Goal: Task Accomplishment & Management: Use online tool/utility

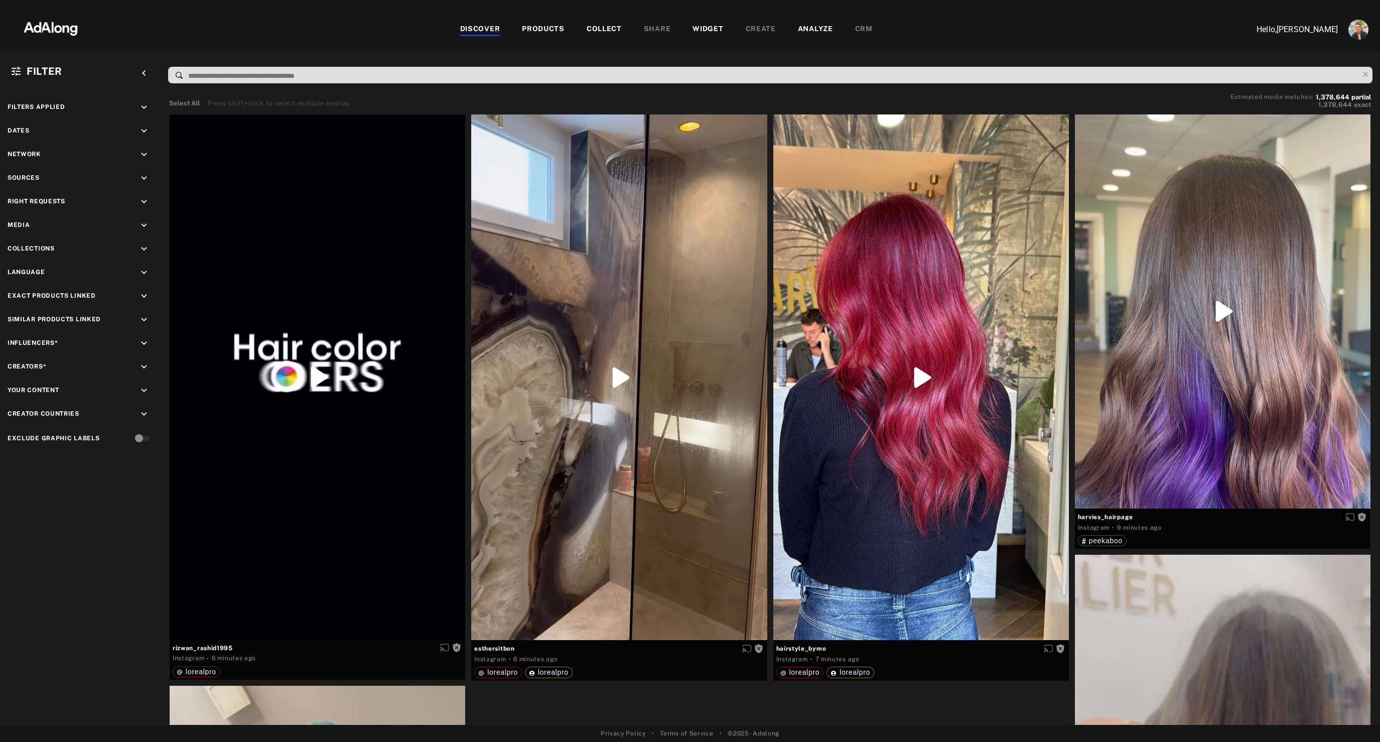
click at [712, 30] on div "WIDGET" at bounding box center [708, 30] width 31 height 12
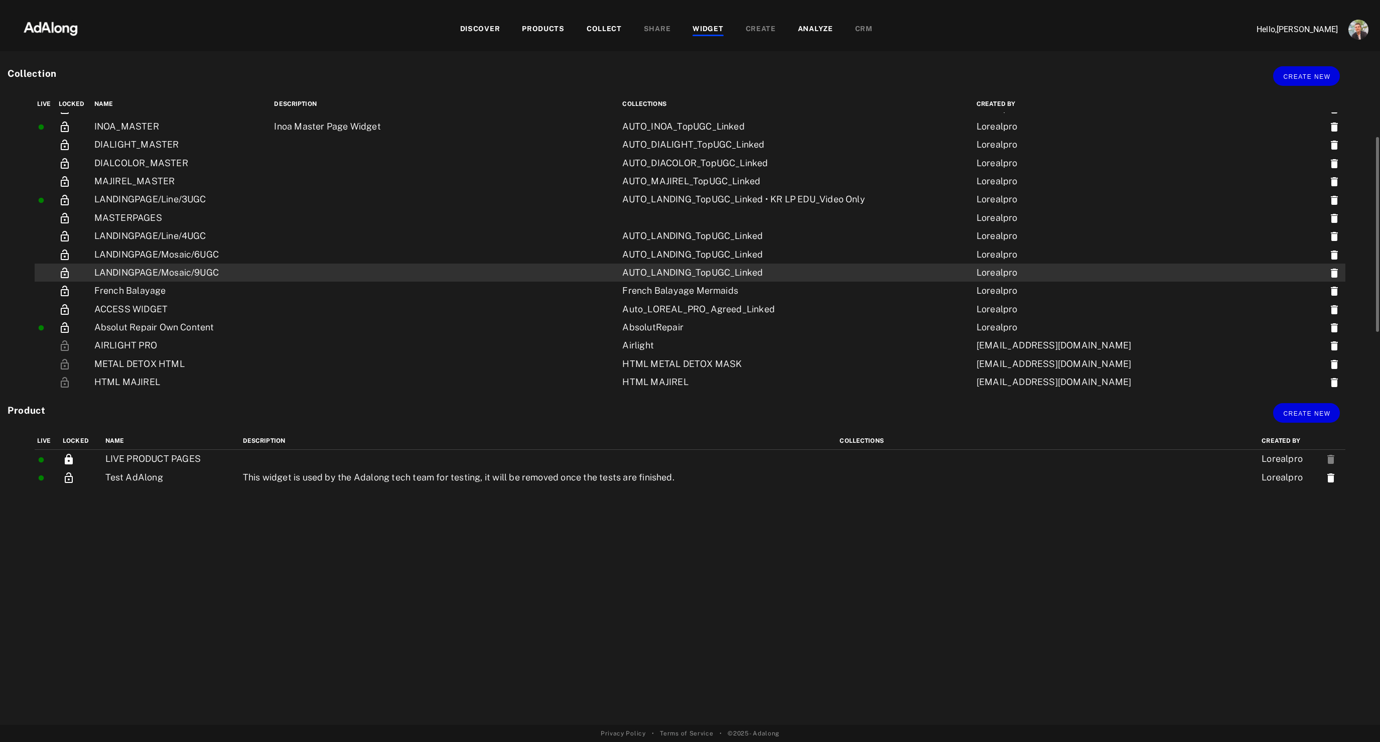
scroll to position [44, 0]
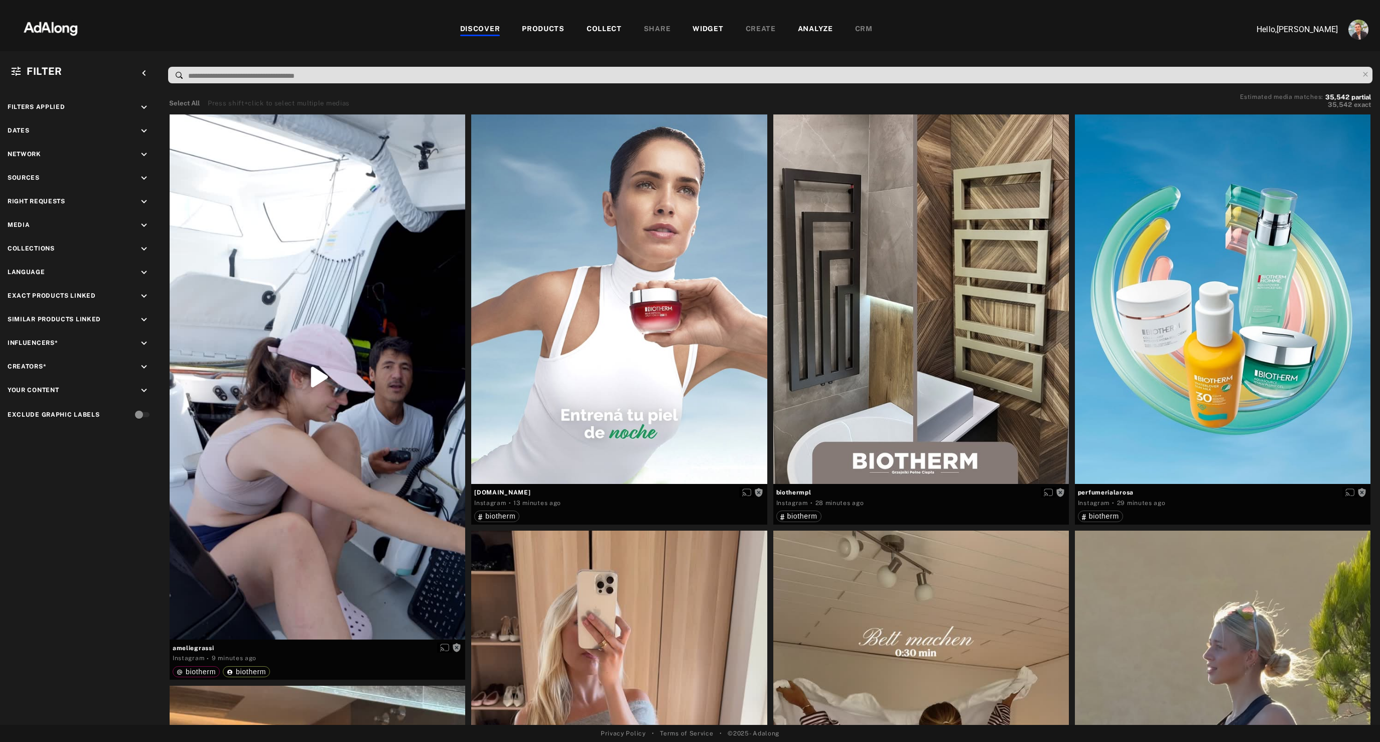
click at [599, 27] on div "COLLECT" at bounding box center [604, 30] width 35 height 12
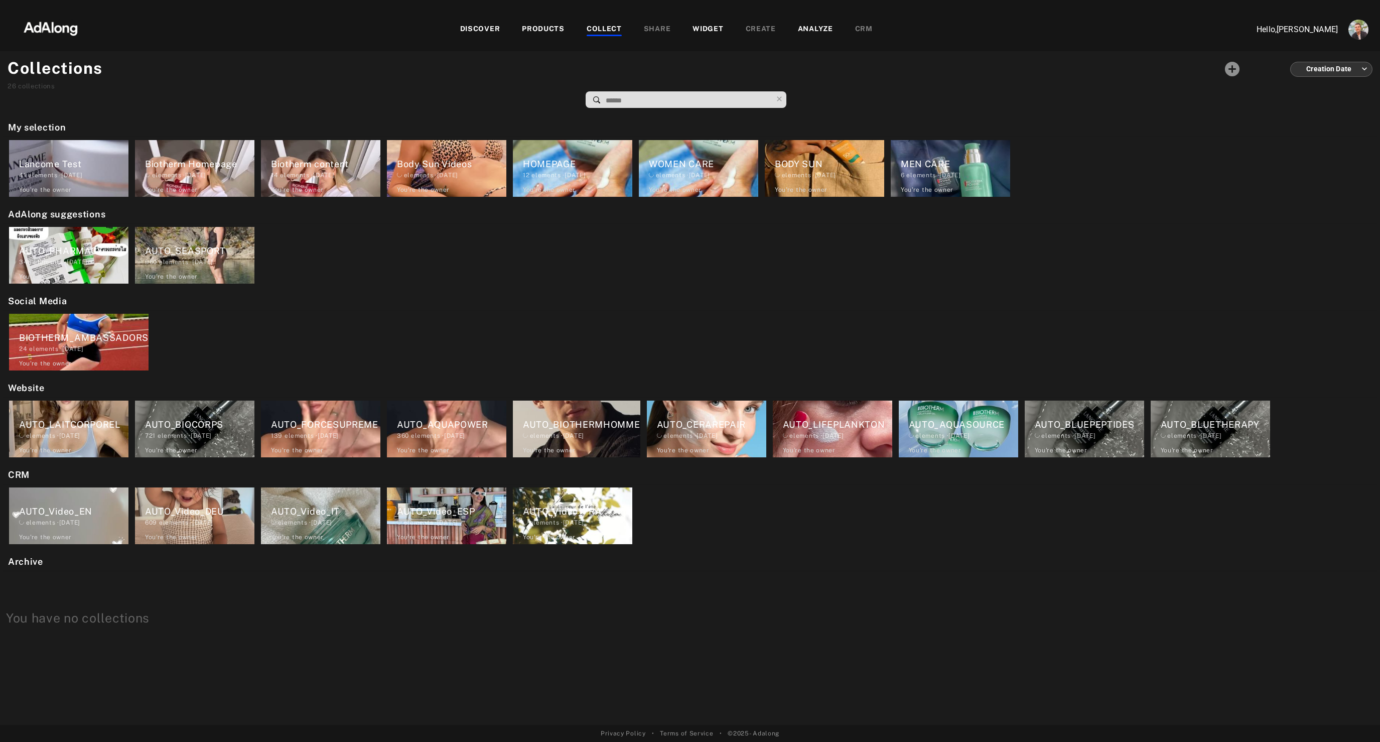
click at [55, 163] on div "Lancome Test" at bounding box center [73, 164] width 109 height 14
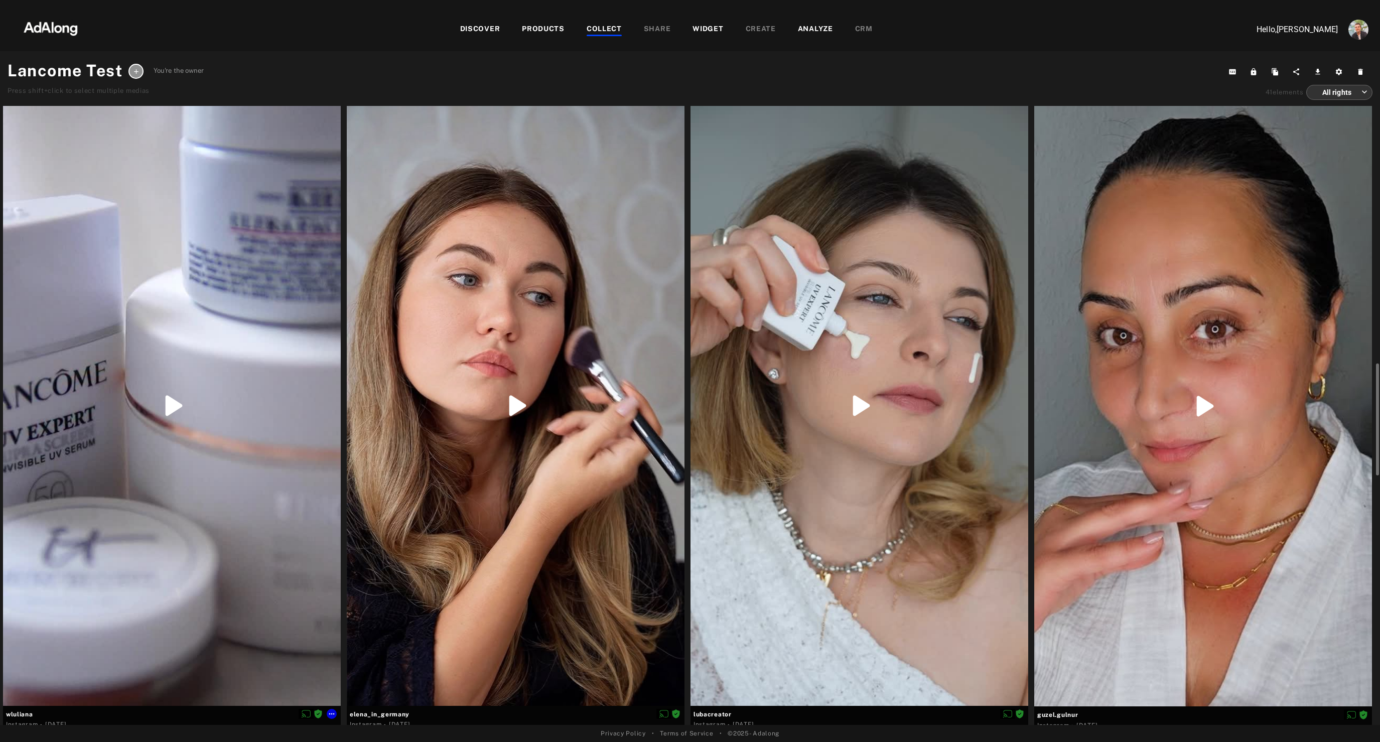
scroll to position [314, 0]
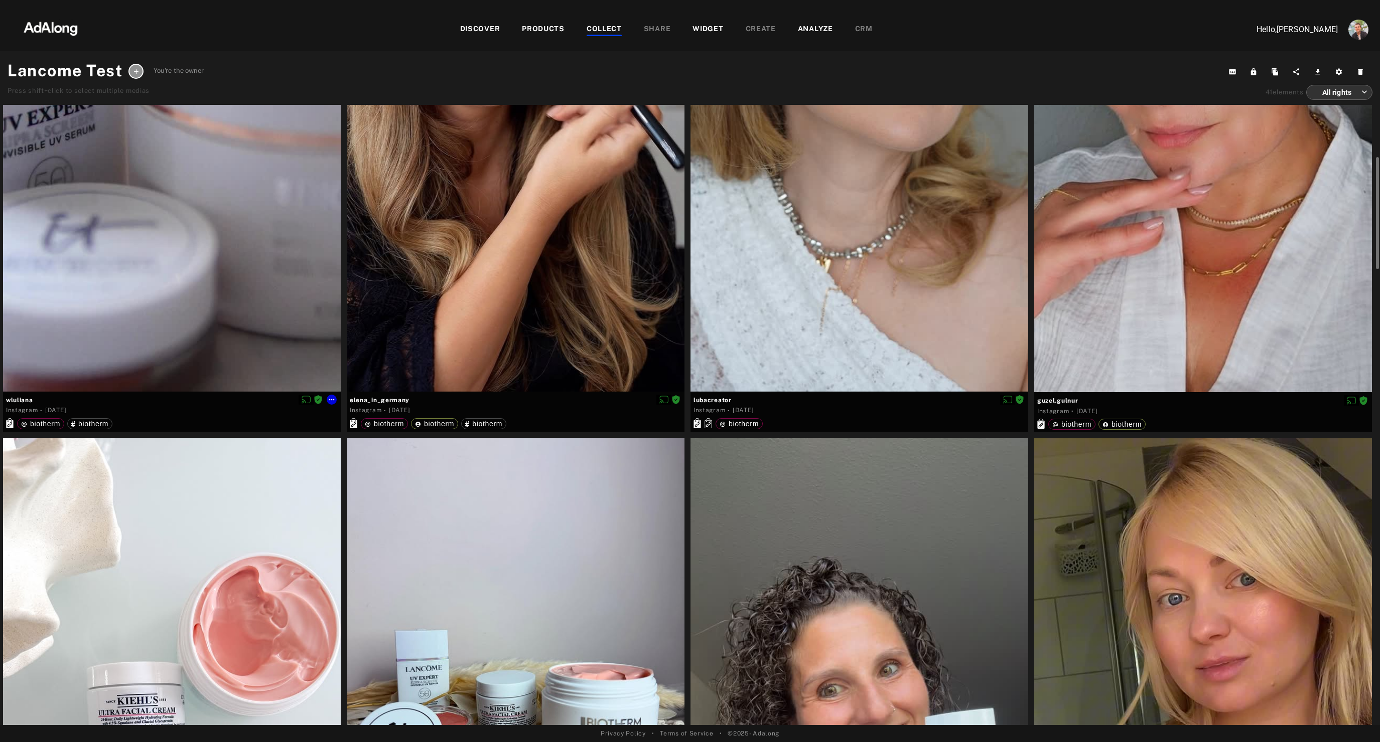
click at [165, 326] on div at bounding box center [172, 92] width 338 height 600
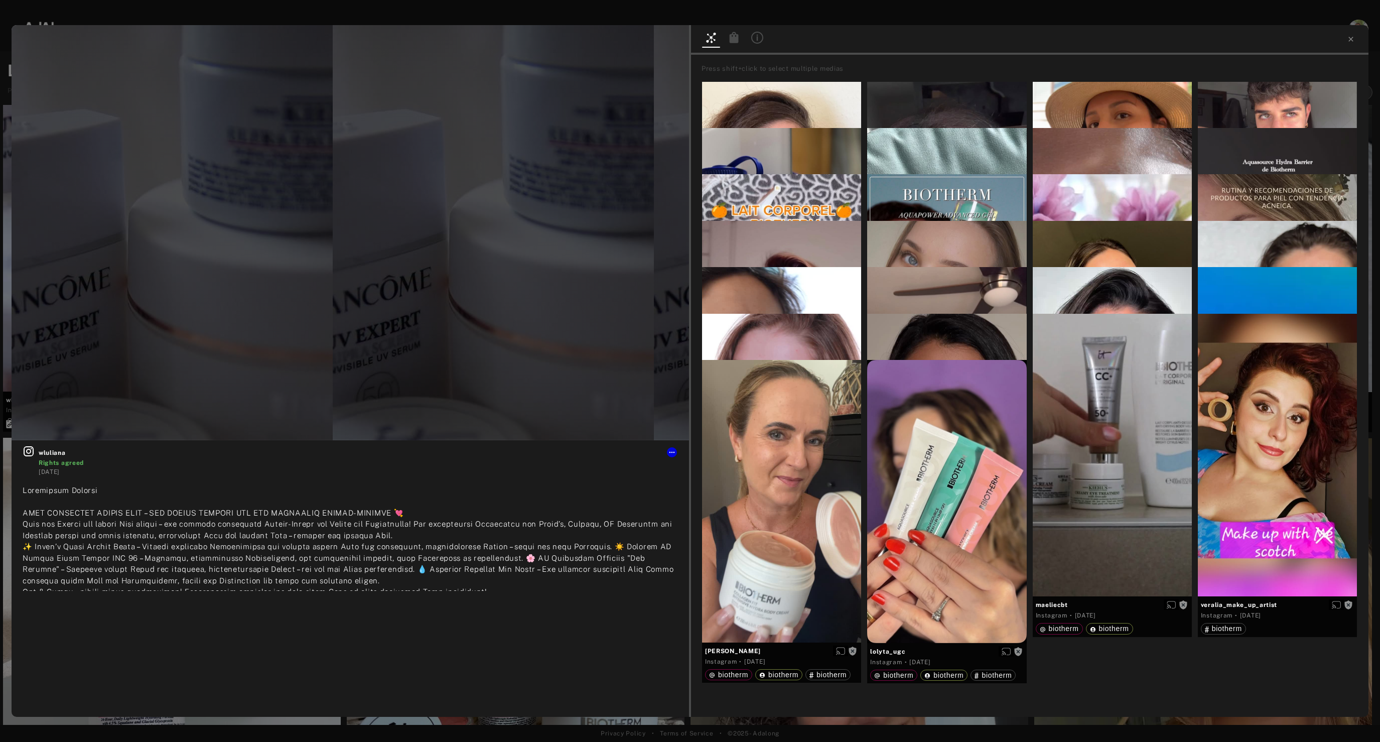
click at [734, 40] on icon at bounding box center [734, 37] width 9 height 11
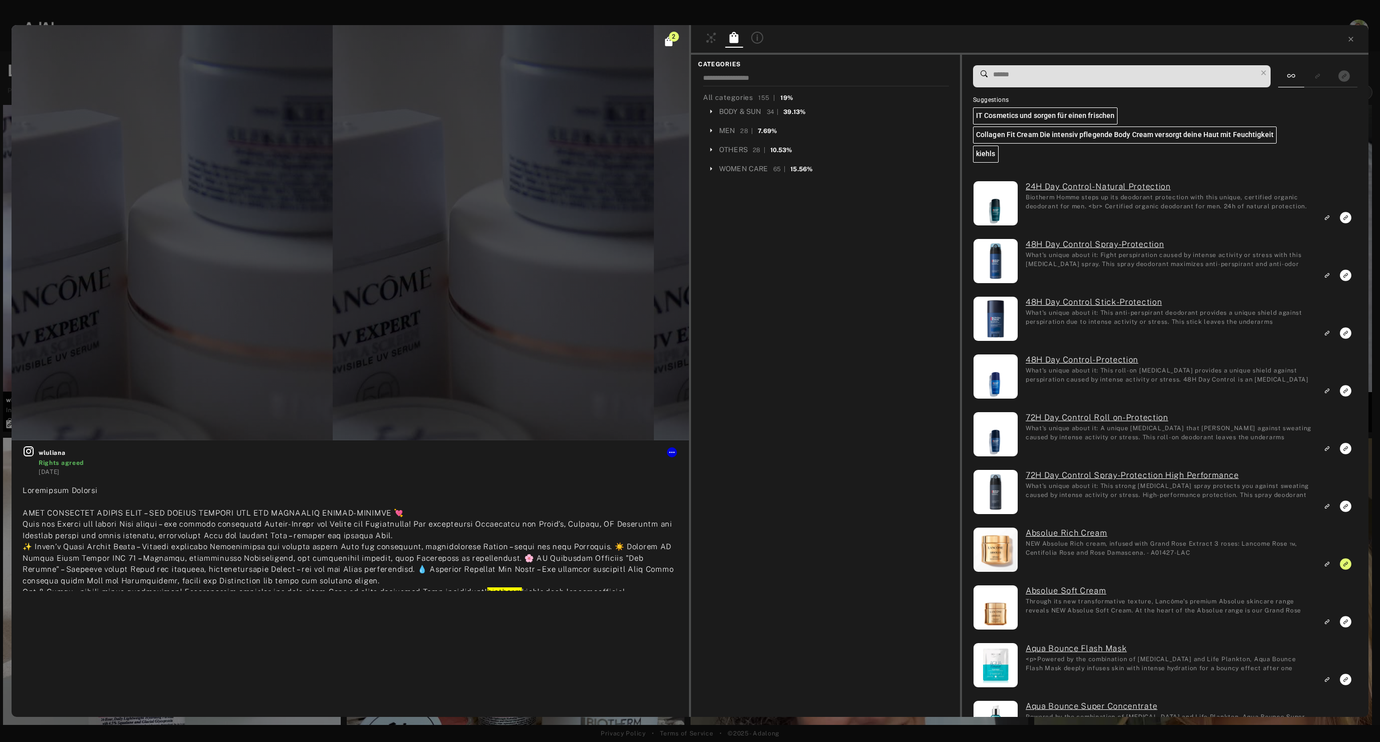
click at [1103, 76] on input at bounding box center [1124, 75] width 264 height 14
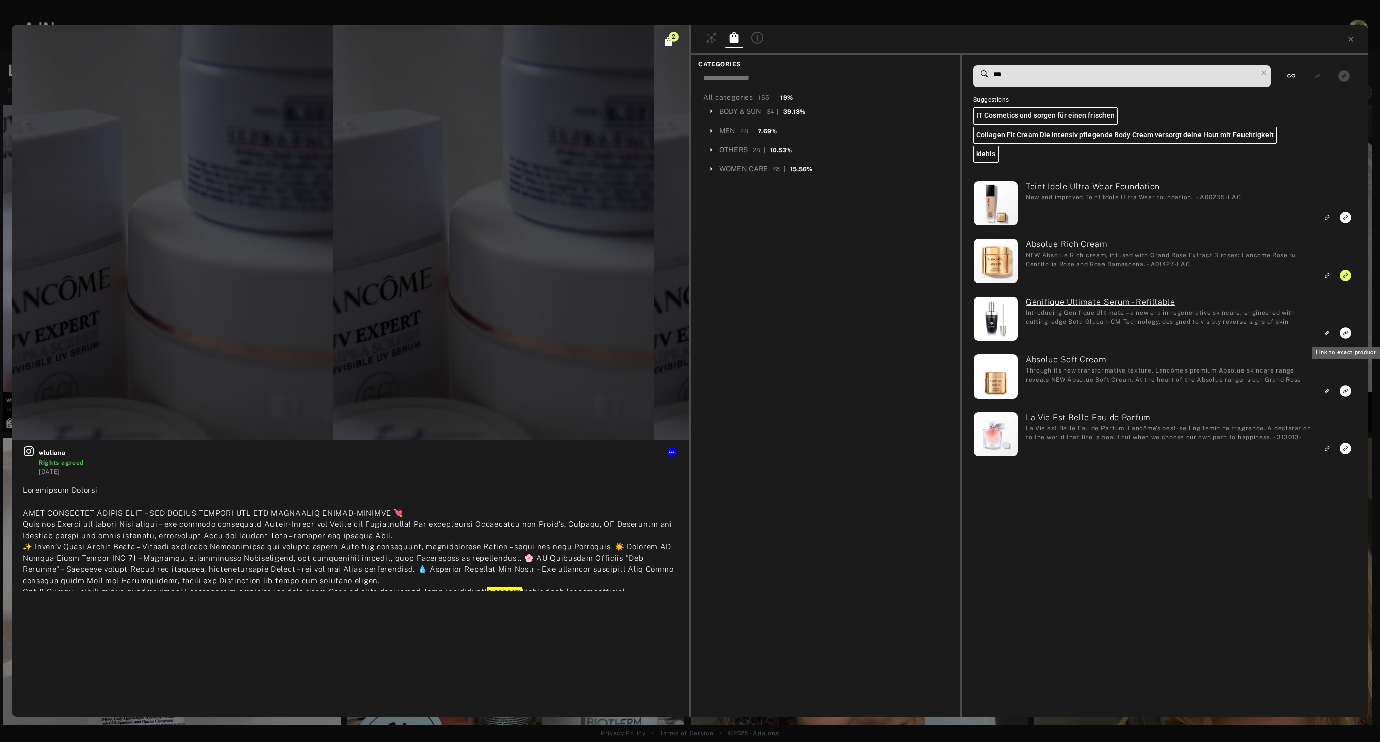
type input "***"
click at [1349, 336] on icon "Link to exact product" at bounding box center [1346, 333] width 12 height 12
click at [1327, 392] on icon "Link to similar product" at bounding box center [1326, 390] width 7 height 6
click at [1326, 451] on icon "Link to similar product" at bounding box center [1326, 448] width 7 height 6
click at [1351, 35] on icon at bounding box center [1351, 39] width 8 height 8
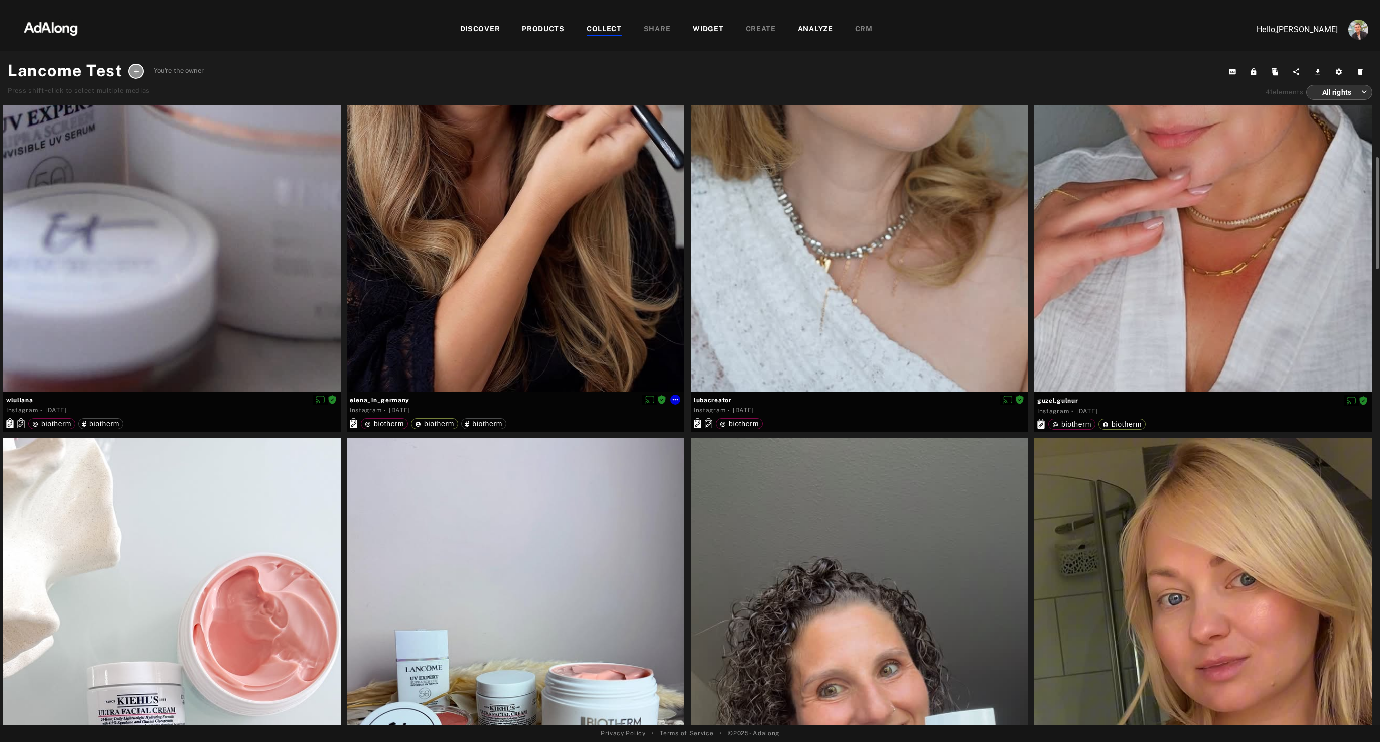
click at [457, 336] on div at bounding box center [516, 92] width 338 height 600
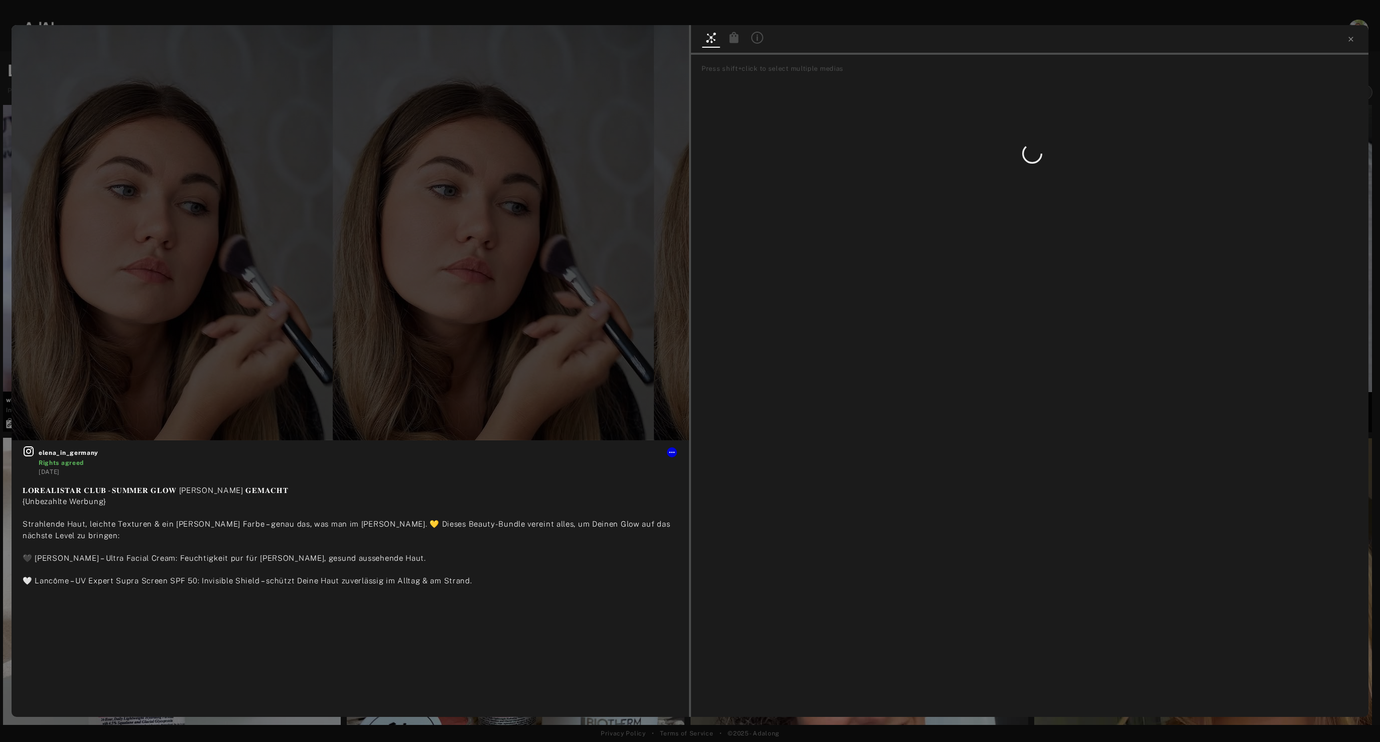
click at [739, 43] on icon at bounding box center [734, 38] width 12 height 12
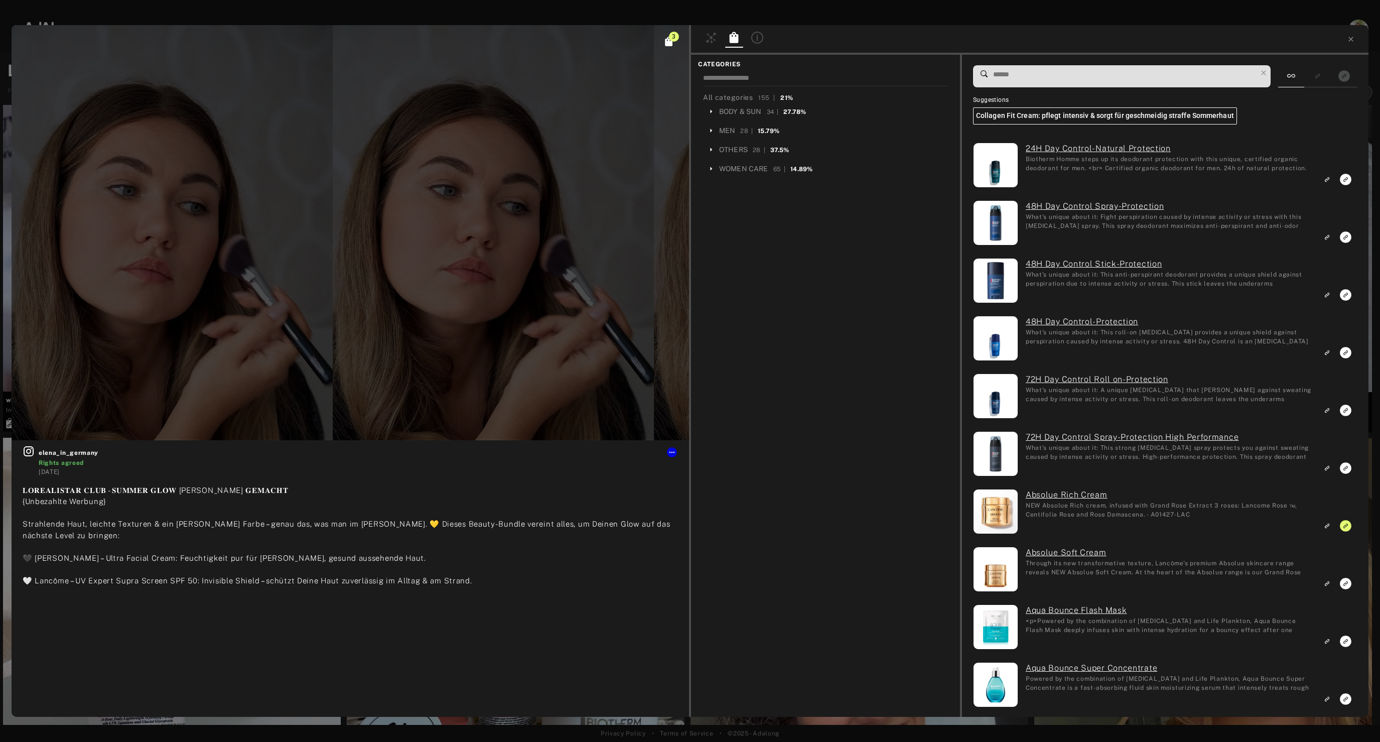
click at [1131, 86] on span at bounding box center [1124, 76] width 264 height 21
click at [1083, 77] on input at bounding box center [1124, 75] width 264 height 14
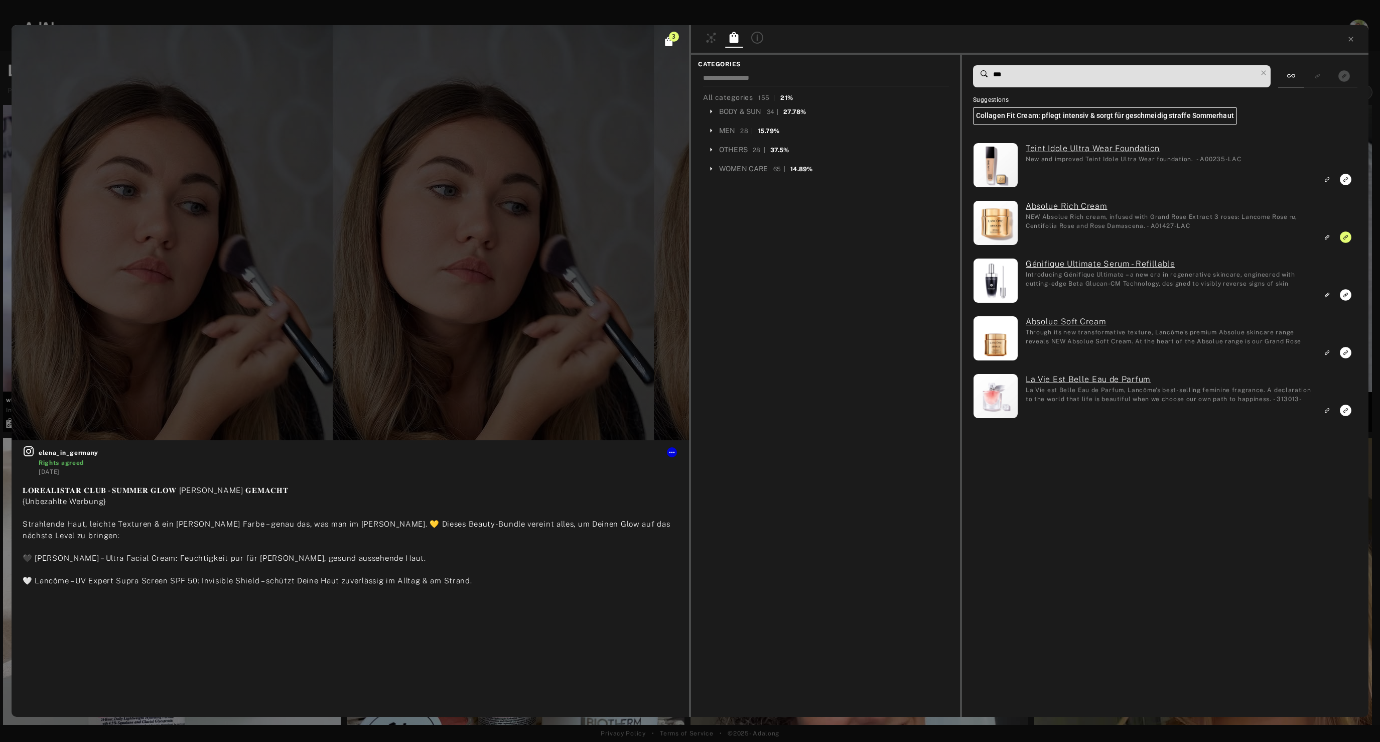
type input "***"
click at [1326, 294] on icon "Link to similar product" at bounding box center [1326, 295] width 3 height 3
click at [1344, 354] on rect "Link to exact product" at bounding box center [1345, 352] width 13 height 13
click at [1326, 411] on icon "Link to similar product" at bounding box center [1326, 410] width 7 height 6
click at [1350, 40] on icon at bounding box center [1351, 39] width 5 height 5
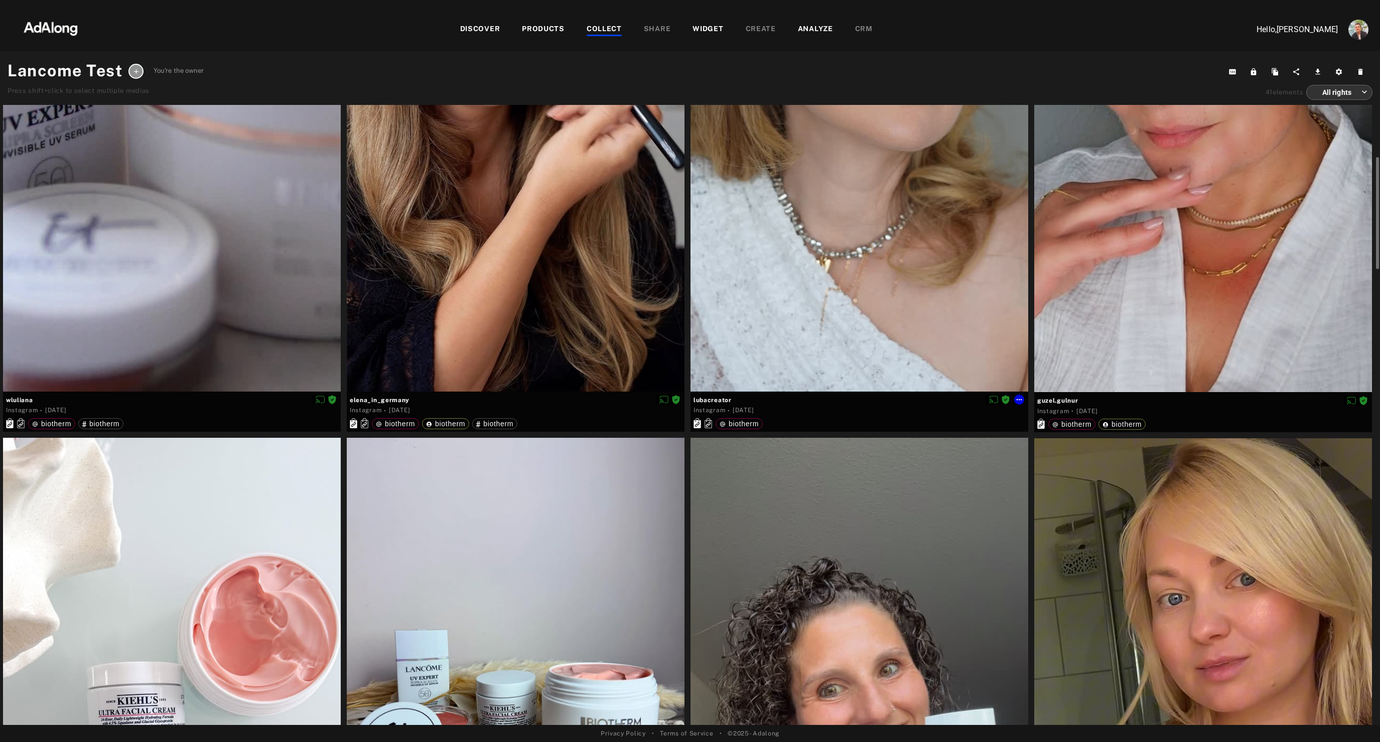
click at [863, 300] on div at bounding box center [860, 92] width 338 height 600
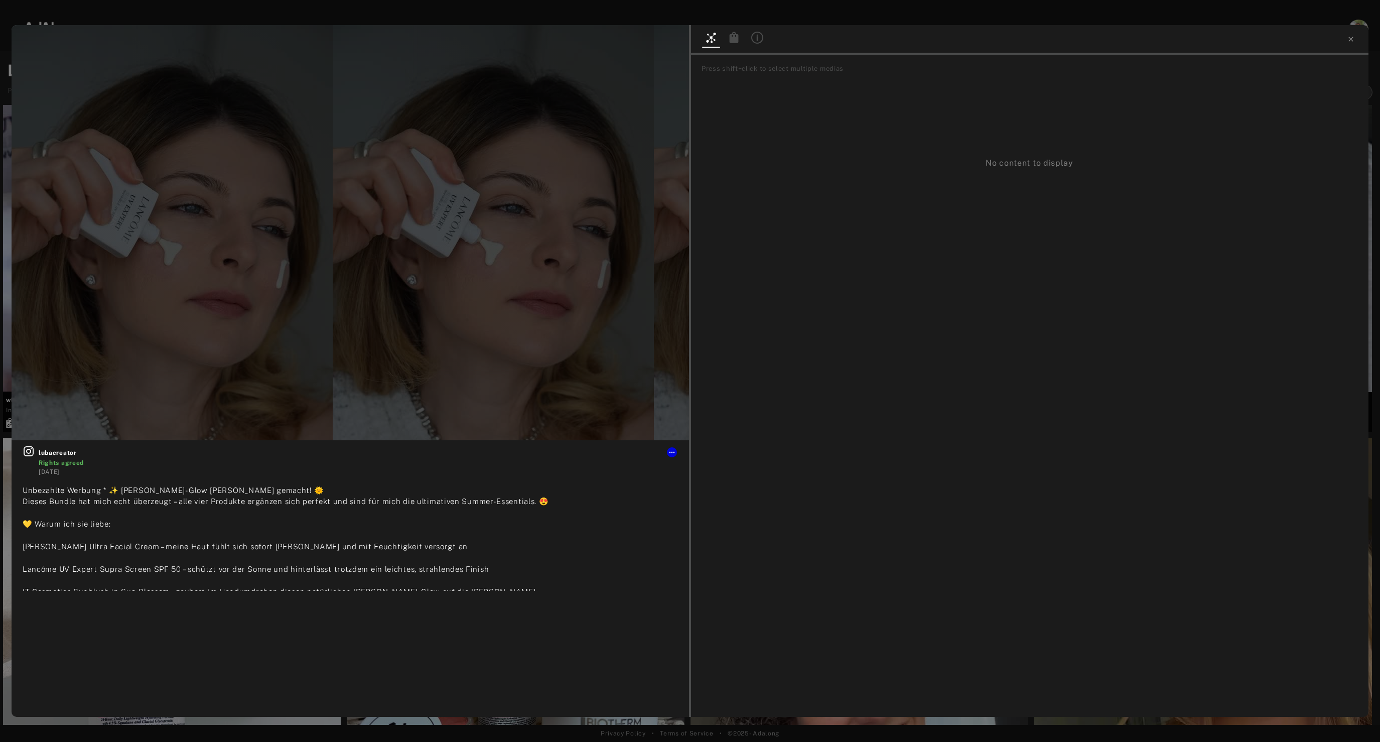
click at [730, 38] on icon at bounding box center [734, 37] width 9 height 11
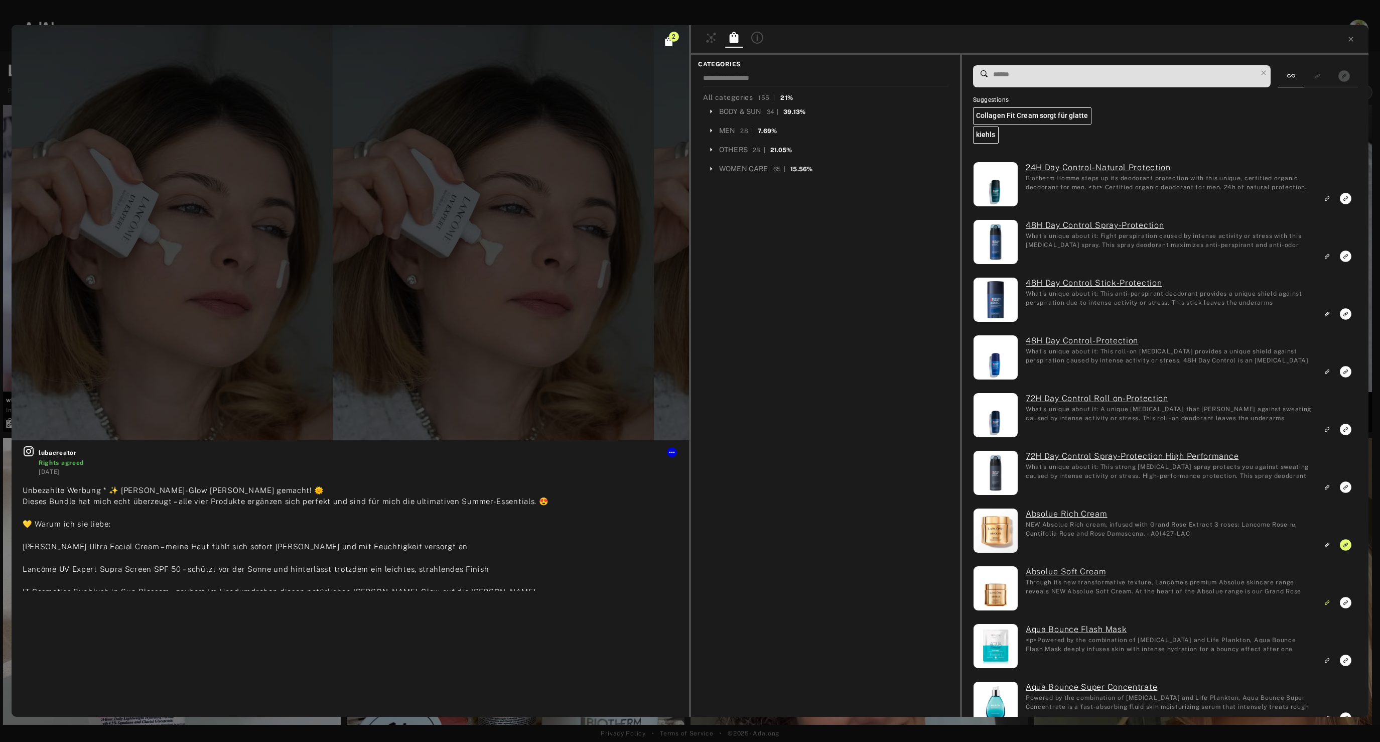
click at [1059, 82] on span at bounding box center [1124, 76] width 264 height 21
click at [1022, 72] on input at bounding box center [1124, 75] width 264 height 14
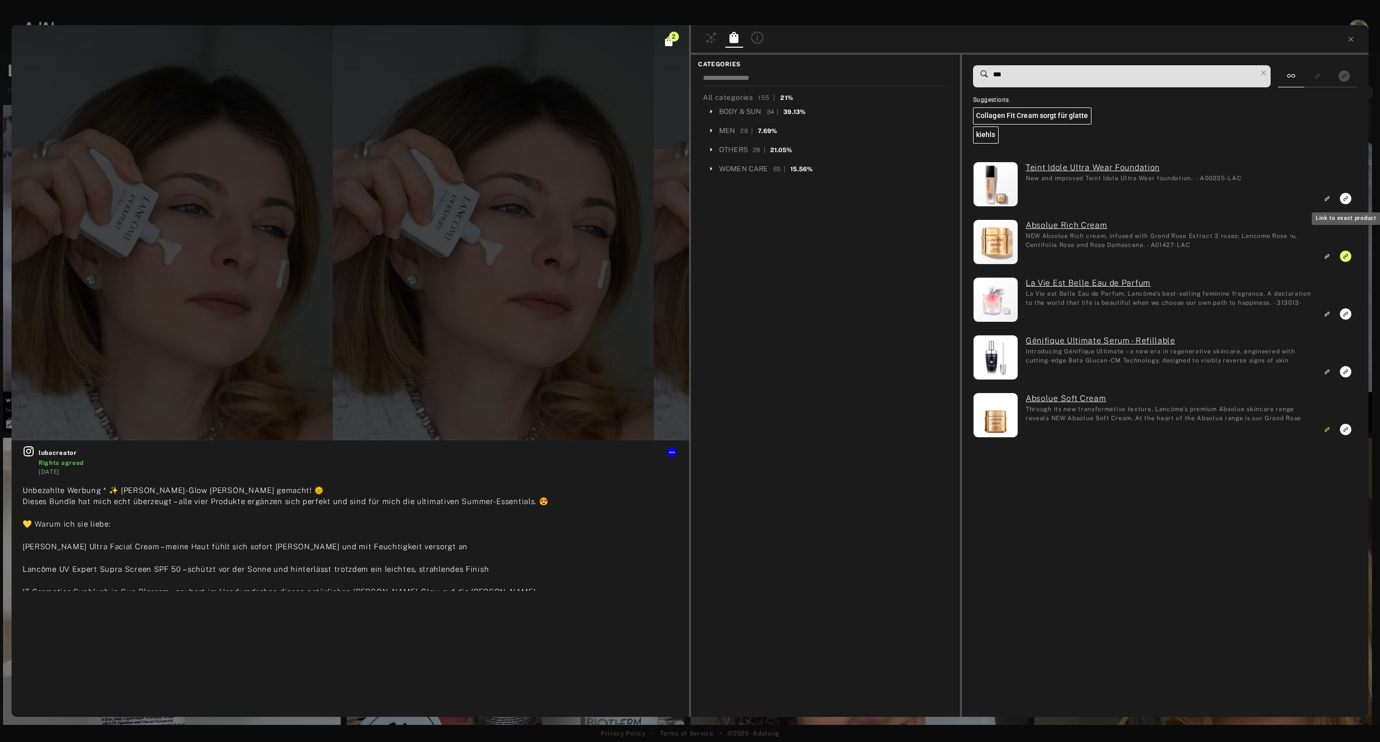
type input "***"
click at [1345, 198] on rect "Link to exact product" at bounding box center [1345, 198] width 13 height 13
click at [1350, 38] on icon at bounding box center [1351, 39] width 5 height 5
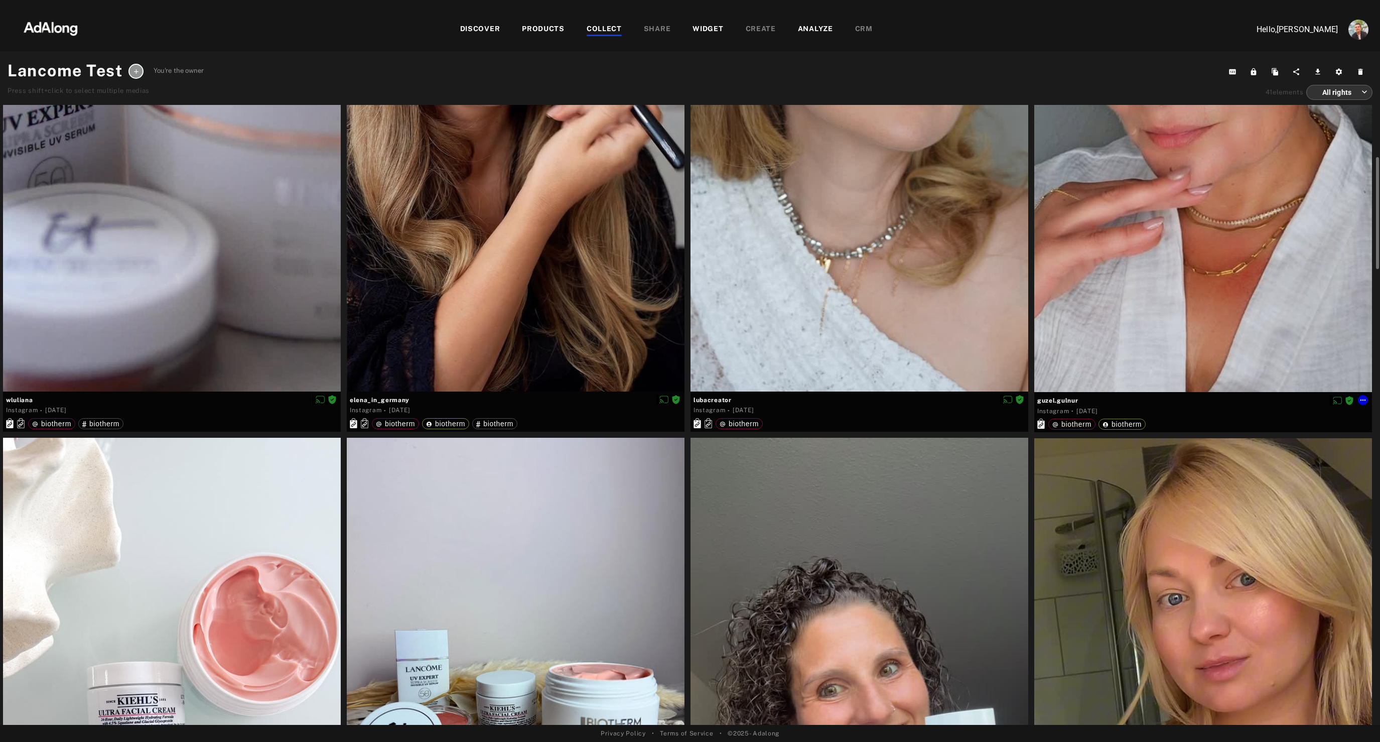
click at [1159, 281] on div at bounding box center [1203, 92] width 338 height 600
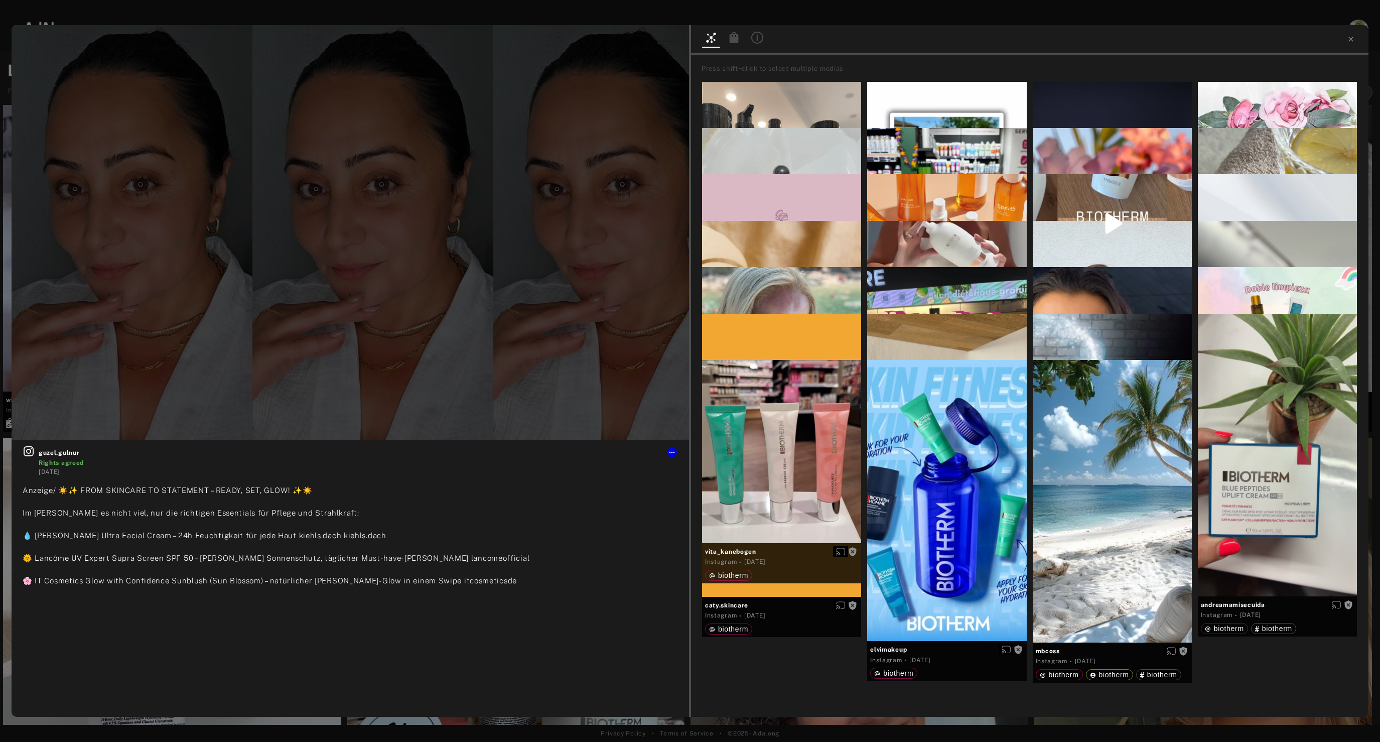
click at [734, 38] on icon at bounding box center [734, 37] width 9 height 11
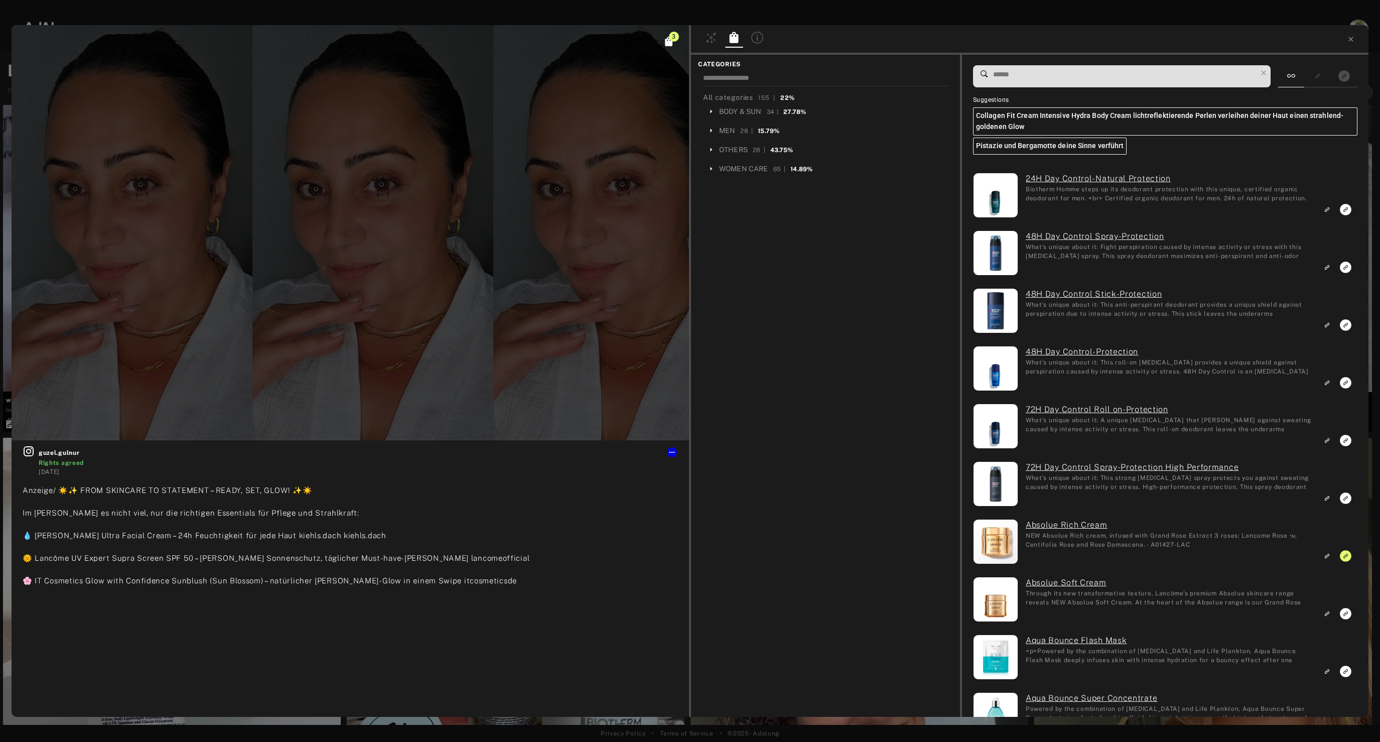
click at [1047, 78] on input at bounding box center [1124, 75] width 264 height 14
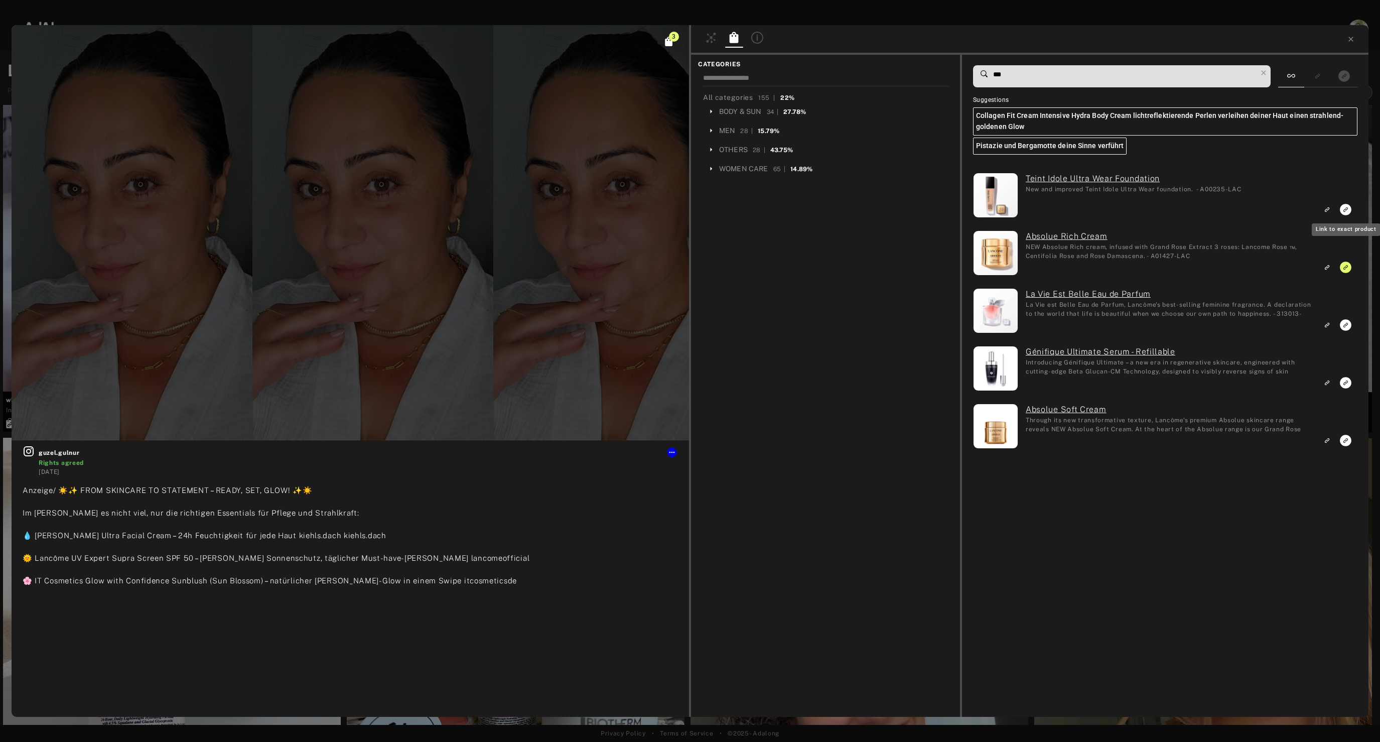
type input "***"
click at [1347, 208] on icon "Link to exact product" at bounding box center [1346, 210] width 12 height 12
click at [1346, 328] on icon "Link to exact product" at bounding box center [1346, 325] width 12 height 12
click at [1325, 381] on icon "Link to similar product" at bounding box center [1326, 382] width 7 height 6
click at [1328, 439] on icon "Link to similar product" at bounding box center [1326, 440] width 7 height 6
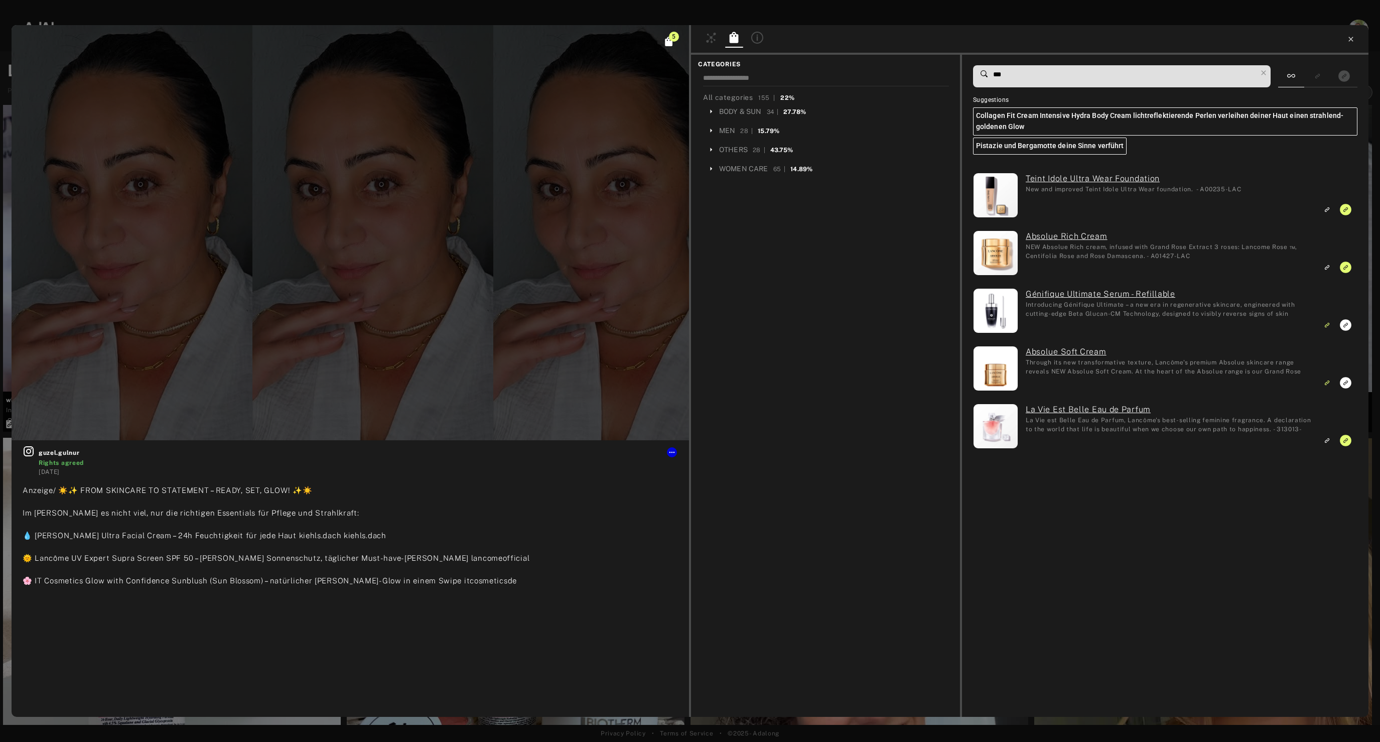
click at [1349, 37] on icon at bounding box center [1351, 39] width 8 height 8
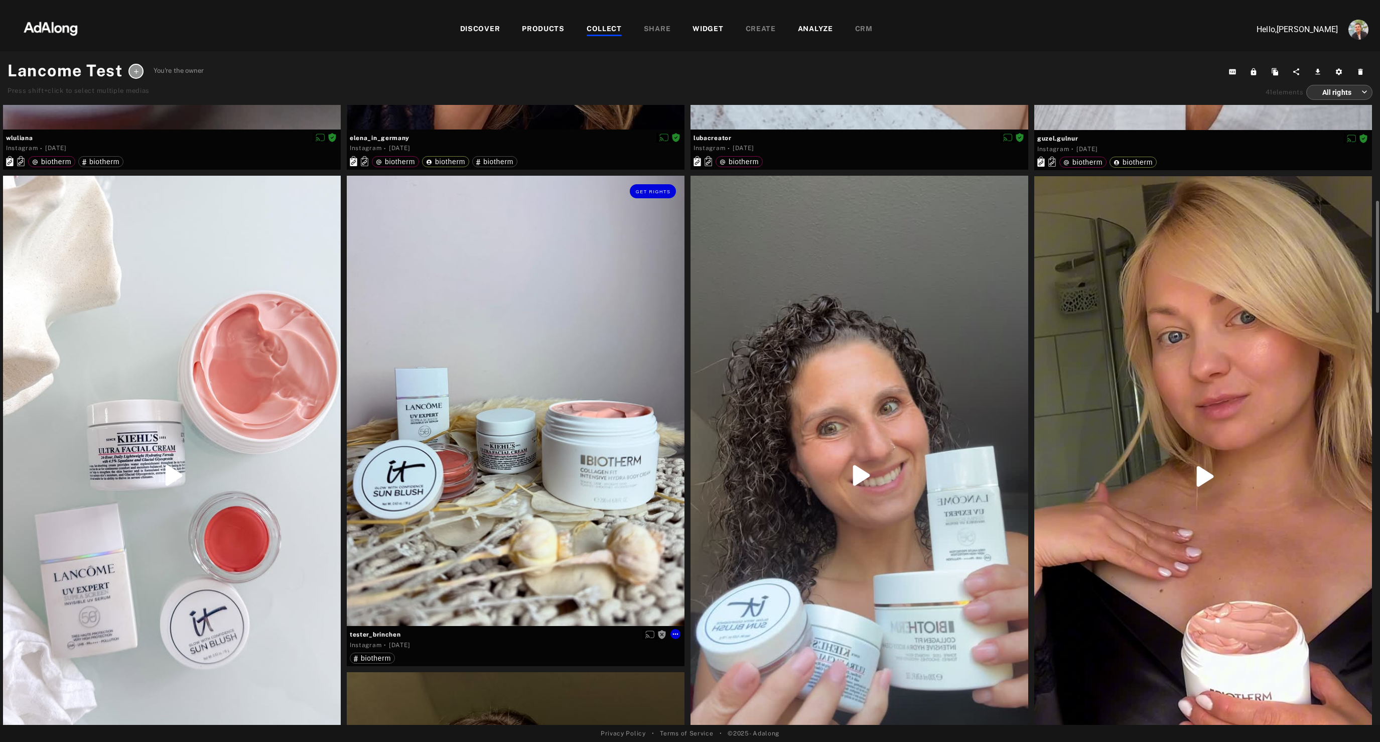
scroll to position [597, 0]
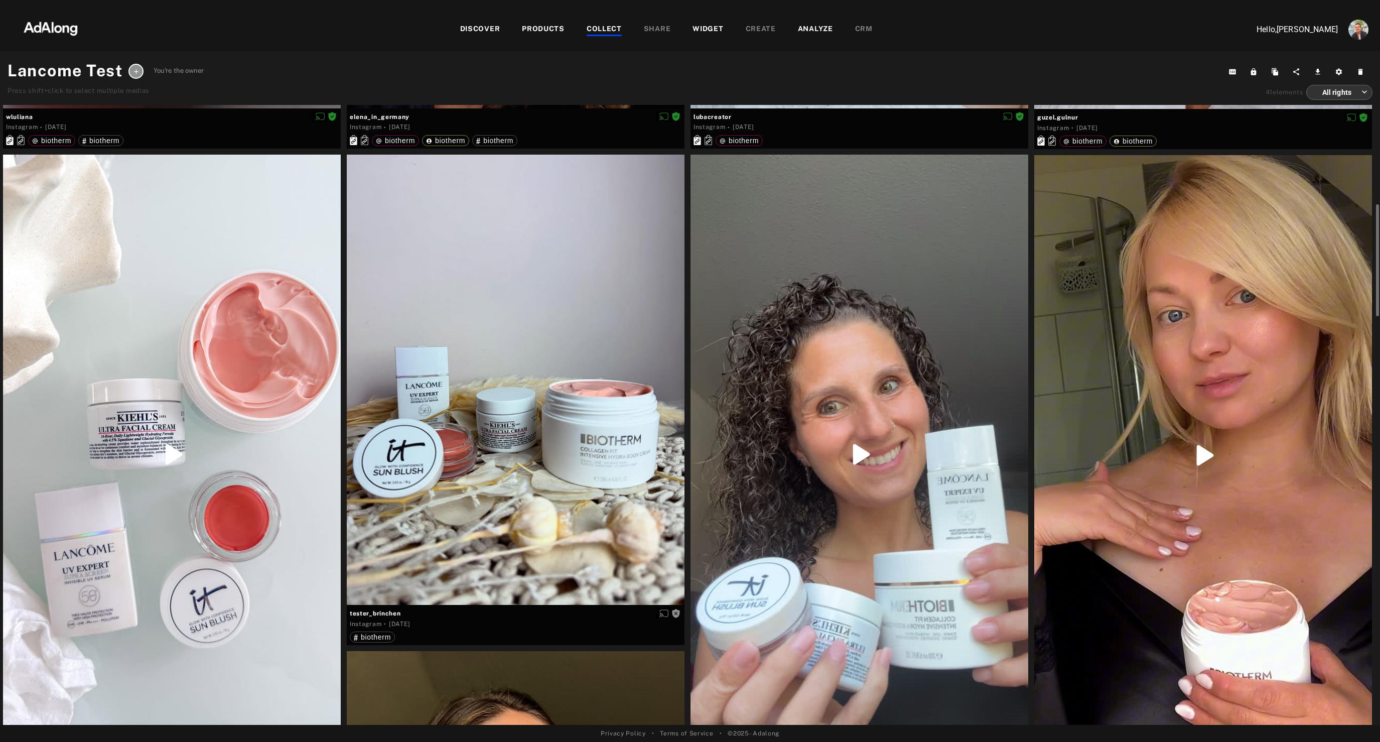
click at [105, 523] on div at bounding box center [172, 455] width 338 height 600
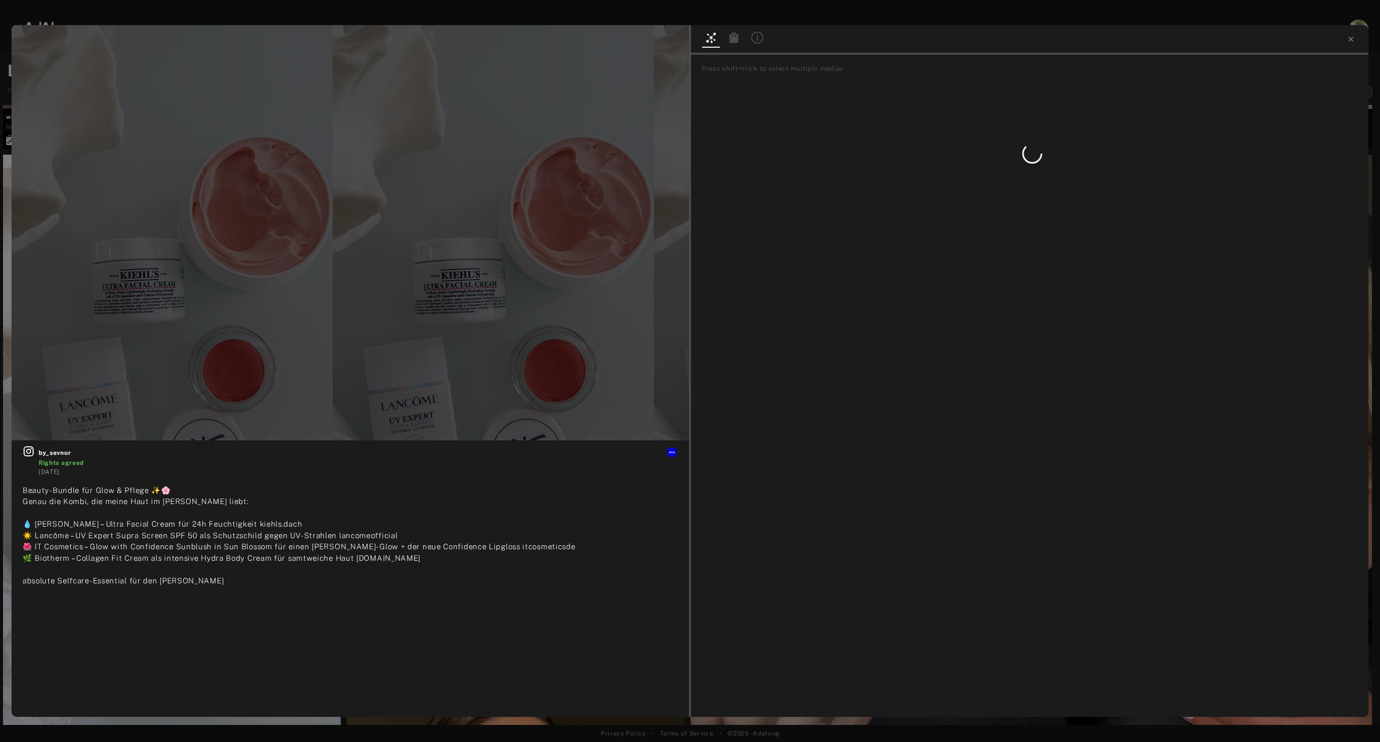
click at [731, 43] on icon at bounding box center [734, 37] width 9 height 11
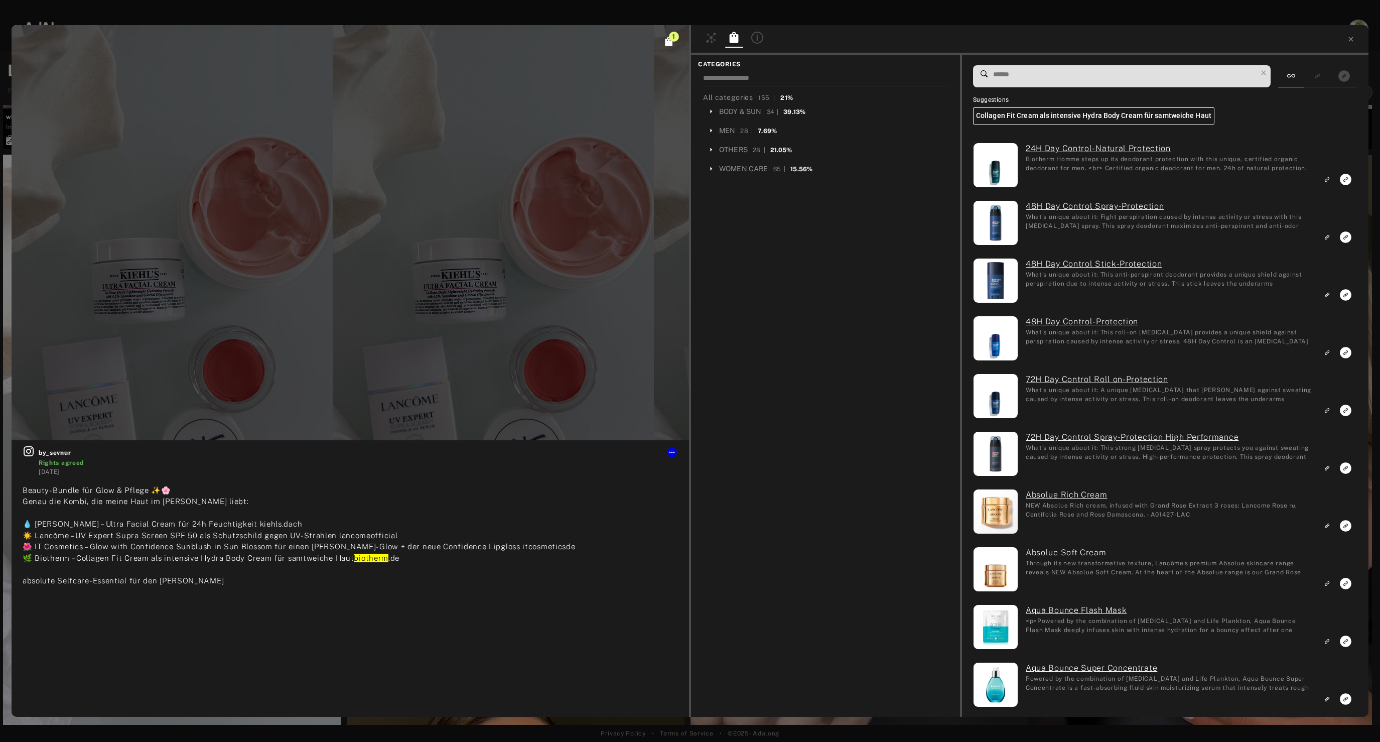
click at [1093, 71] on input at bounding box center [1124, 75] width 264 height 14
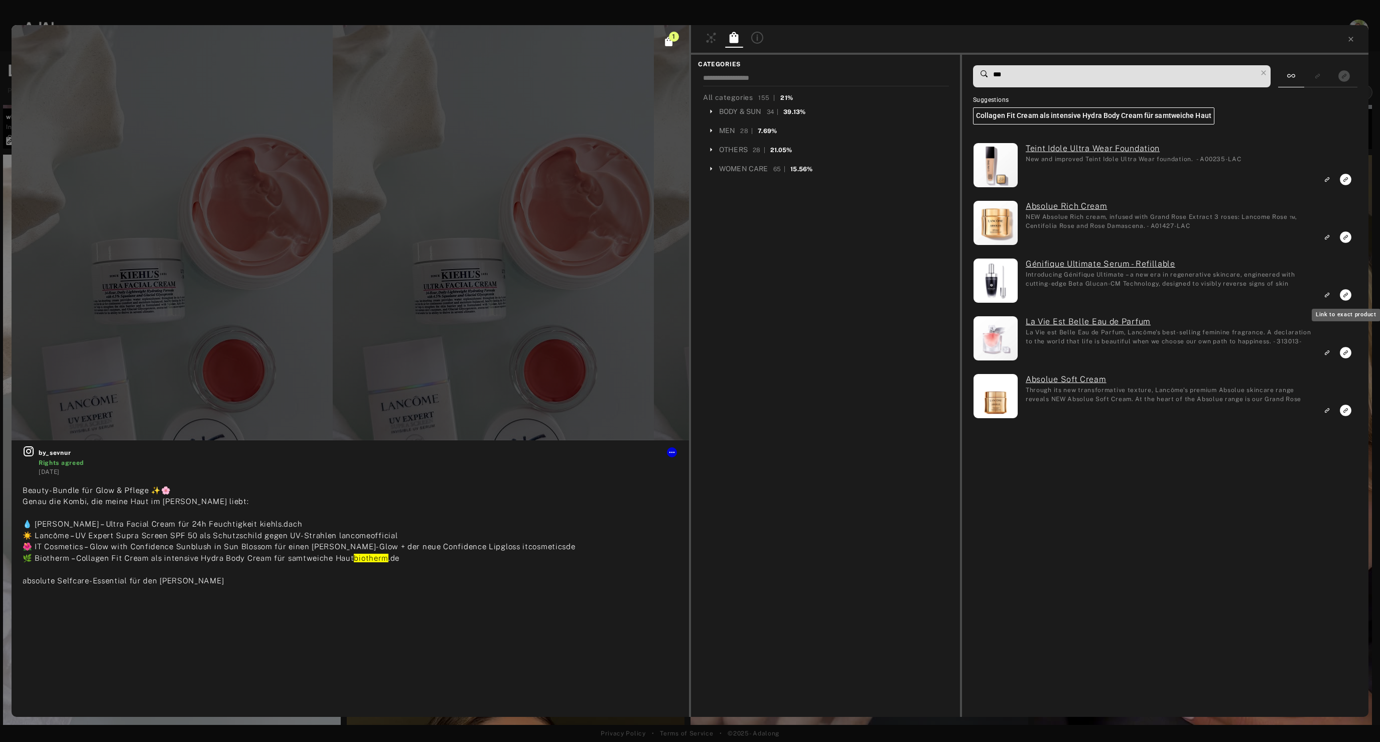
type input "***"
click at [1349, 294] on icon "Link to exact product" at bounding box center [1346, 295] width 12 height 12
click at [1329, 177] on icon "Link to similar product" at bounding box center [1326, 179] width 7 height 6
click at [1325, 292] on icon "Link to similar product" at bounding box center [1326, 295] width 7 height 6
click at [1351, 41] on icon at bounding box center [1351, 39] width 8 height 8
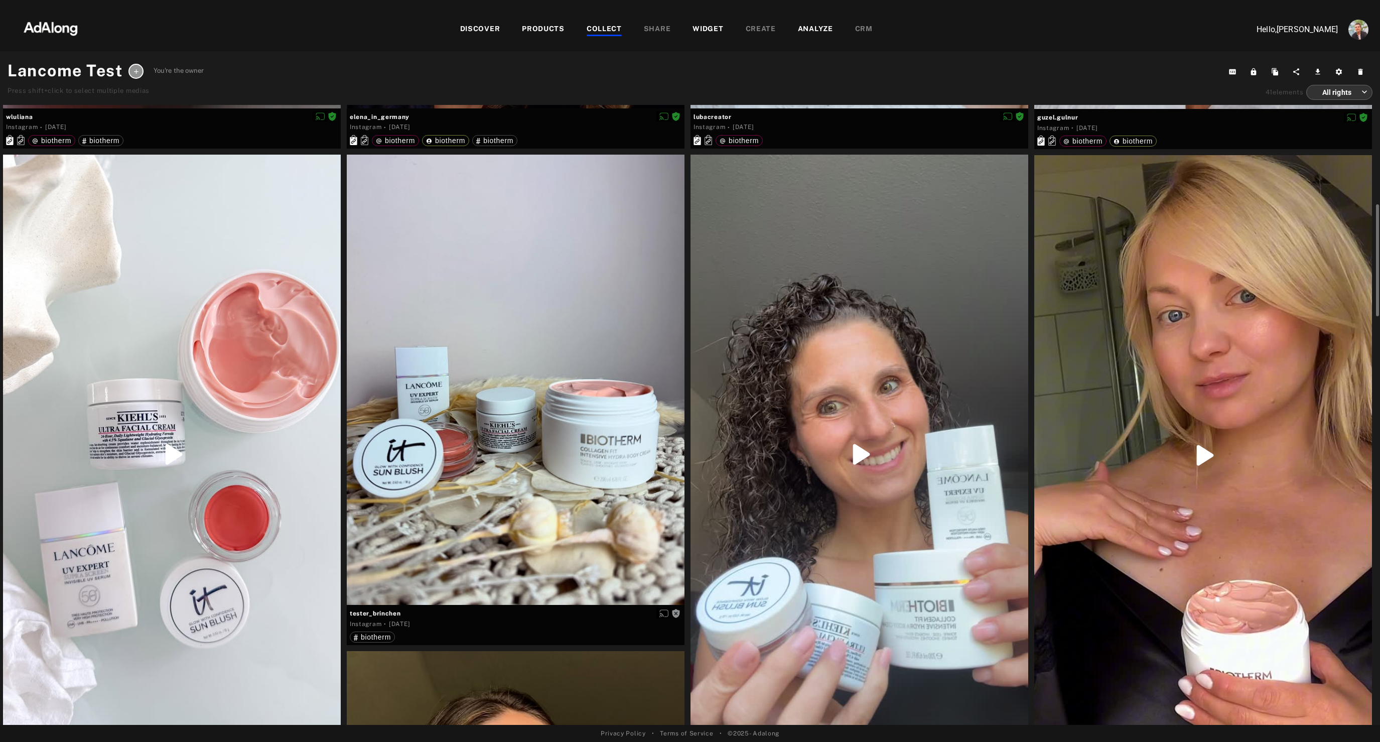
click at [304, 474] on div at bounding box center [172, 455] width 338 height 600
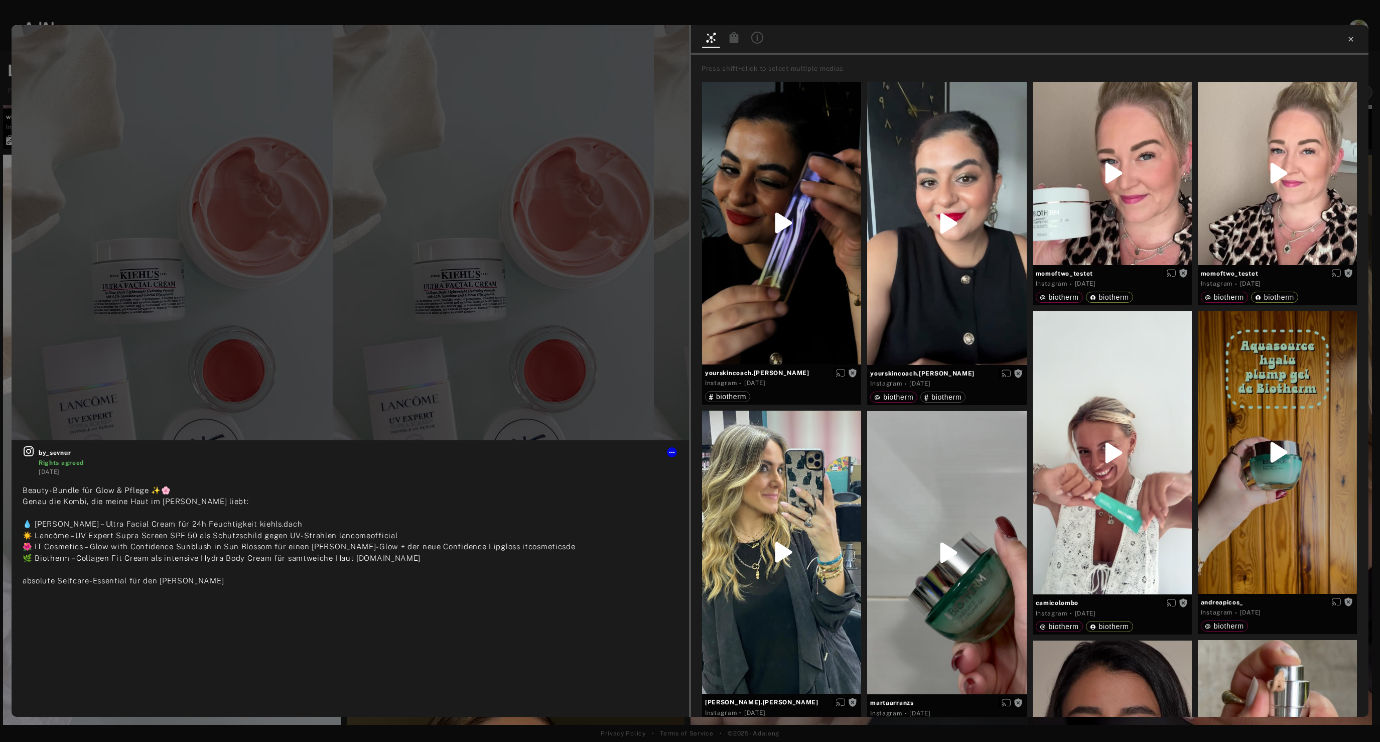
click at [1354, 39] on icon at bounding box center [1351, 39] width 8 height 8
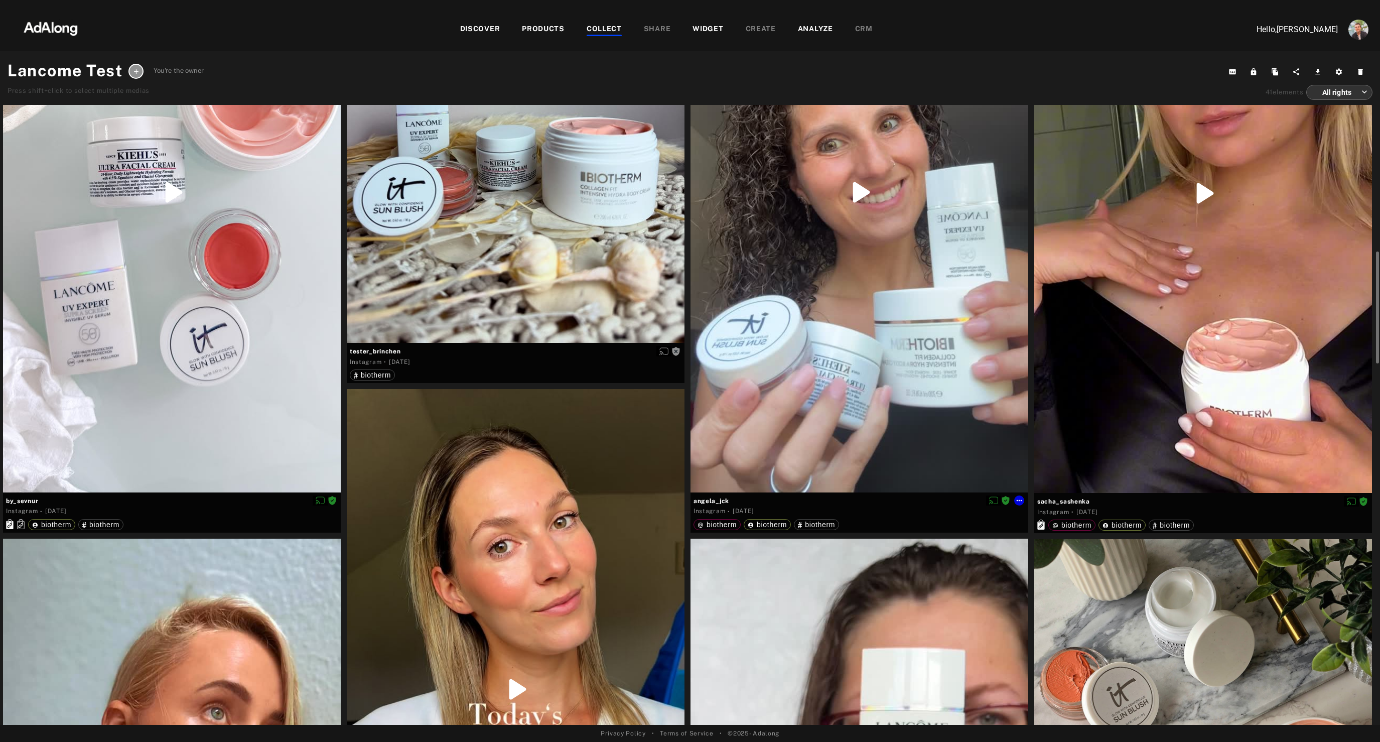
scroll to position [862, 0]
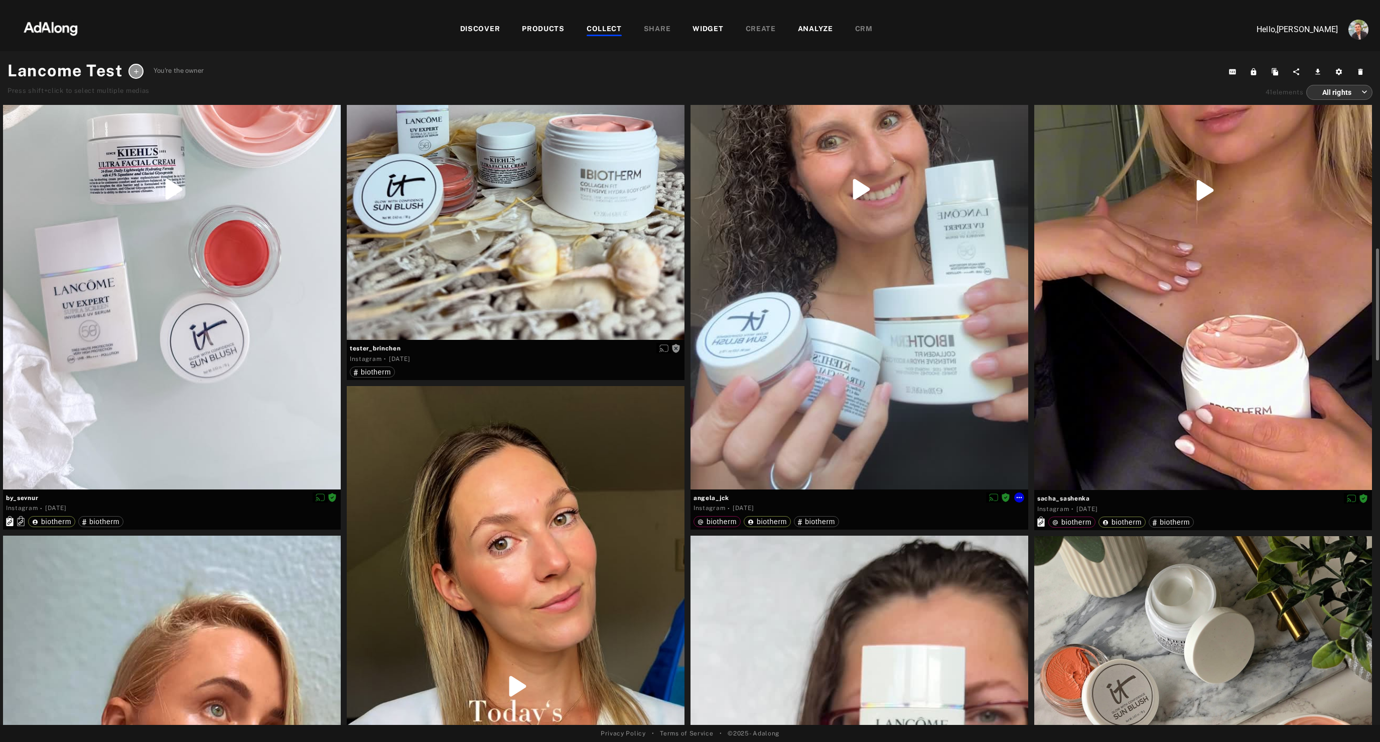
click at [838, 403] on div at bounding box center [860, 190] width 338 height 600
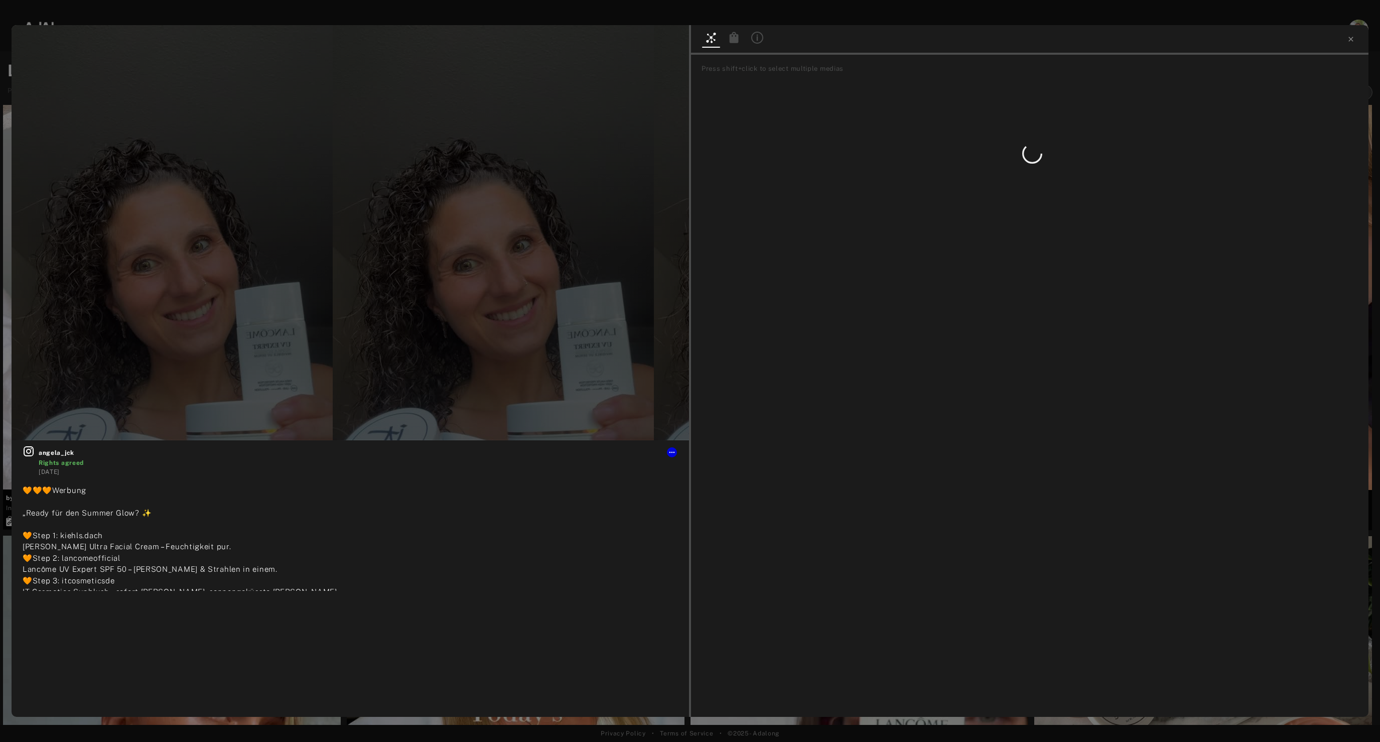
click at [737, 43] on div at bounding box center [734, 39] width 18 height 15
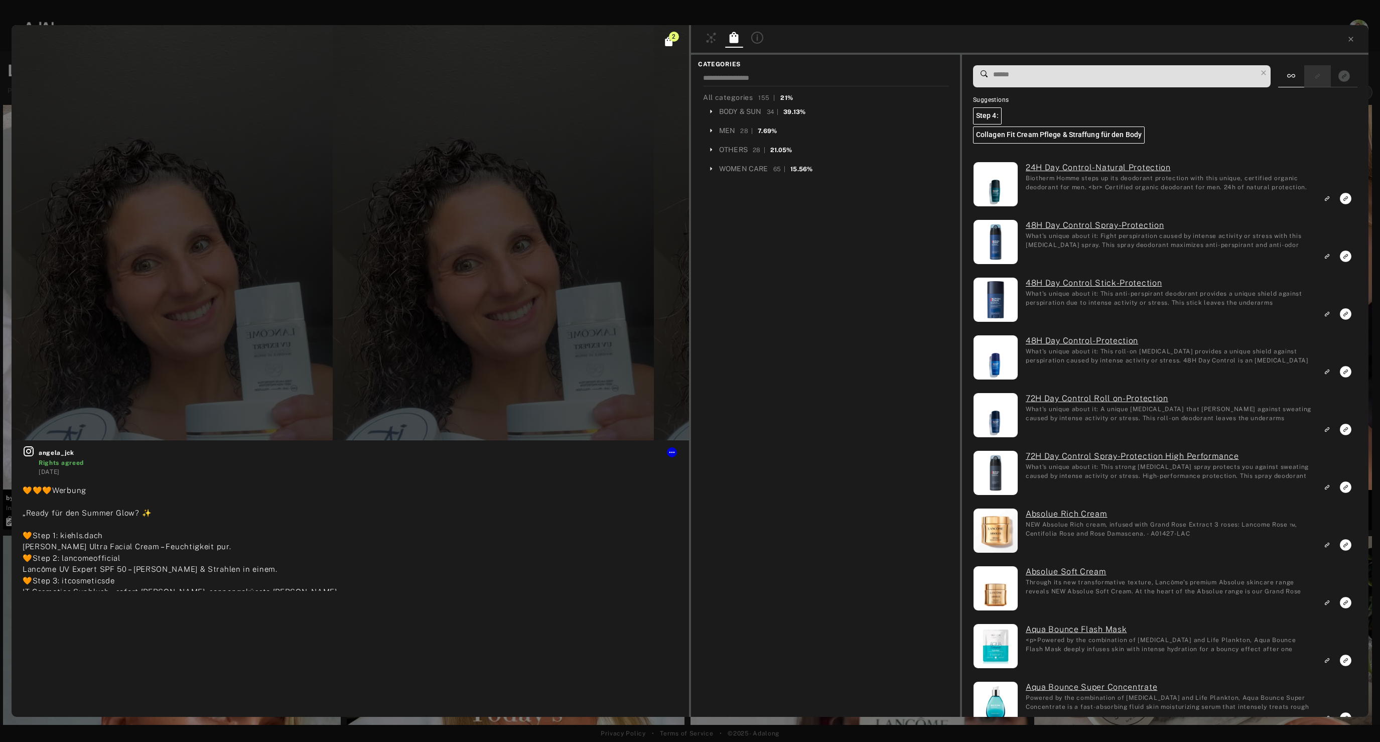
click at [1317, 76] on icon "Show only similar products linked" at bounding box center [1316, 76] width 3 height 3
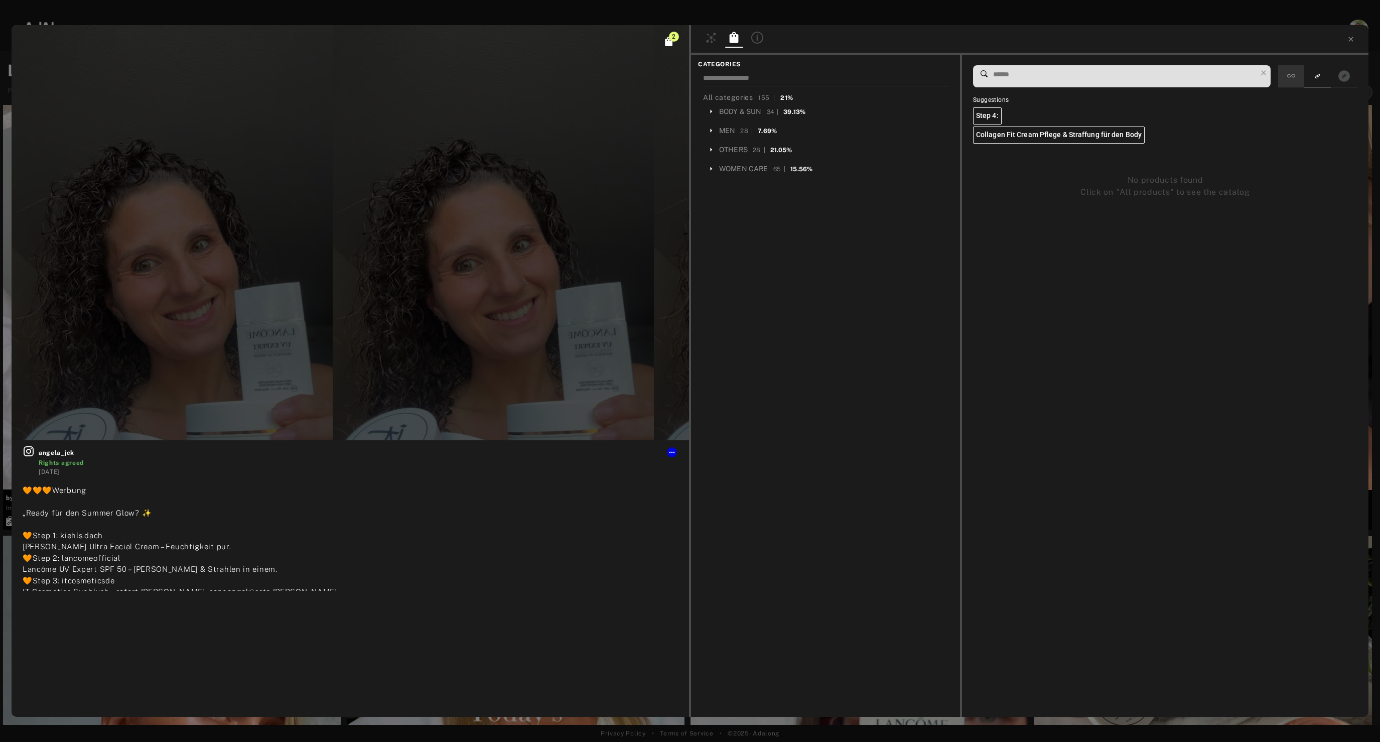
click at [1290, 76] on icon at bounding box center [1291, 76] width 8 height 4
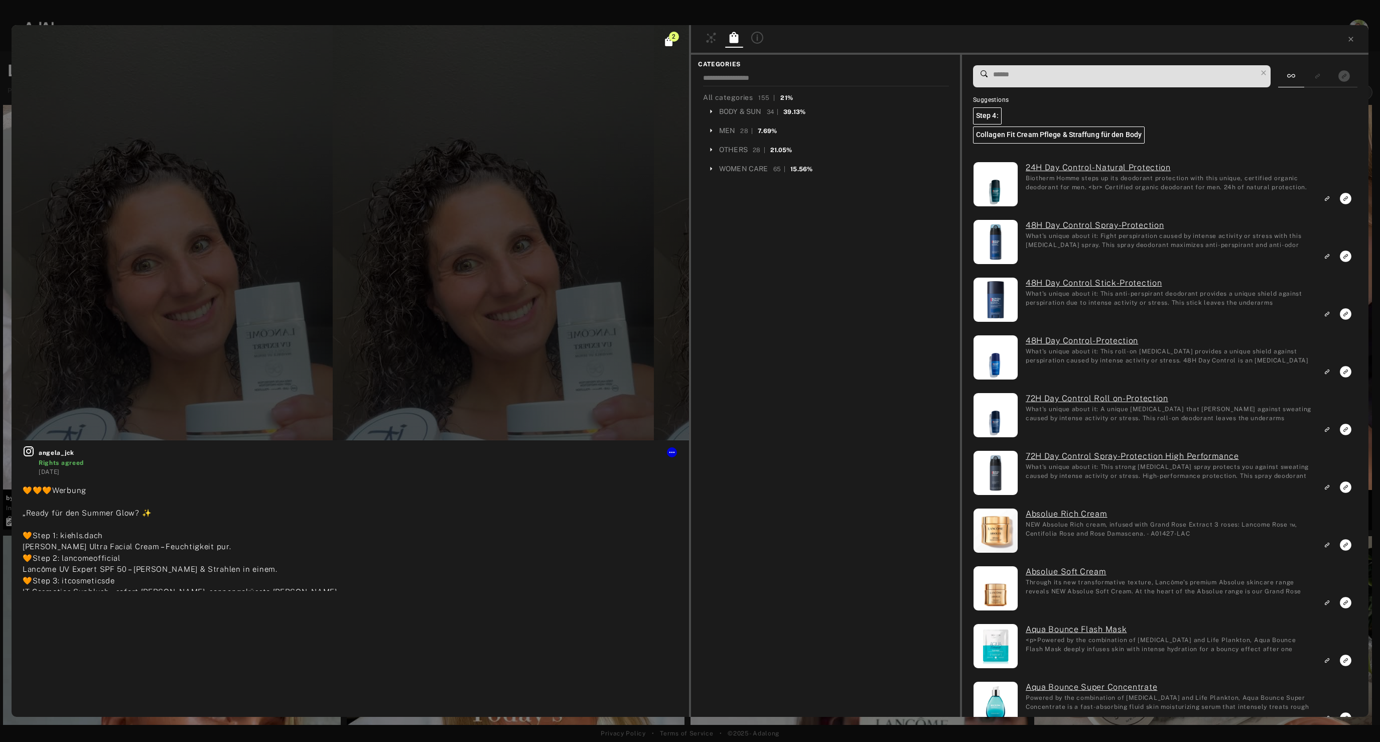
click at [1114, 79] on input at bounding box center [1124, 75] width 264 height 14
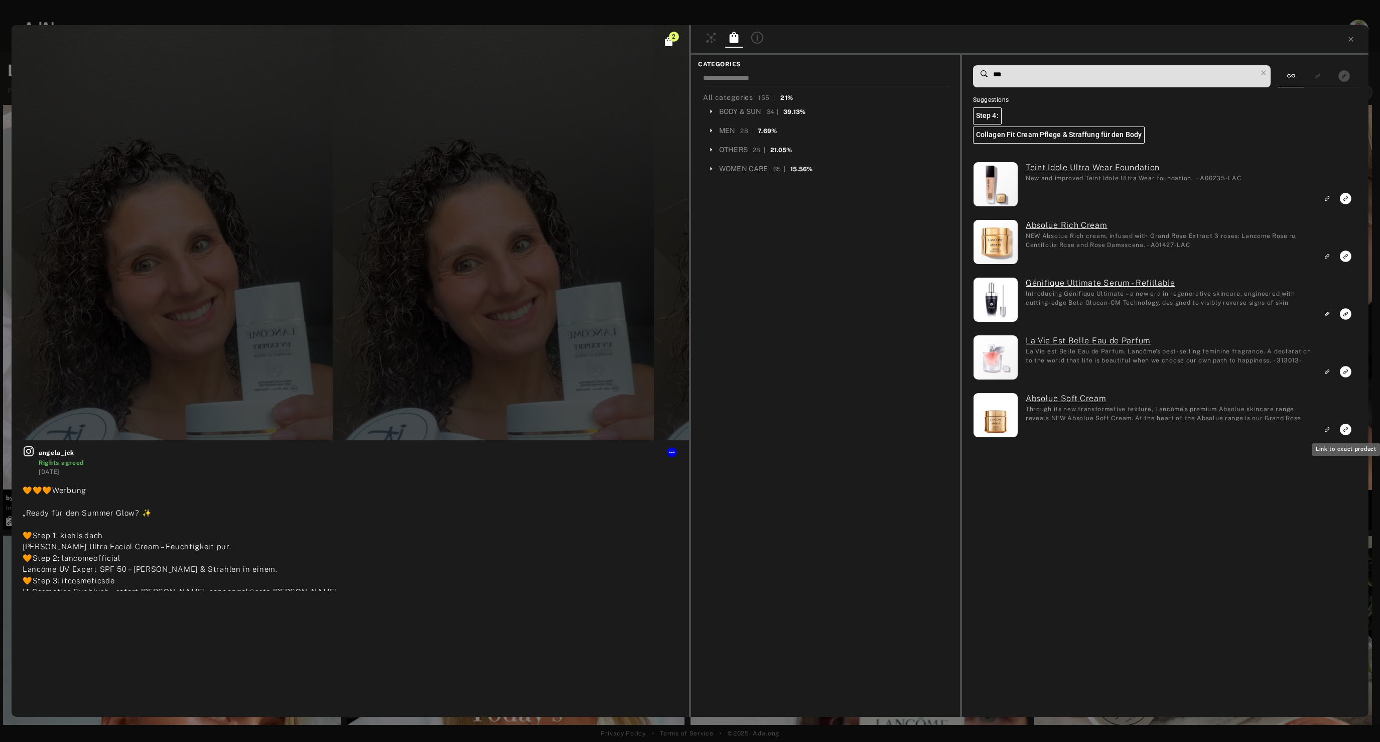
type input "***"
click at [1346, 428] on icon "Link to exact product" at bounding box center [1346, 430] width 12 height 12
click at [1325, 253] on icon "Link to similar product" at bounding box center [1326, 256] width 7 height 6
click at [1347, 198] on rect "Link to exact product" at bounding box center [1345, 198] width 13 height 13
click at [1327, 317] on rect "Link to similar product" at bounding box center [1327, 314] width 13 height 13
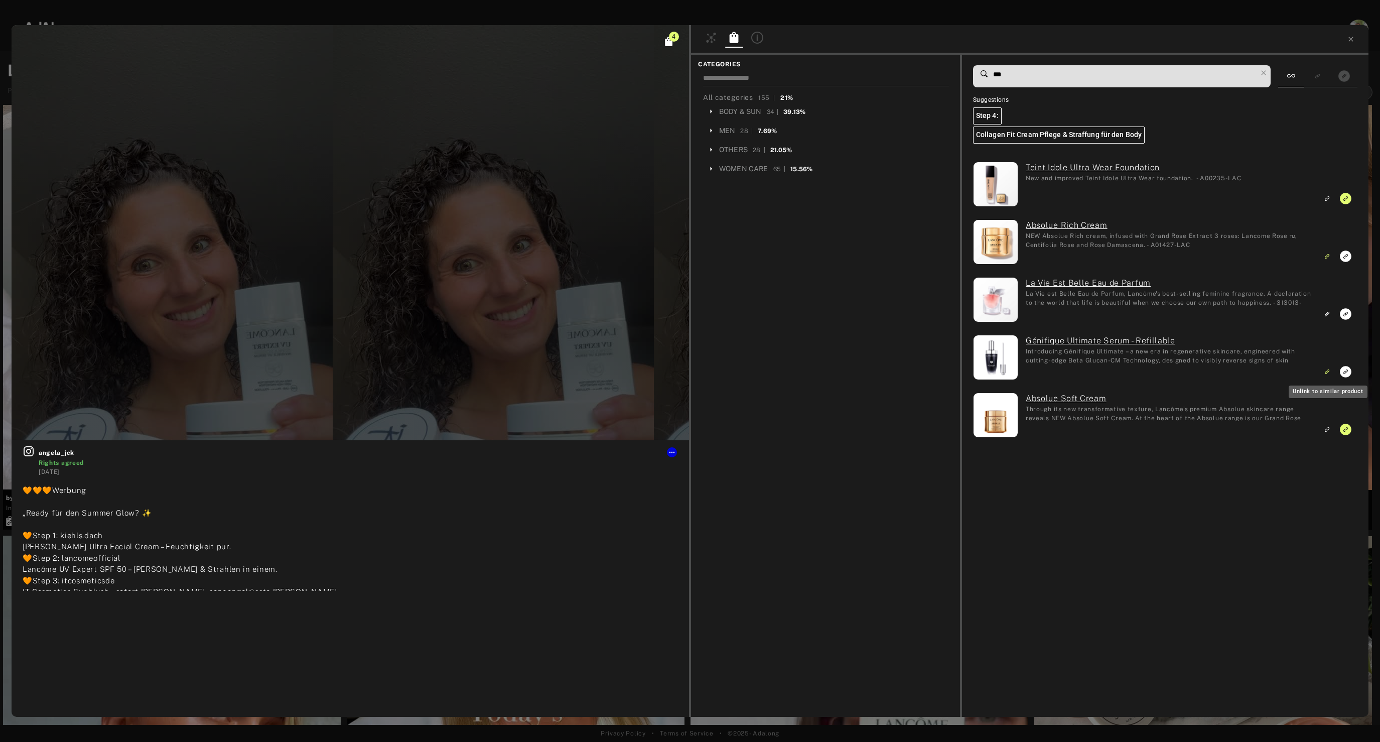
click at [1330, 370] on icon "Unlink to similar product" at bounding box center [1326, 371] width 7 height 6
click at [1354, 41] on icon at bounding box center [1351, 39] width 8 height 8
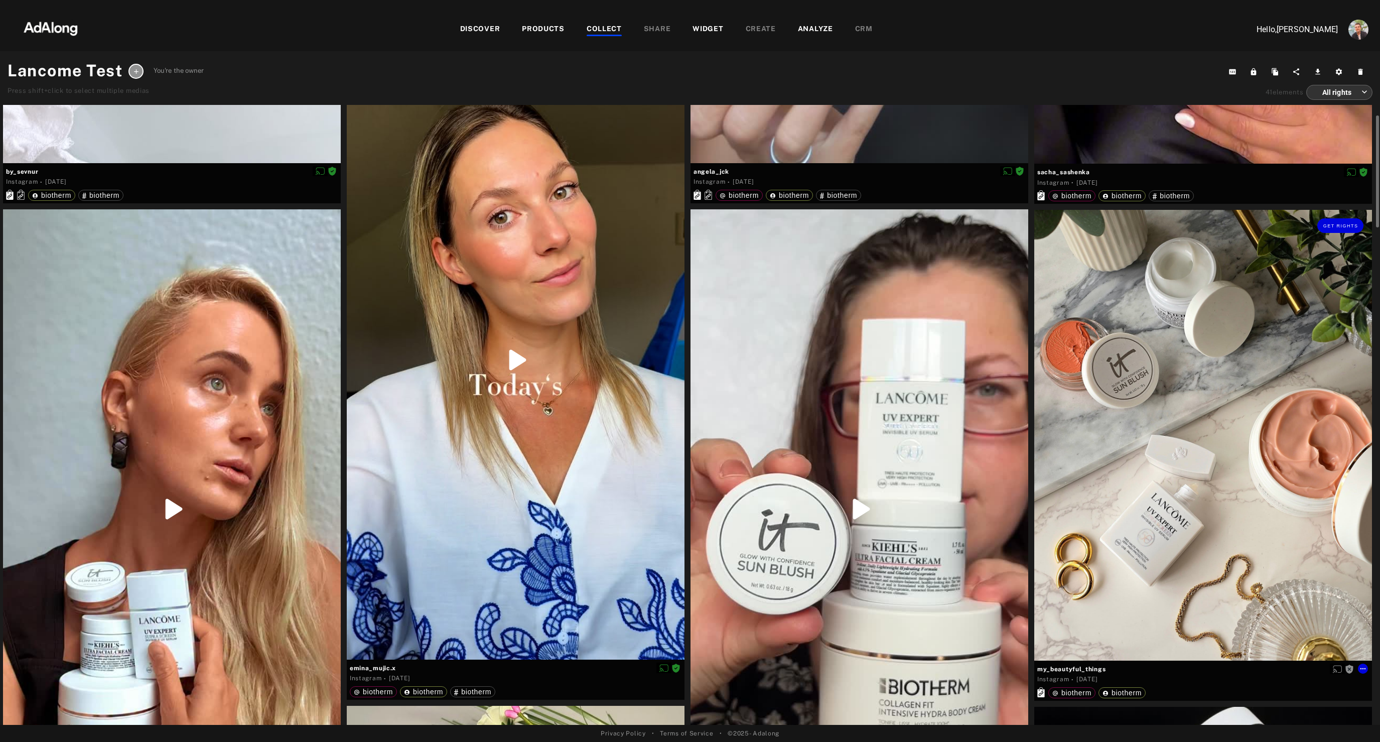
scroll to position [1191, 0]
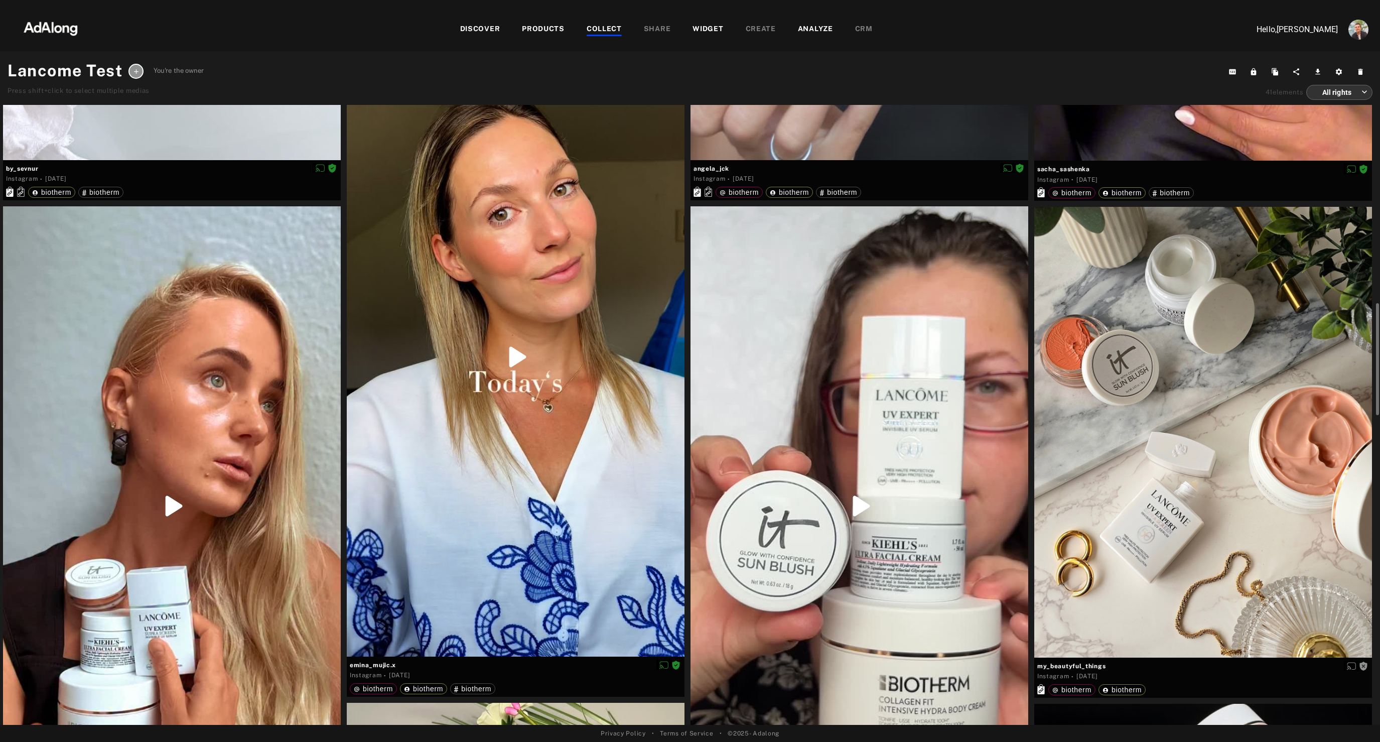
click at [298, 587] on div at bounding box center [172, 506] width 338 height 600
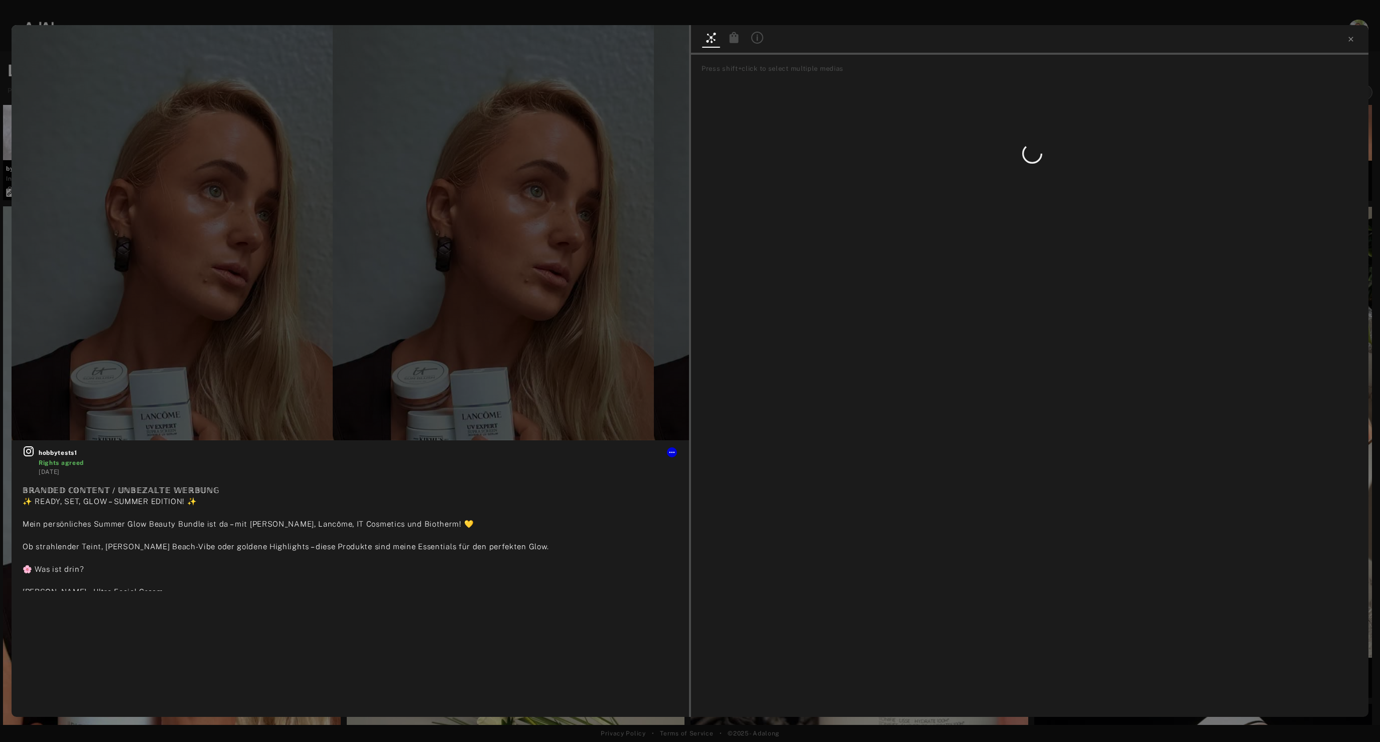
click at [736, 37] on icon at bounding box center [734, 37] width 9 height 11
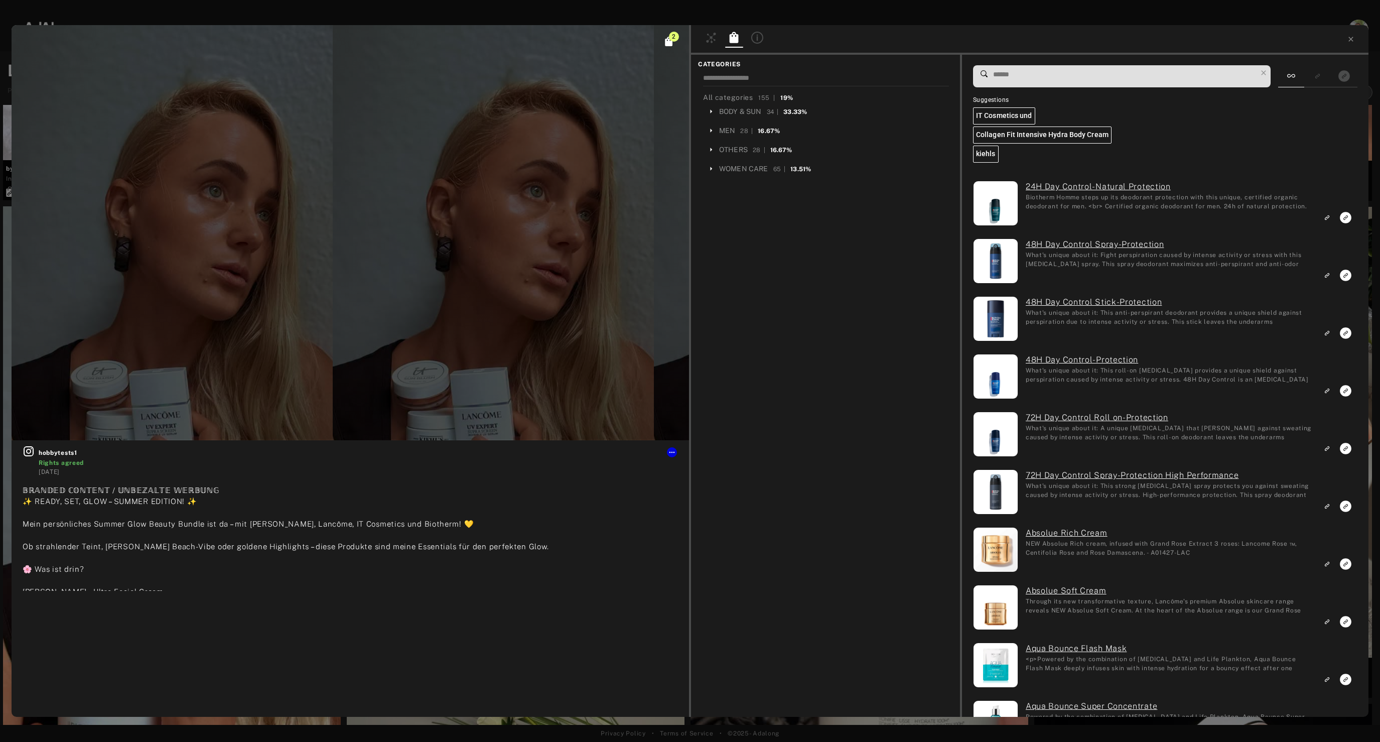
click at [1038, 71] on input at bounding box center [1124, 75] width 264 height 14
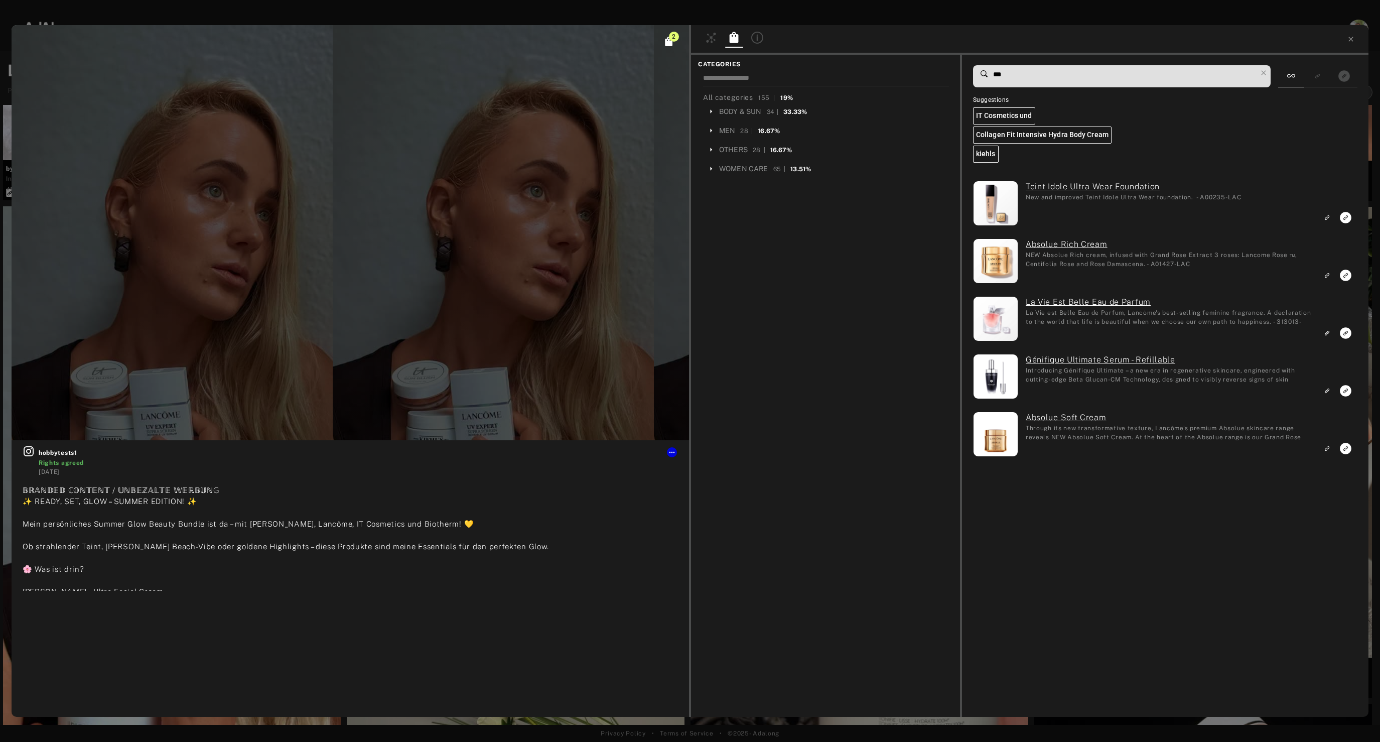
type input "***"
click at [1345, 331] on icon "Link to exact product" at bounding box center [1346, 333] width 12 height 12
click at [1325, 213] on rect "Link to similar product" at bounding box center [1327, 217] width 13 height 13
click at [1353, 36] on icon at bounding box center [1351, 39] width 8 height 8
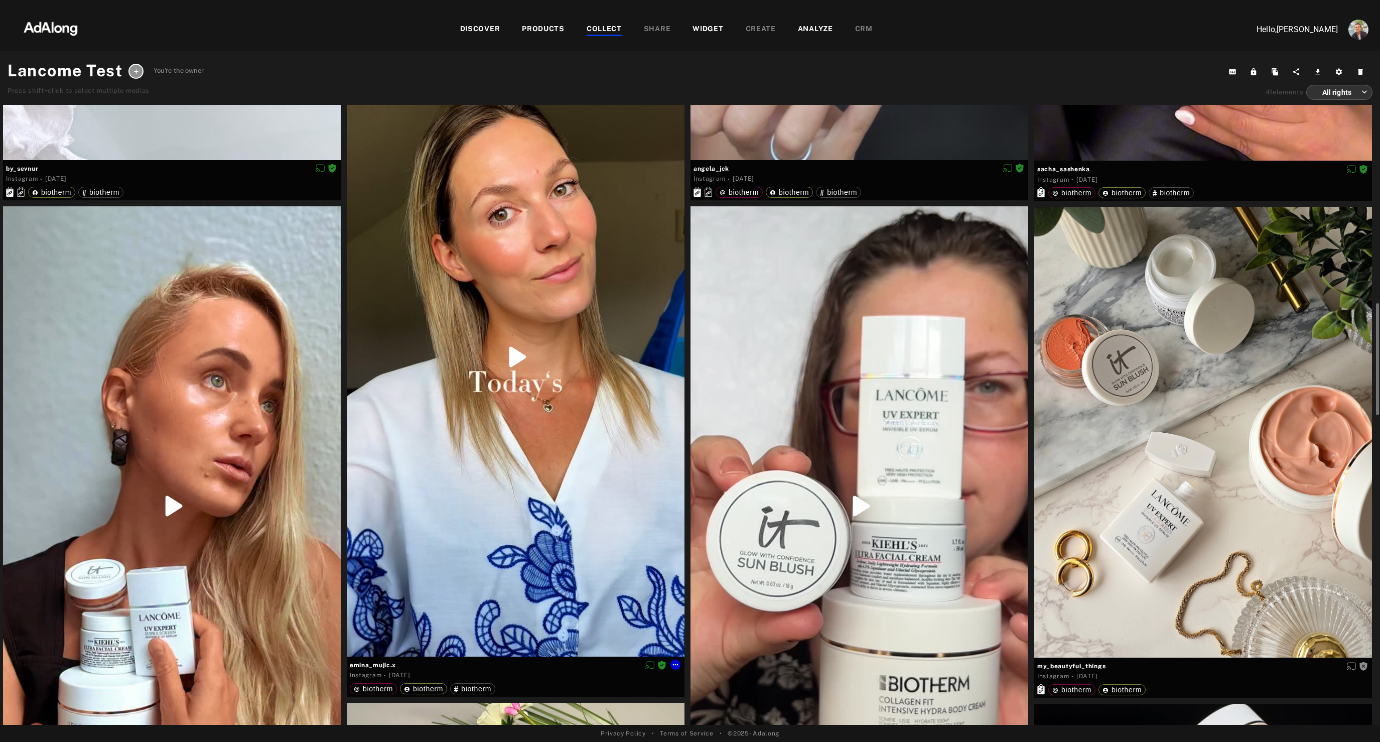
click at [620, 484] on div at bounding box center [516, 357] width 338 height 600
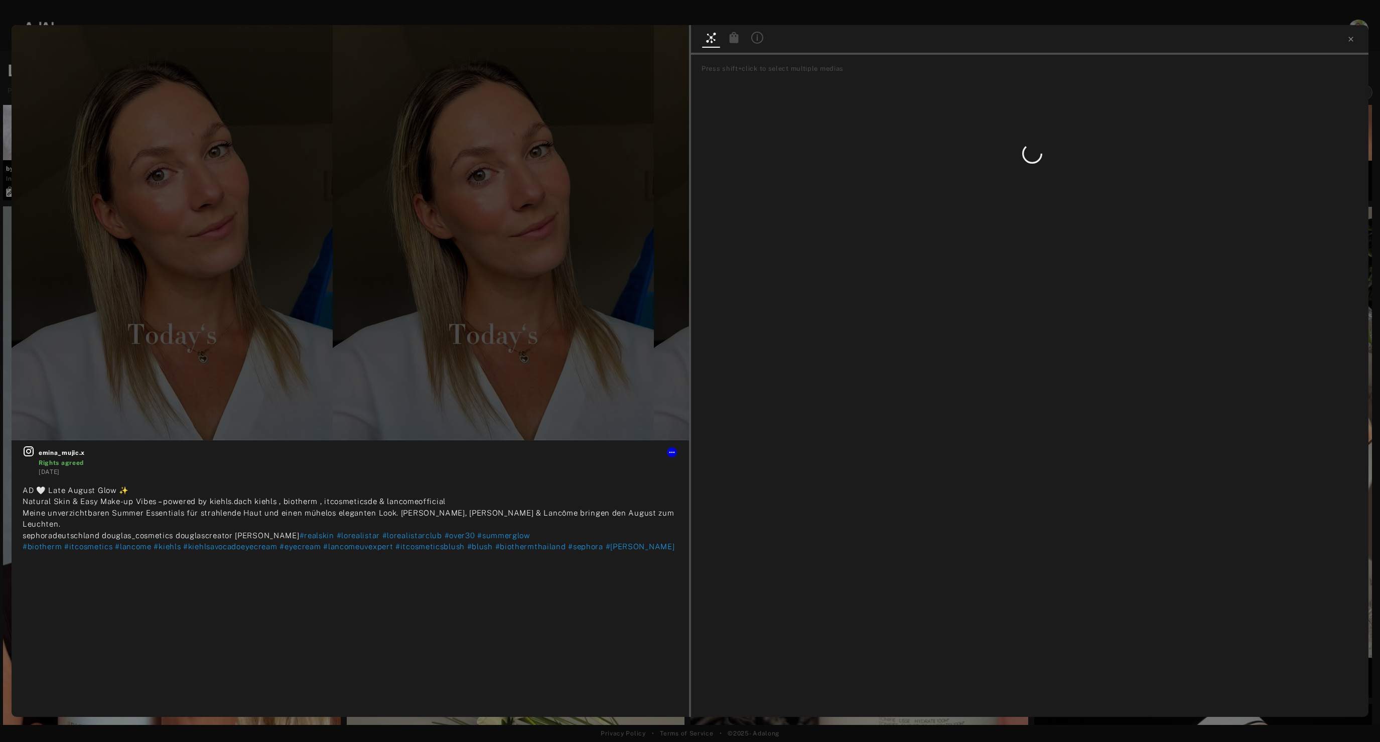
click at [730, 39] on icon at bounding box center [734, 37] width 9 height 11
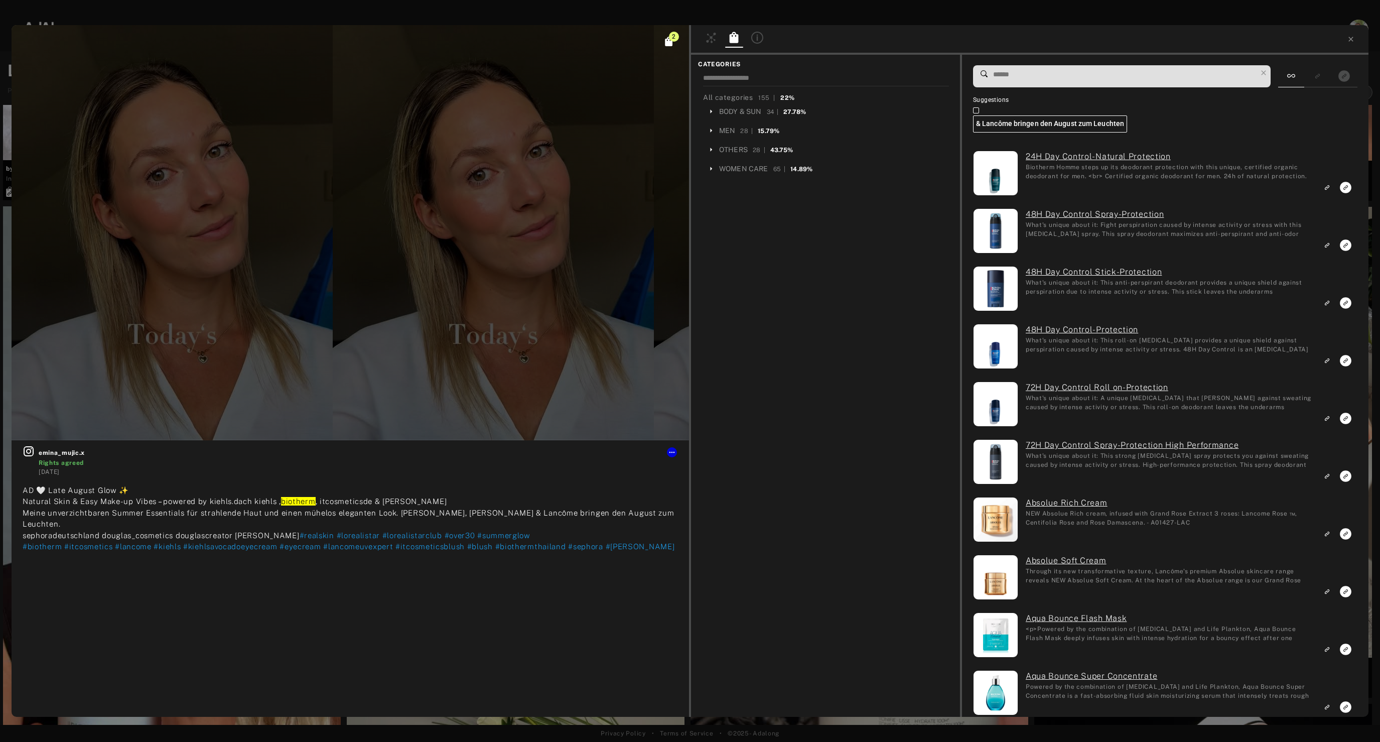
click at [1152, 73] on input at bounding box center [1124, 75] width 264 height 14
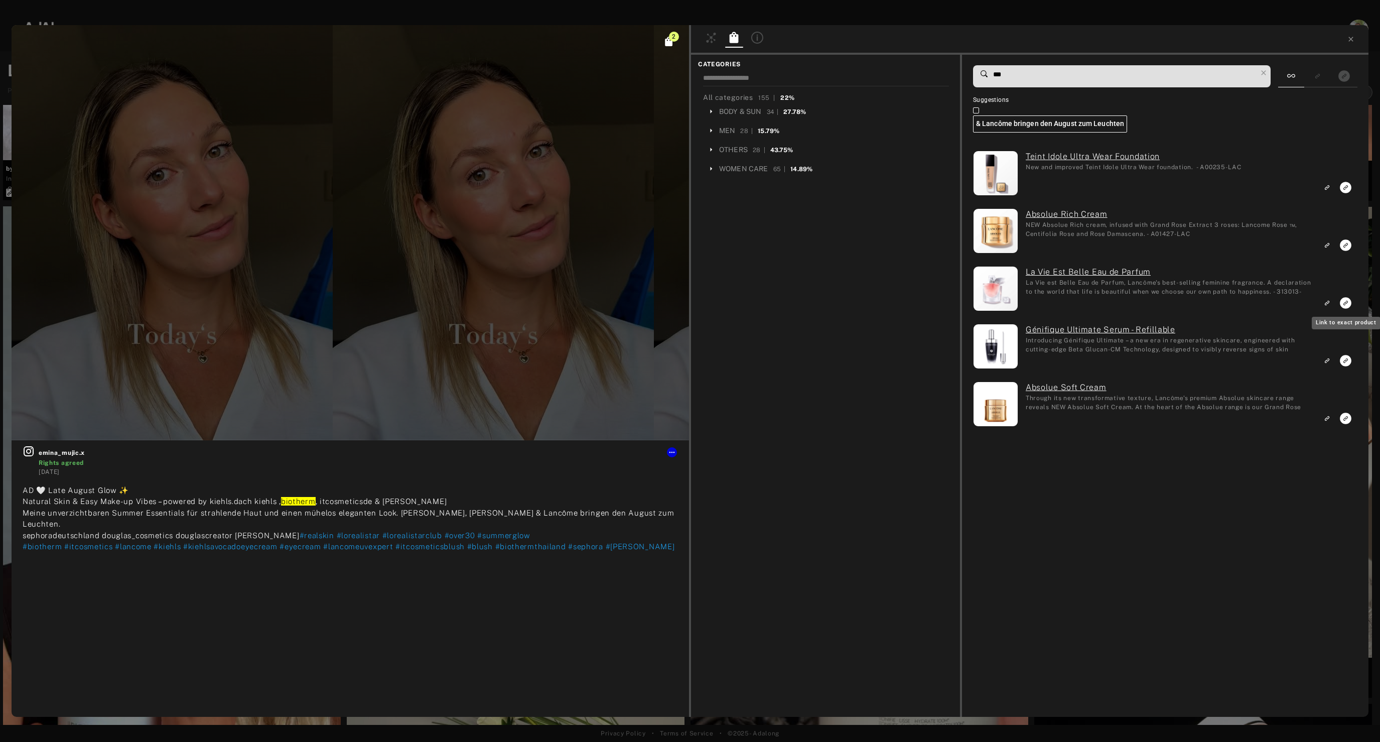
type input "***"
click at [1346, 305] on icon "Link to exact product" at bounding box center [1346, 303] width 12 height 12
click at [1348, 244] on rect "Link to exact product" at bounding box center [1345, 245] width 13 height 13
click at [1326, 420] on icon "Link to similar product" at bounding box center [1326, 419] width 3 height 3
click at [1353, 36] on icon at bounding box center [1351, 39] width 8 height 8
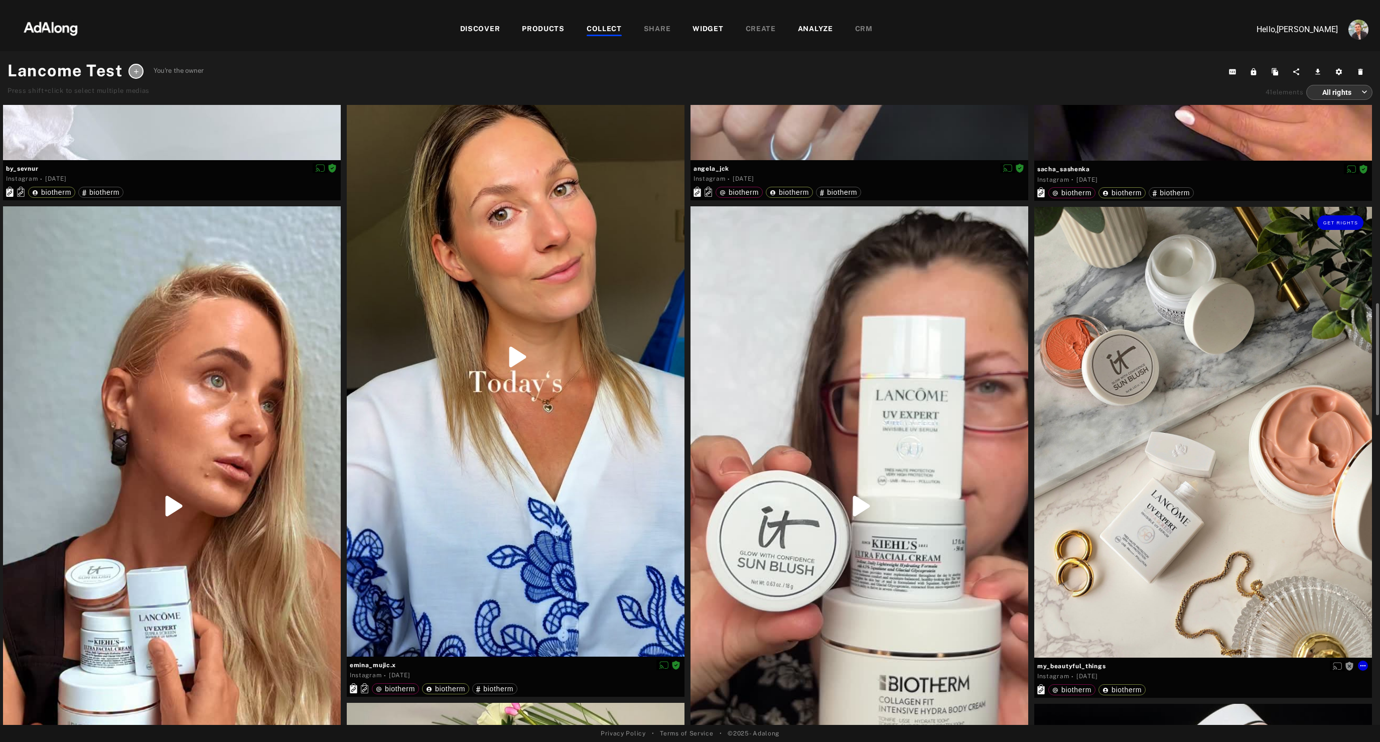
click at [1156, 428] on div "Get rights" at bounding box center [1203, 432] width 338 height 450
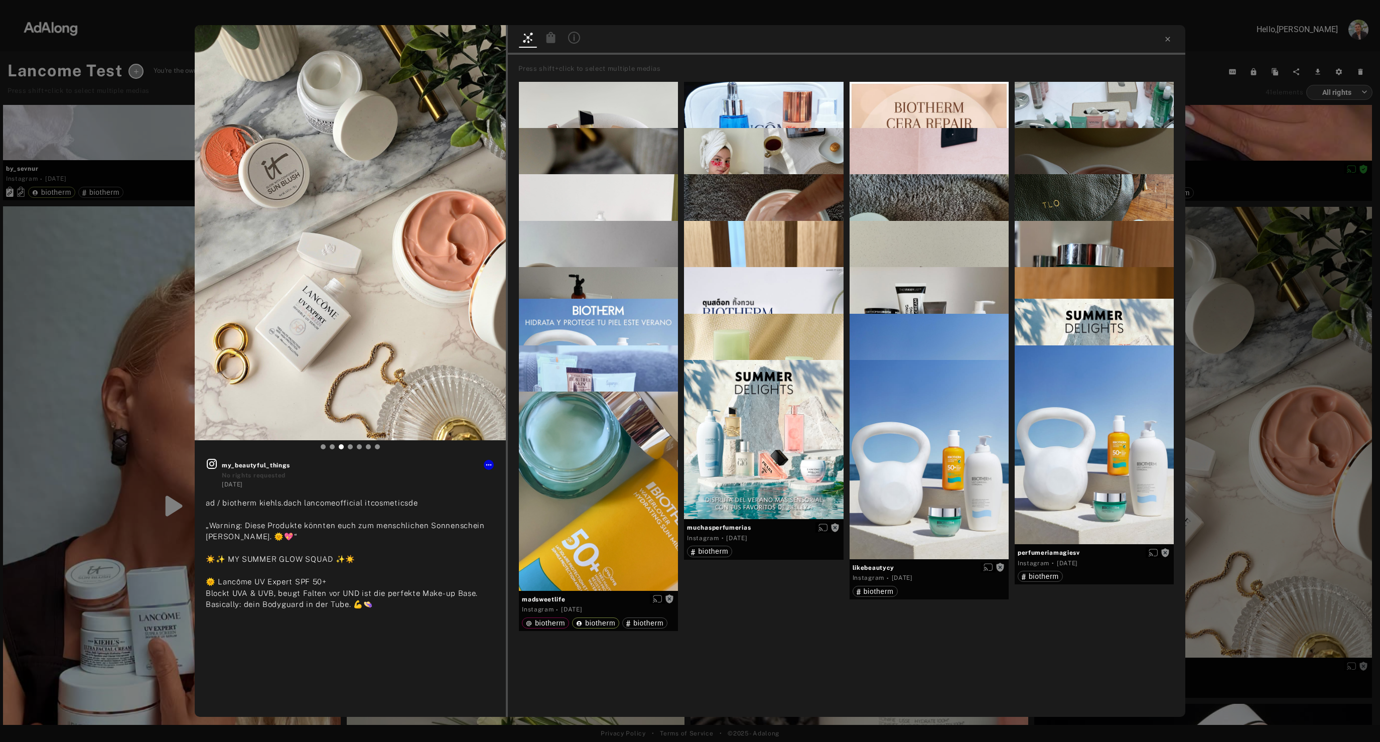
click at [1277, 304] on div "Get rights my_beautyful_things No rights requested 2 weeks ago #SummerGlow #Glo…" at bounding box center [690, 371] width 1380 height 742
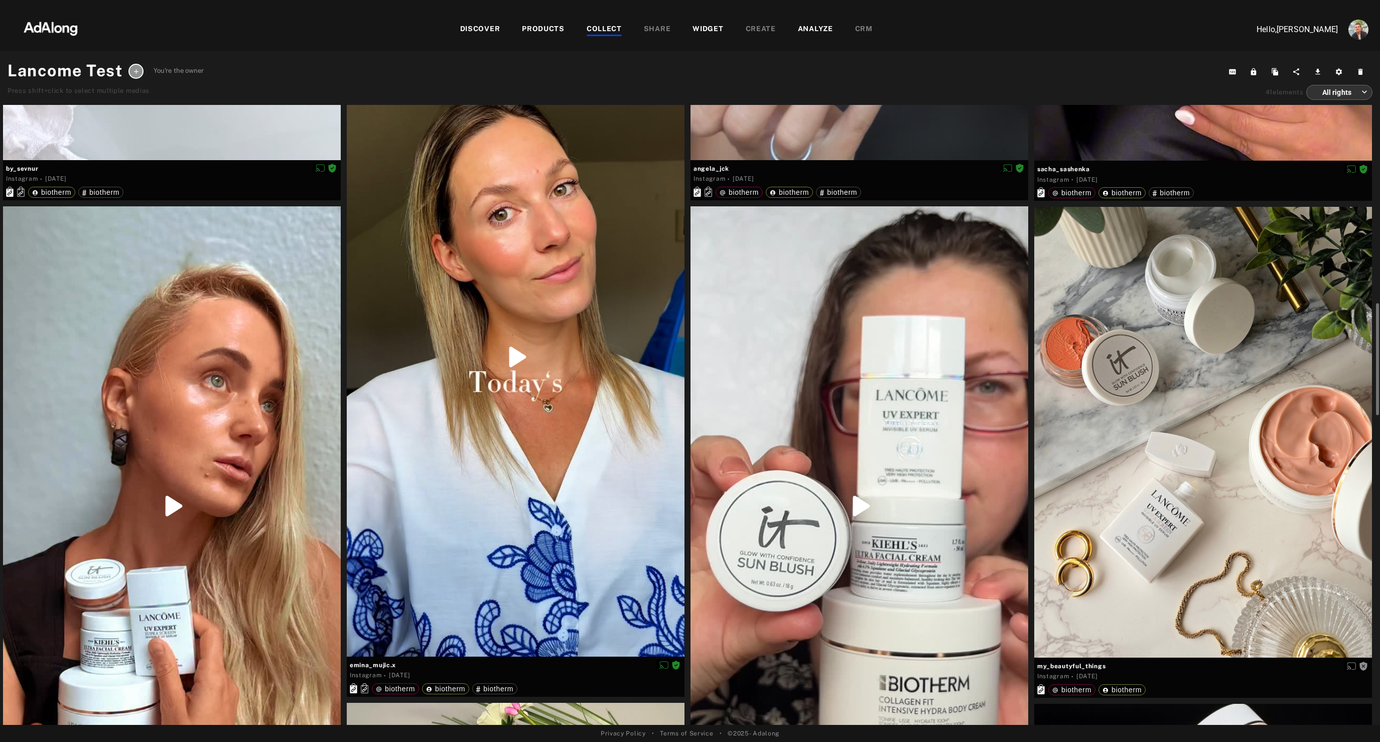
click at [866, 422] on div at bounding box center [860, 506] width 338 height 600
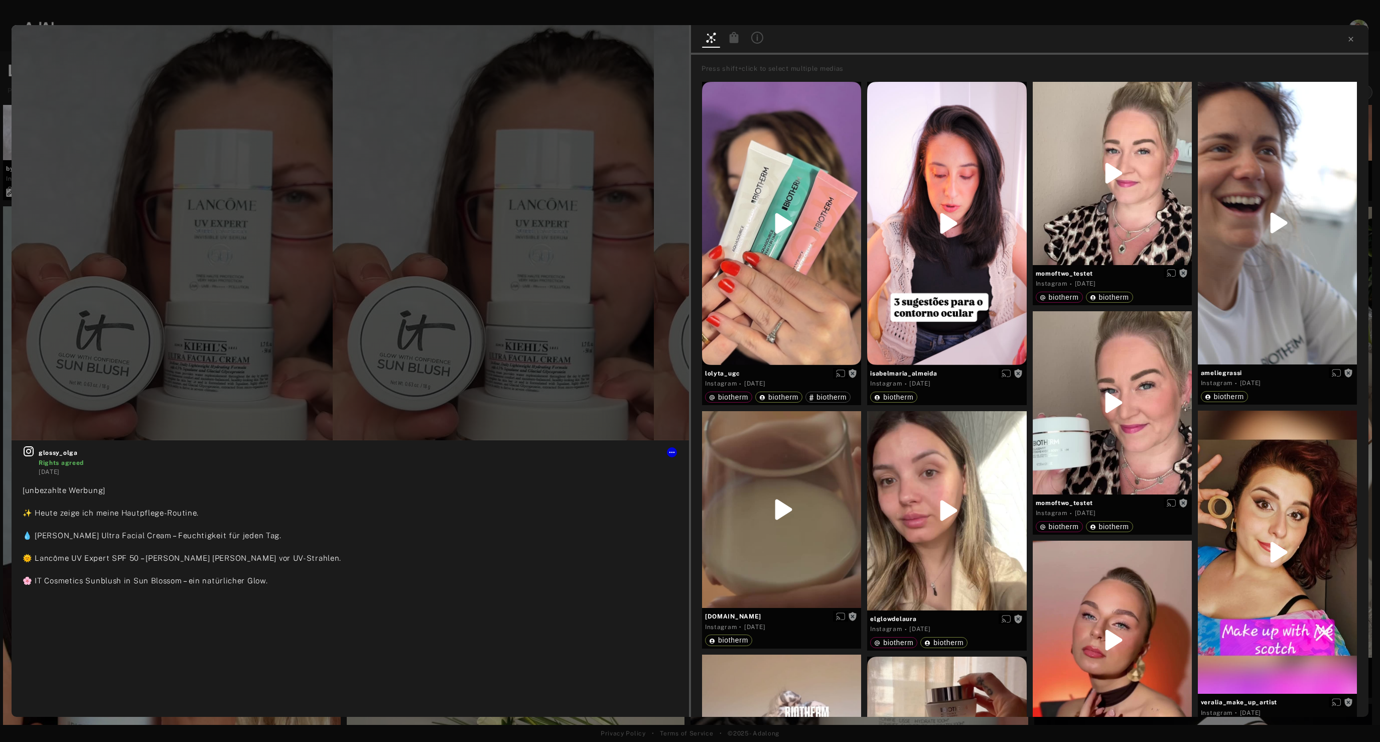
click at [735, 40] on icon at bounding box center [734, 37] width 9 height 11
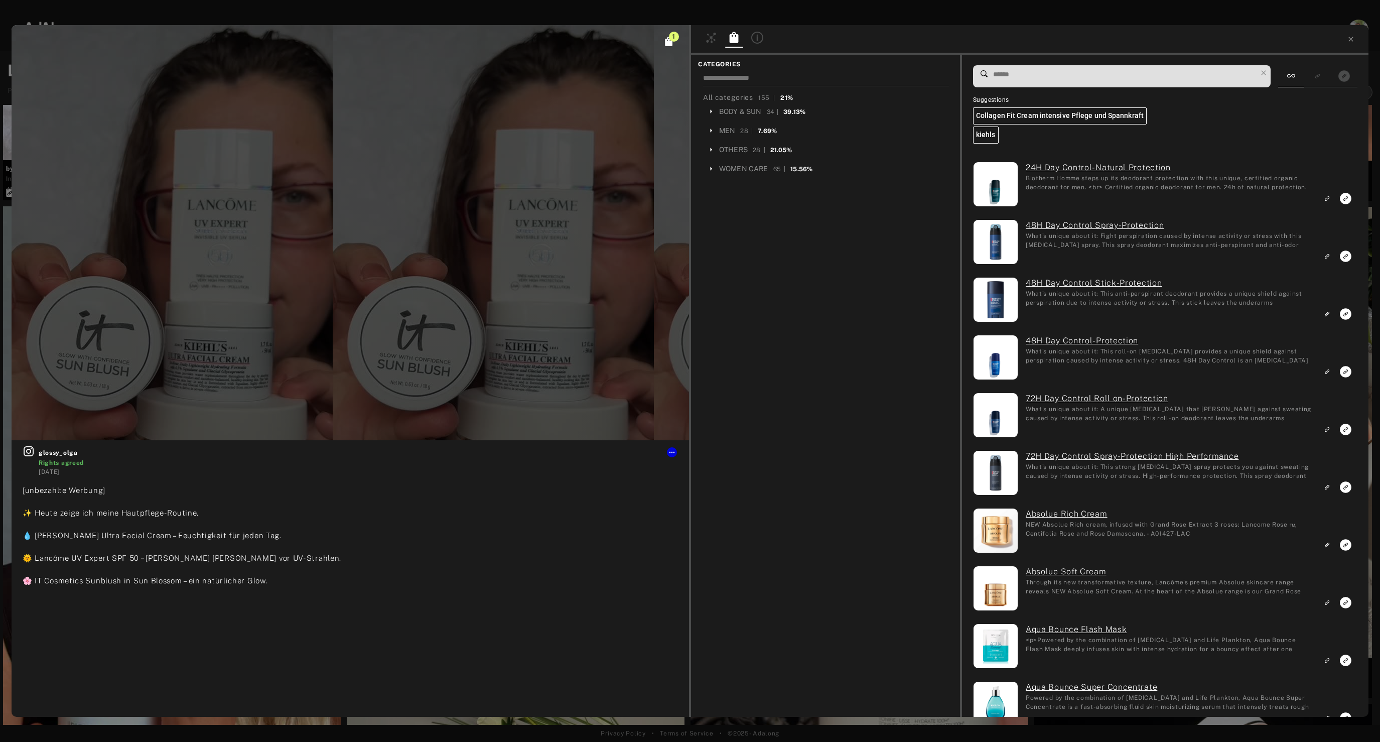
click at [1081, 76] on input at bounding box center [1124, 75] width 264 height 14
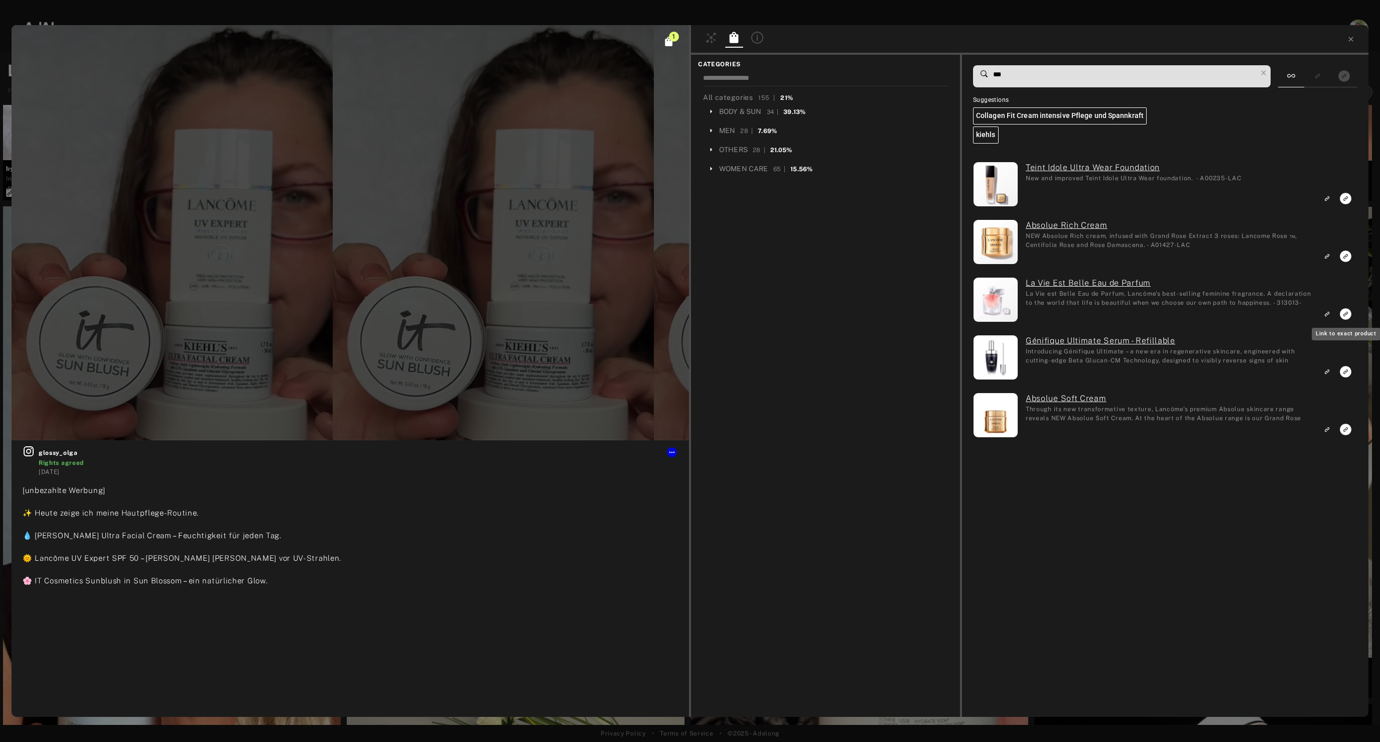
type input "***"
click at [1349, 308] on rect "Link to exact product" at bounding box center [1345, 314] width 13 height 13
click at [1348, 368] on icon "Link to exact product" at bounding box center [1346, 372] width 12 height 12
click at [1324, 203] on rect "Link to similar product" at bounding box center [1327, 198] width 13 height 13
click at [1351, 35] on icon at bounding box center [1351, 39] width 8 height 8
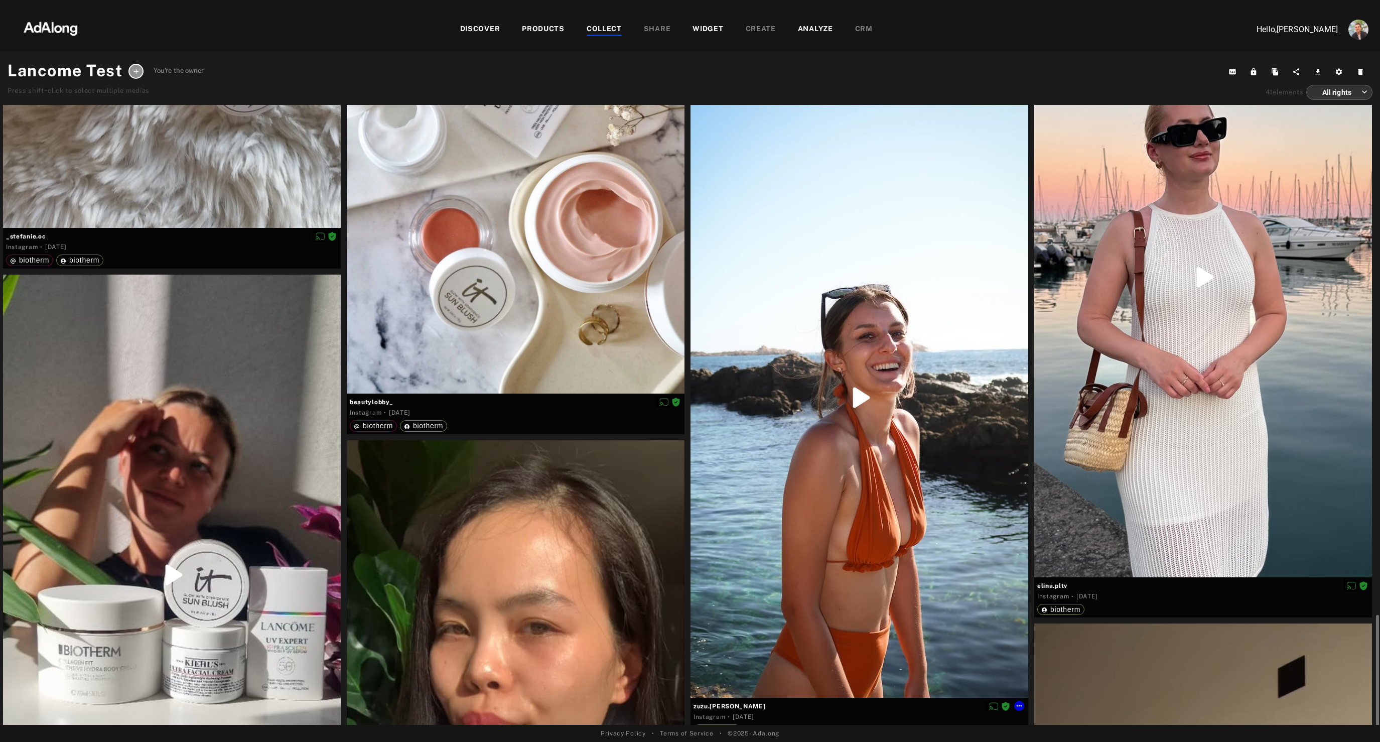
scroll to position [2560, 0]
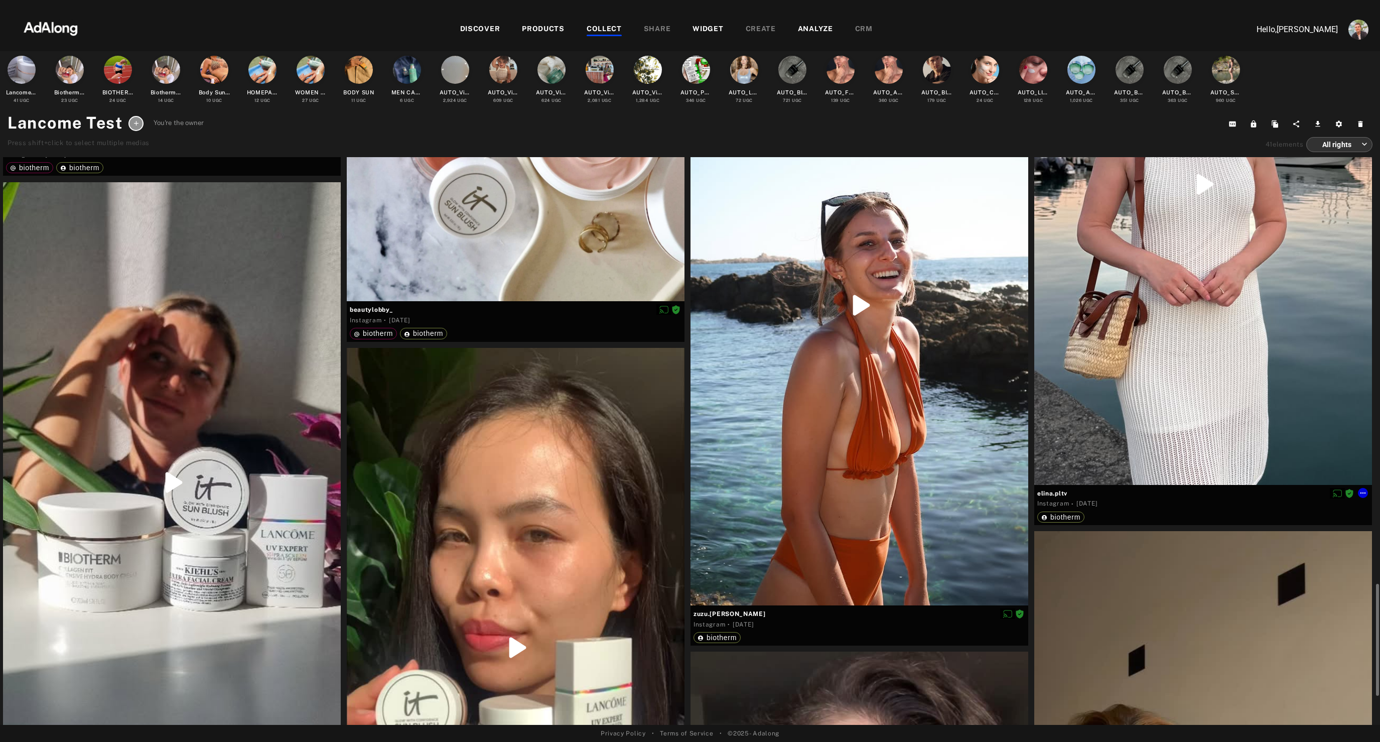
click at [1150, 295] on div at bounding box center [1203, 184] width 338 height 601
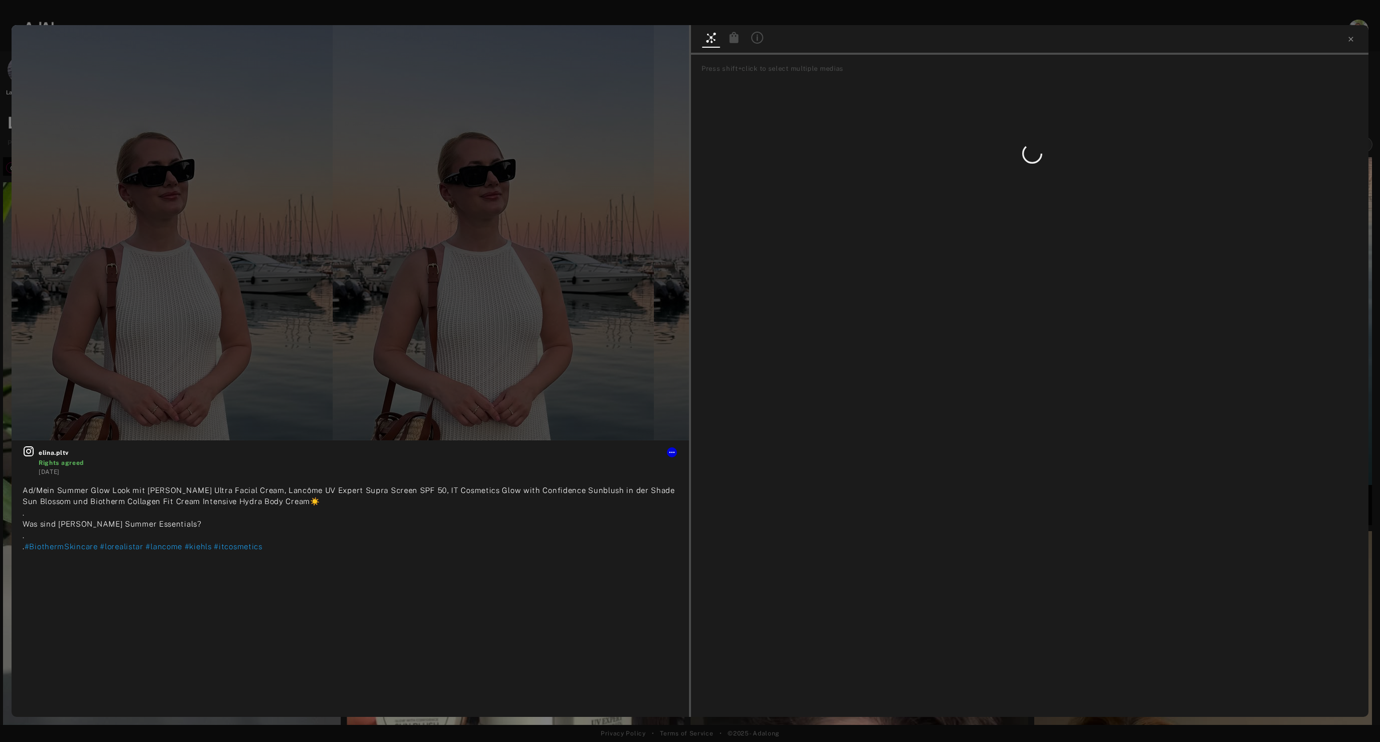
click at [736, 43] on icon at bounding box center [734, 38] width 12 height 12
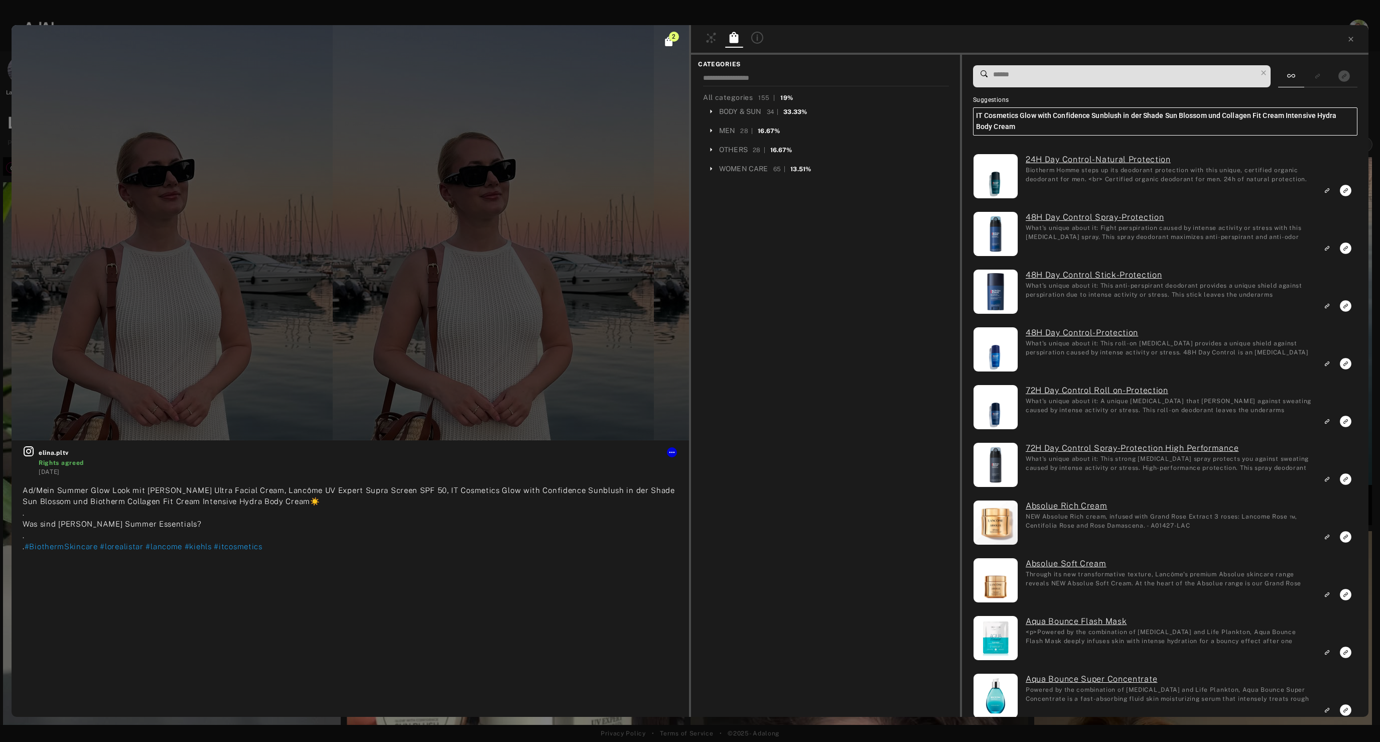
click at [1189, 76] on input at bounding box center [1124, 75] width 264 height 14
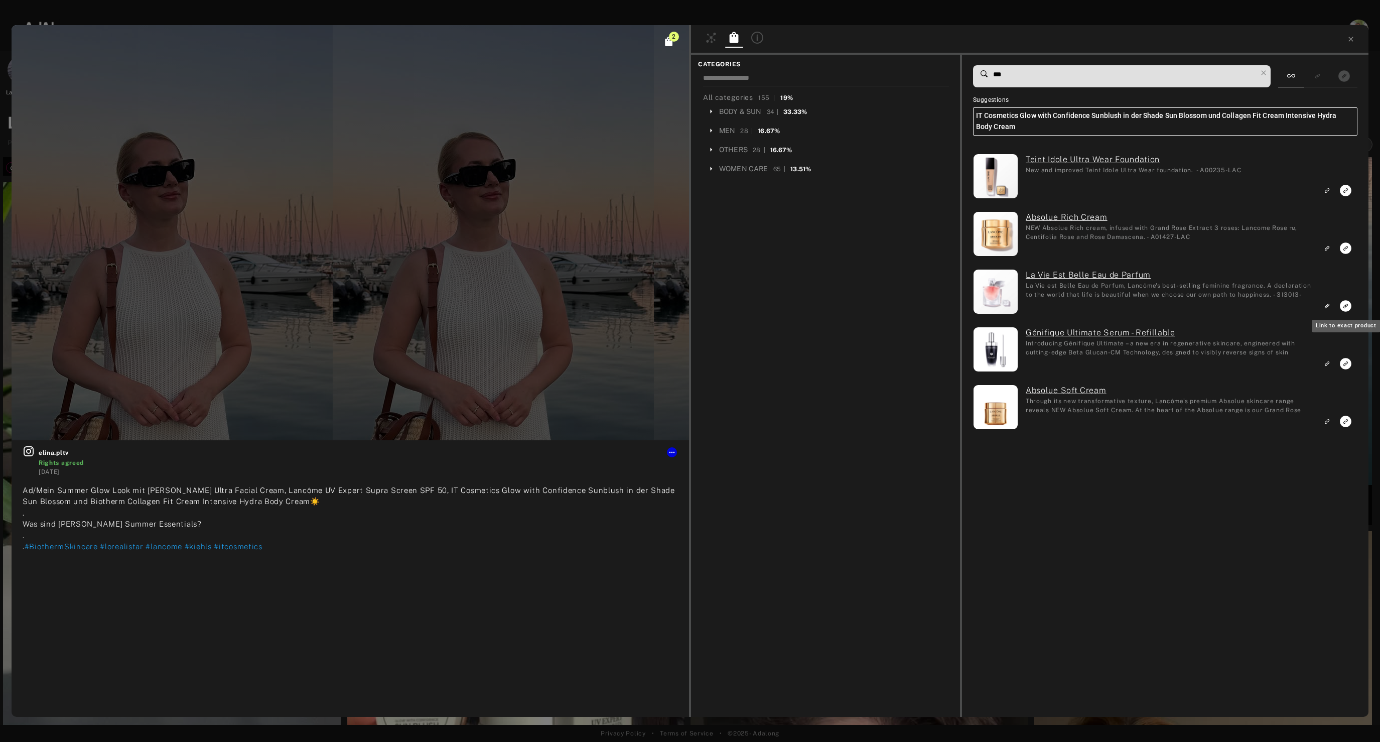
type input "***"
click at [1349, 304] on icon "Link to exact product" at bounding box center [1346, 306] width 12 height 12
click at [1349, 363] on icon "Link to exact product" at bounding box center [1346, 364] width 12 height 12
click at [1326, 189] on icon "Link to similar product" at bounding box center [1326, 190] width 7 height 6
click at [1353, 38] on icon at bounding box center [1351, 39] width 8 height 8
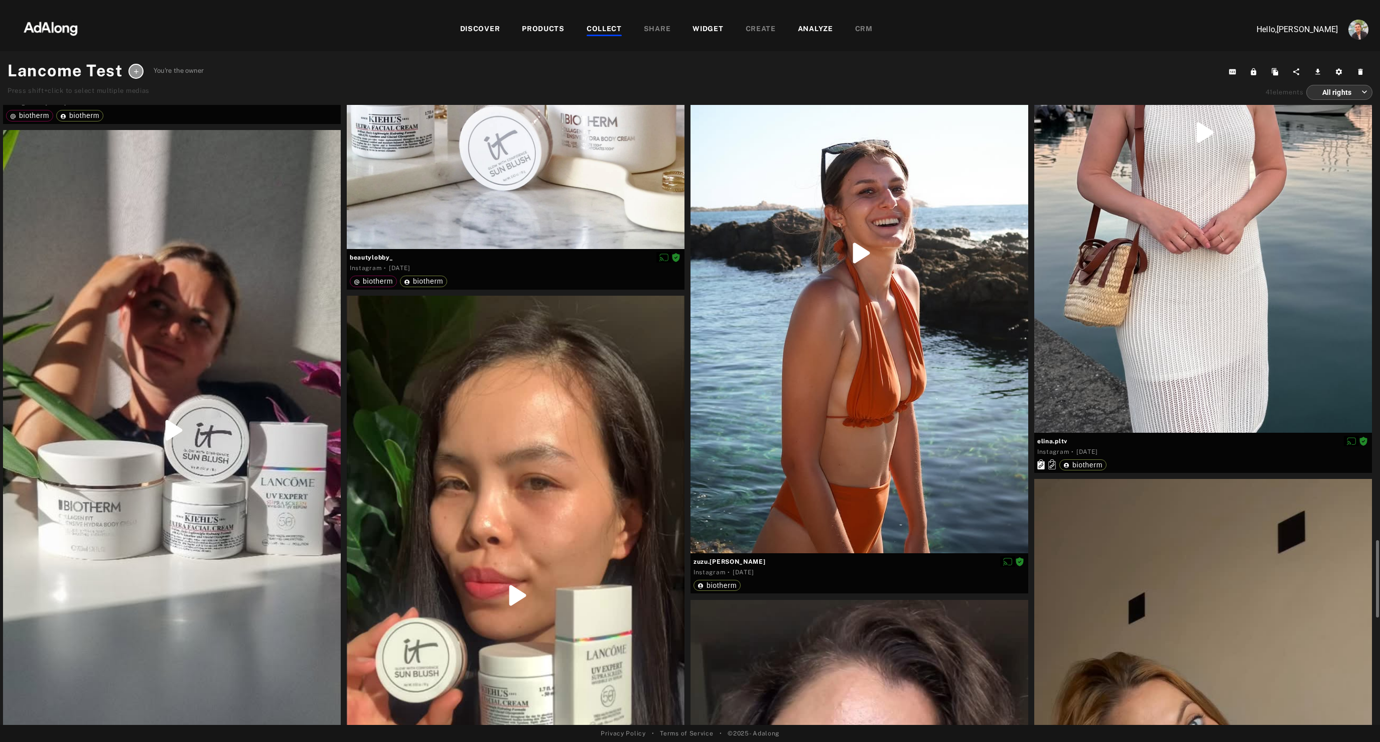
scroll to position [2687, 0]
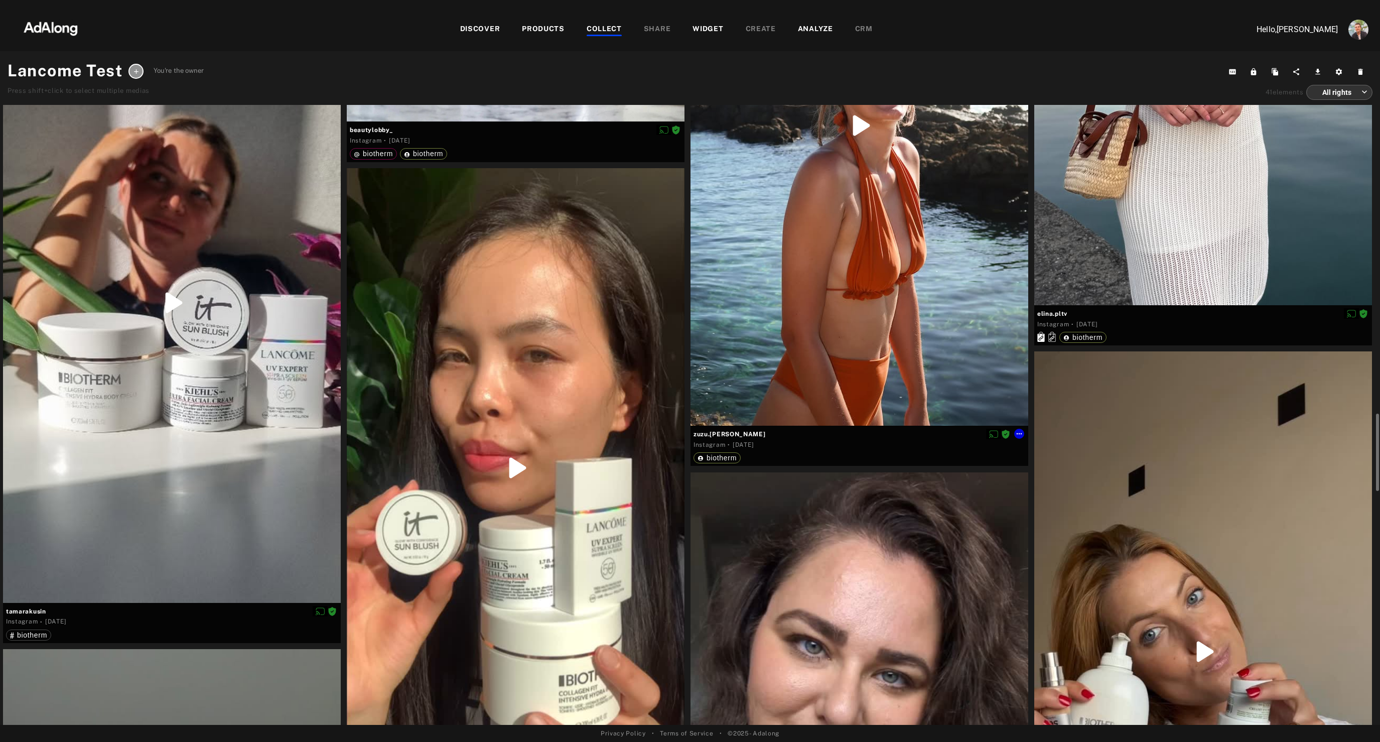
click at [725, 373] on div at bounding box center [860, 125] width 338 height 601
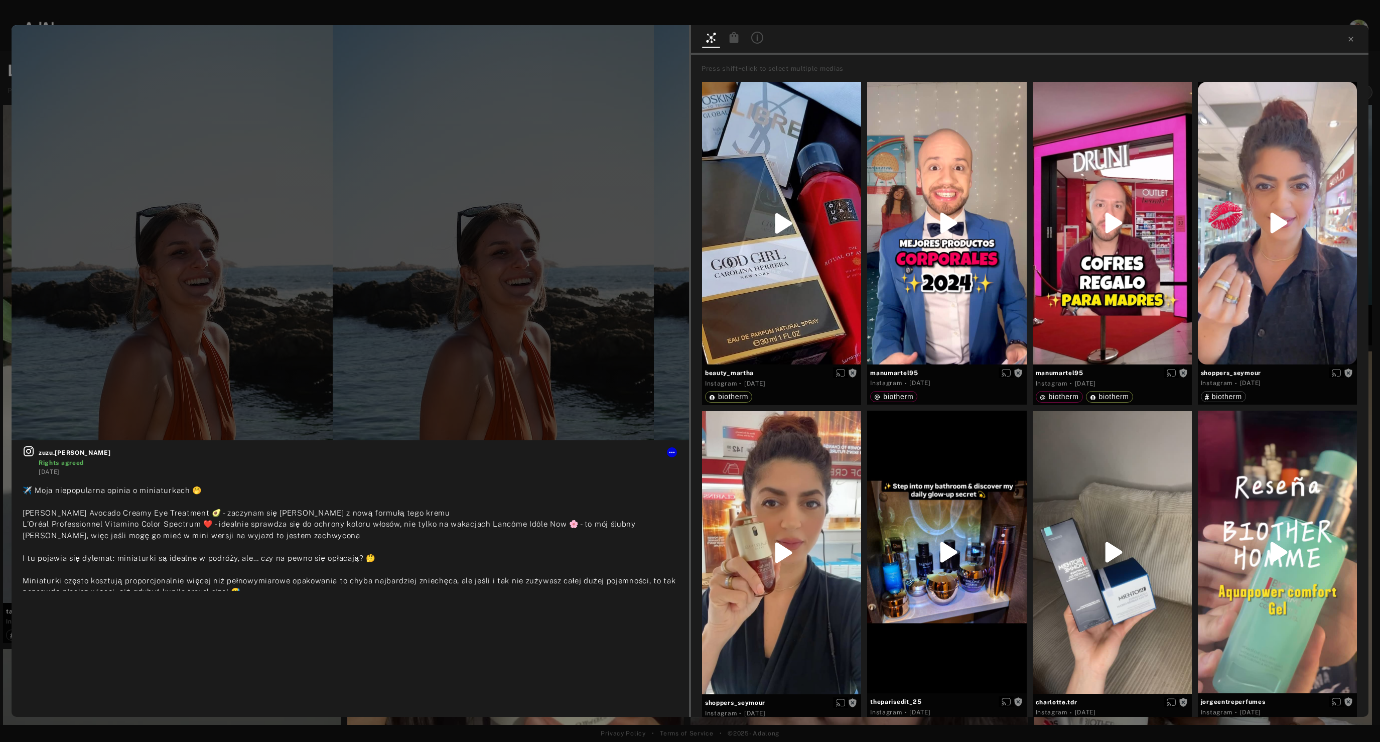
click at [733, 40] on icon at bounding box center [734, 37] width 9 height 11
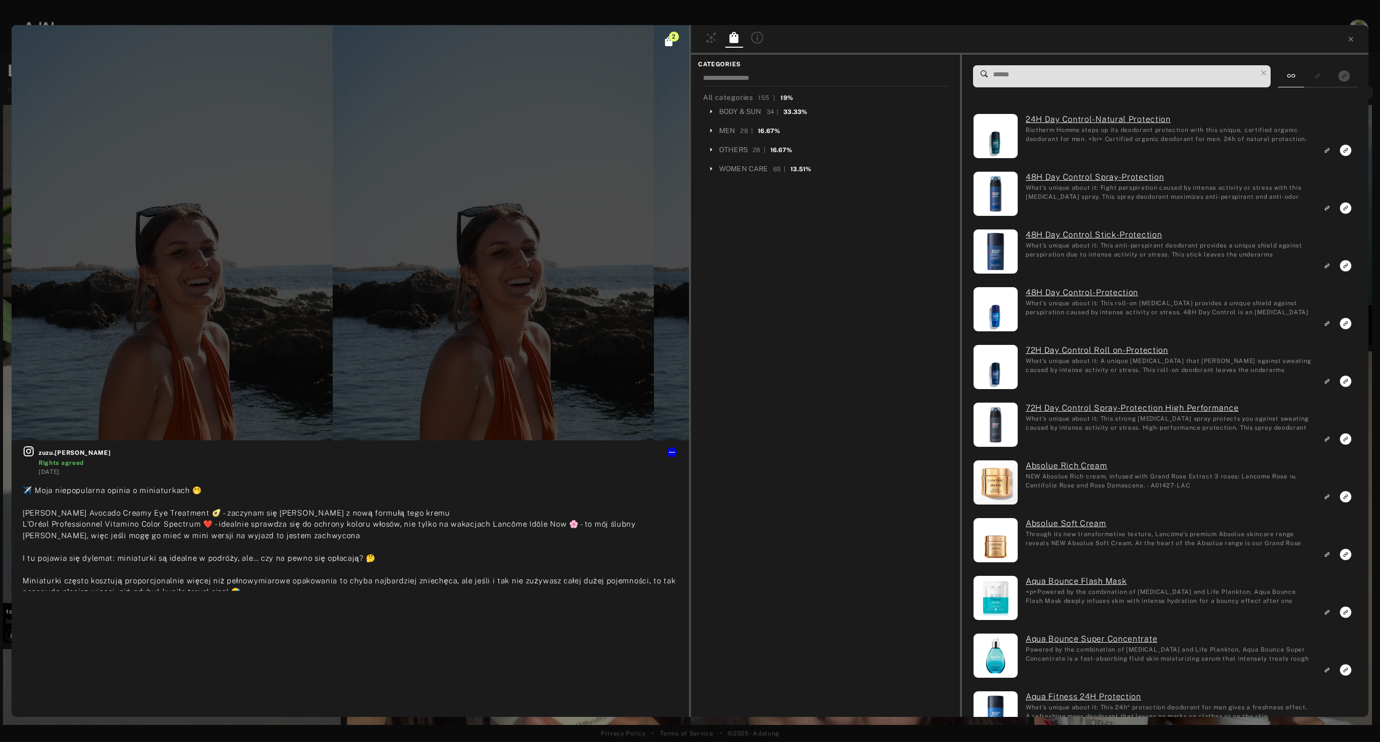
click at [1103, 79] on input at bounding box center [1124, 75] width 264 height 14
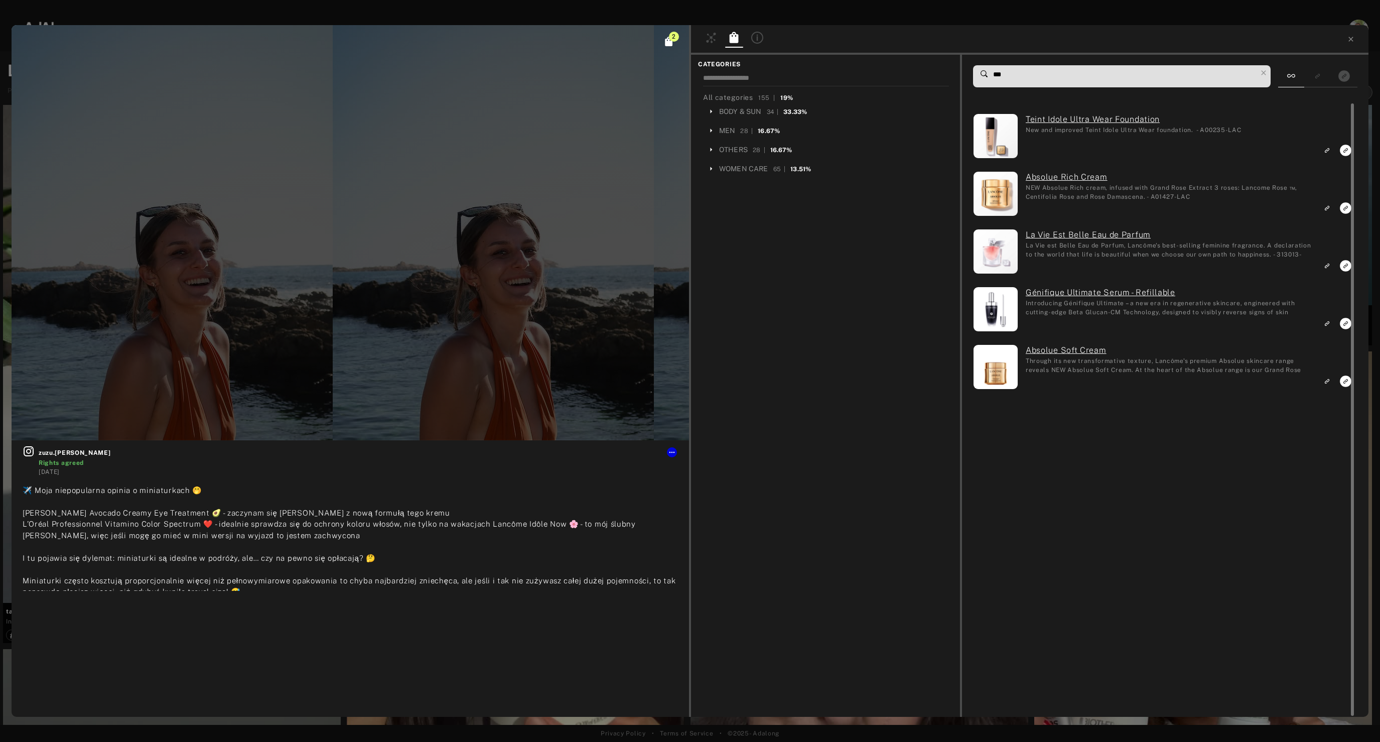
type input "***"
click at [1346, 150] on icon "Link to exact product" at bounding box center [1346, 151] width 12 height 12
click at [1344, 209] on icon "Link to exact product" at bounding box center [1346, 208] width 12 height 12
click at [1325, 381] on icon "Link to similar product" at bounding box center [1326, 381] width 7 height 6
click at [1353, 39] on icon at bounding box center [1351, 39] width 8 height 8
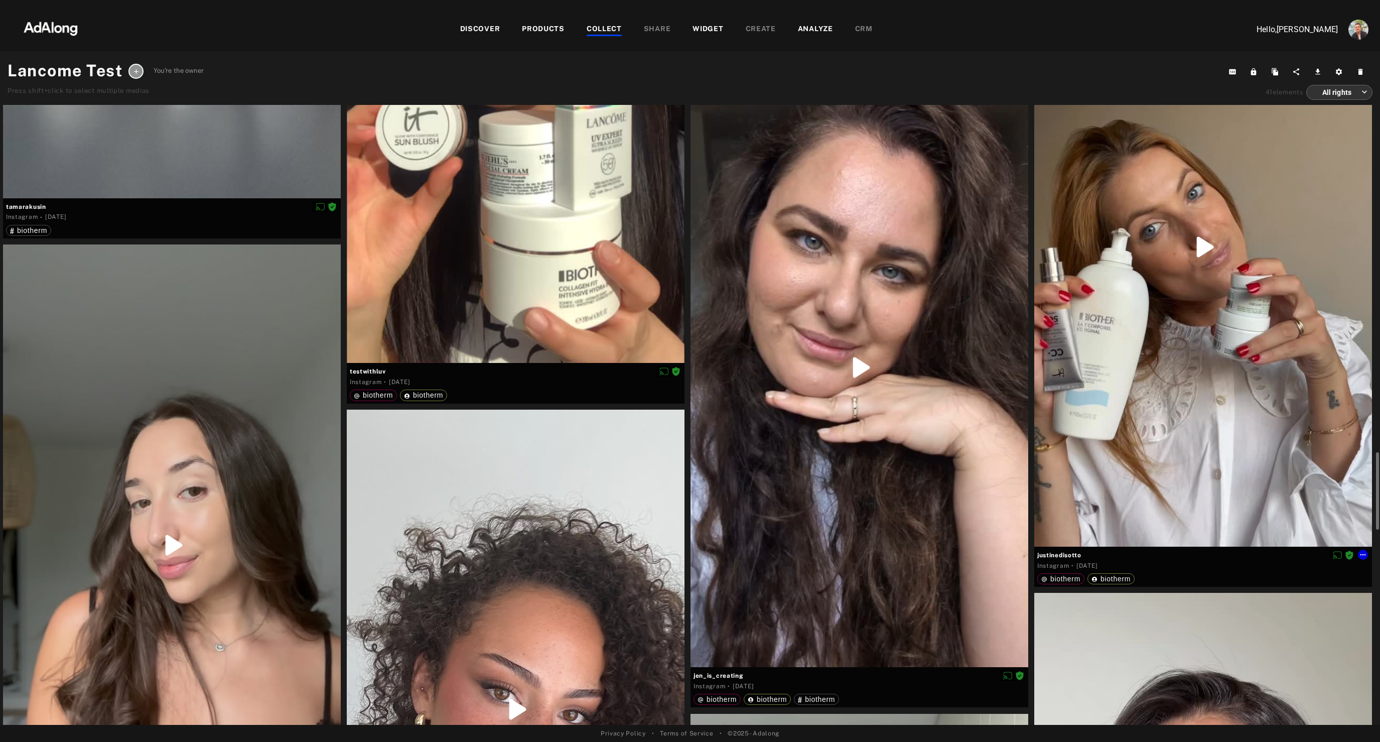
scroll to position [3105, 0]
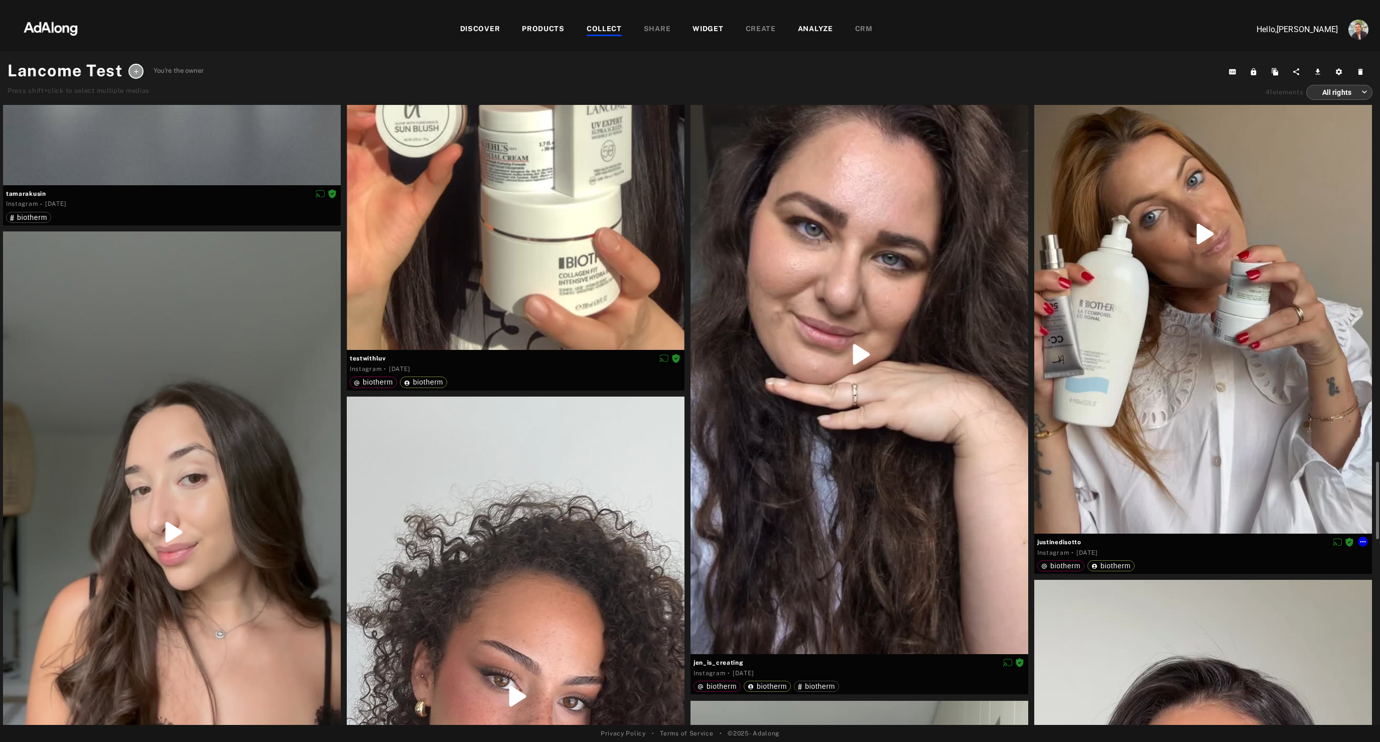
click at [1151, 485] on div at bounding box center [1203, 234] width 338 height 600
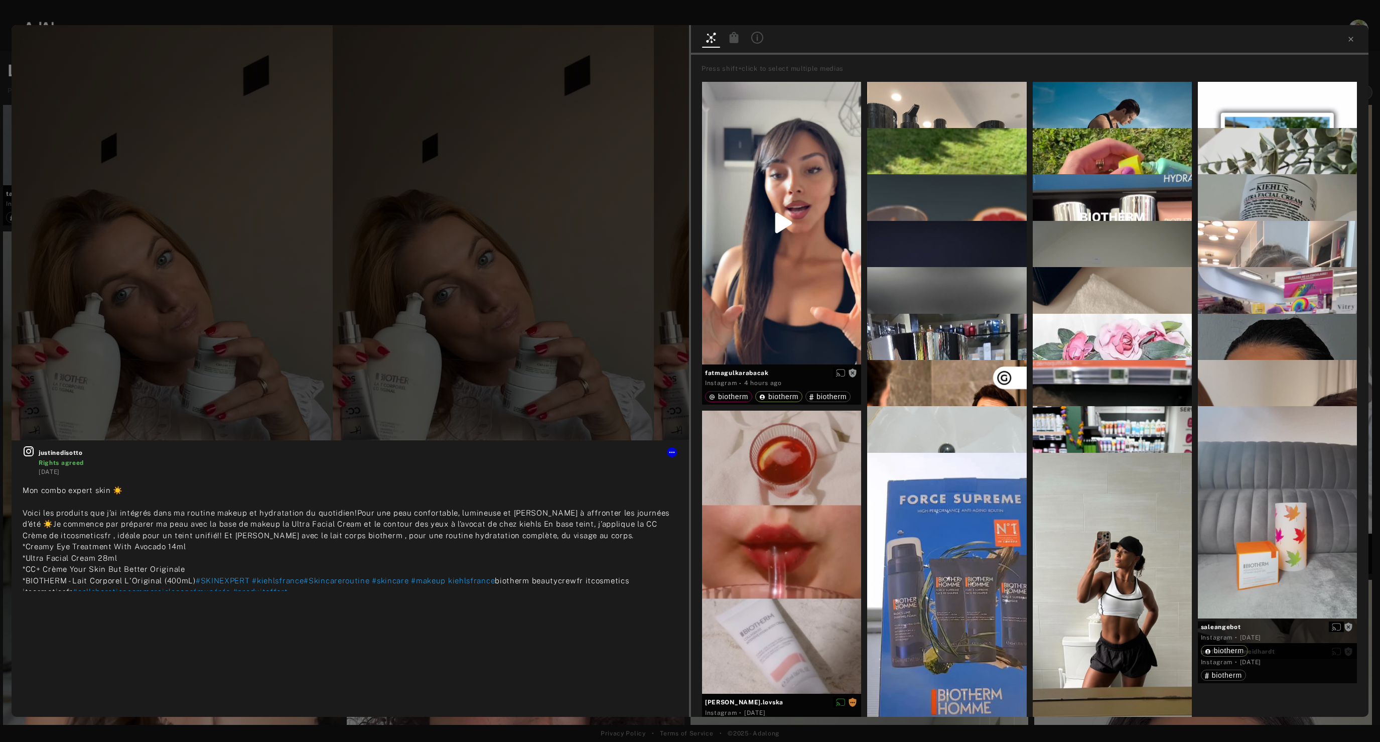
click at [737, 41] on icon at bounding box center [734, 37] width 9 height 11
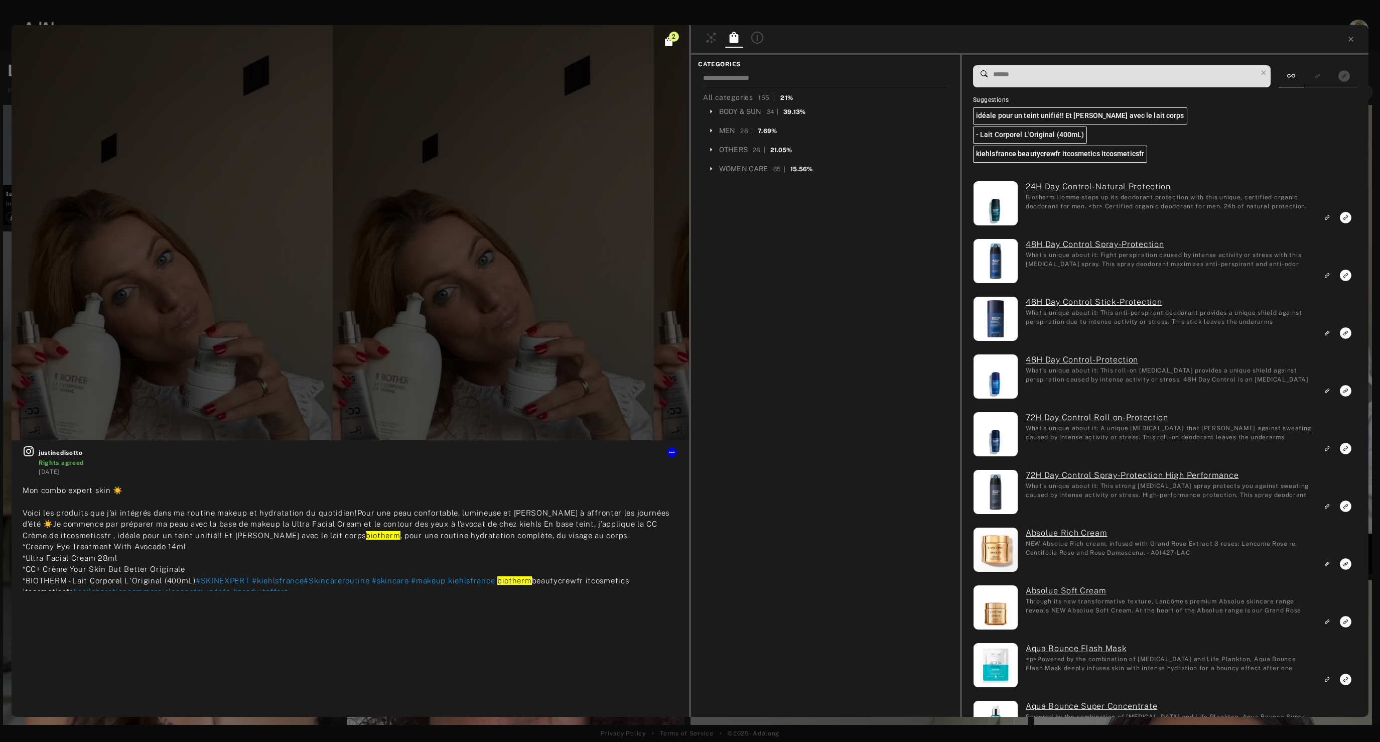
click at [729, 40] on icon at bounding box center [734, 38] width 12 height 12
click at [1117, 76] on input at bounding box center [1124, 75] width 264 height 14
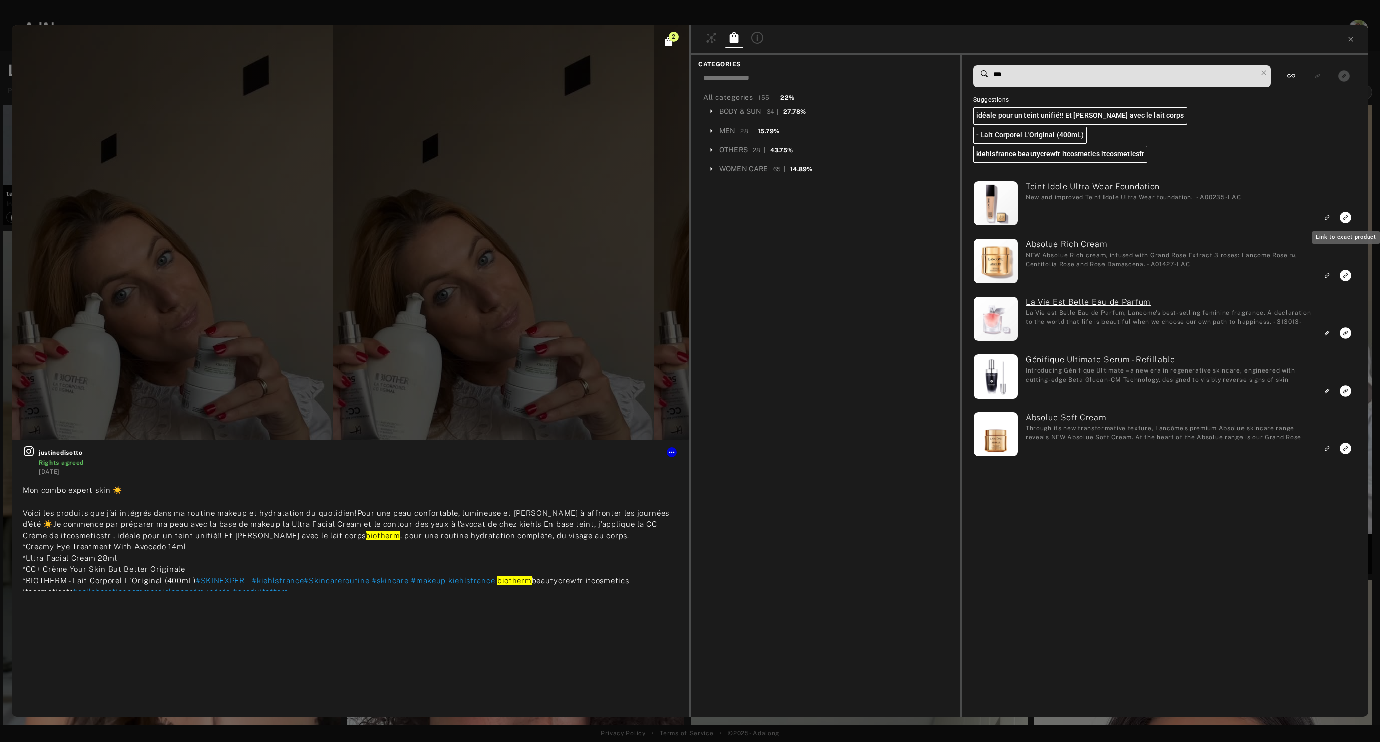
type input "***"
click at [1342, 216] on icon "Link to exact product" at bounding box center [1346, 218] width 12 height 12
click at [1327, 276] on icon "Link to similar product" at bounding box center [1328, 274] width 3 height 3
click at [1327, 448] on icon "Link to similar product" at bounding box center [1326, 448] width 7 height 6
click at [1346, 332] on icon "Link to exact product" at bounding box center [1346, 333] width 12 height 12
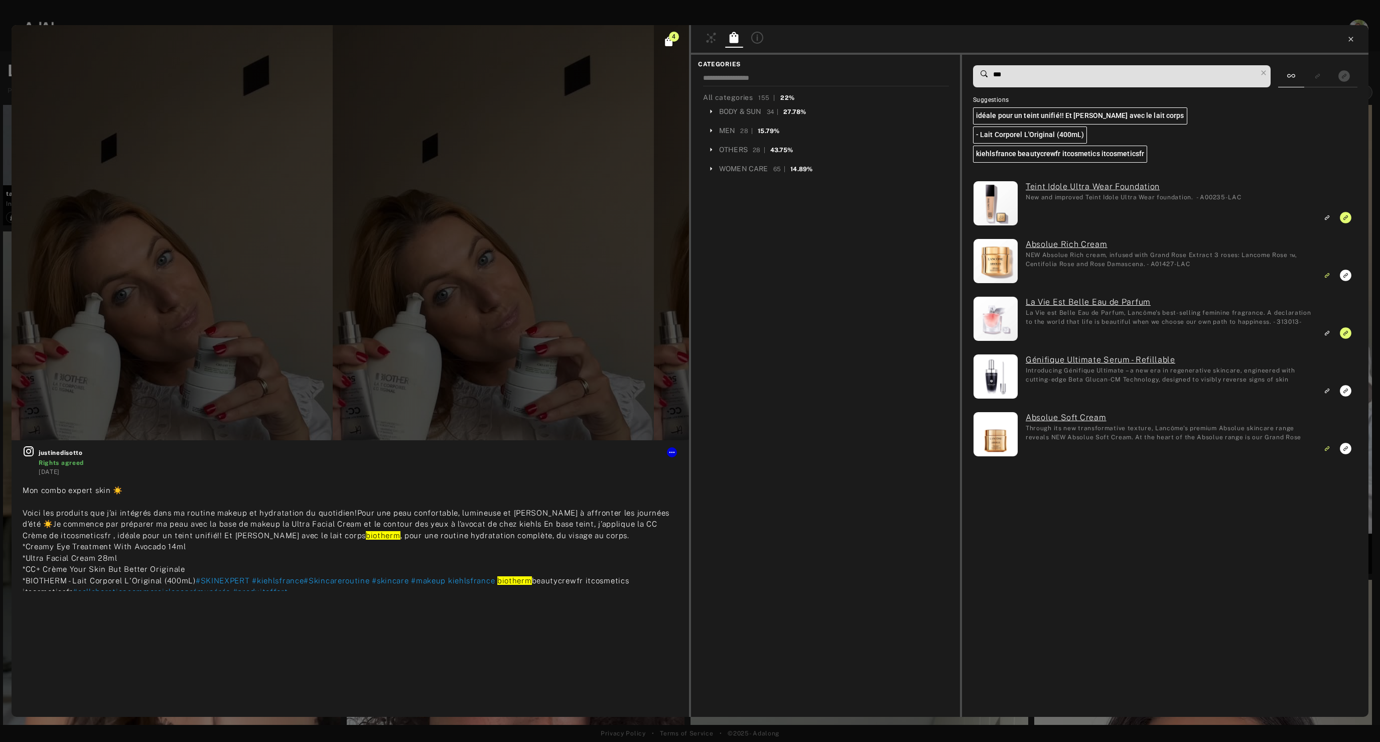
click at [1355, 41] on icon at bounding box center [1351, 39] width 8 height 8
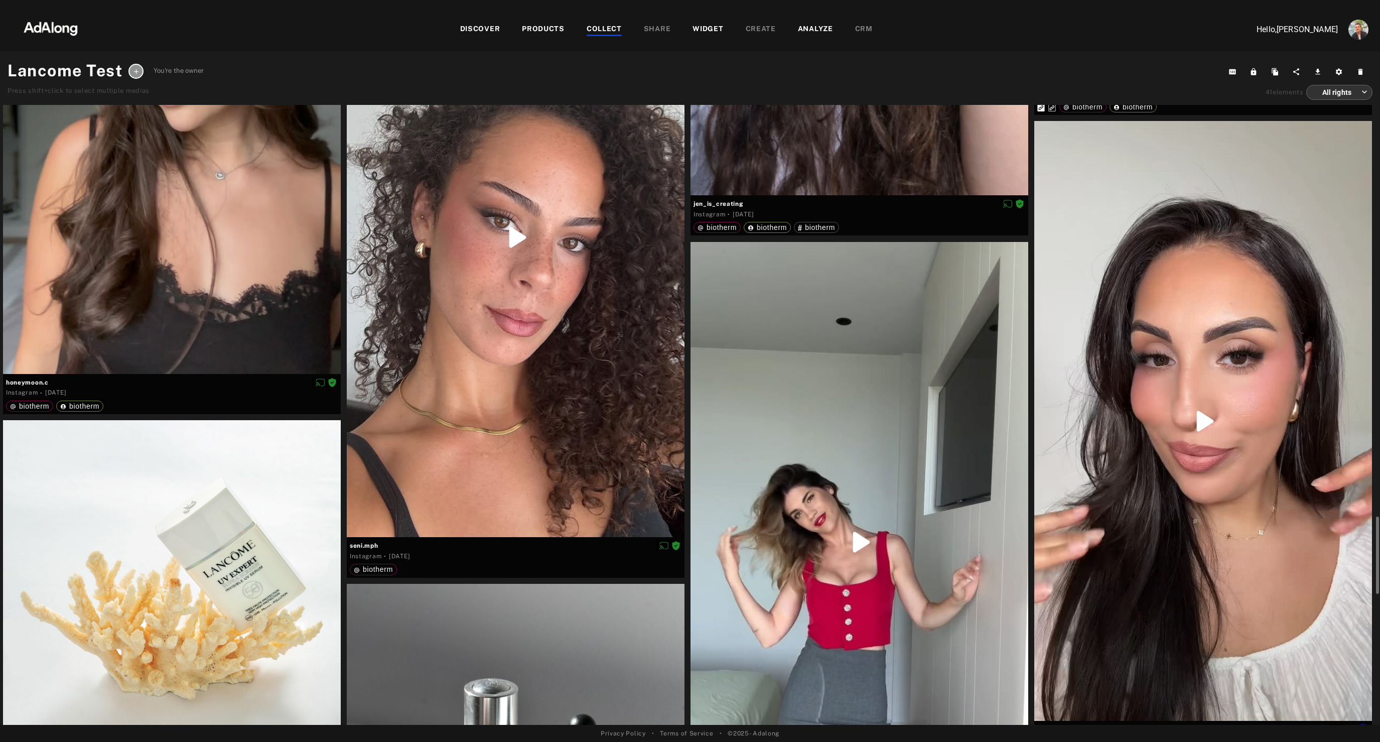
scroll to position [3565, 0]
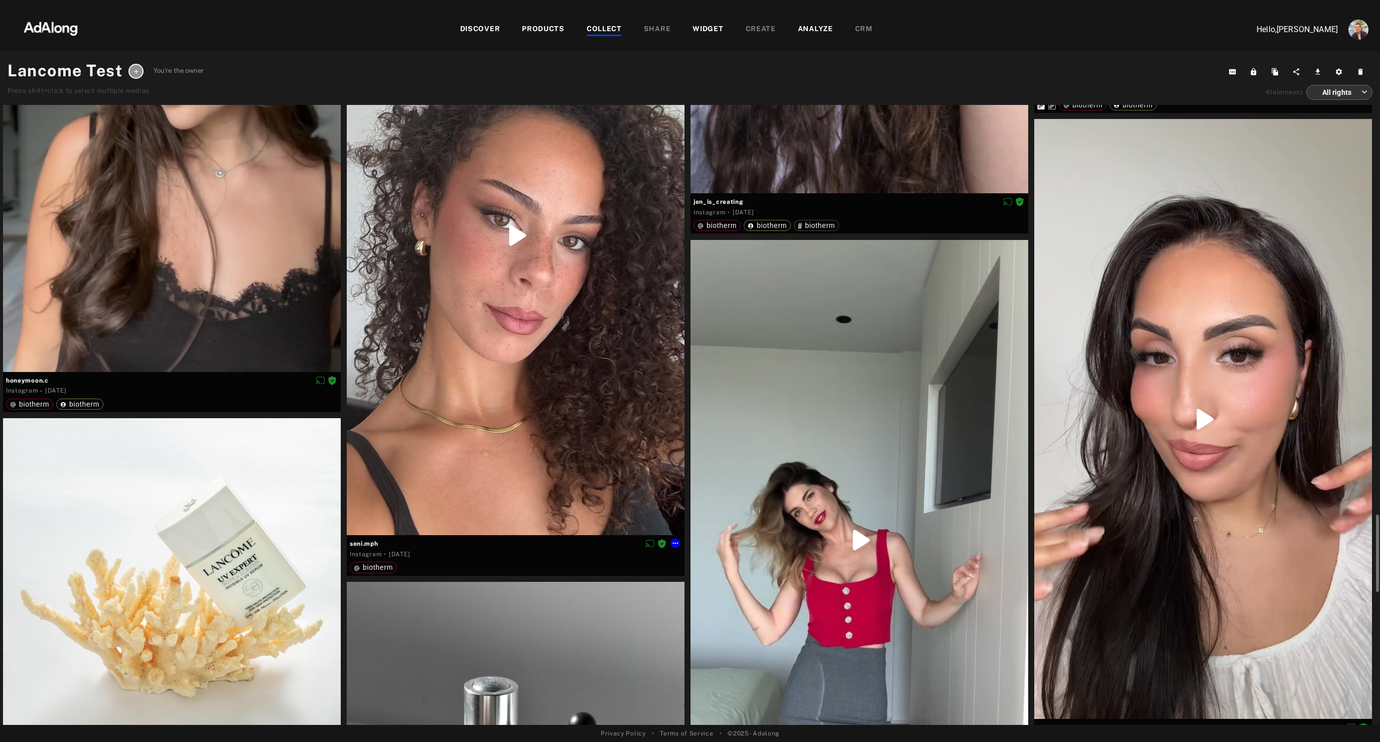
click at [516, 414] on div at bounding box center [516, 236] width 338 height 600
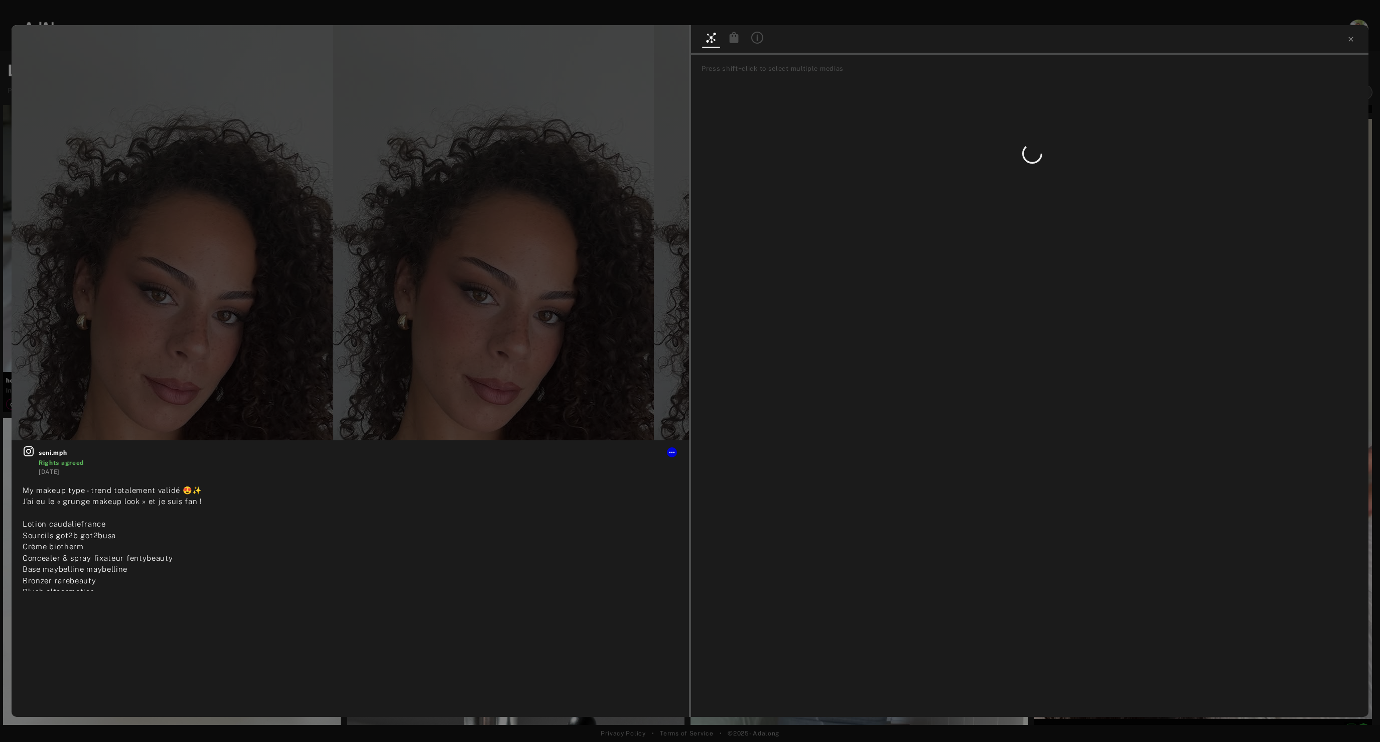
click at [734, 38] on icon at bounding box center [734, 37] width 9 height 11
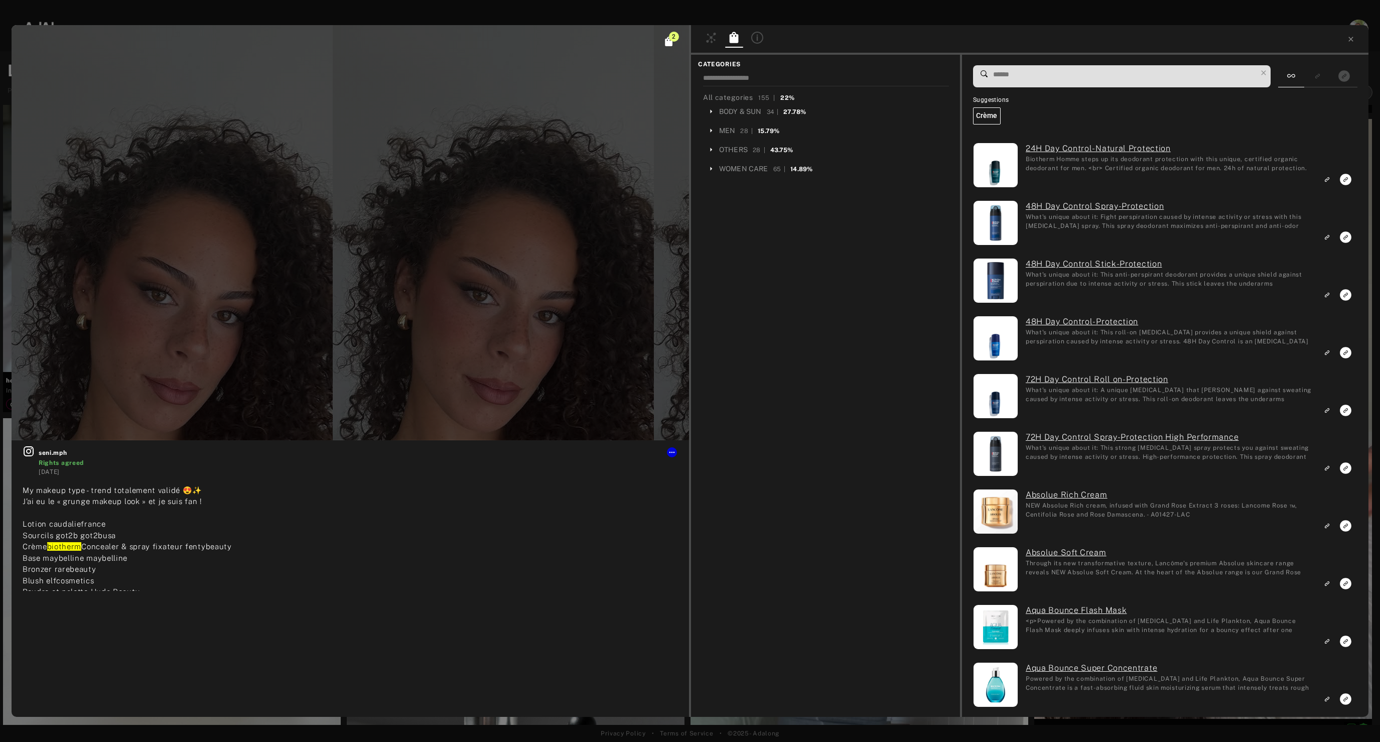
click at [1033, 73] on input at bounding box center [1124, 75] width 264 height 14
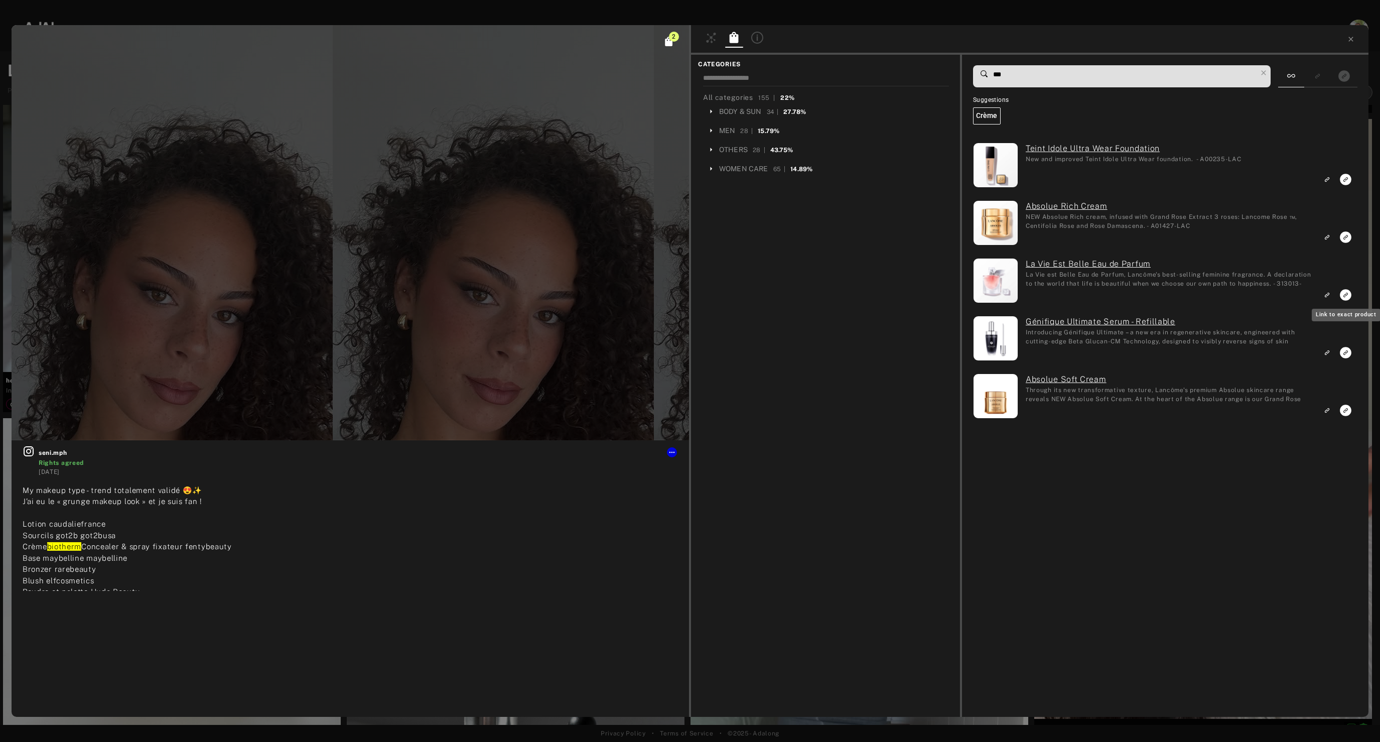
type input "***"
click at [1343, 293] on icon "Link to exact product" at bounding box center [1346, 295] width 12 height 12
click at [1345, 355] on icon "Link to exact product" at bounding box center [1346, 353] width 12 height 12
click at [1327, 181] on icon "Link to similar product" at bounding box center [1326, 179] width 7 height 6
click at [1351, 41] on icon at bounding box center [1351, 39] width 8 height 8
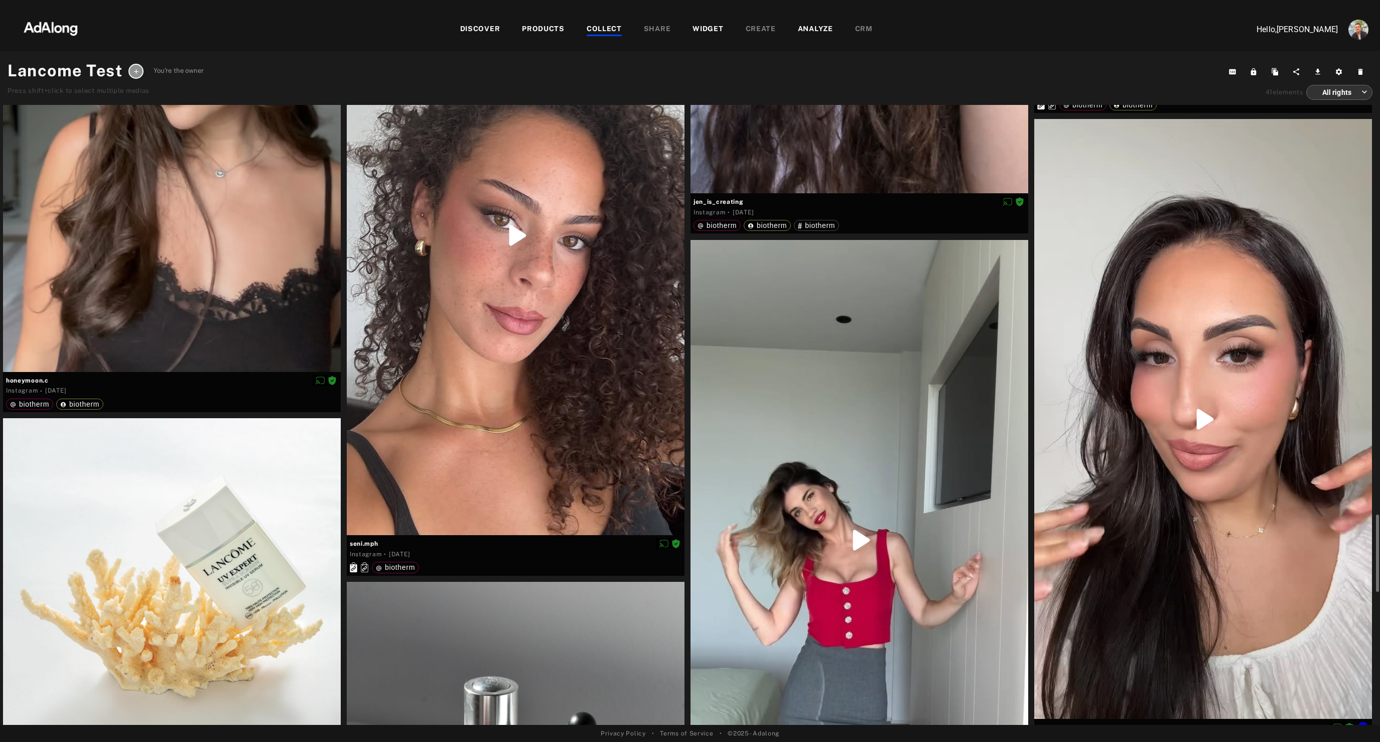
click at [1127, 549] on div at bounding box center [1203, 419] width 338 height 600
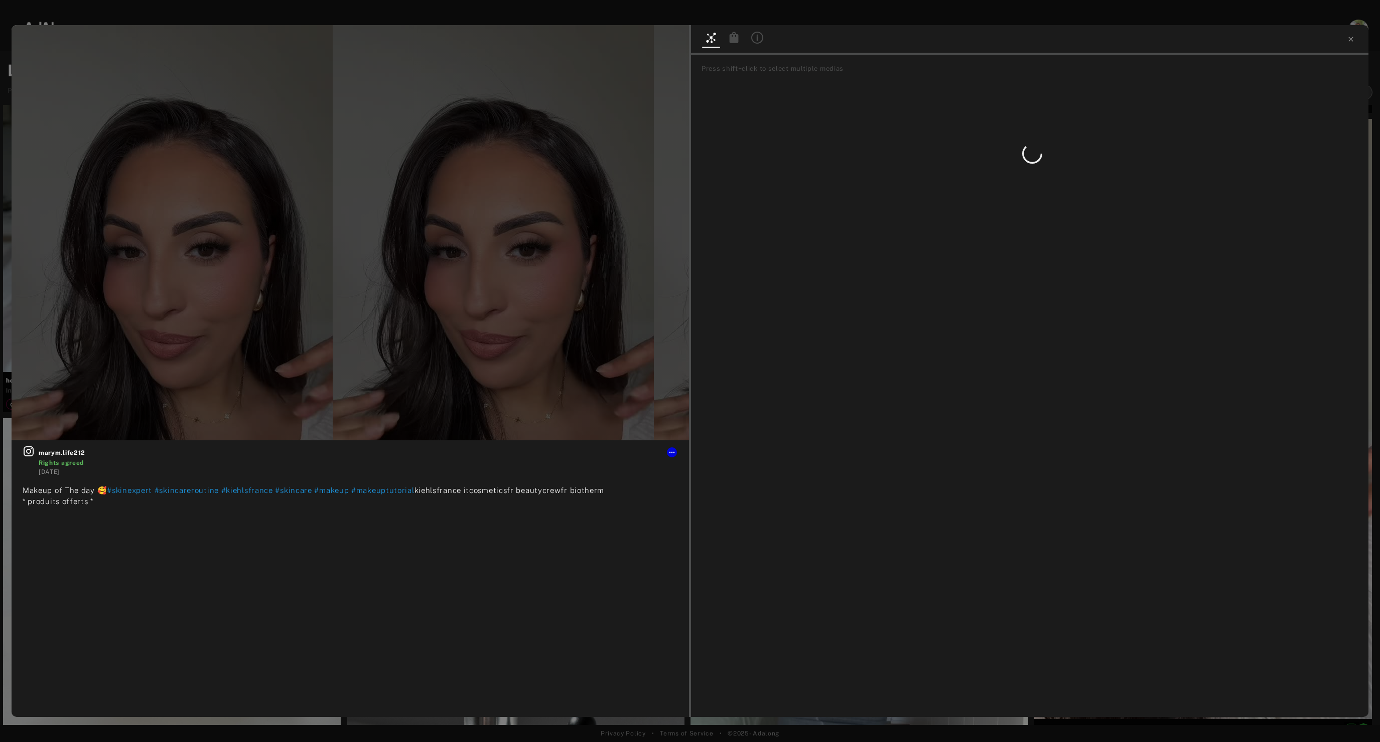
click at [736, 45] on div at bounding box center [734, 39] width 18 height 15
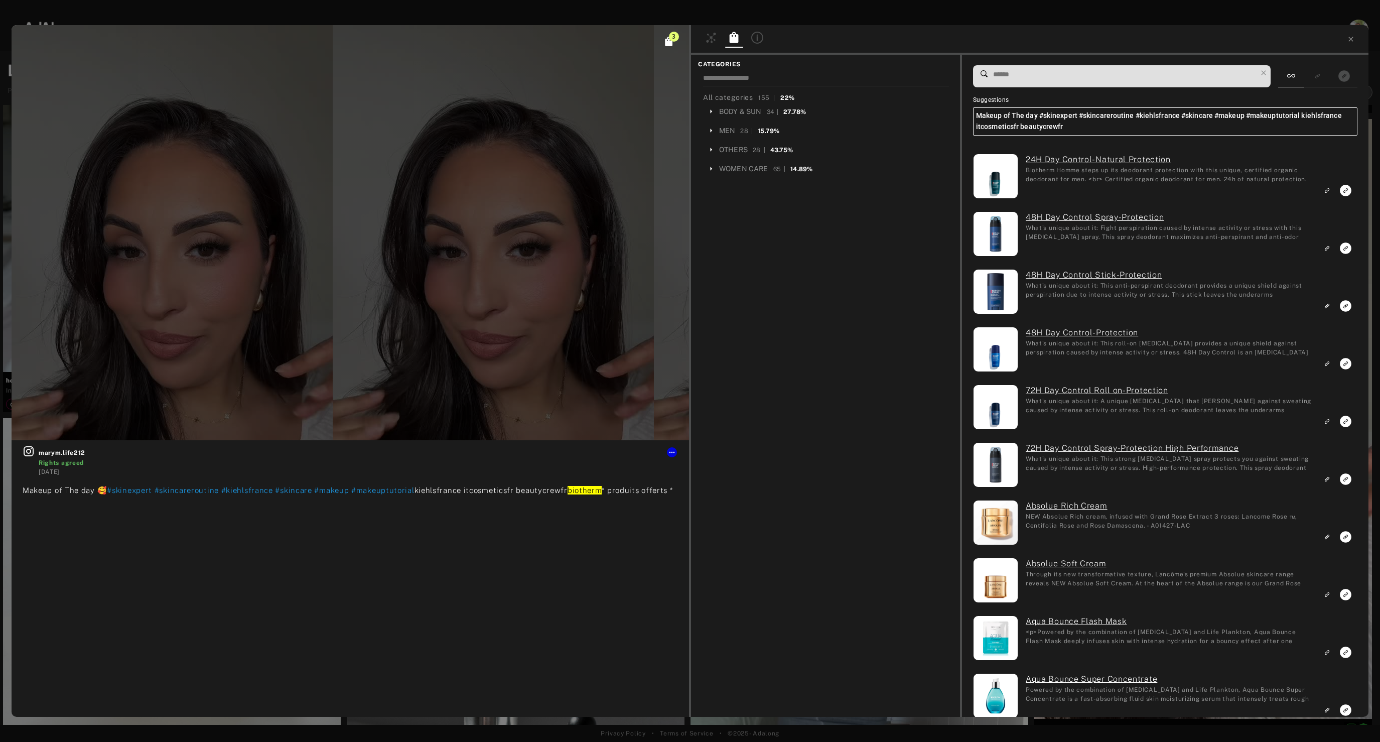
click at [1046, 77] on input at bounding box center [1124, 75] width 264 height 14
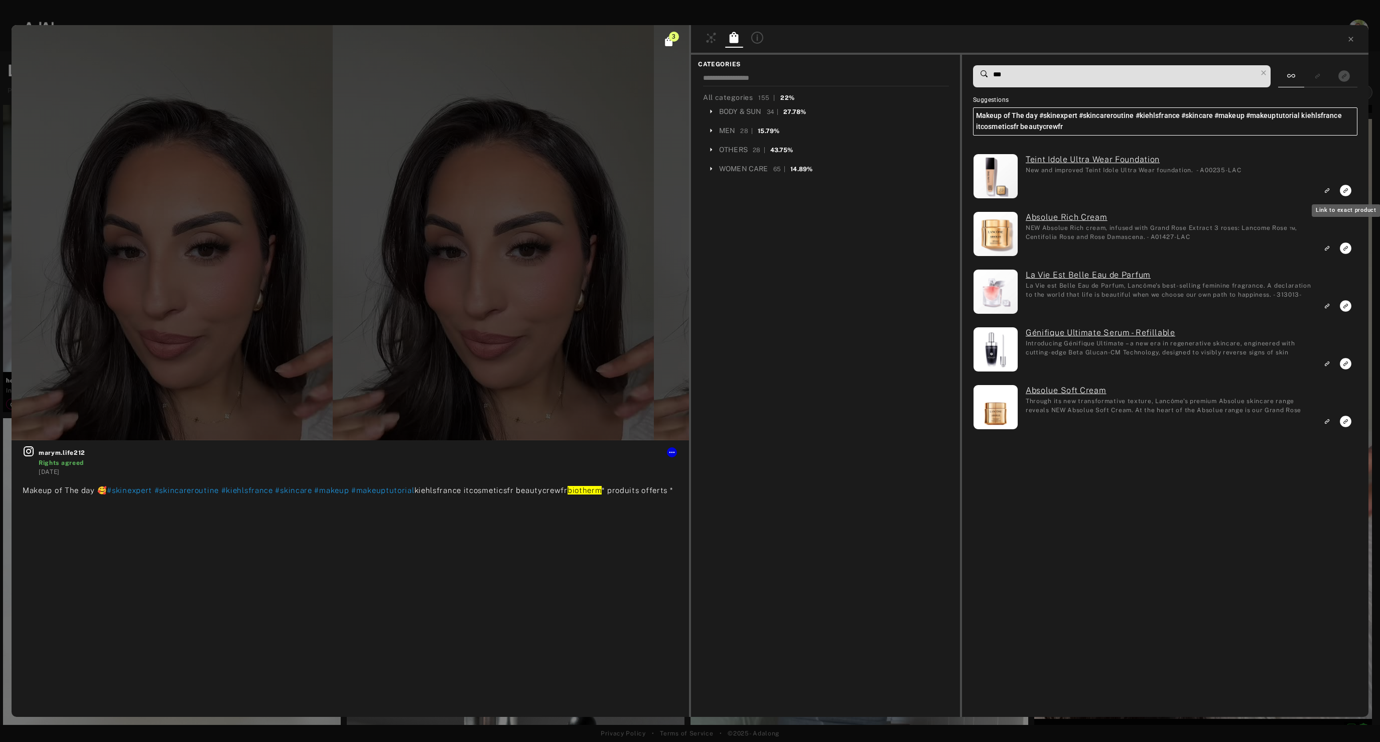
type input "***"
click at [1346, 187] on icon "Link to exact product" at bounding box center [1346, 191] width 12 height 12
click at [1325, 245] on icon "Link to similar product" at bounding box center [1326, 248] width 7 height 6
click at [1346, 423] on icon "Link to exact product" at bounding box center [1346, 422] width 12 height 12
click at [1351, 40] on icon at bounding box center [1351, 39] width 8 height 8
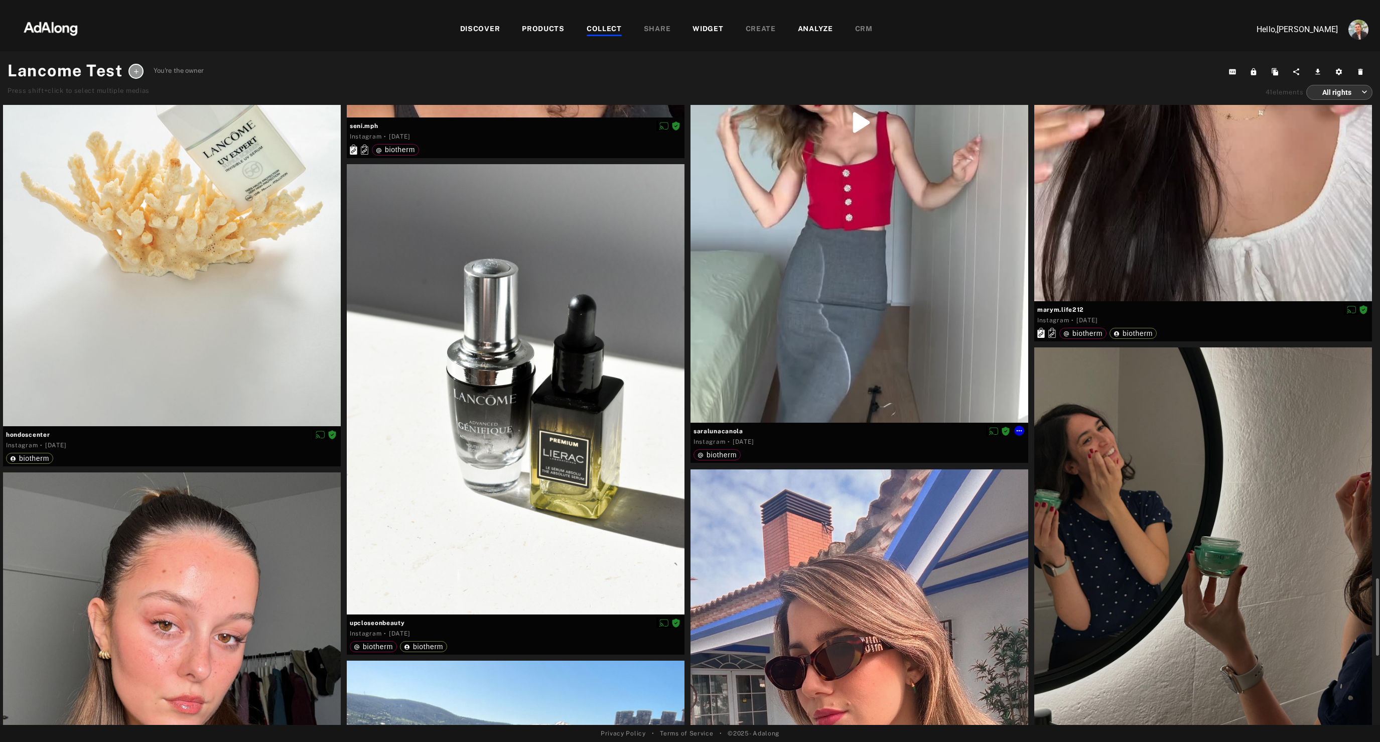
scroll to position [3997, 0]
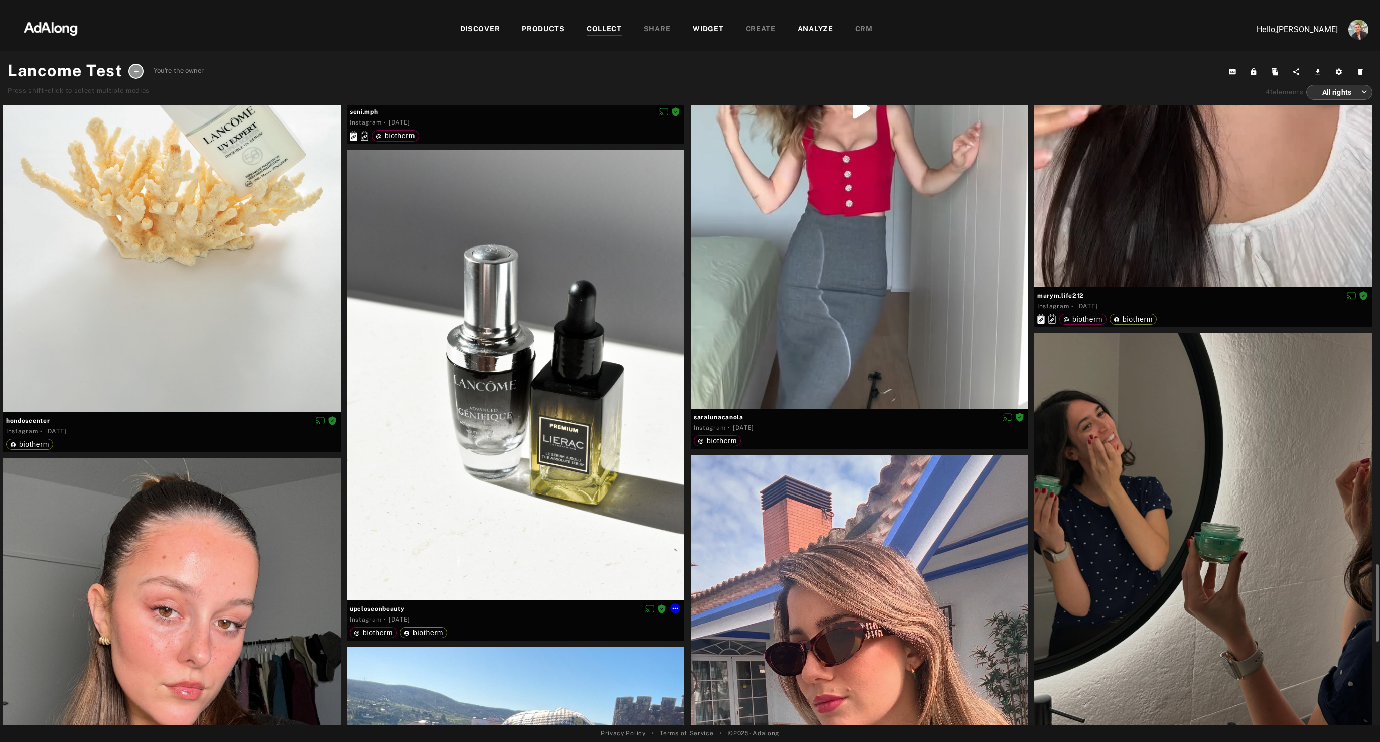
click at [485, 437] on div at bounding box center [516, 375] width 338 height 450
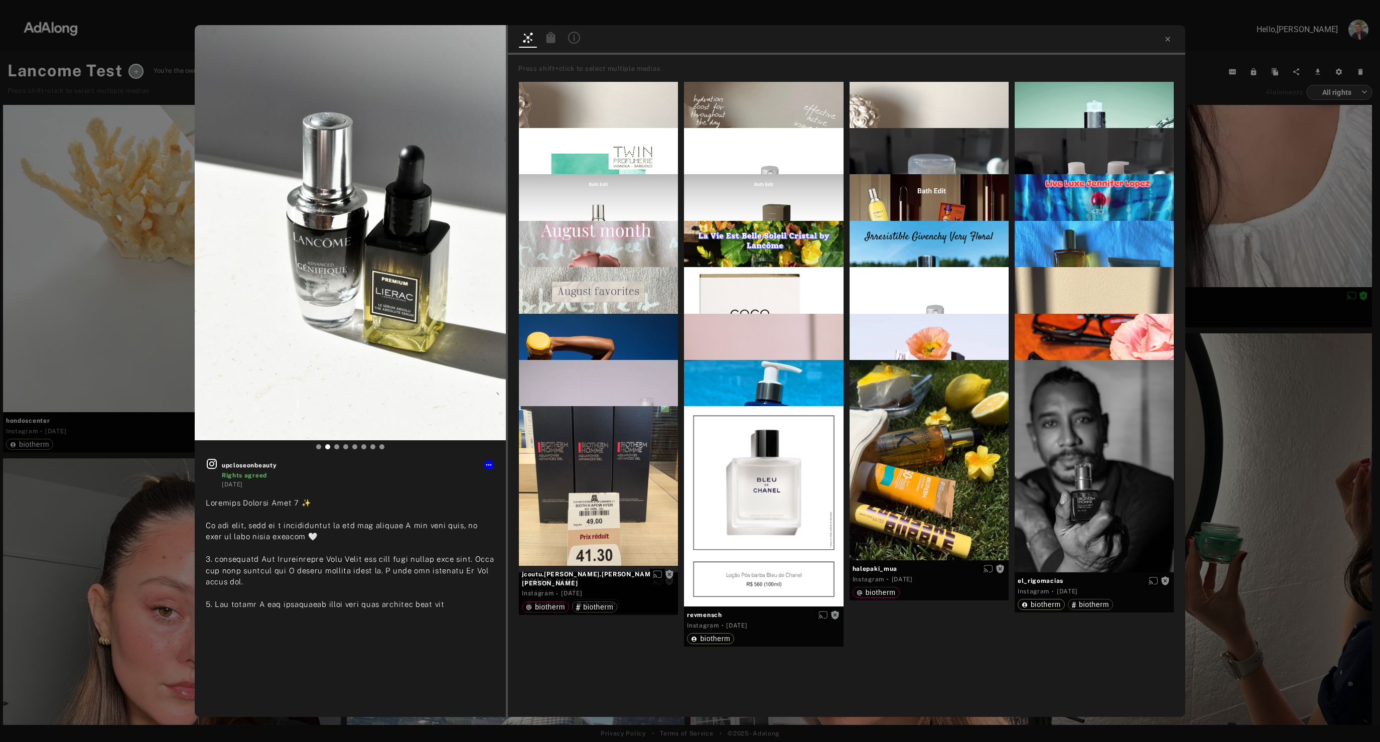
click at [549, 40] on icon at bounding box center [551, 37] width 9 height 11
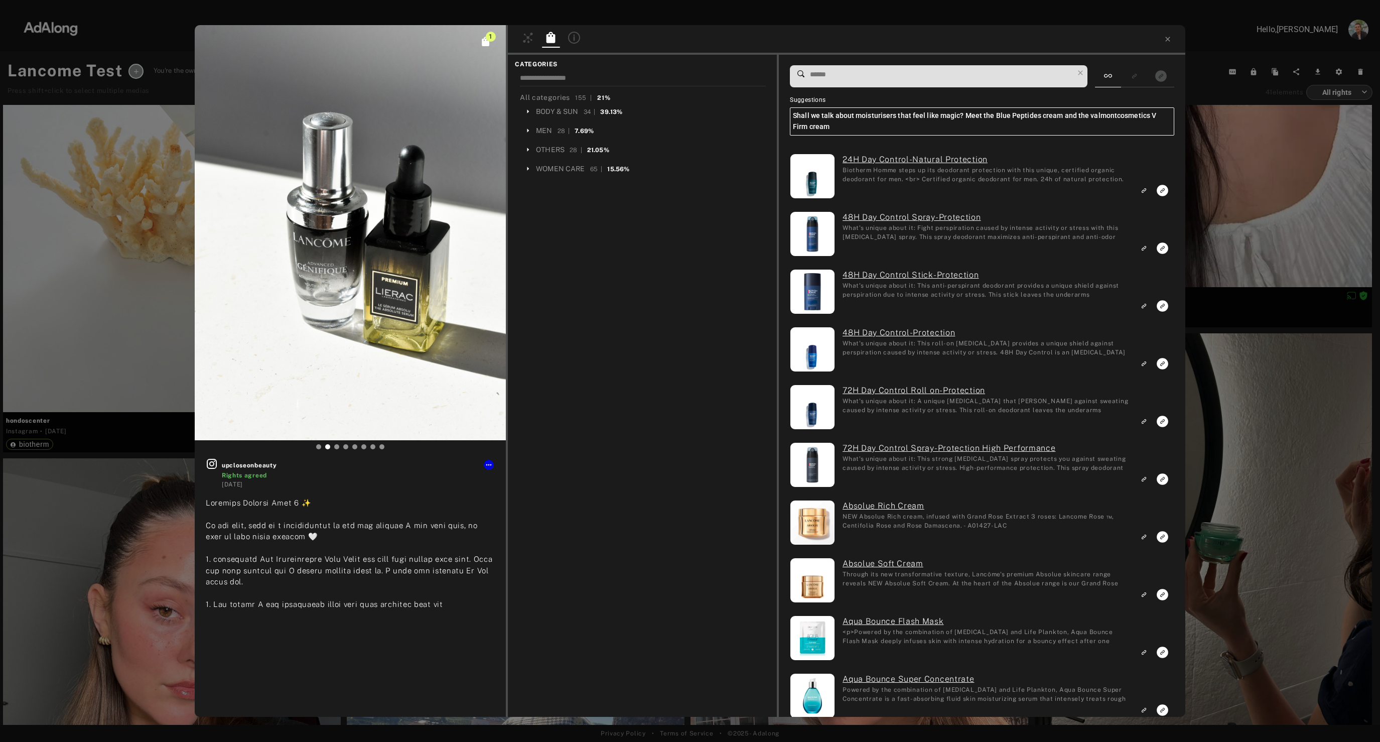
click at [1267, 230] on div "1 upcloseonbeauty Rights agreed 3 months ago biotherm Blue Peptides cream and t…" at bounding box center [690, 371] width 1380 height 742
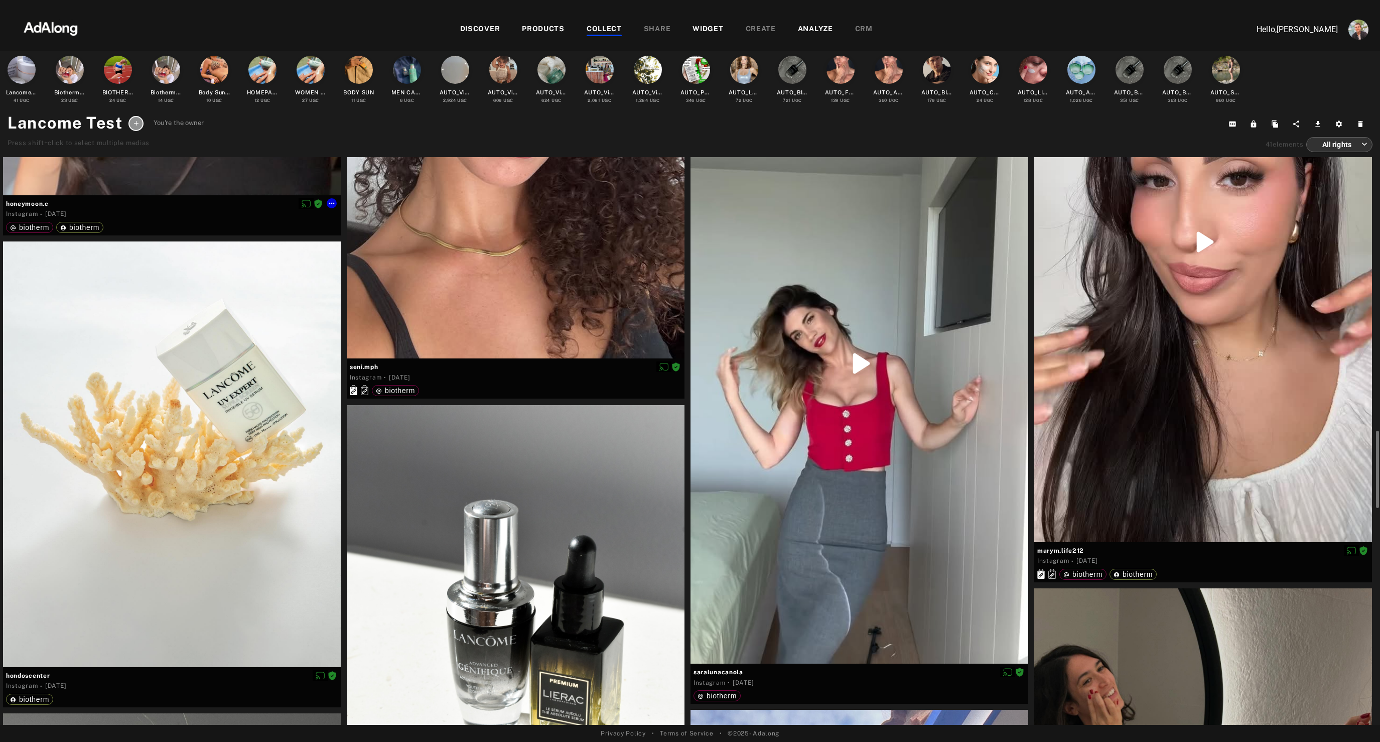
scroll to position [3642, 0]
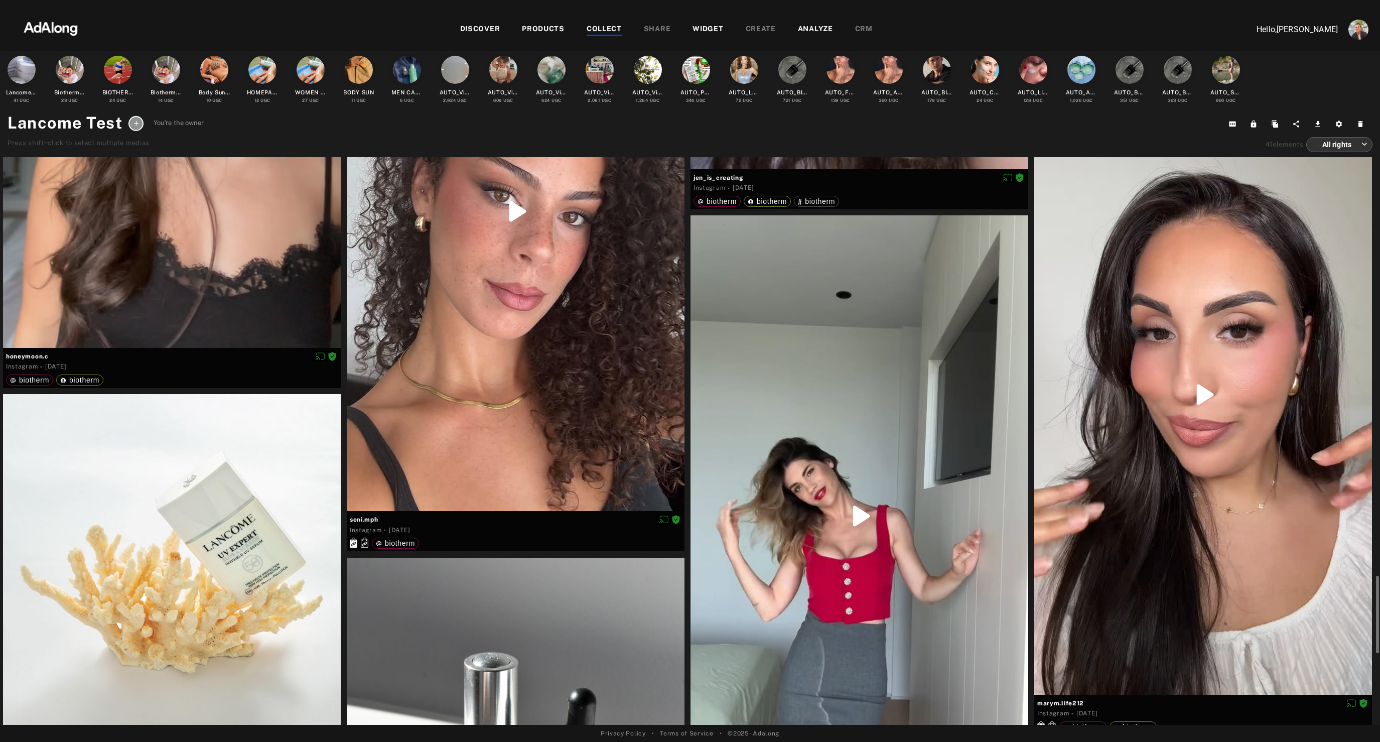
click at [743, 348] on div at bounding box center [860, 515] width 338 height 601
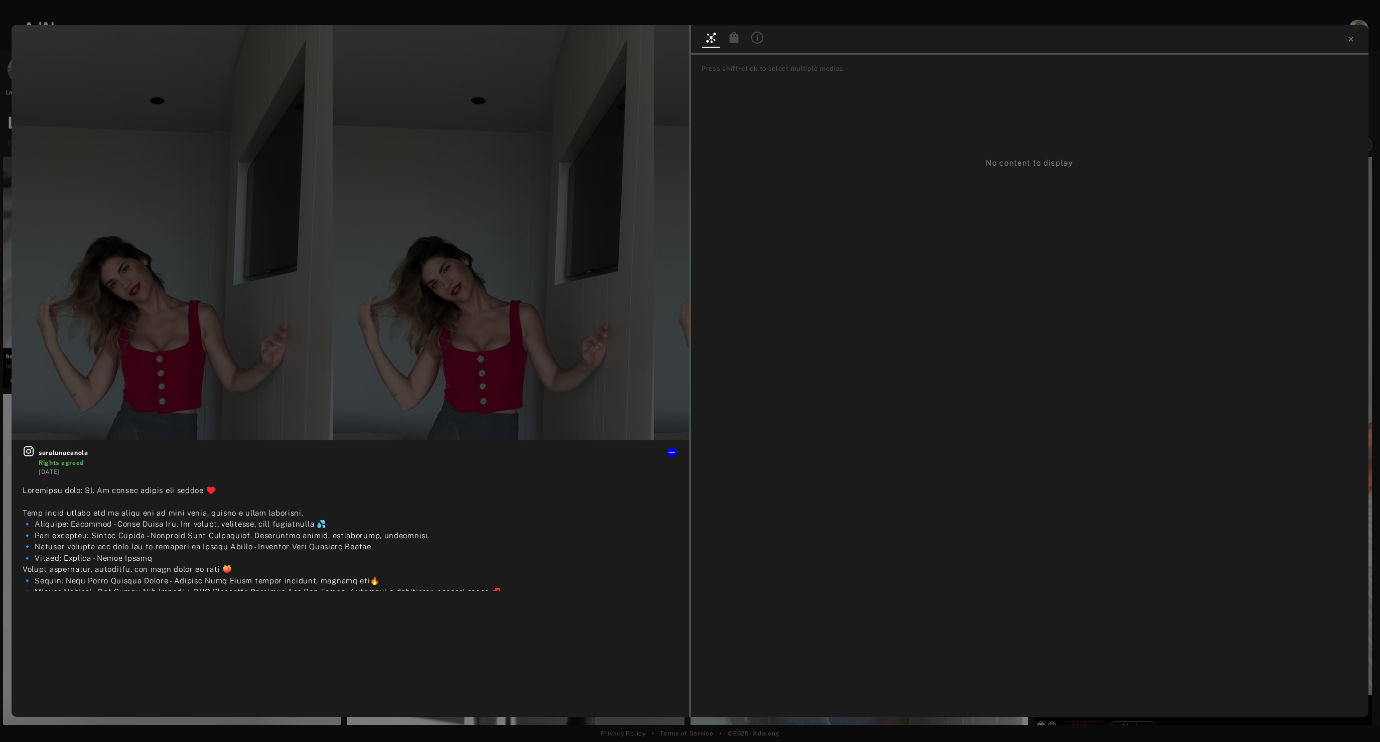
click at [732, 38] on icon at bounding box center [734, 37] width 9 height 11
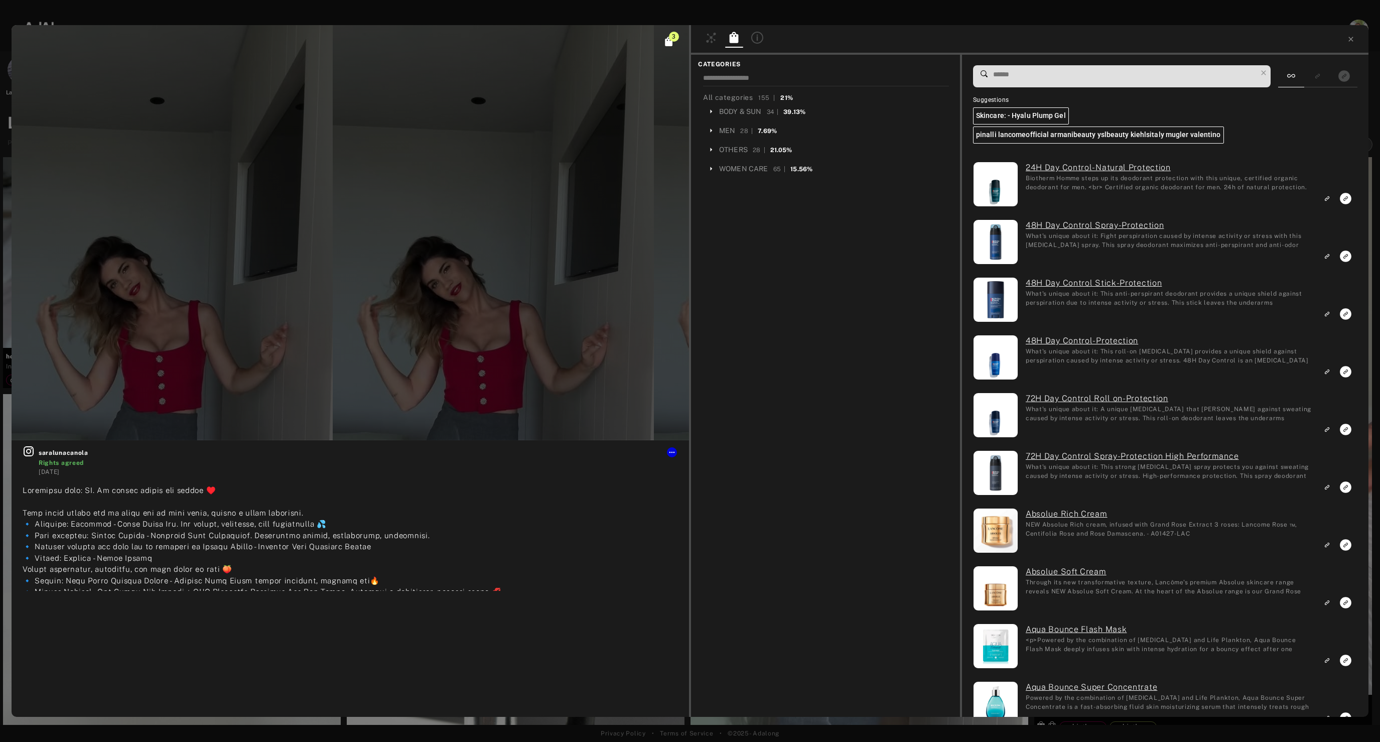
click at [1034, 77] on input at bounding box center [1124, 75] width 264 height 14
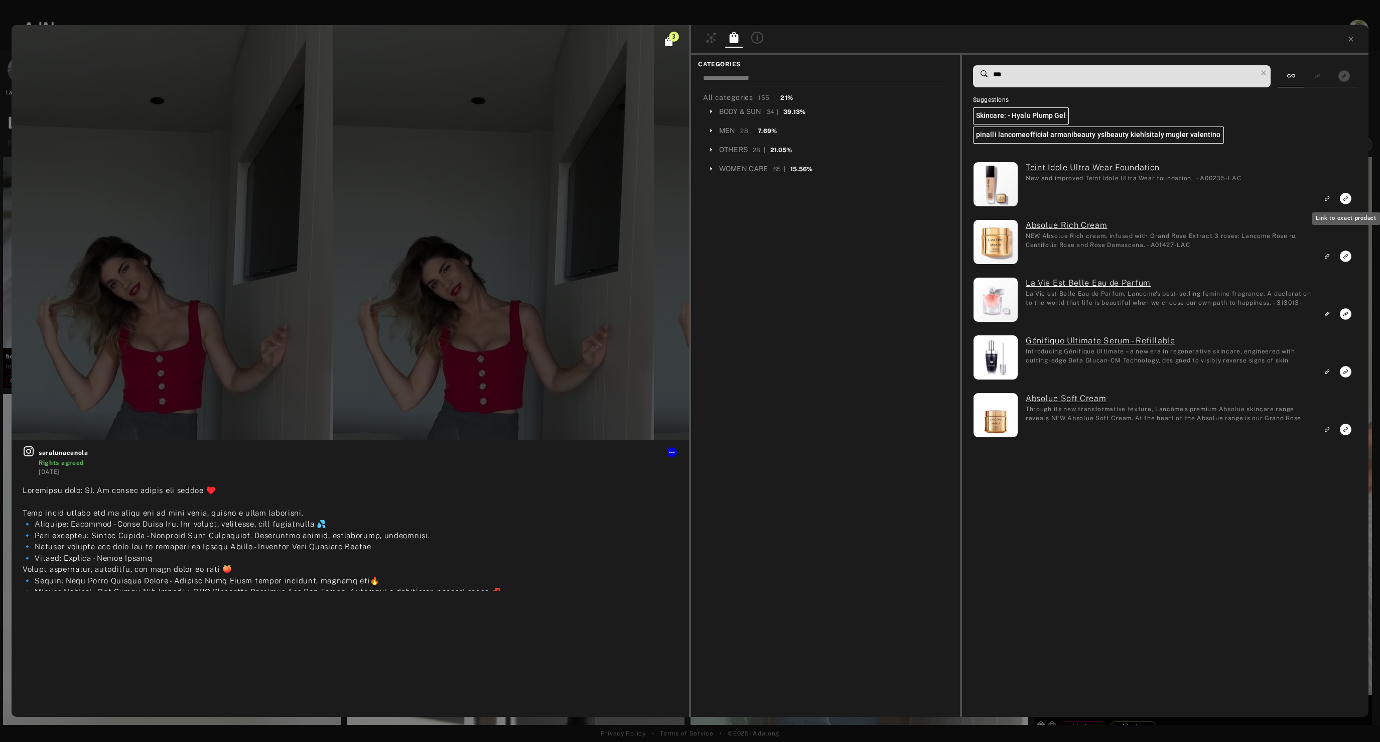
type input "***"
click at [1348, 194] on icon "Link to exact product" at bounding box center [1346, 199] width 12 height 12
click at [1325, 314] on icon "Link to similar product" at bounding box center [1326, 314] width 3 height 3
click at [1327, 433] on rect "Link to similar product" at bounding box center [1327, 429] width 13 height 13
click at [1356, 36] on div at bounding box center [1030, 40] width 678 height 30
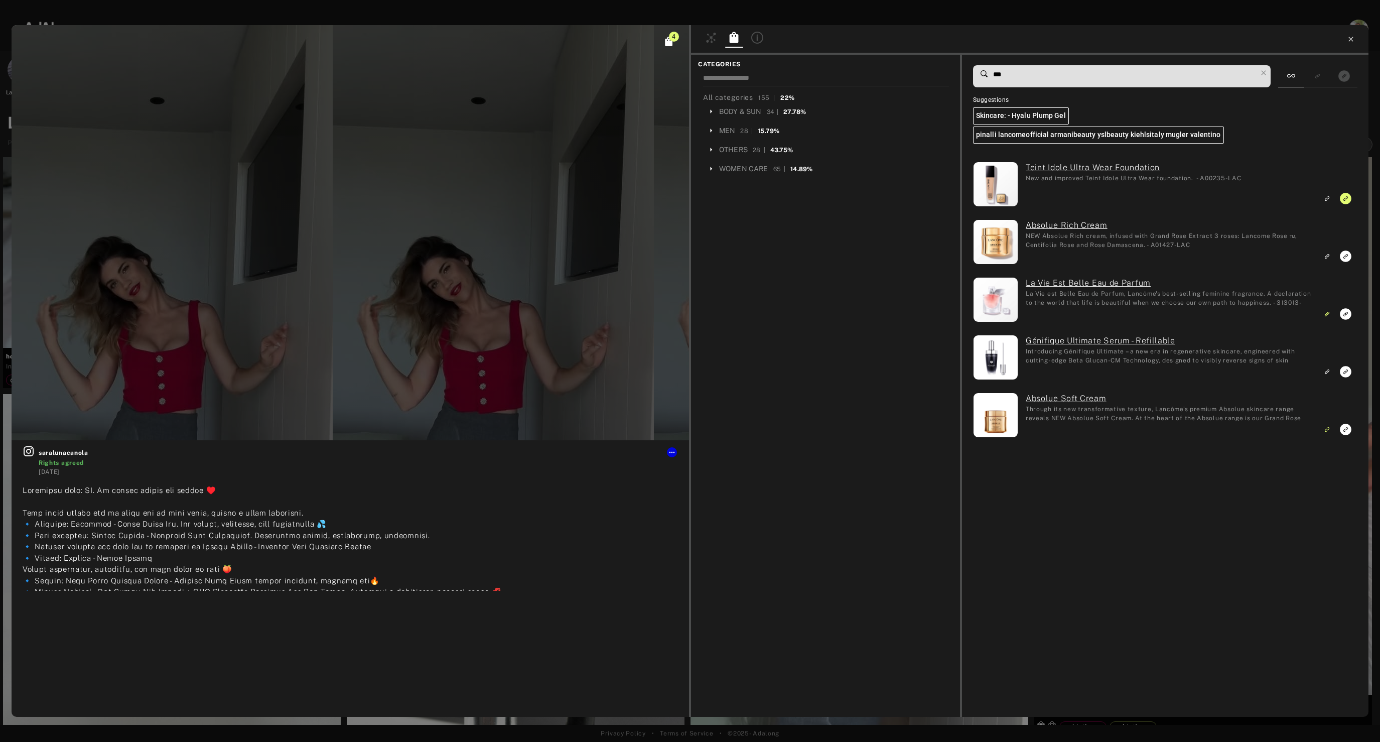
click at [1351, 42] on icon at bounding box center [1351, 39] width 8 height 8
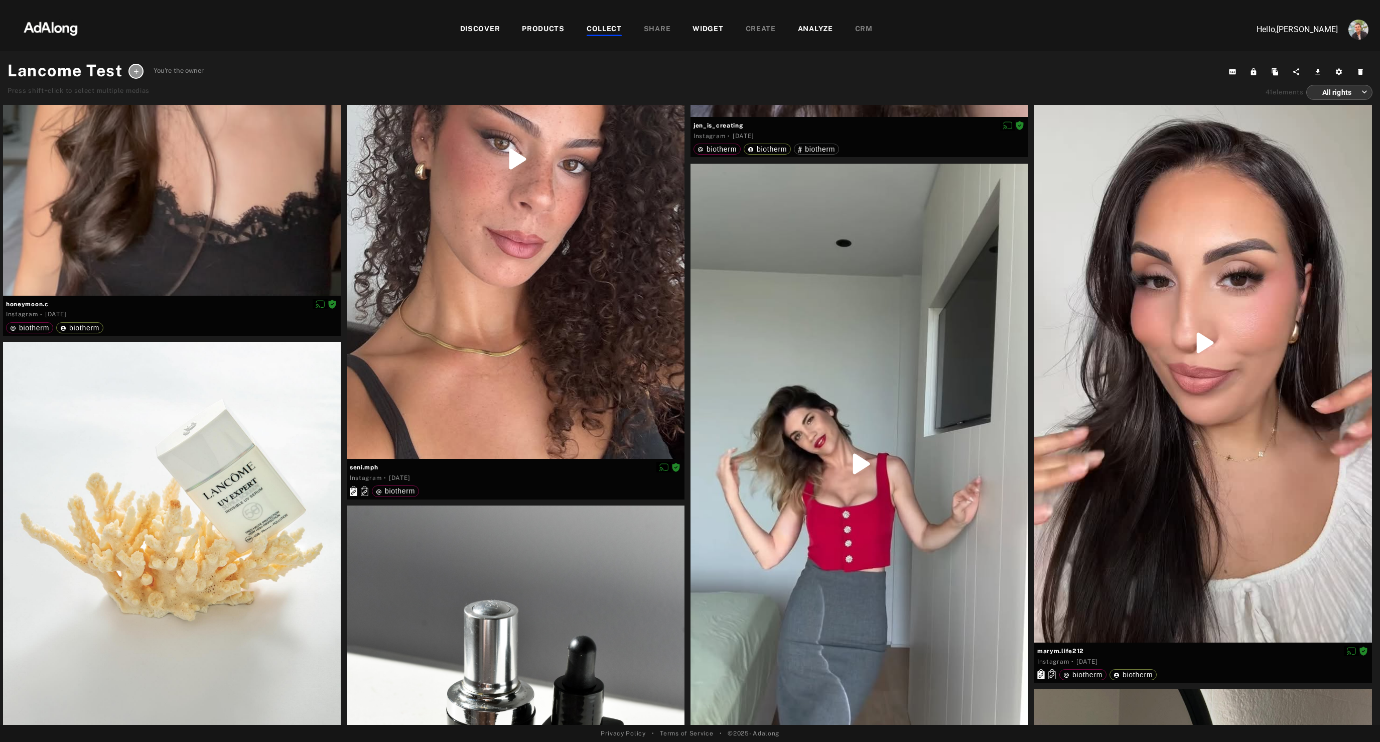
scroll to position [5186, 0]
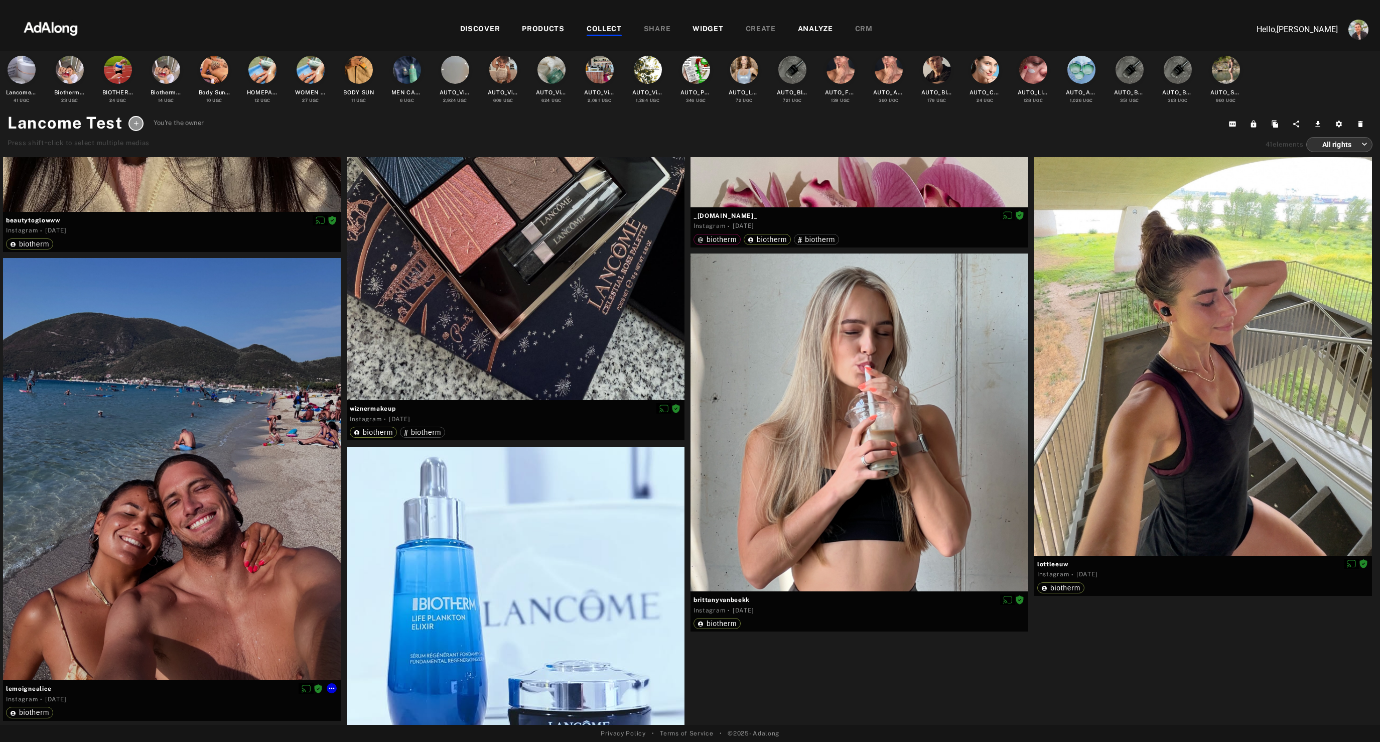
click at [161, 459] on div at bounding box center [172, 469] width 338 height 422
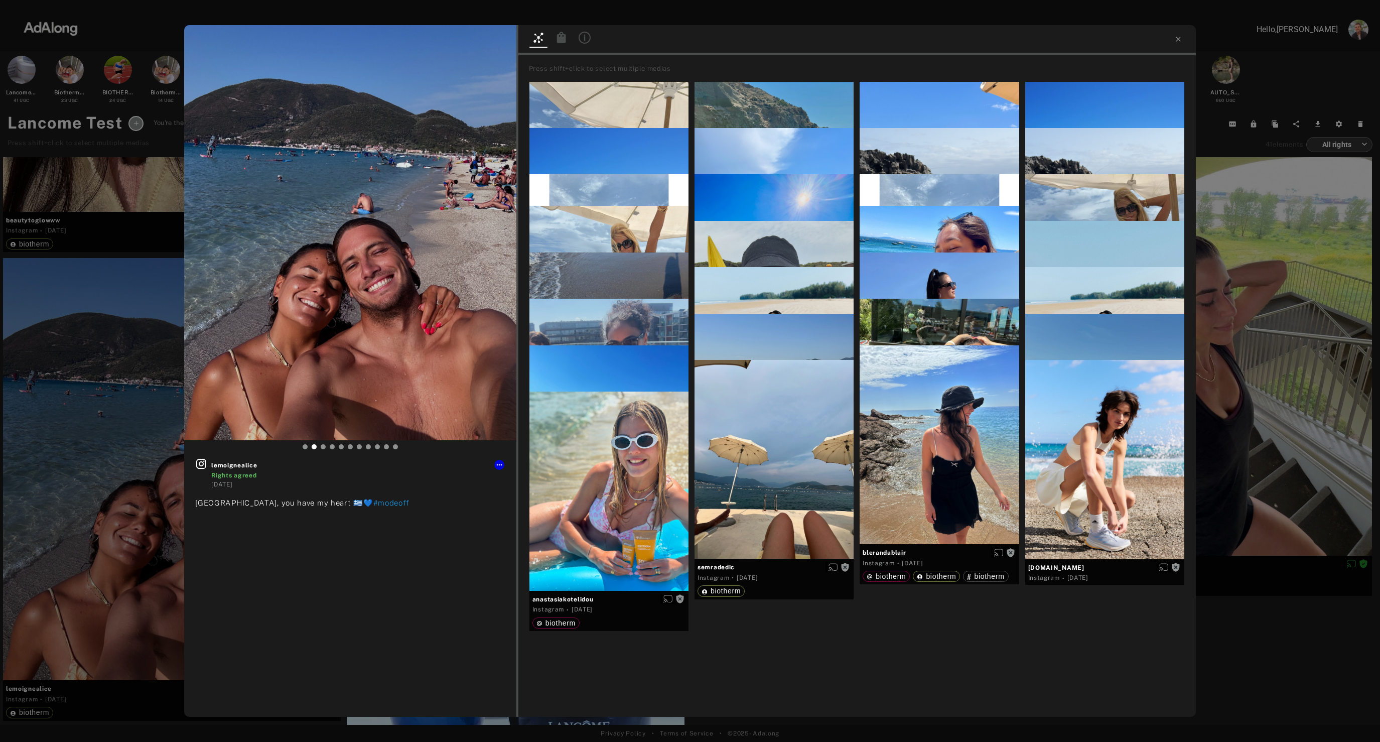
click at [557, 40] on icon at bounding box center [562, 38] width 12 height 12
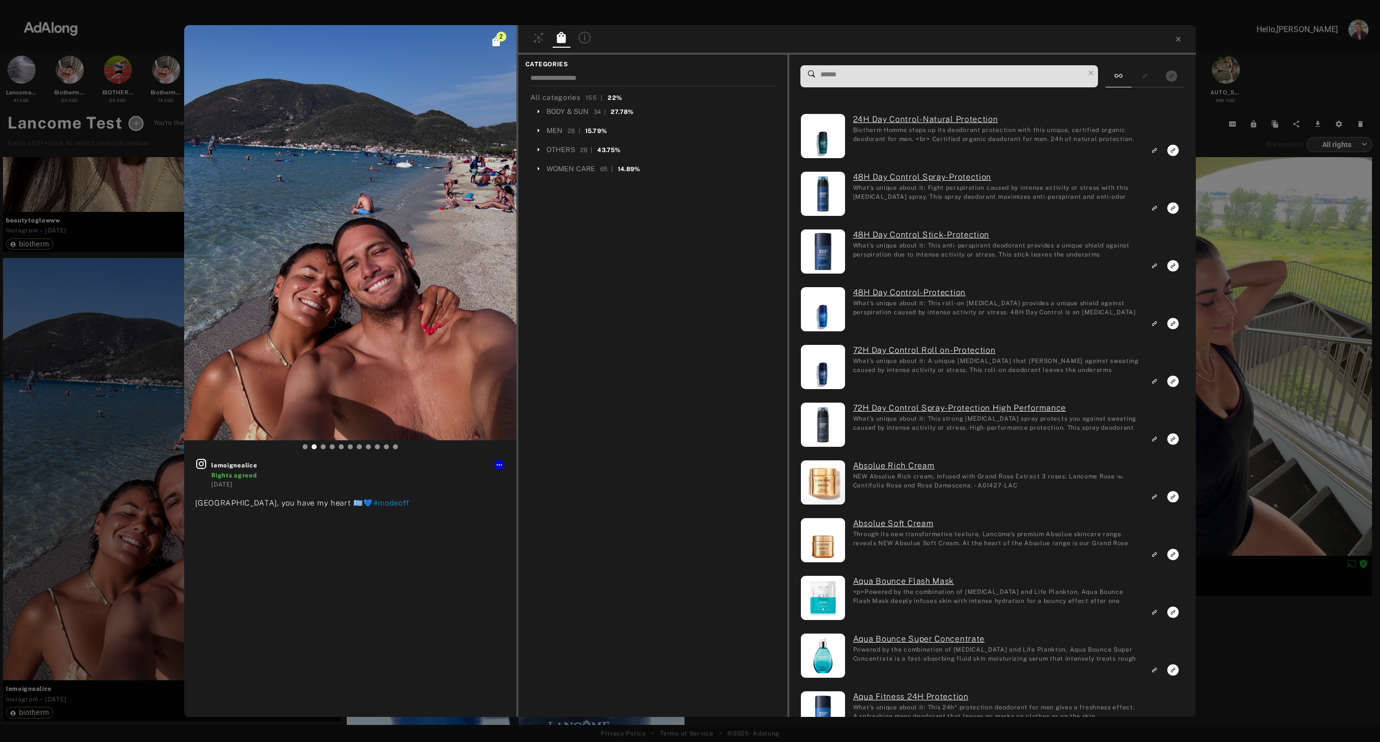
click at [1224, 299] on div "2 lemoignealice Rights agreed 1 year ago Greece, you have my heart 🇬🇷💙 #modeoff…" at bounding box center [690, 371] width 1380 height 742
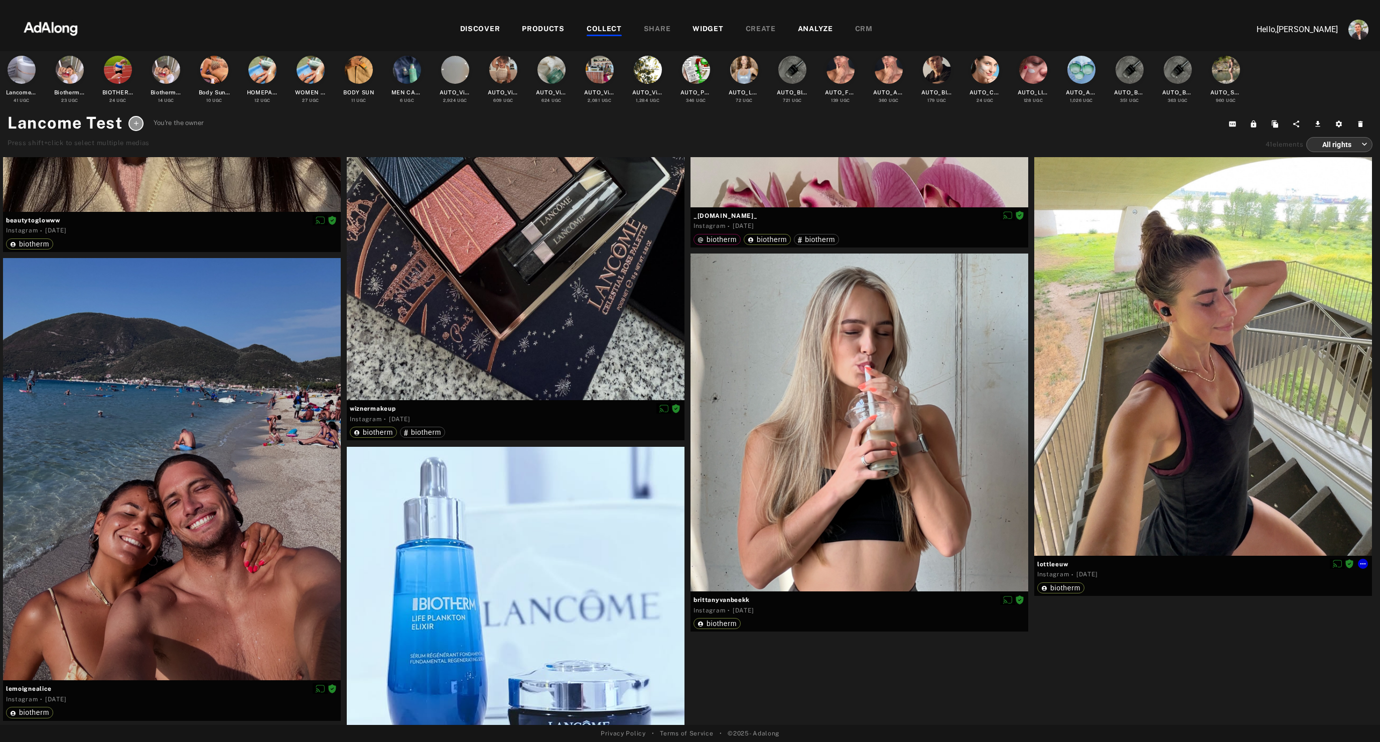
click at [1224, 299] on div at bounding box center [1203, 344] width 338 height 422
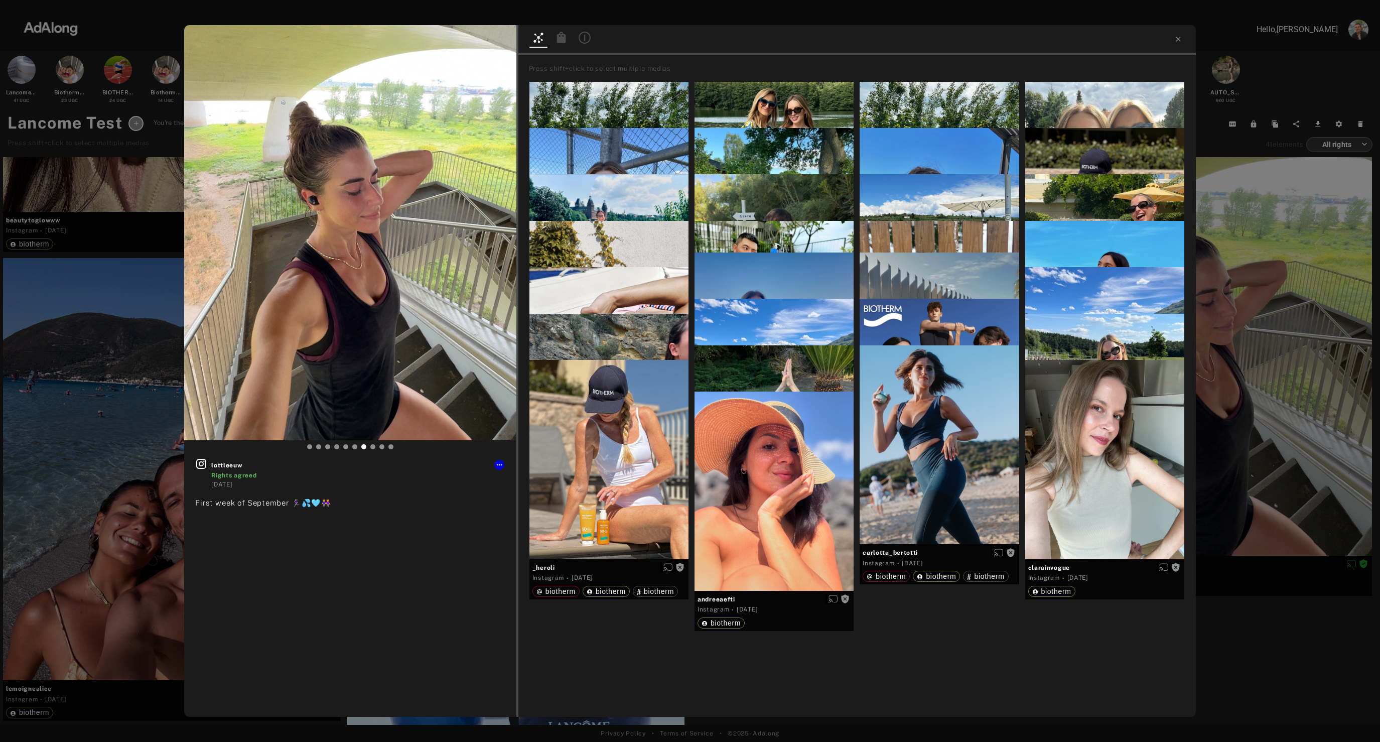
click at [560, 34] on icon at bounding box center [561, 37] width 9 height 11
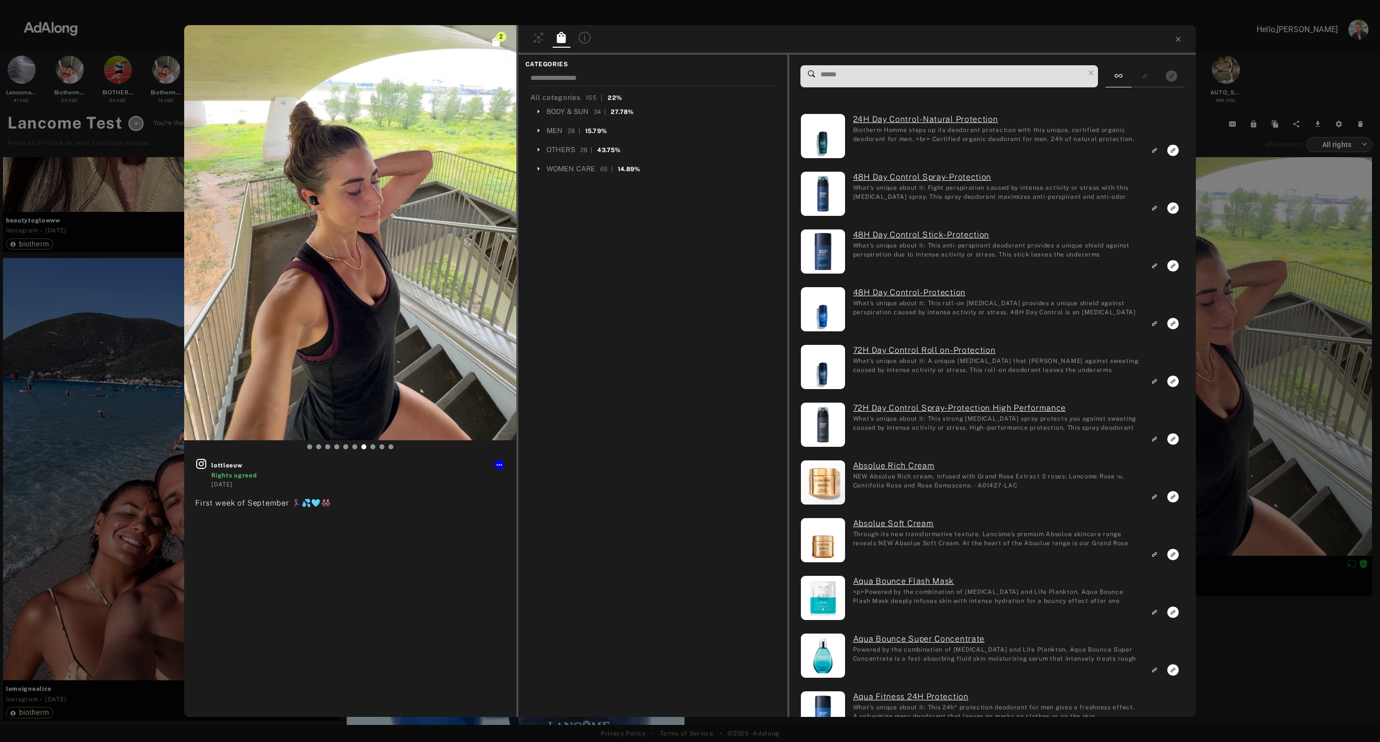
click at [1001, 68] on input at bounding box center [952, 75] width 264 height 14
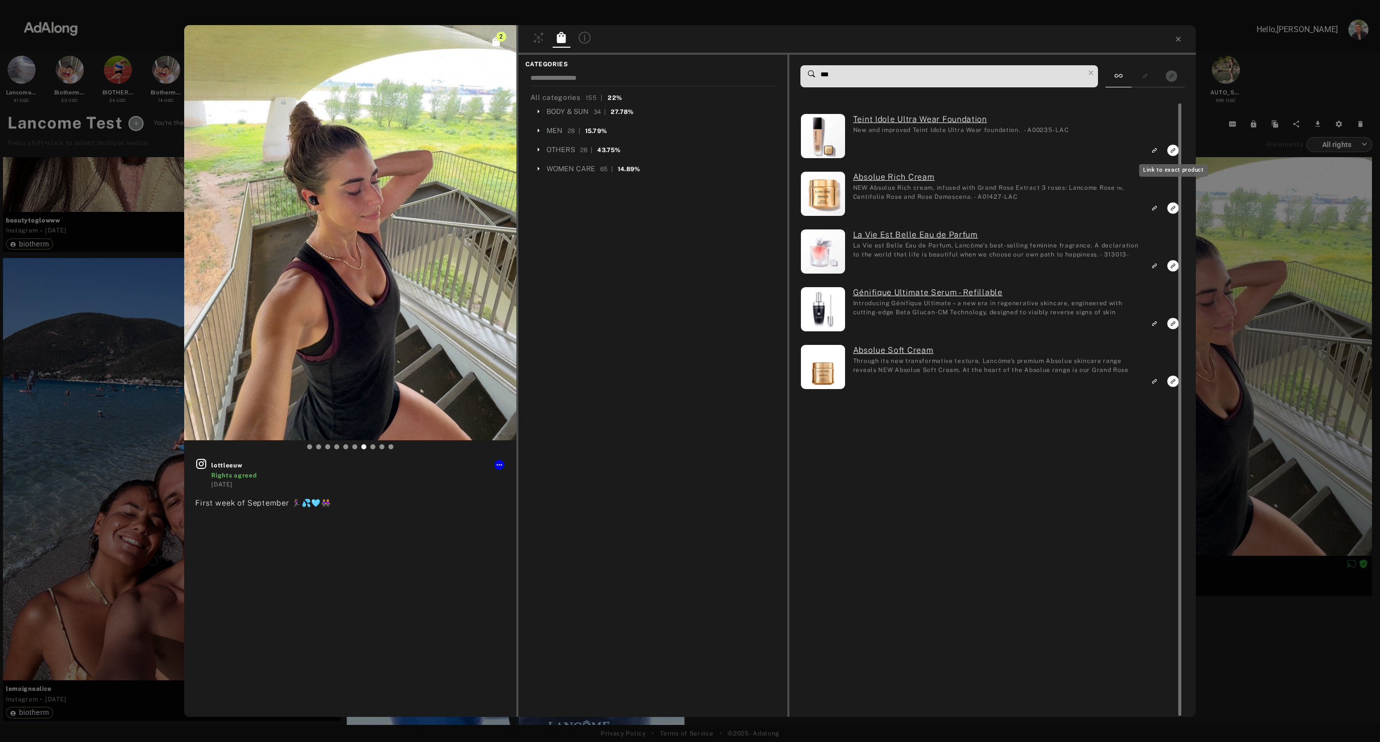
type input "***"
click at [1171, 145] on icon "Link to exact product" at bounding box center [1173, 151] width 12 height 12
click at [1169, 324] on icon "Link to exact product" at bounding box center [1173, 324] width 12 height 12
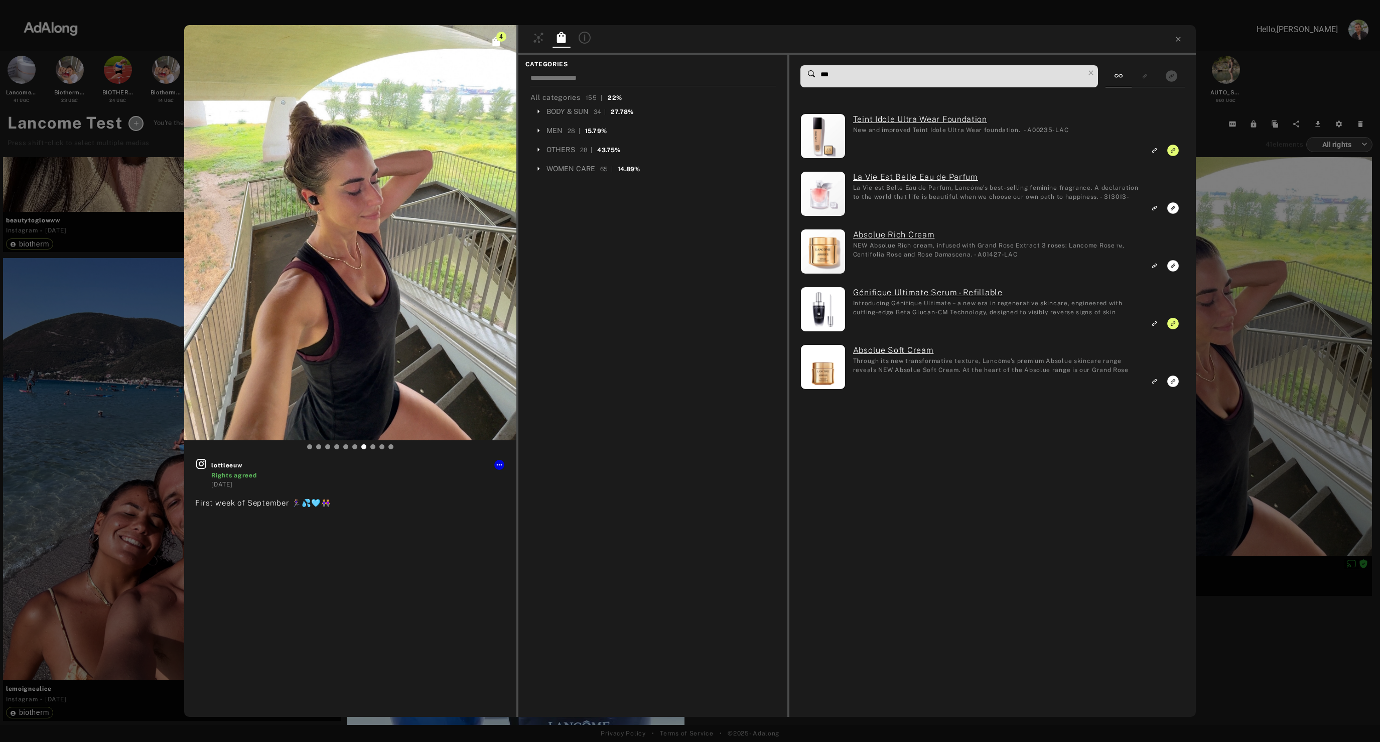
click at [1287, 352] on div "4 lottleeuw Rights agreed 1 year ago First week of September 🏃🏽‍♀️💦🩵👭 CATEGORIE…" at bounding box center [690, 371] width 1380 height 742
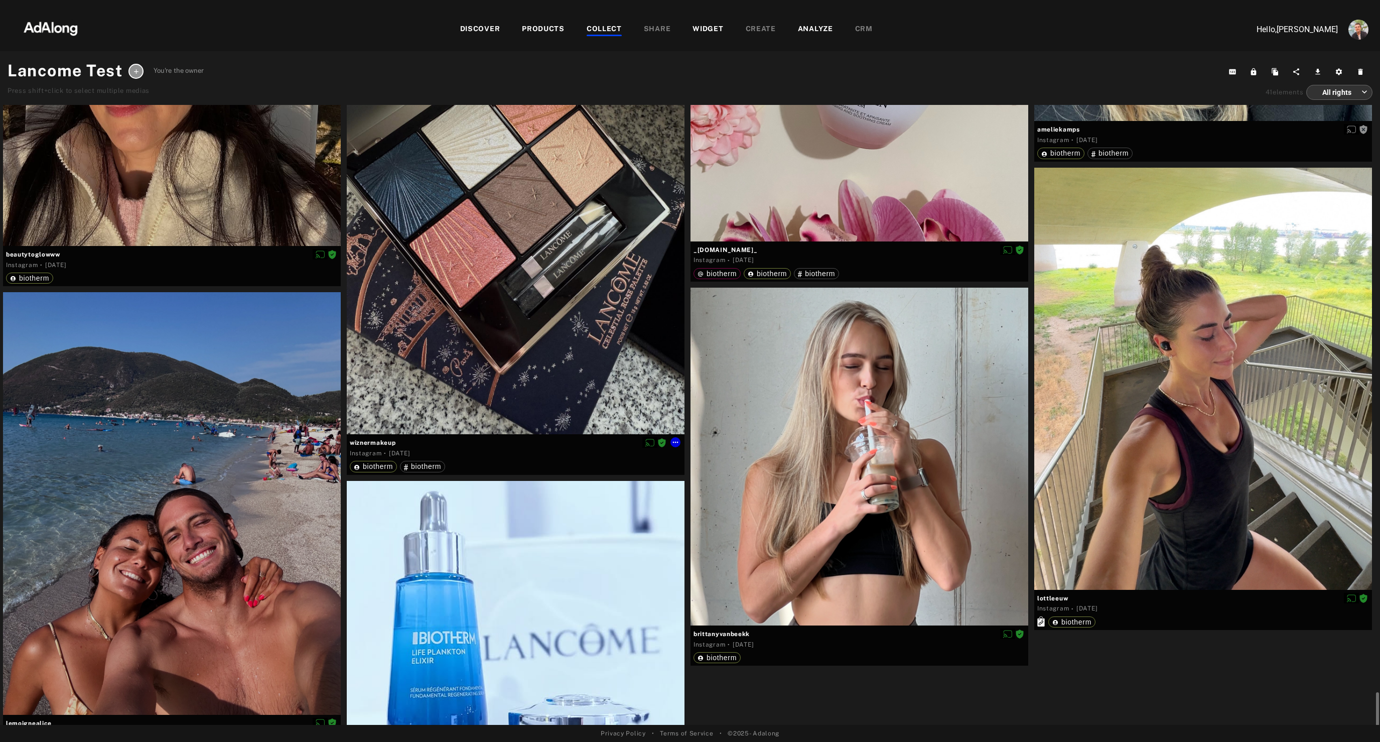
scroll to position [5101, 0]
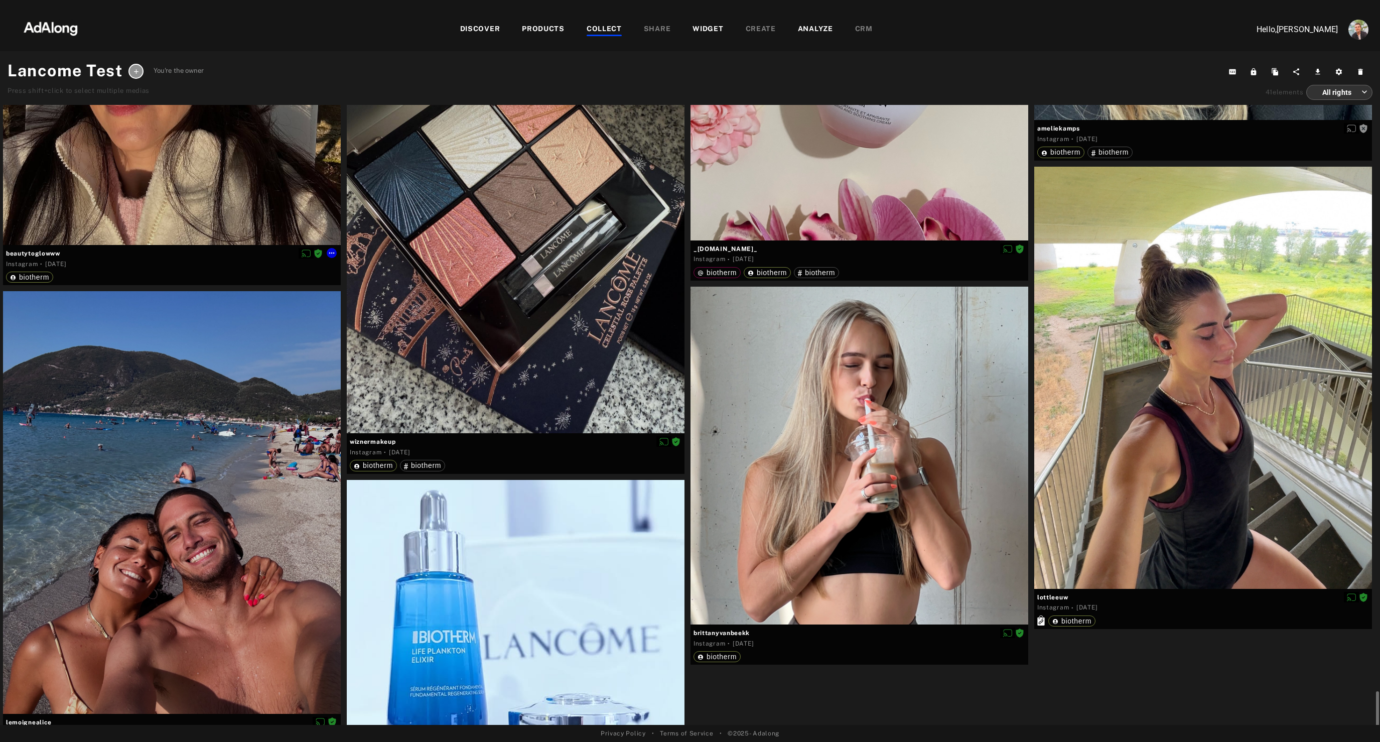
click at [216, 163] on div at bounding box center [172, 34] width 338 height 422
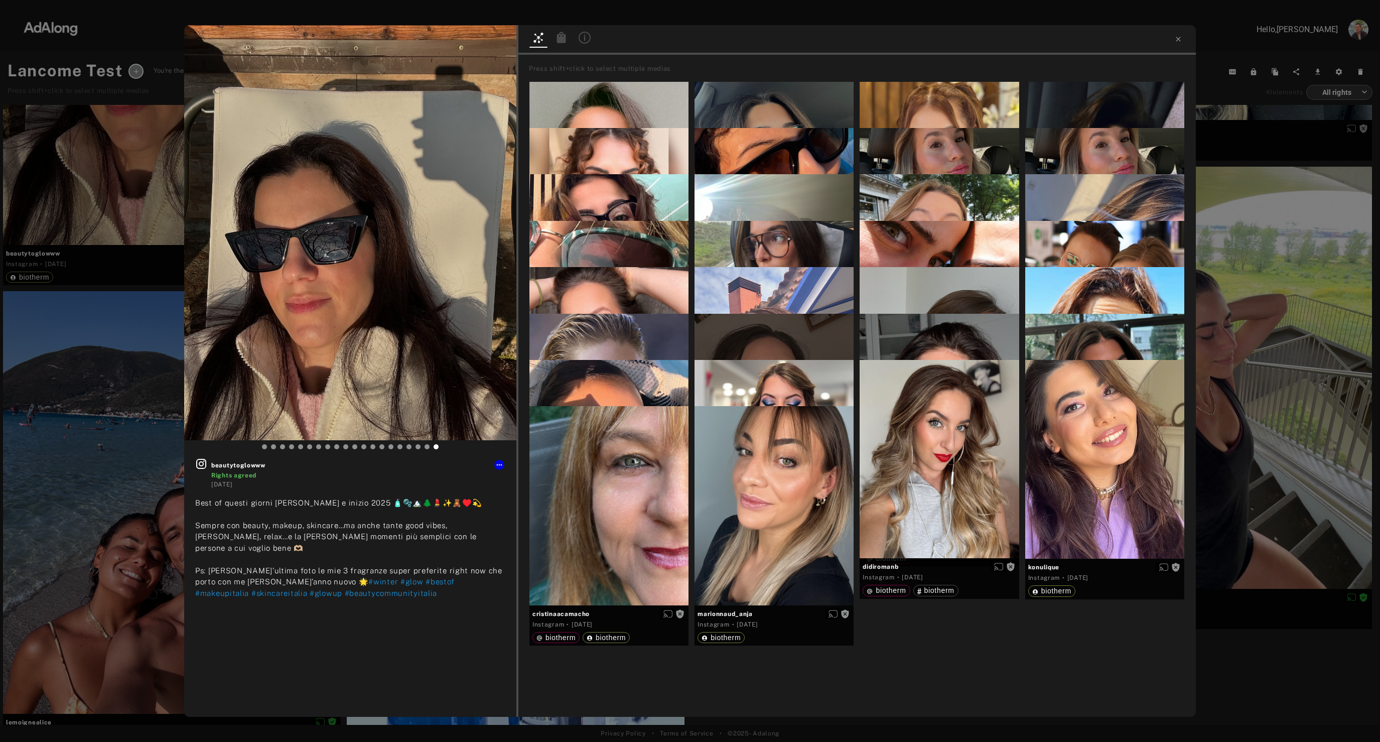
click at [1245, 262] on div "beautytoglowww Rights agreed 8 months ago Best of questi giorni di festa e iniz…" at bounding box center [690, 371] width 1380 height 742
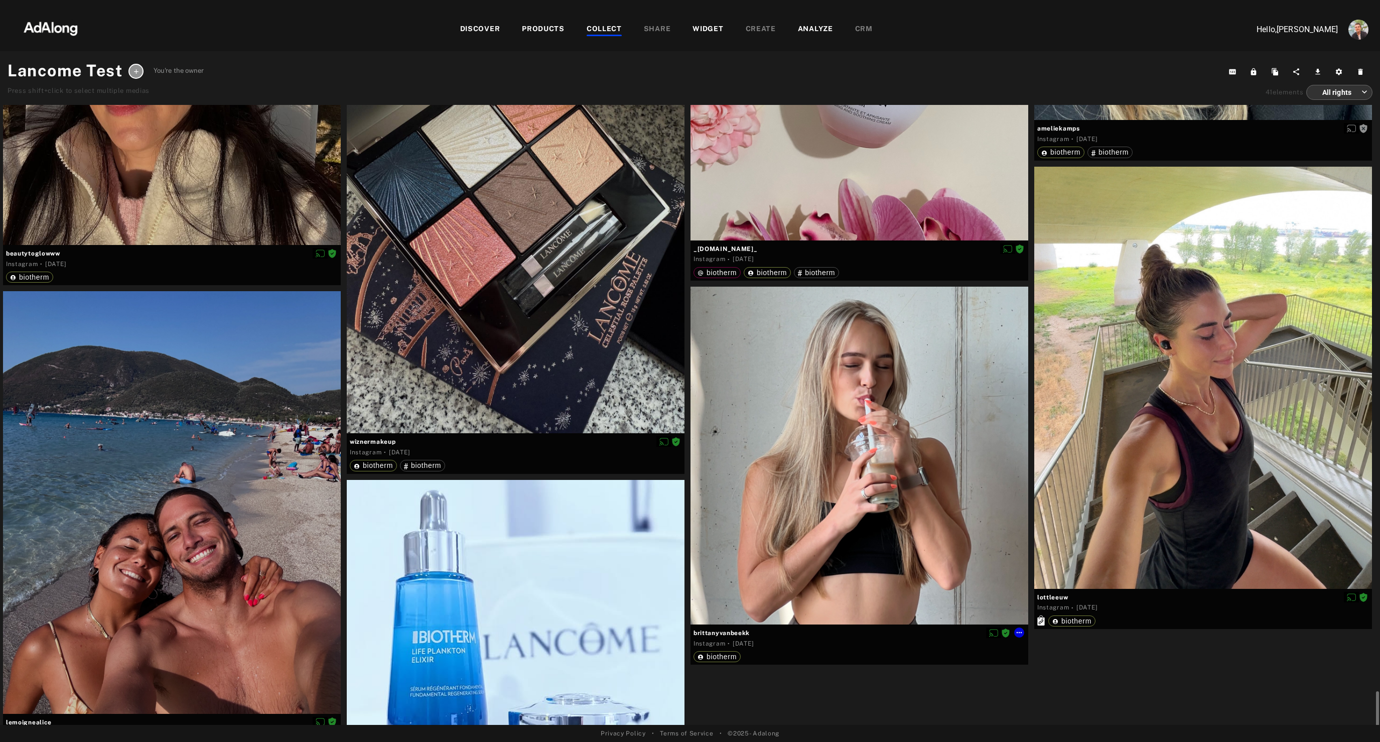
click at [817, 475] on div at bounding box center [860, 456] width 338 height 338
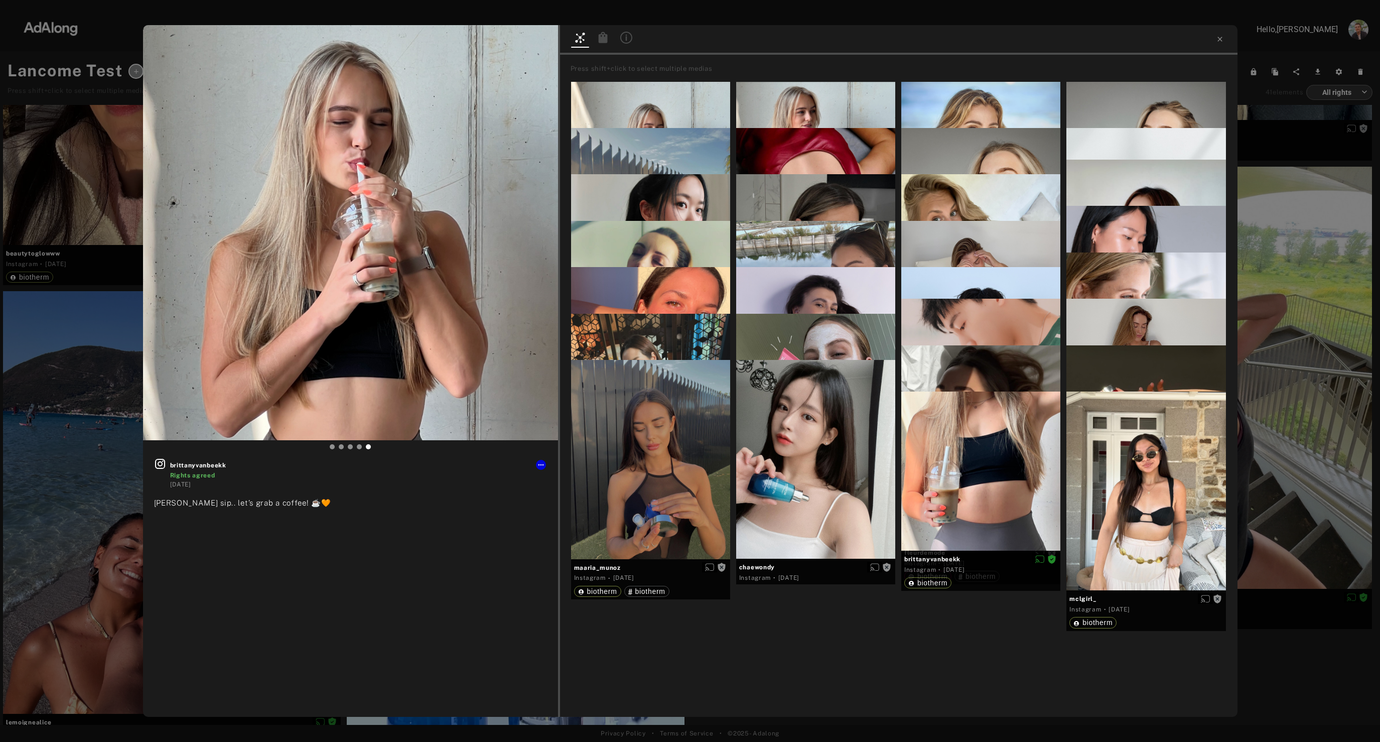
click at [603, 39] on icon at bounding box center [602, 37] width 9 height 11
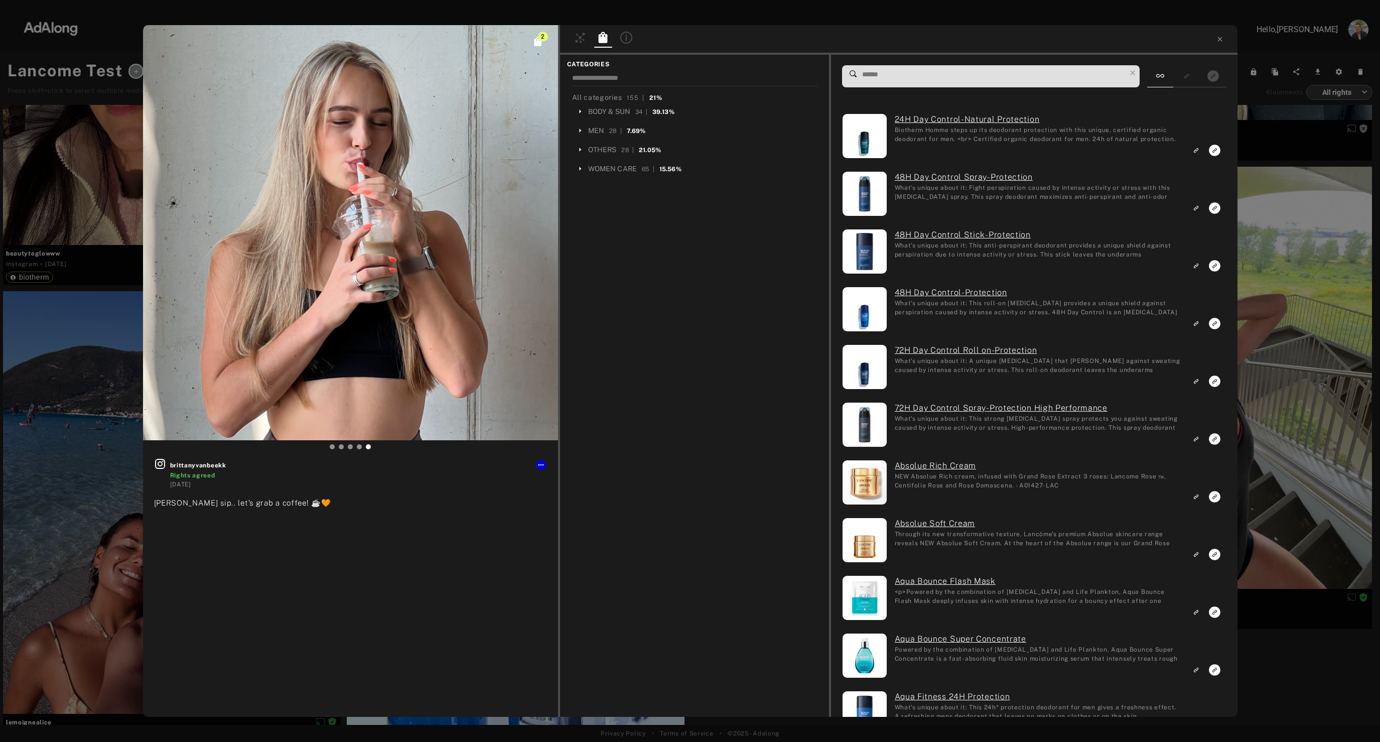
click at [1062, 79] on input at bounding box center [993, 75] width 264 height 14
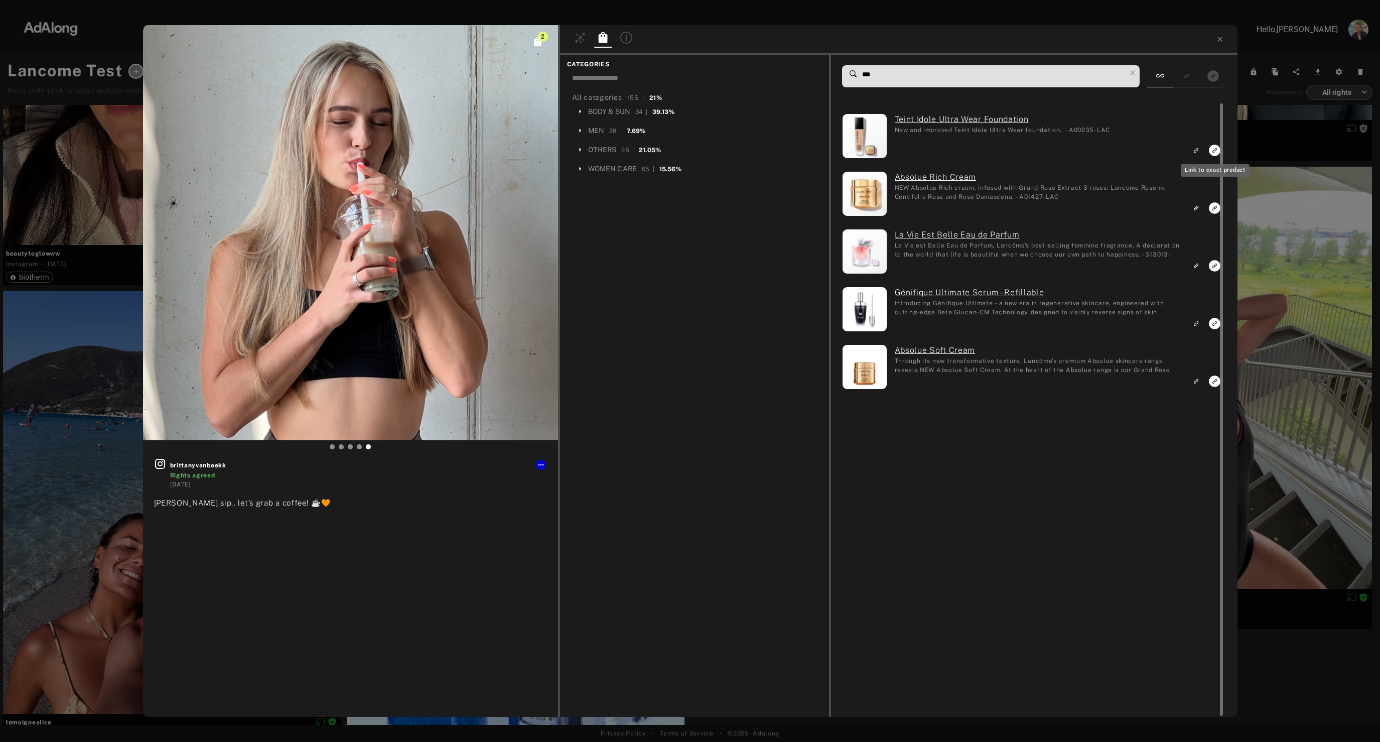
type input "***"
click at [1212, 152] on rect "Link to exact product" at bounding box center [1215, 150] width 13 height 13
click at [1192, 324] on icon "Link to similar product" at bounding box center [1195, 324] width 7 height 6
click at [1266, 323] on div "3 brittanyvanbeekk Rights agreed 1 year ago Sip sip sip.. let’s grab a coffee! …" at bounding box center [690, 371] width 1380 height 742
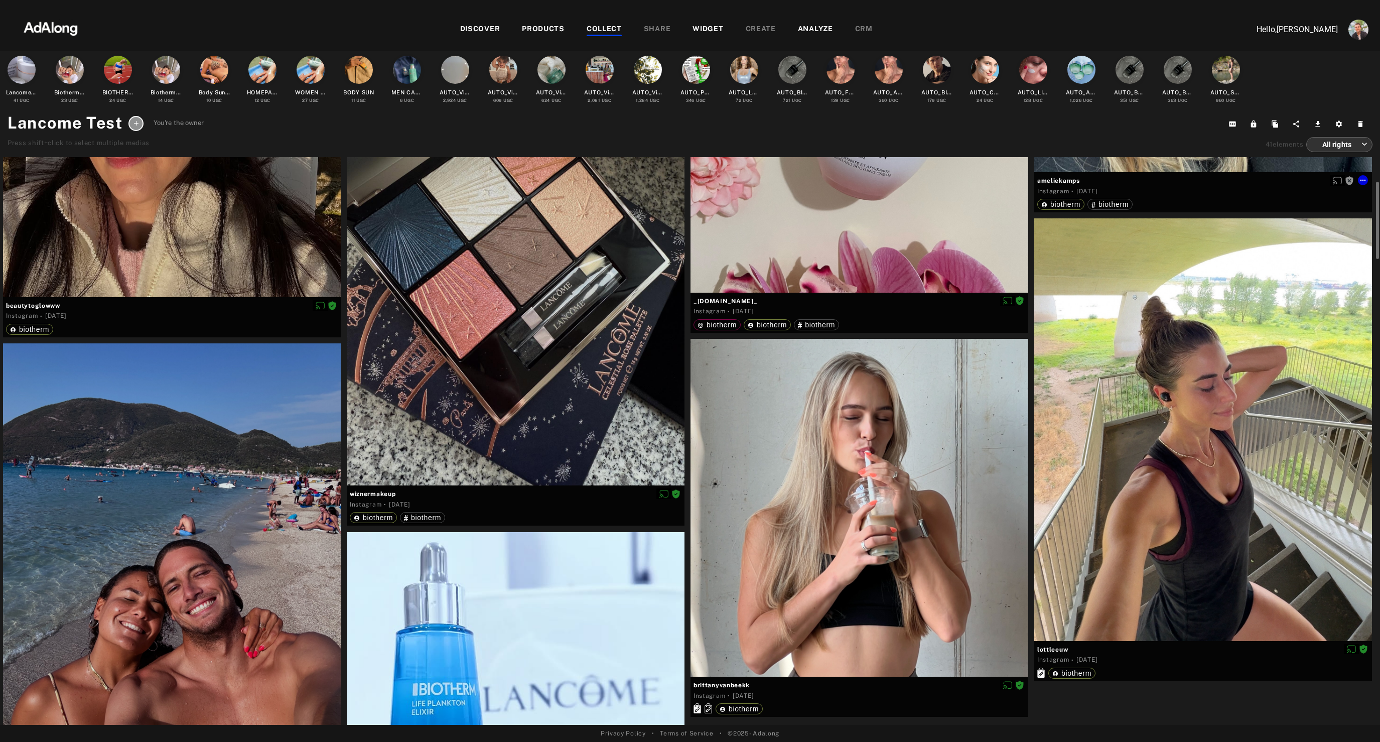
scroll to position [4597, 0]
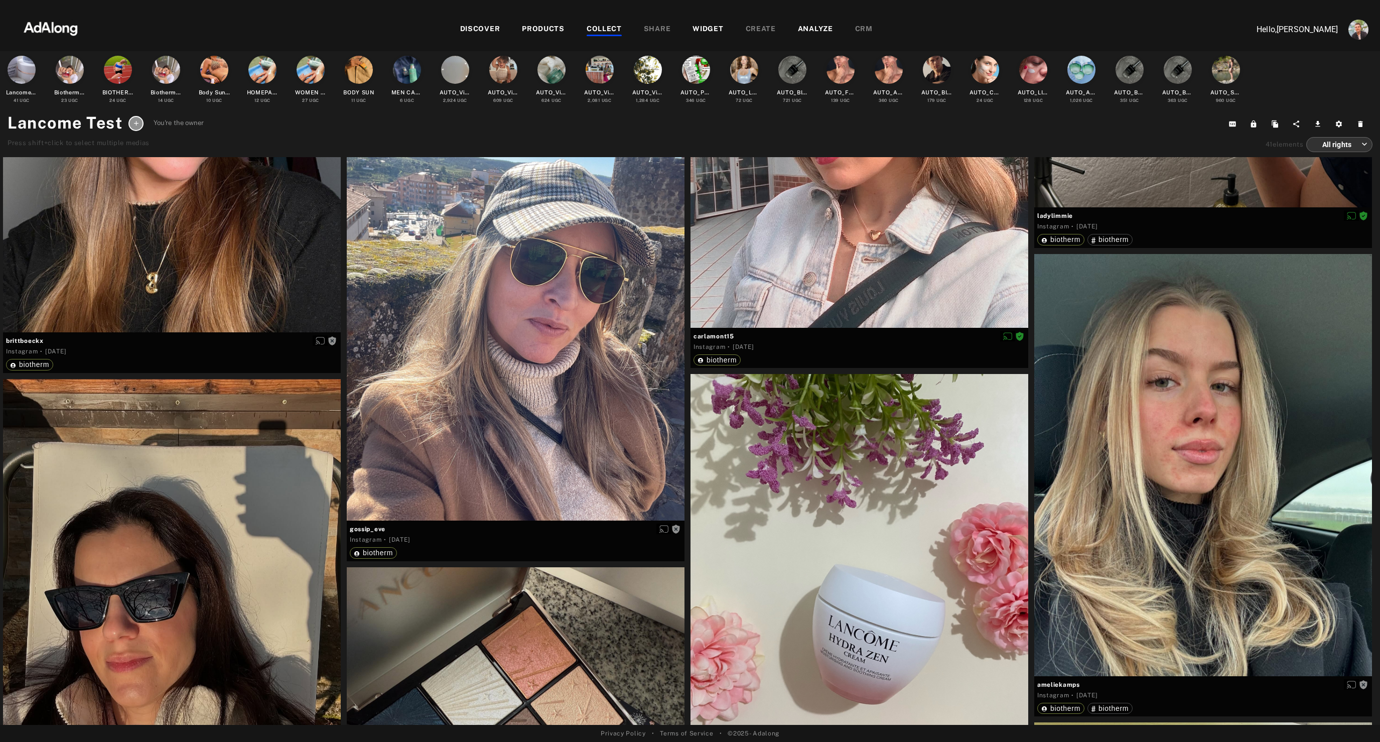
click at [72, 24] on img at bounding box center [51, 28] width 88 height 30
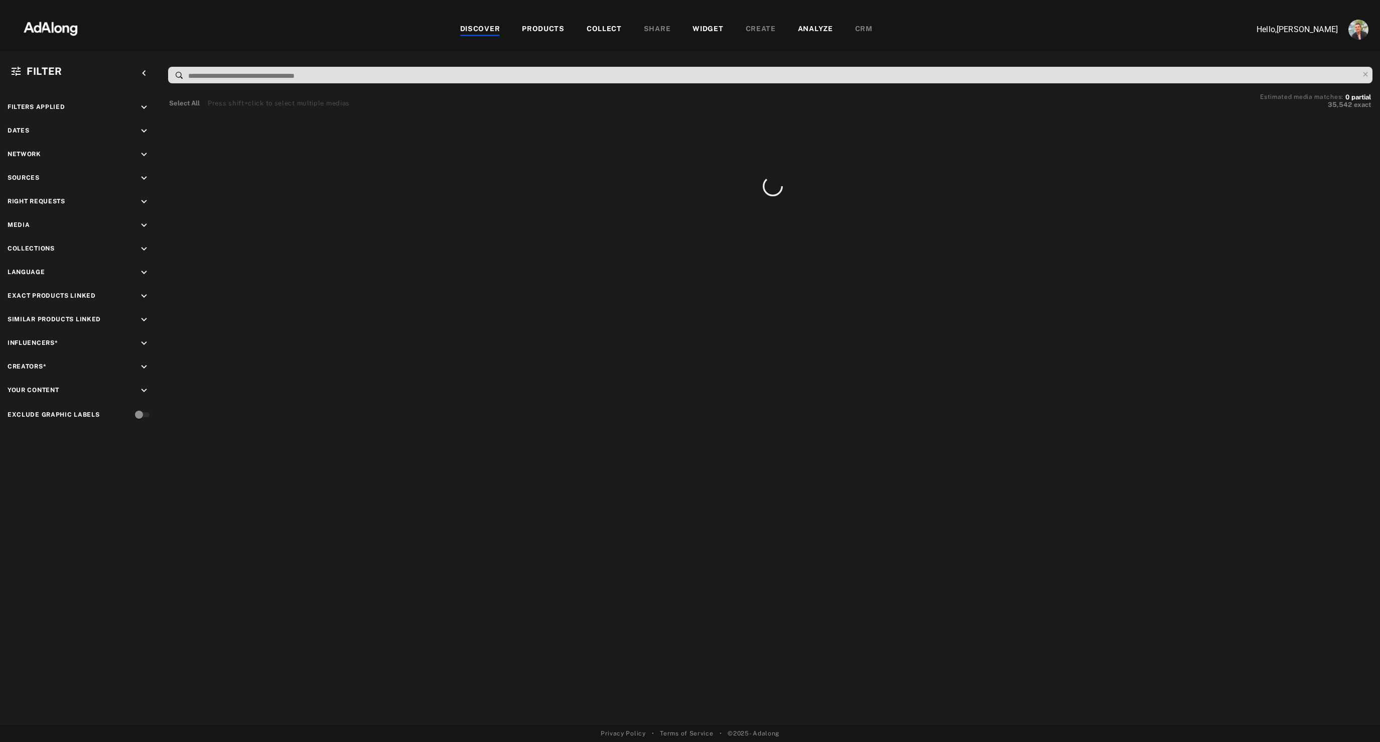
click at [710, 24] on div "WIDGET" at bounding box center [708, 30] width 31 height 12
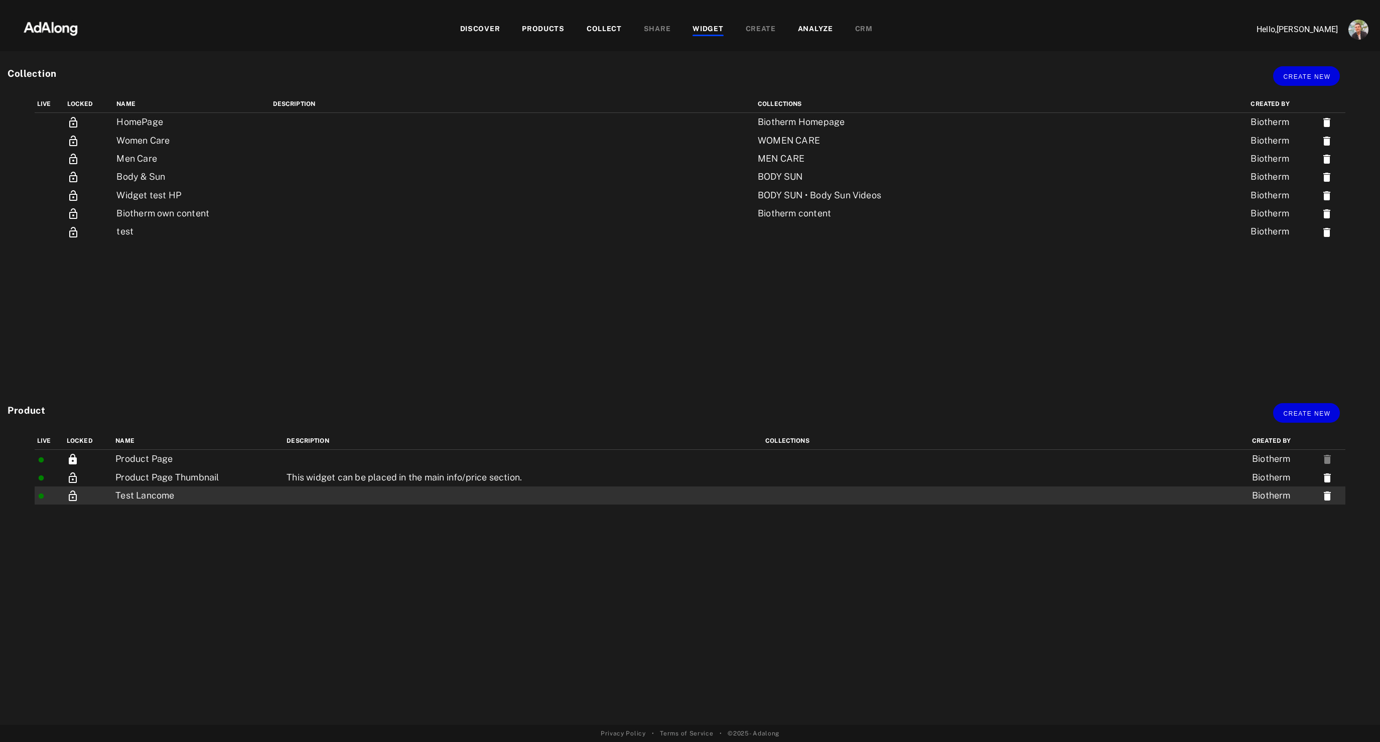
click at [147, 493] on td "Test Lancome" at bounding box center [198, 495] width 171 height 18
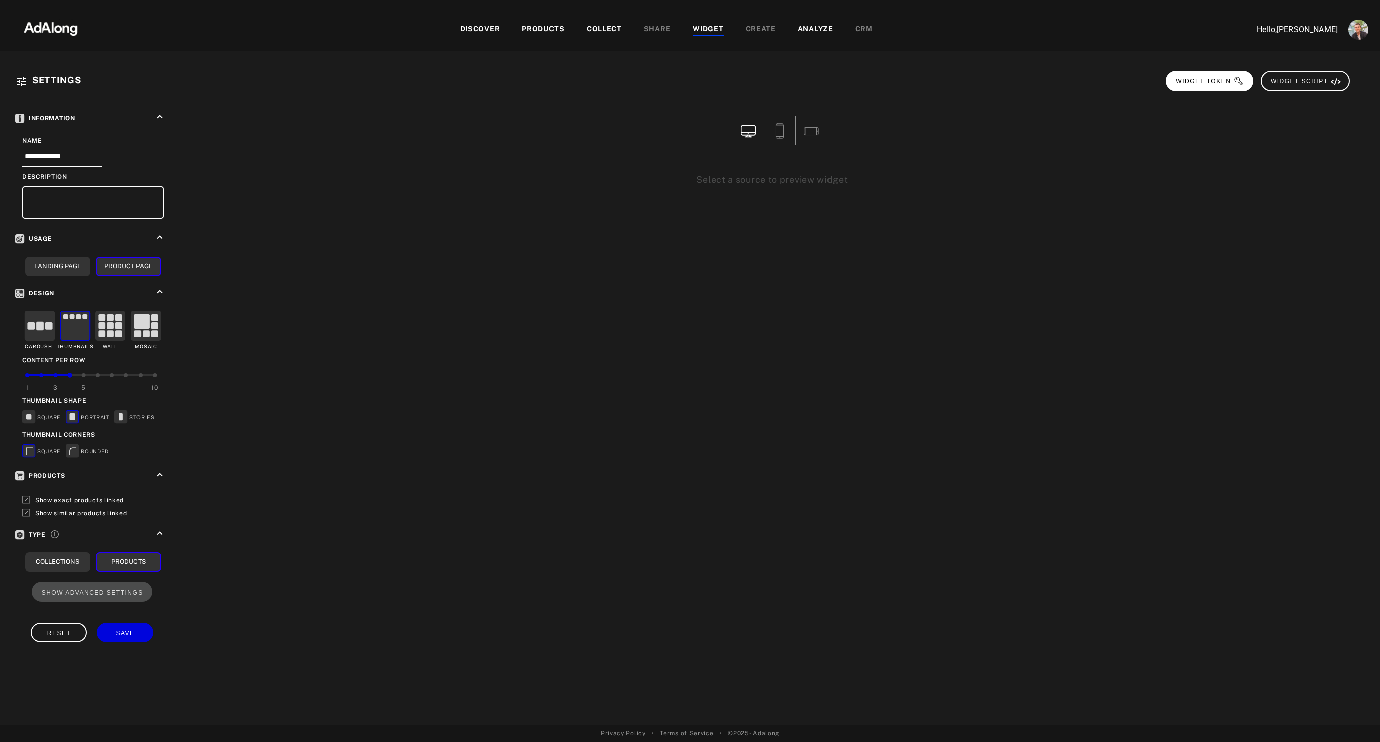
click at [1237, 85] on icon at bounding box center [1239, 82] width 10 height 10
click at [447, 150] on div at bounding box center [772, 133] width 1171 height 59
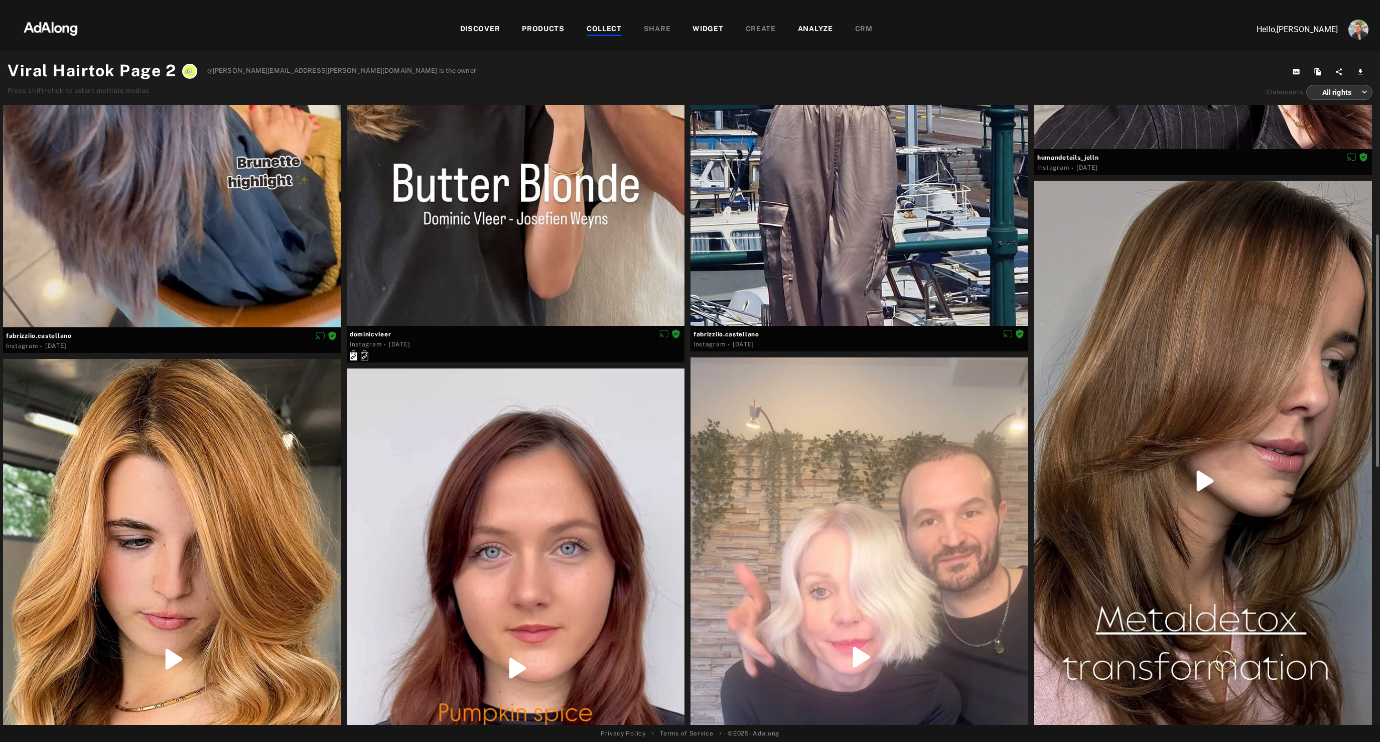
scroll to position [380, 0]
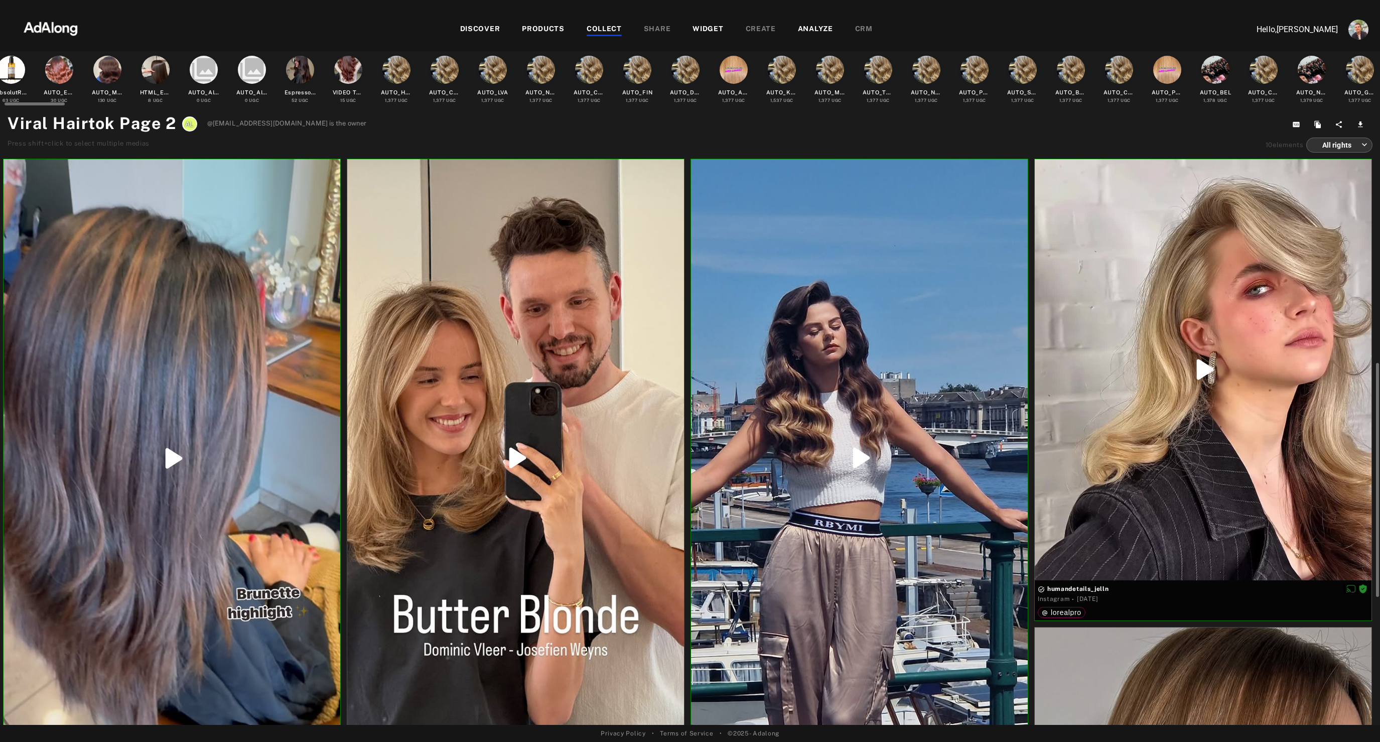
scroll to position [258, 0]
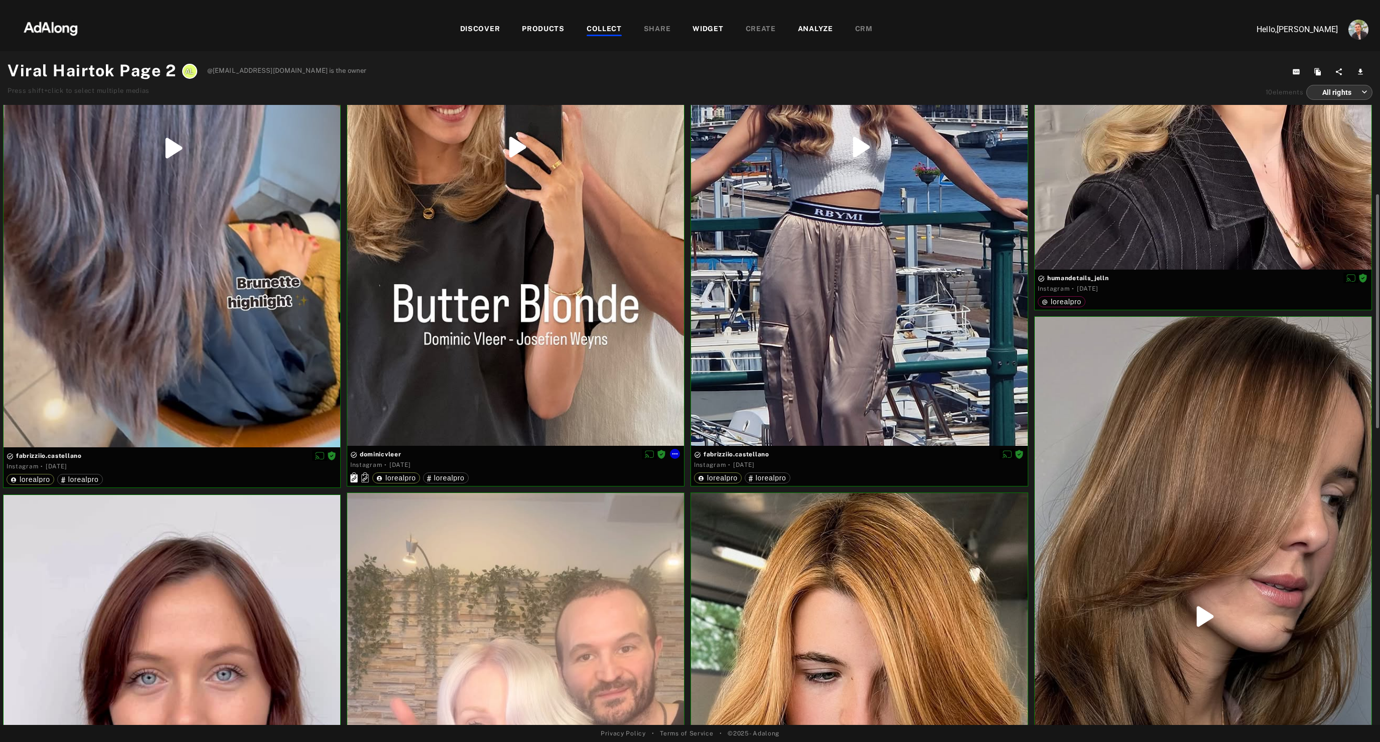
click at [450, 396] on div at bounding box center [515, 146] width 337 height 597
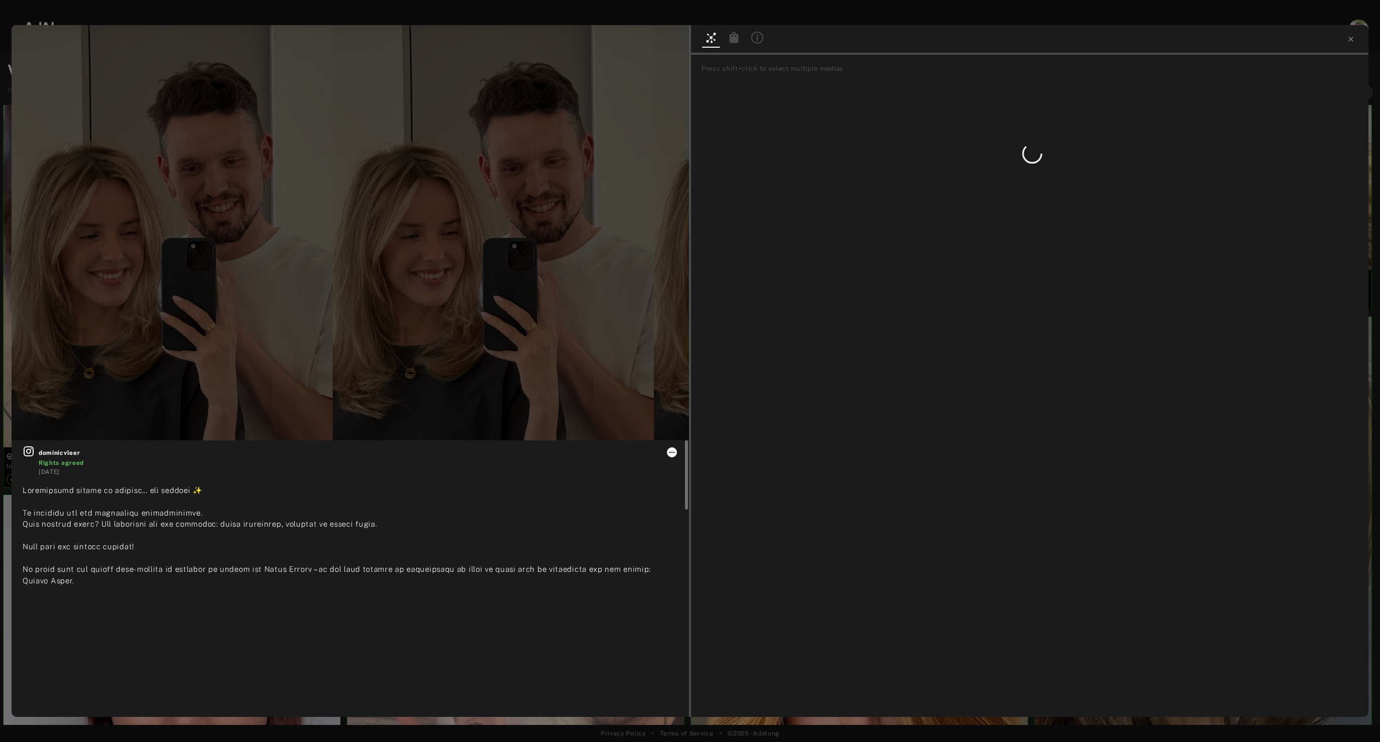
click at [668, 452] on icon at bounding box center [672, 452] width 8 height 8
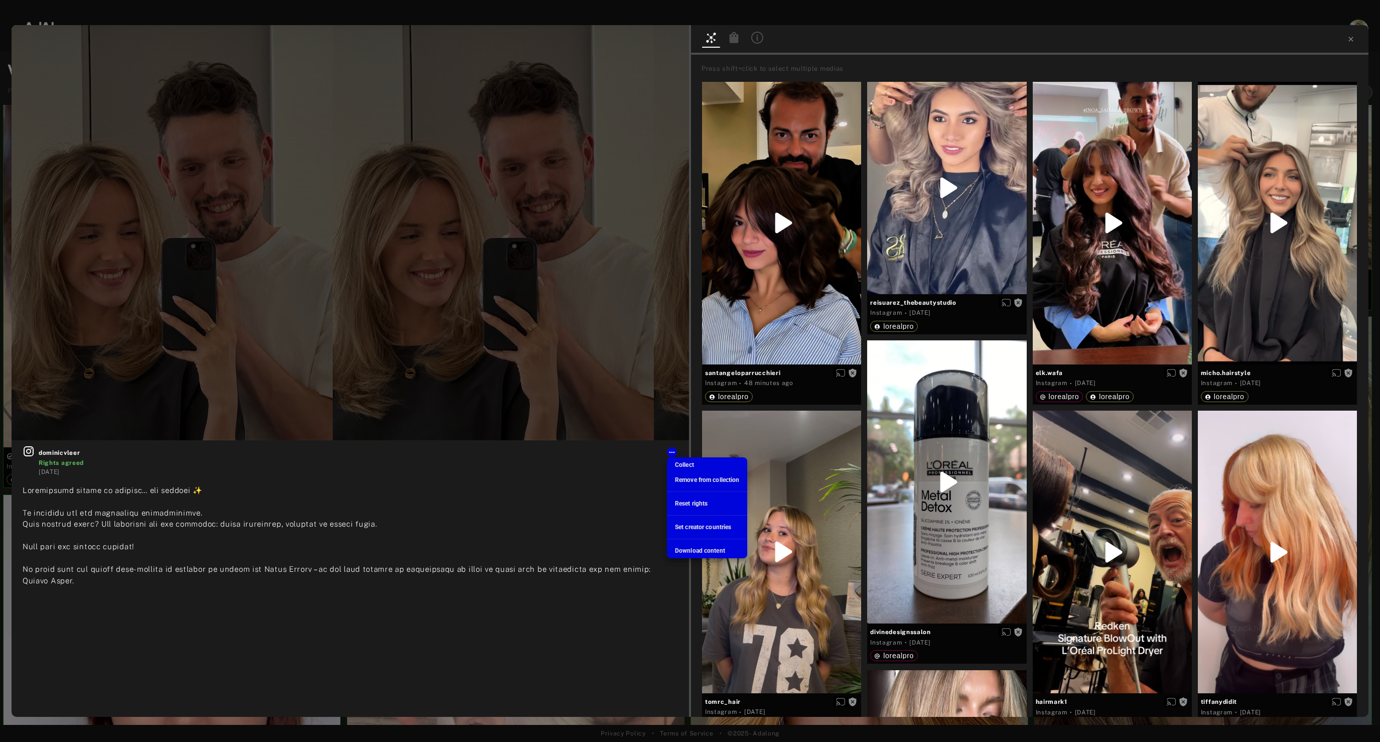
click at [695, 530] on div "Set creator countries" at bounding box center [703, 526] width 56 height 9
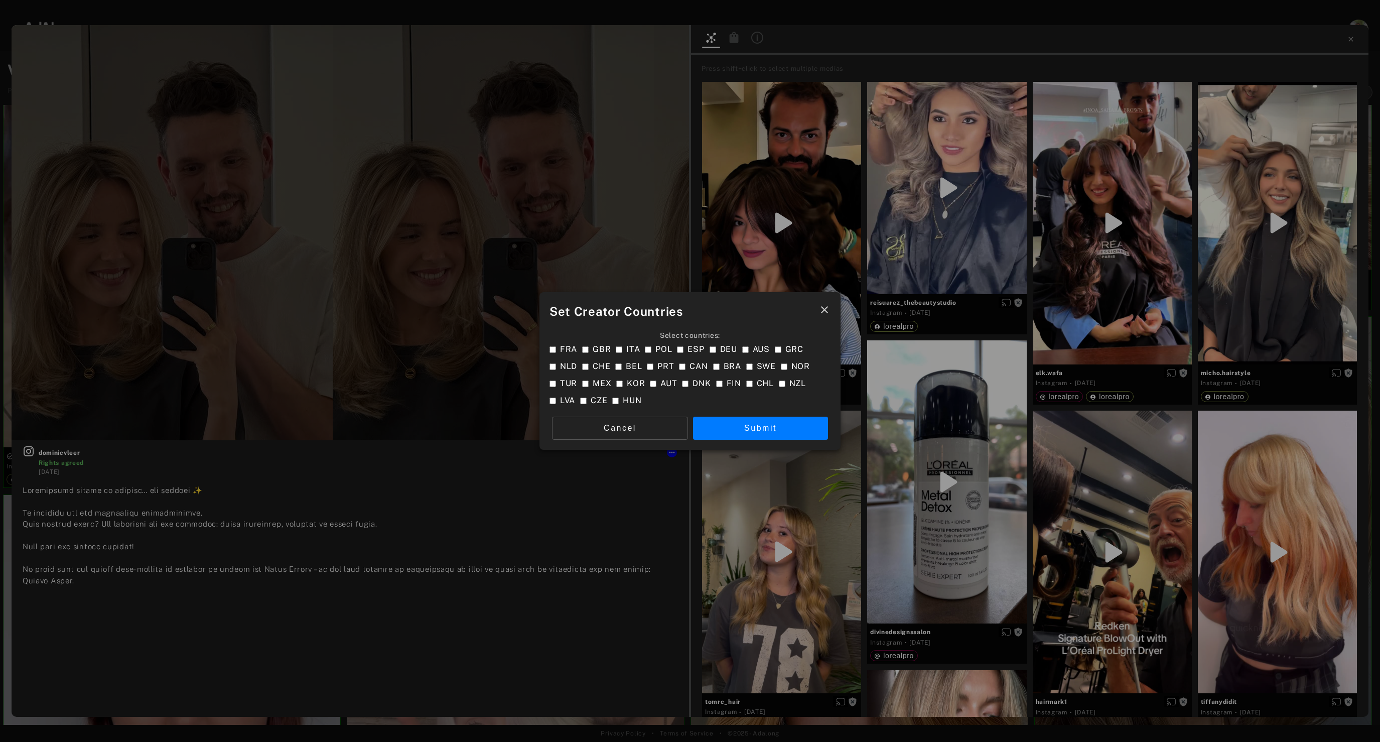
click at [1294, 55] on div "Set Creator Countries close Select countries: FRA [GEOGRAPHIC_DATA] ITA POL ESP…" at bounding box center [690, 371] width 1380 height 742
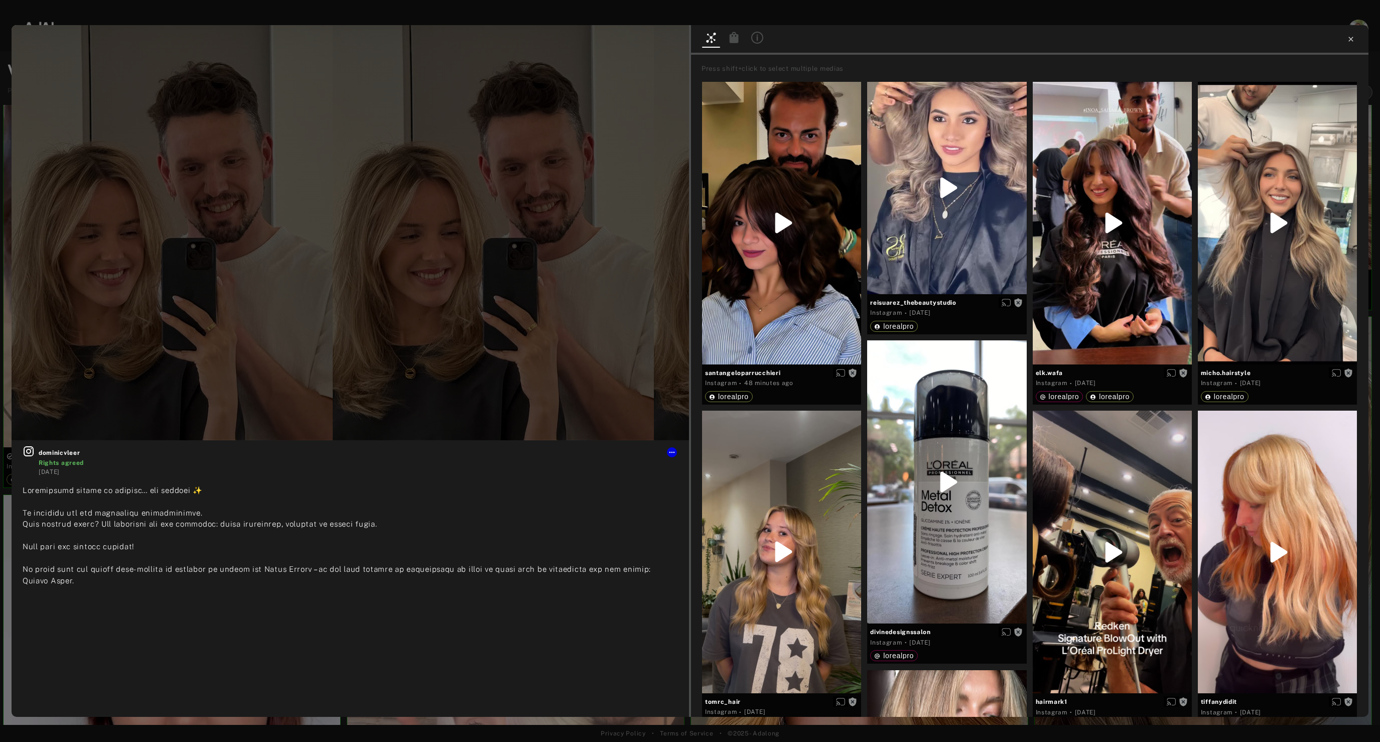
click at [1350, 38] on icon at bounding box center [1351, 39] width 8 height 8
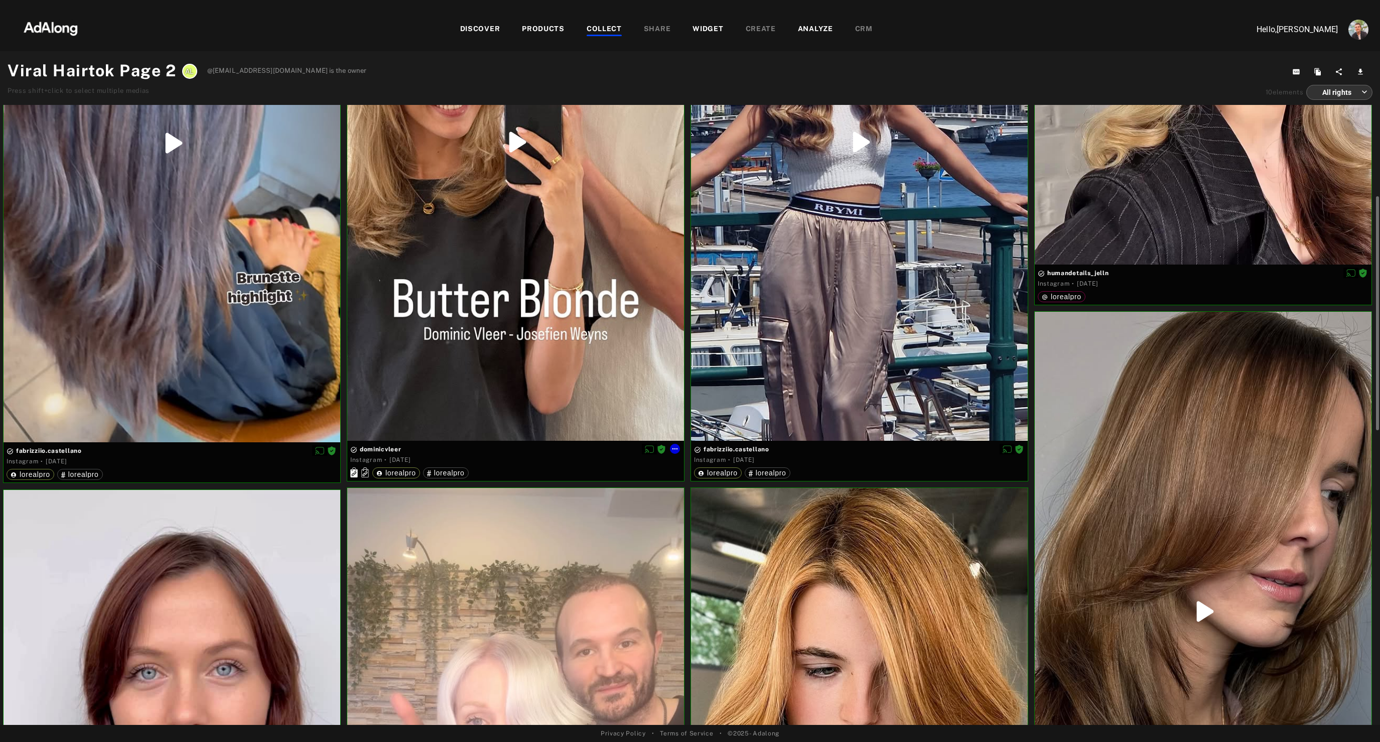
scroll to position [273, 0]
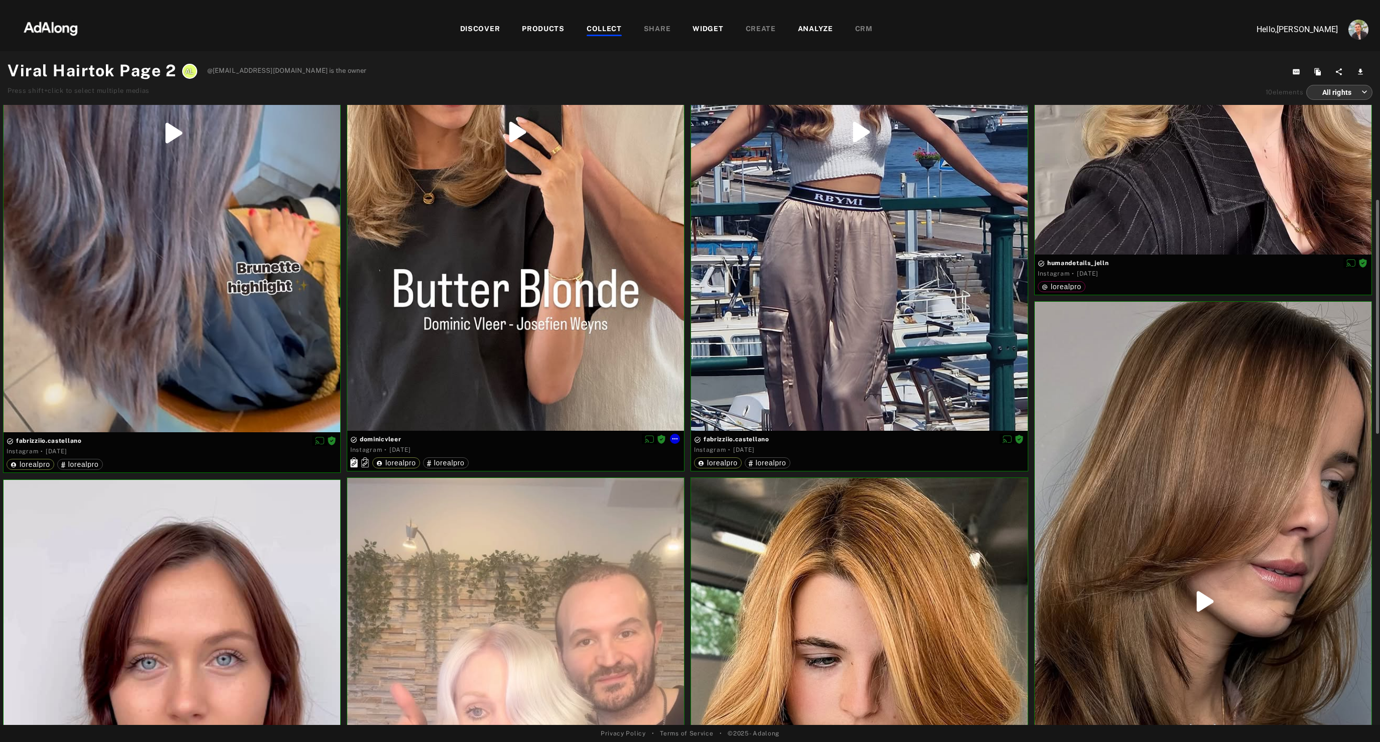
click at [579, 375] on div at bounding box center [515, 131] width 337 height 597
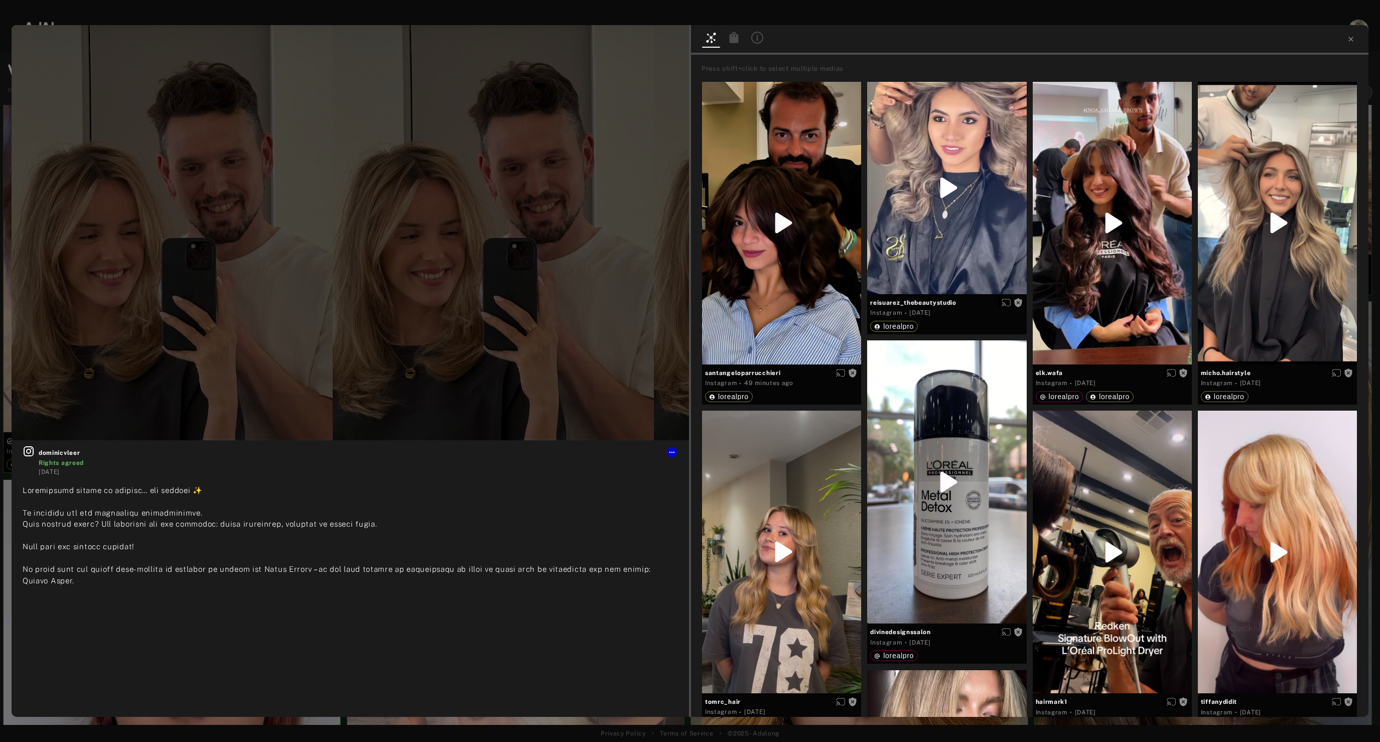
click at [734, 41] on icon at bounding box center [734, 37] width 9 height 11
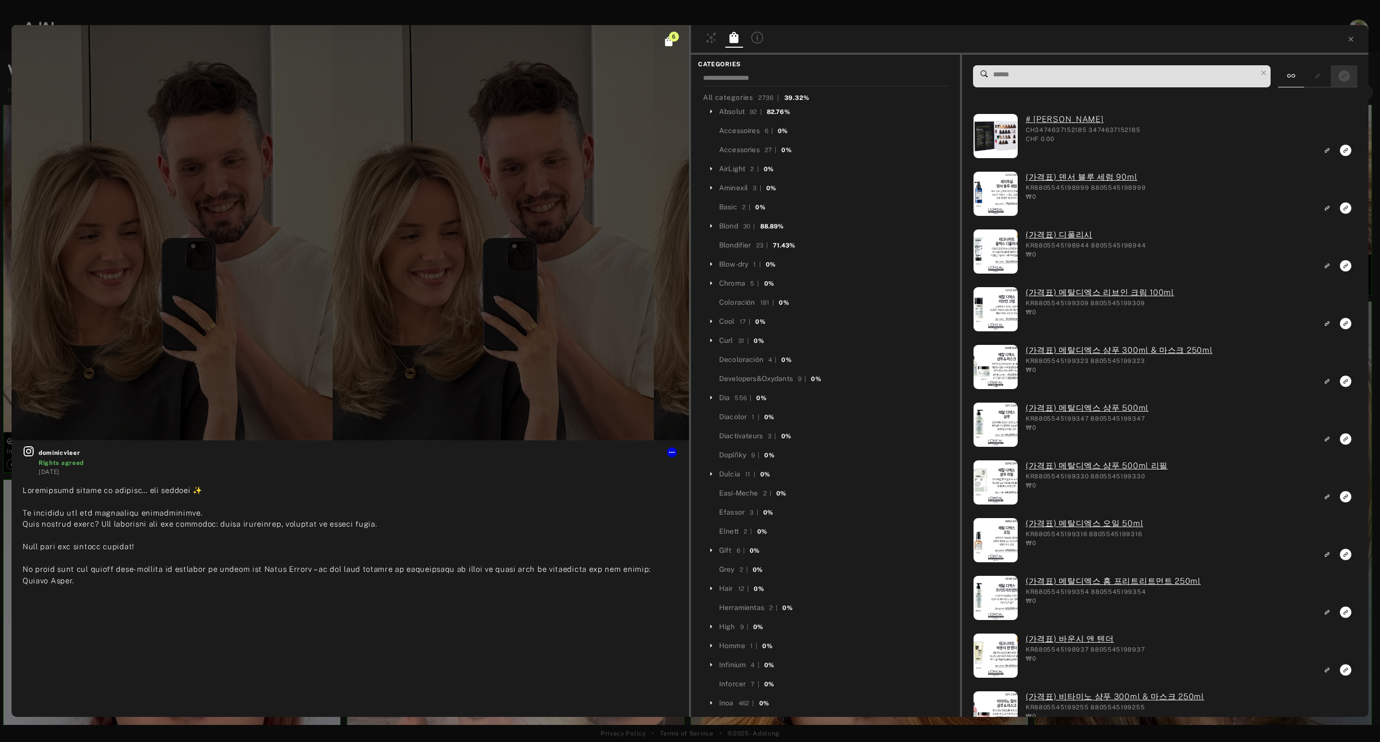
click at [1343, 74] on icon "Show only exact products linked" at bounding box center [1344, 76] width 12 height 12
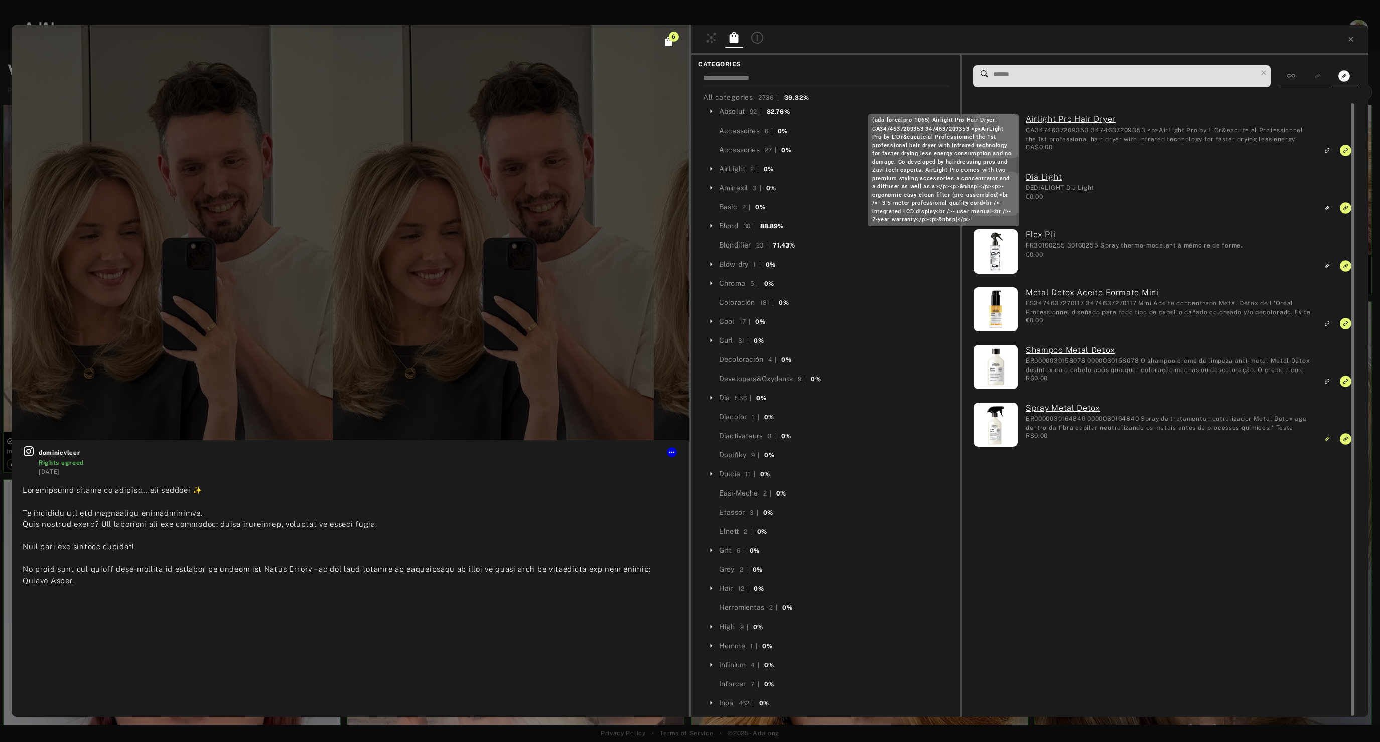
click at [1036, 120] on link "Airlight Pro Hair Dryer" at bounding box center [1169, 119] width 286 height 12
drag, startPoint x: 1027, startPoint y: 110, endPoint x: 1128, endPoint y: 122, distance: 101.1
click at [1128, 122] on div "Airlight Pro Hair Dryer CA3474637209353 3474637209353 <p>AirLight Pro by L'Or&e…" at bounding box center [1164, 409] width 382 height 613
copy link "Airlight Pro Hair Dryer"
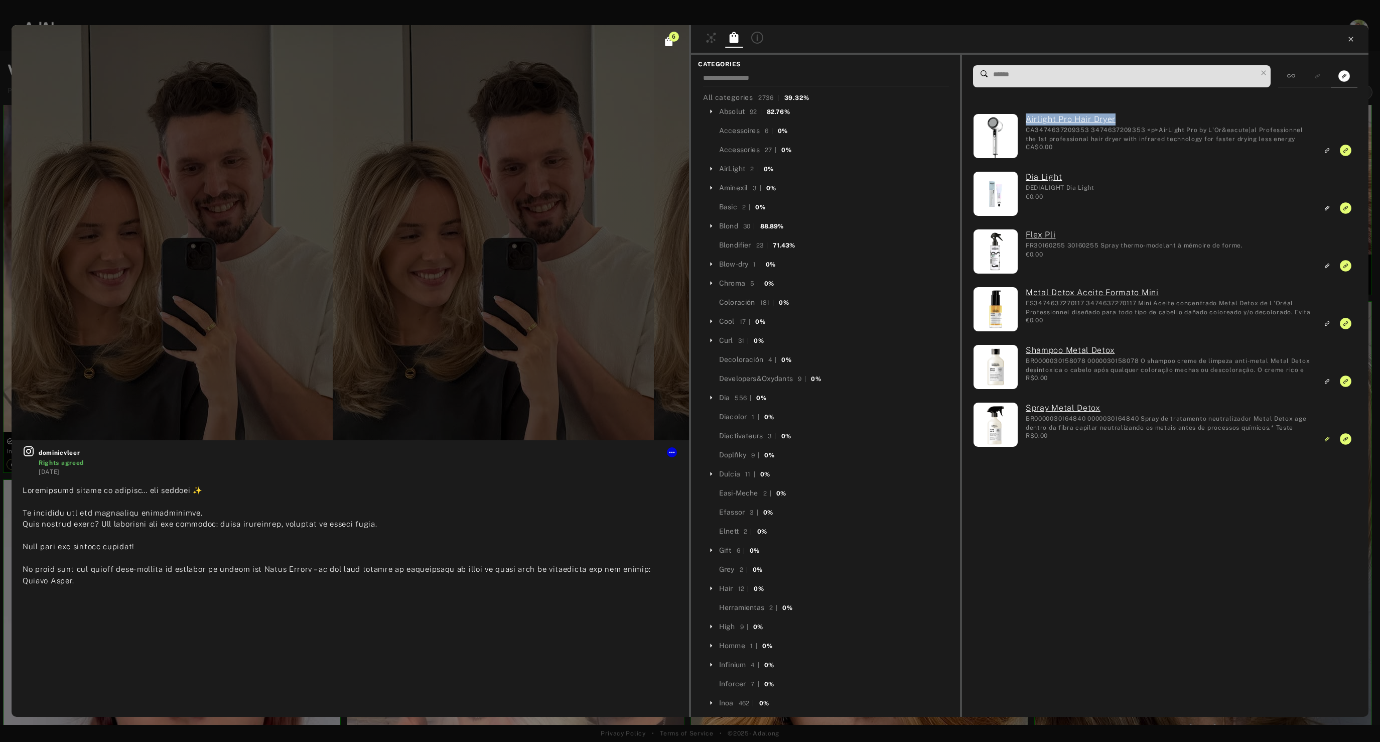
click at [1353, 40] on icon at bounding box center [1351, 39] width 8 height 8
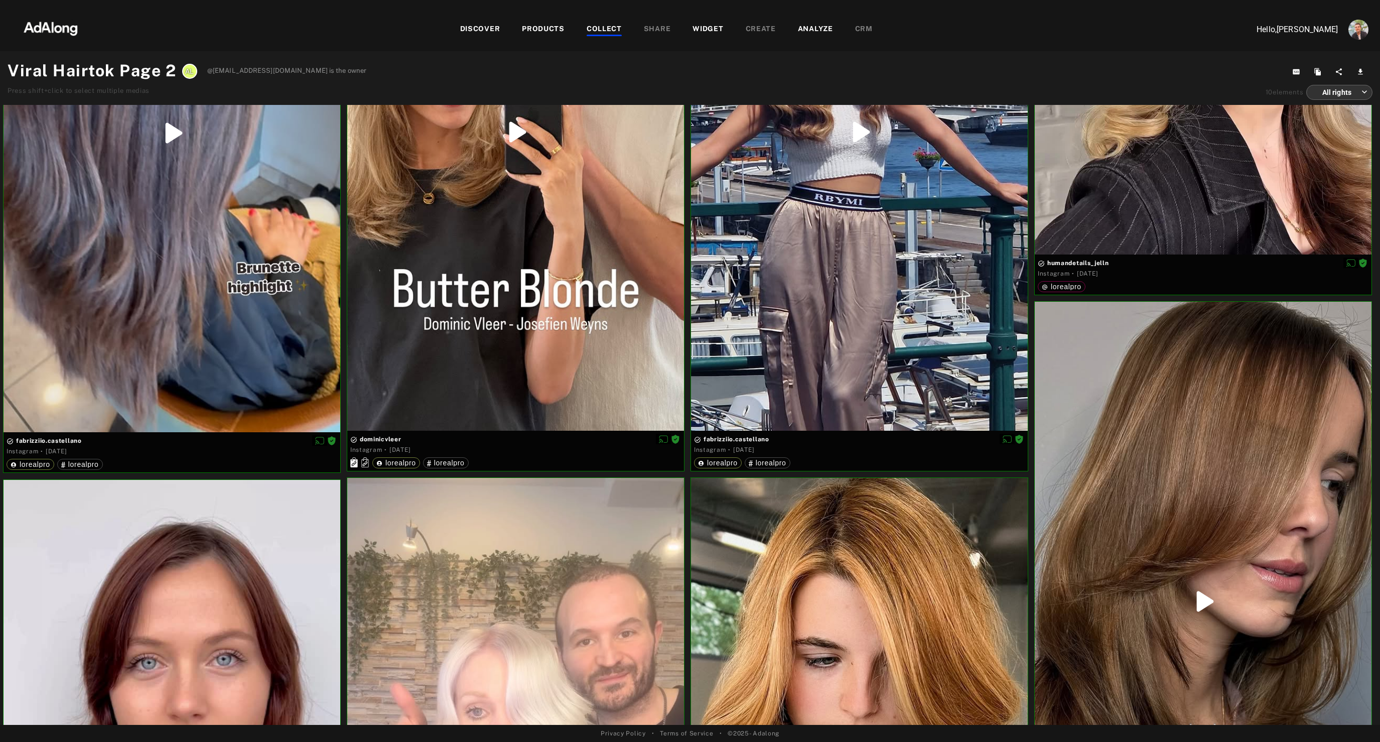
click at [549, 26] on div "PRODUCTS" at bounding box center [543, 30] width 43 height 12
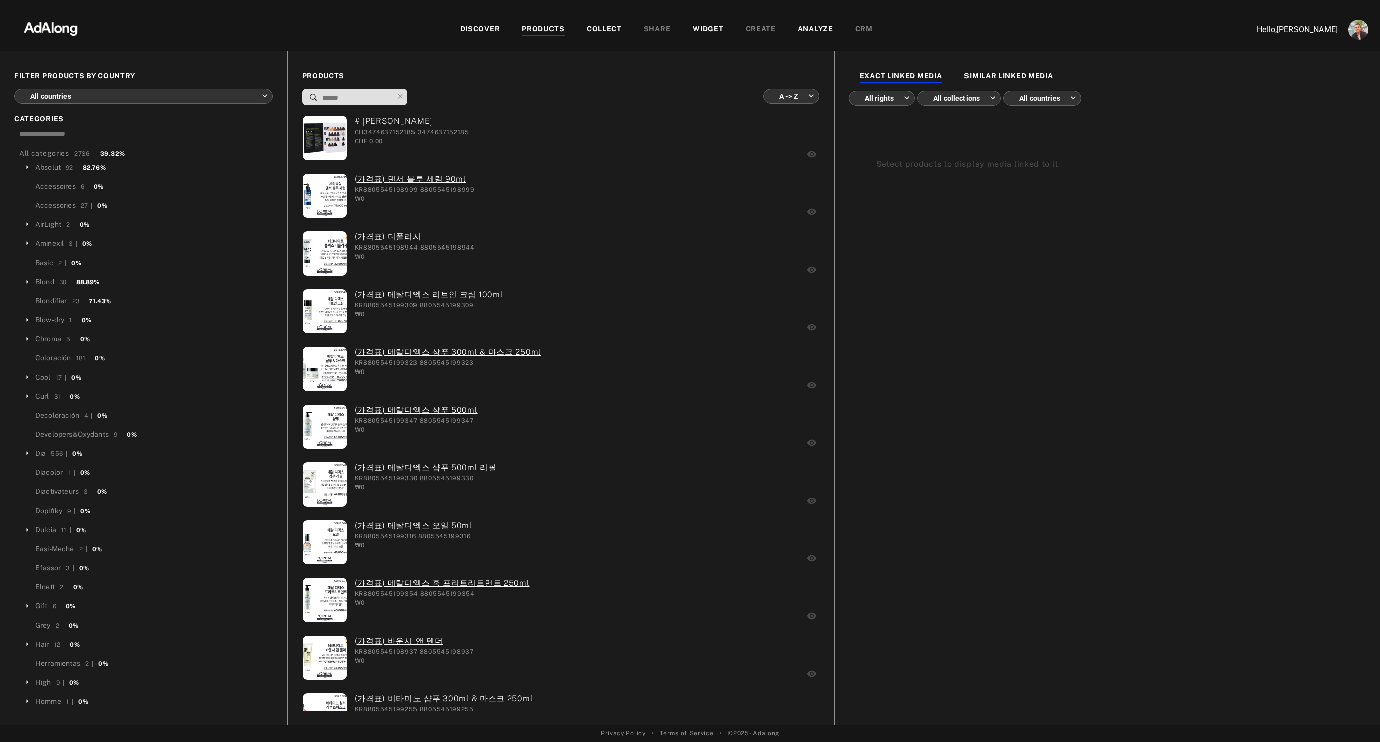
click at [146, 93] on body "DISCOVER PRODUCTS COLLECT SHARE WIDGET CREATE ANALYZE CRM Hello, Nathan Deverre…" at bounding box center [690, 371] width 1380 height 742
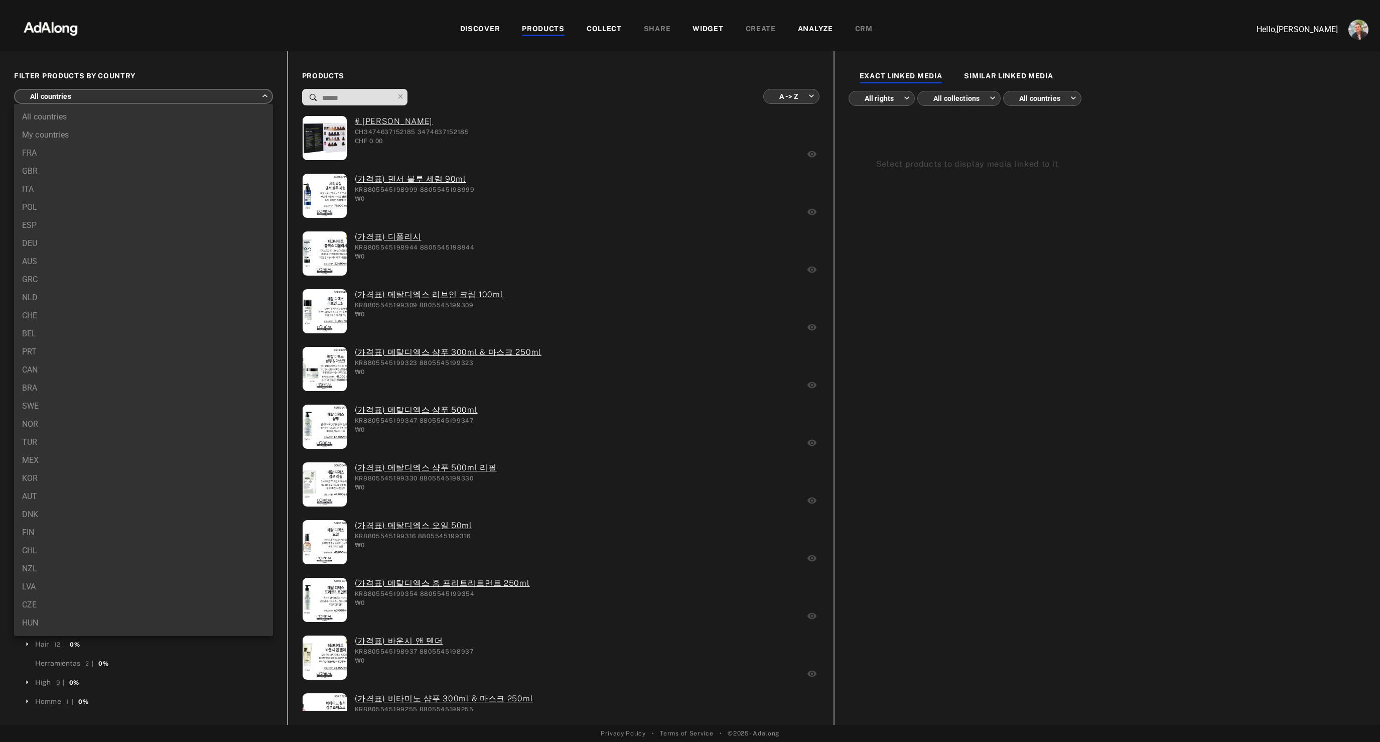
click at [79, 297] on li "NLD" at bounding box center [143, 298] width 259 height 18
type input "***"
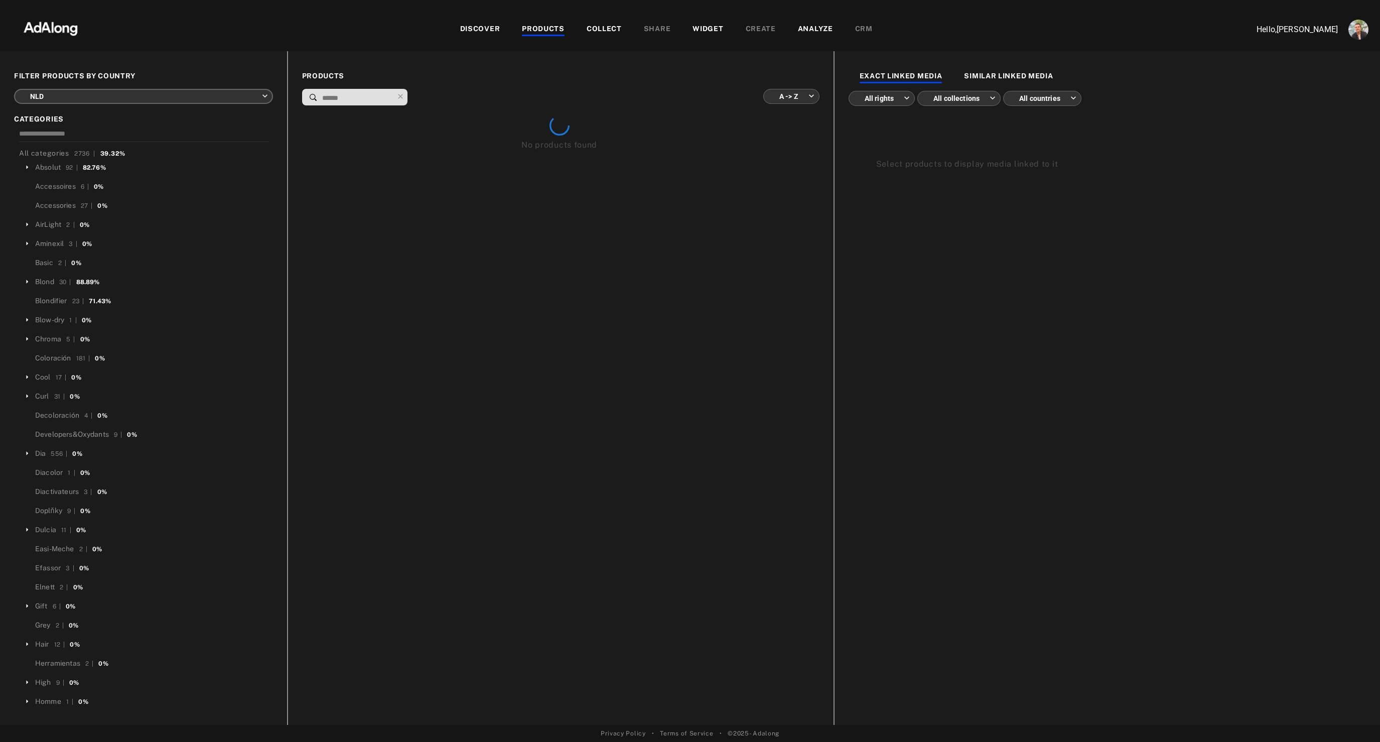
click at [355, 99] on input at bounding box center [357, 98] width 72 height 14
paste input "**********"
type input "**********"
click at [362, 97] on input "**********" at bounding box center [357, 98] width 72 height 14
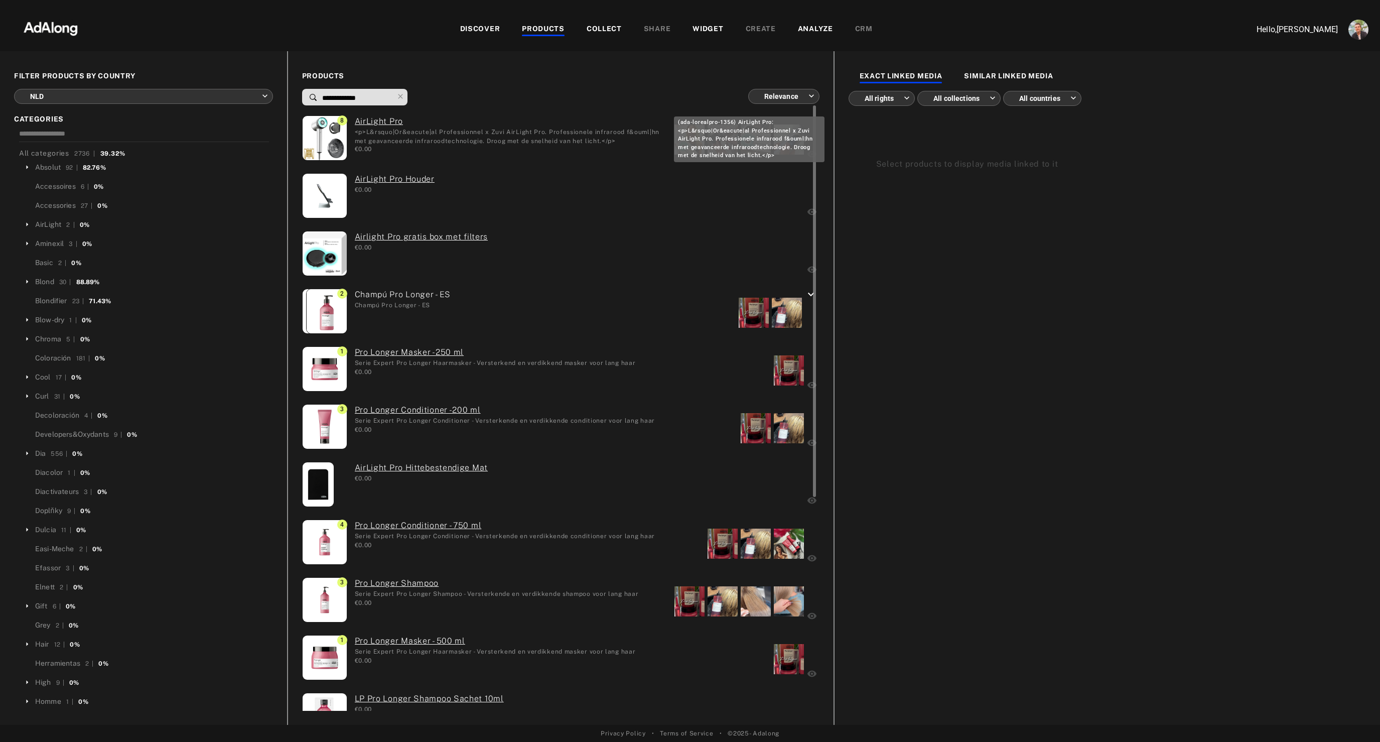
type input "**********"
click at [385, 120] on link "AirLight Pro" at bounding box center [511, 121] width 312 height 12
click at [619, 27] on div "COLLECT" at bounding box center [604, 30] width 35 height 12
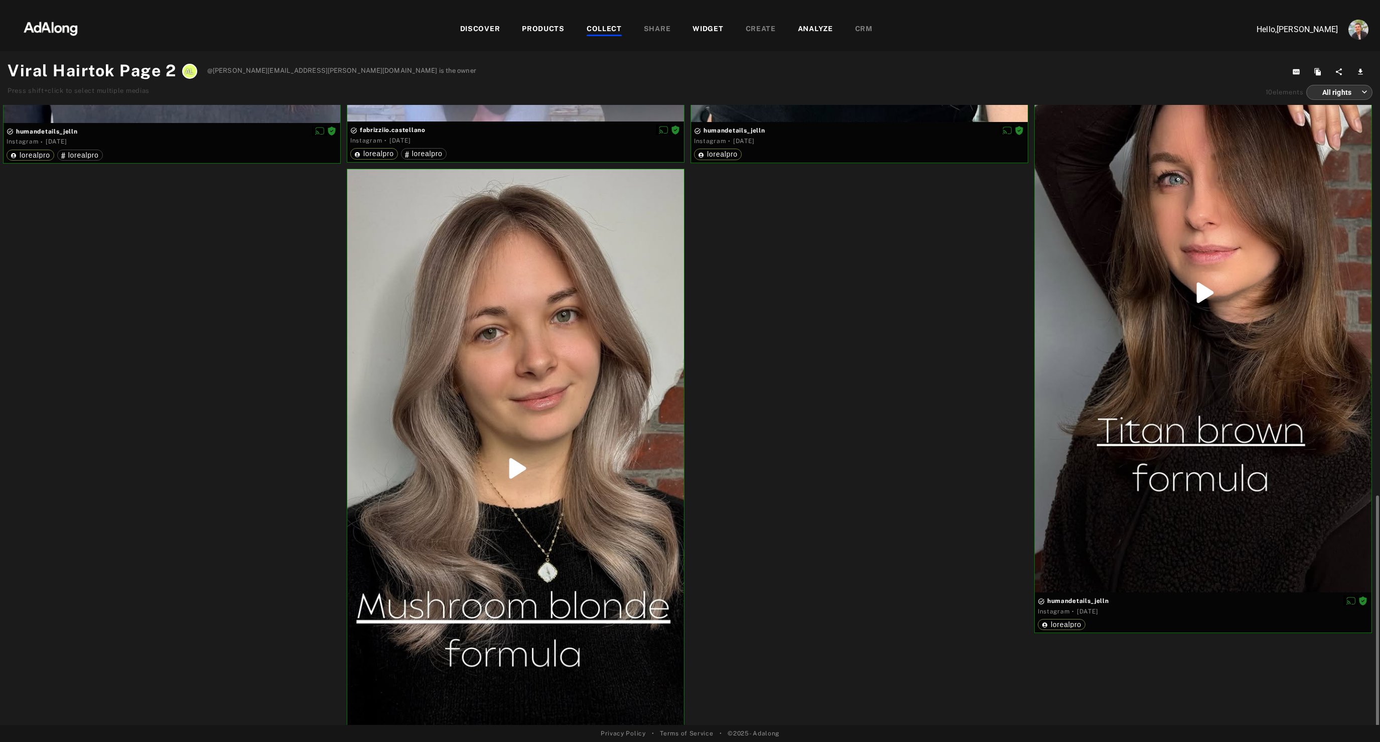
scroll to position [1232, 0]
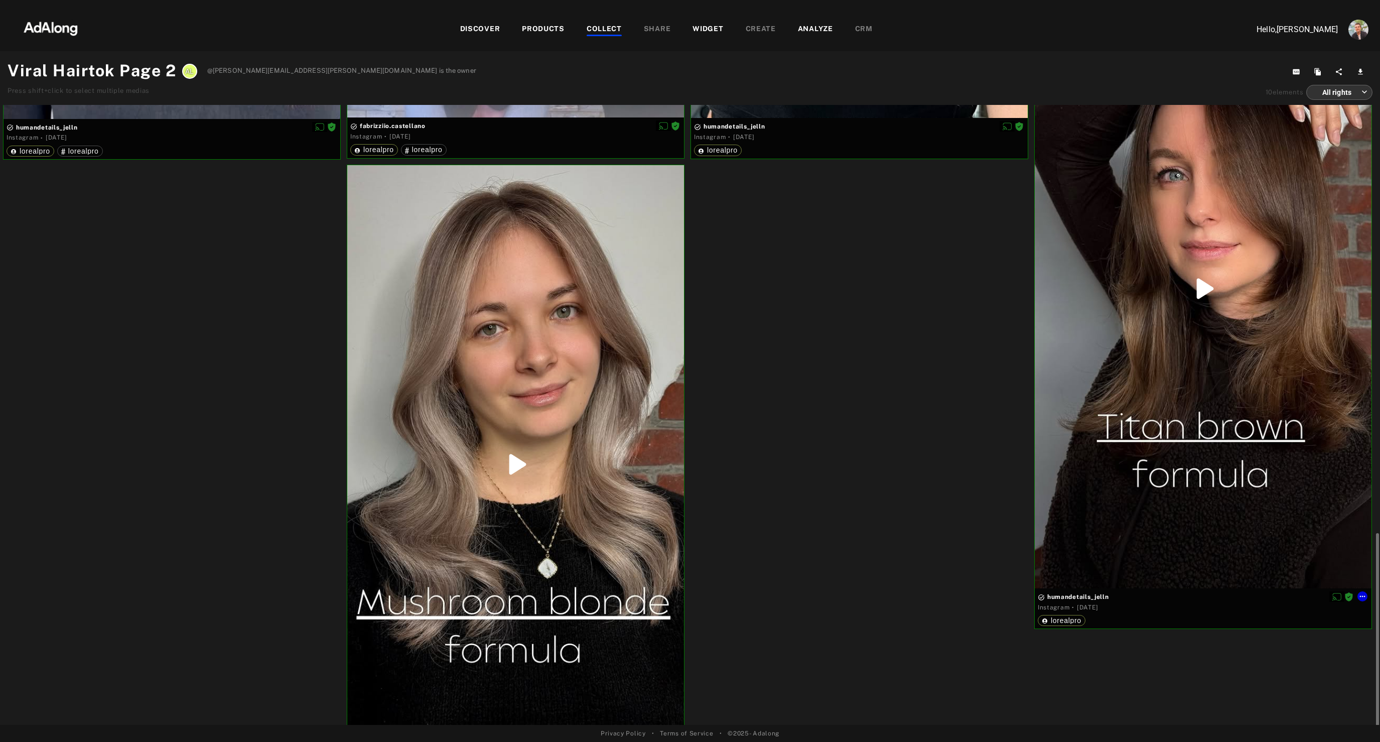
click at [1152, 408] on div at bounding box center [1203, 288] width 337 height 599
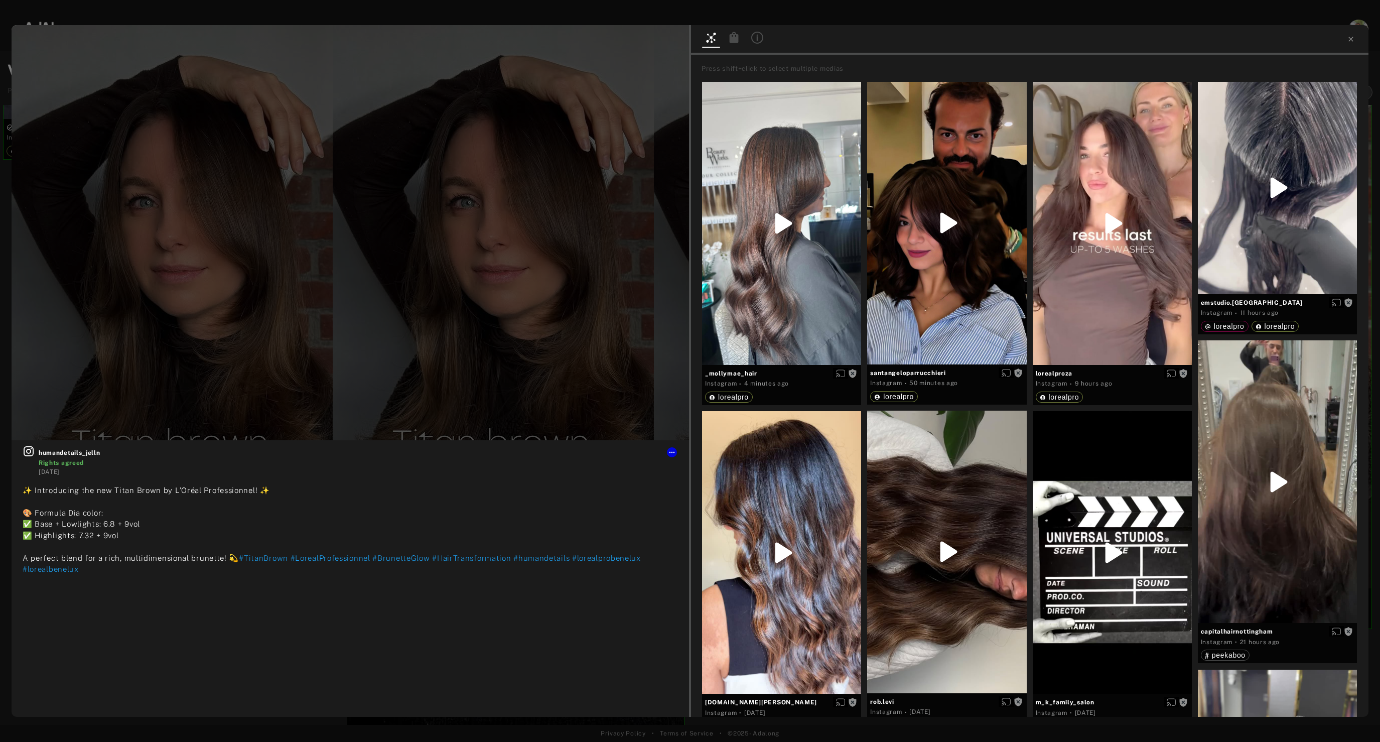
click at [733, 43] on icon at bounding box center [734, 38] width 12 height 12
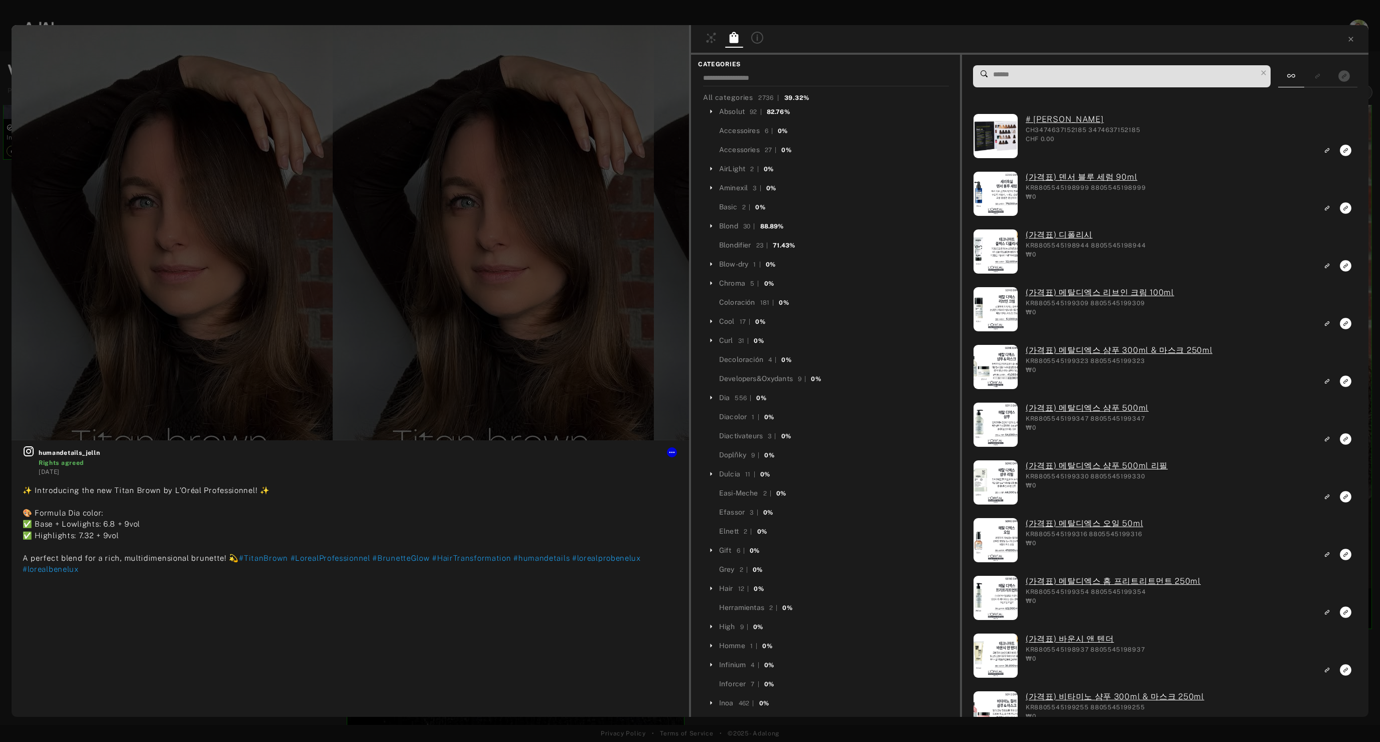
click at [1017, 82] on span at bounding box center [1124, 76] width 264 height 21
click at [1023, 78] on input at bounding box center [1124, 75] width 264 height 14
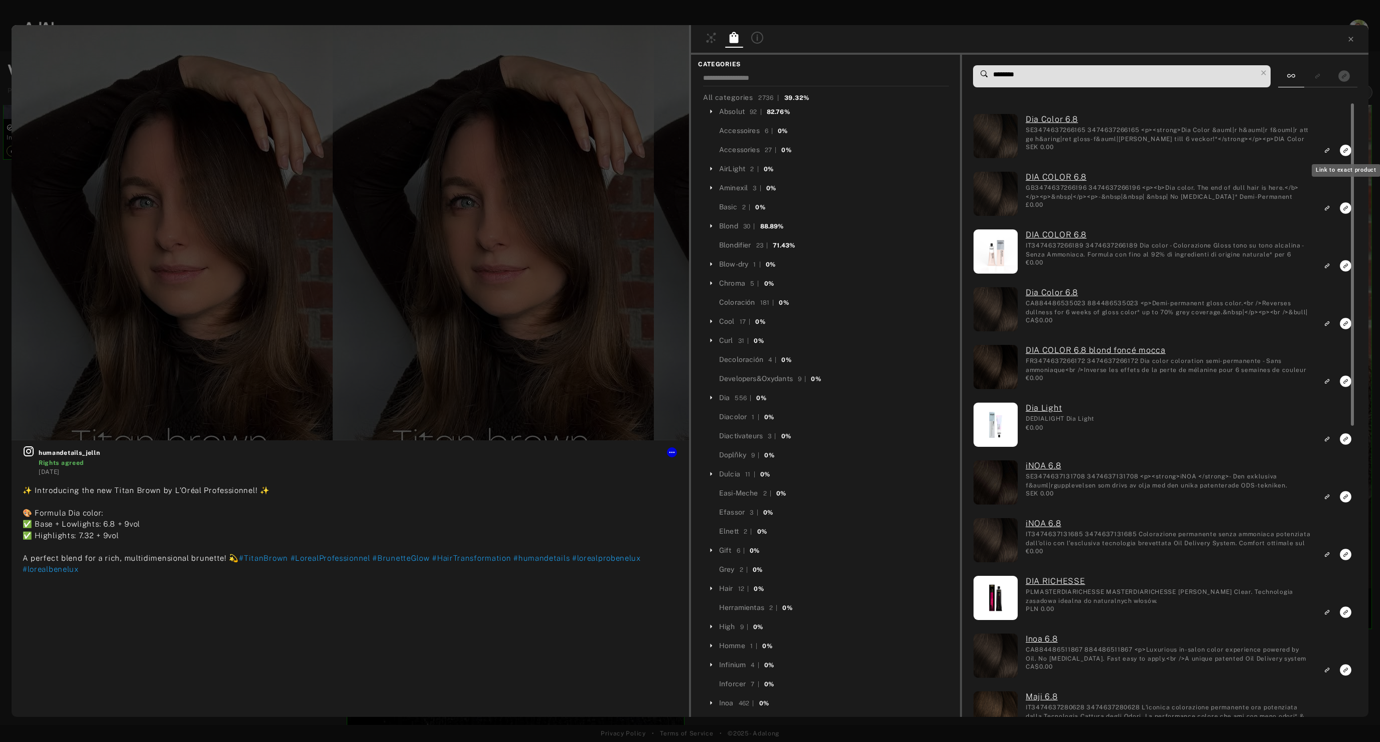
click at [1345, 151] on icon "Link to exact product" at bounding box center [1346, 151] width 12 height 12
click at [1345, 205] on icon "Link to exact product" at bounding box center [1346, 208] width 12 height 12
click at [1344, 265] on icon "Link to exact product" at bounding box center [1346, 266] width 12 height 12
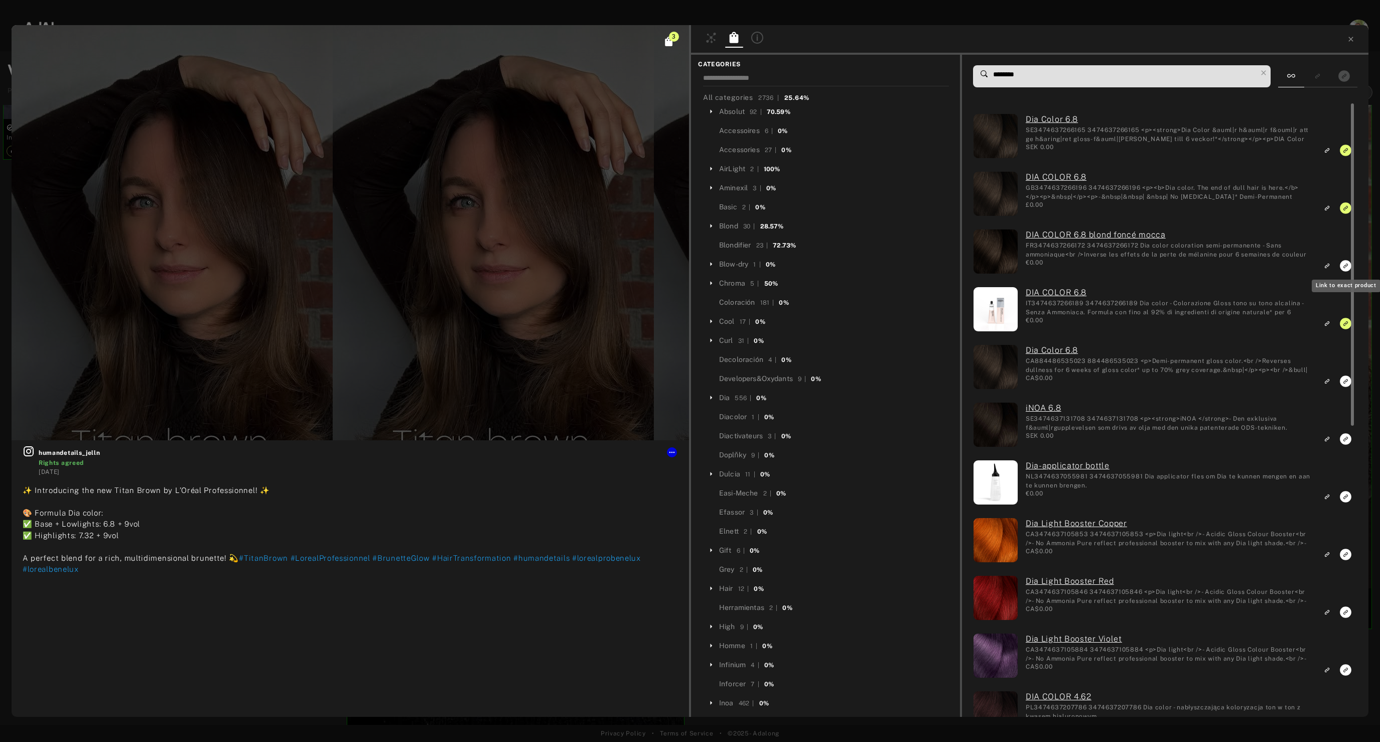
click at [1346, 268] on icon "Link to exact product" at bounding box center [1346, 266] width 12 height 12
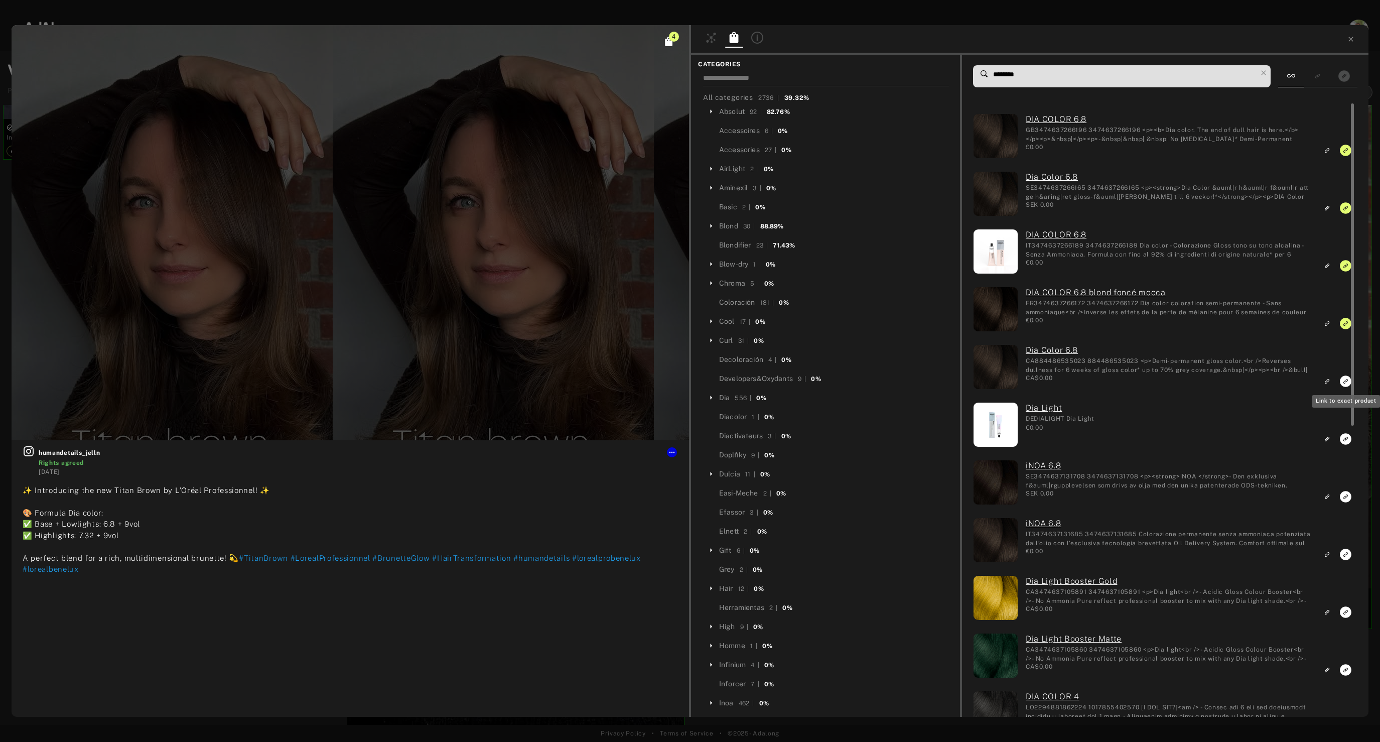
click at [1345, 379] on icon "Link to exact product" at bounding box center [1346, 381] width 12 height 12
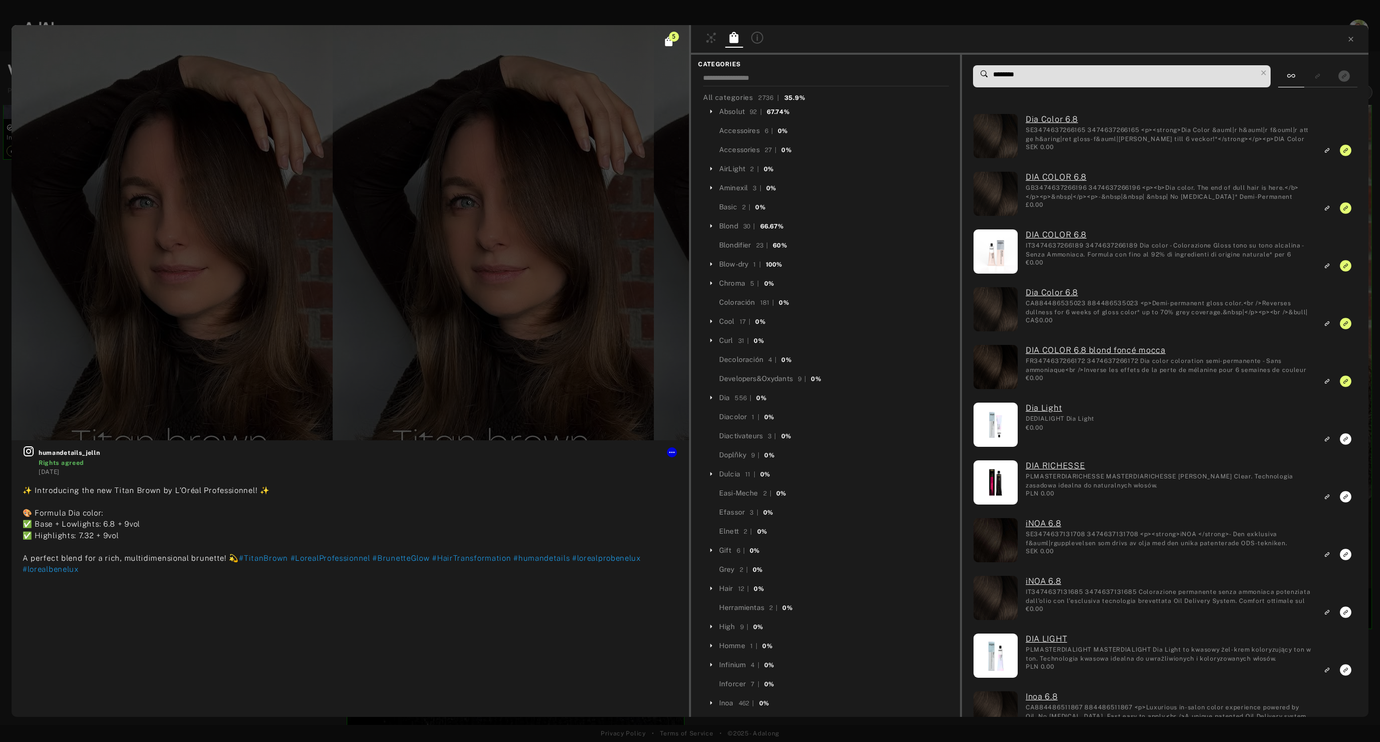
click at [1020, 78] on input "********" at bounding box center [1124, 75] width 264 height 14
click at [1005, 77] on input "********" at bounding box center [1124, 75] width 264 height 14
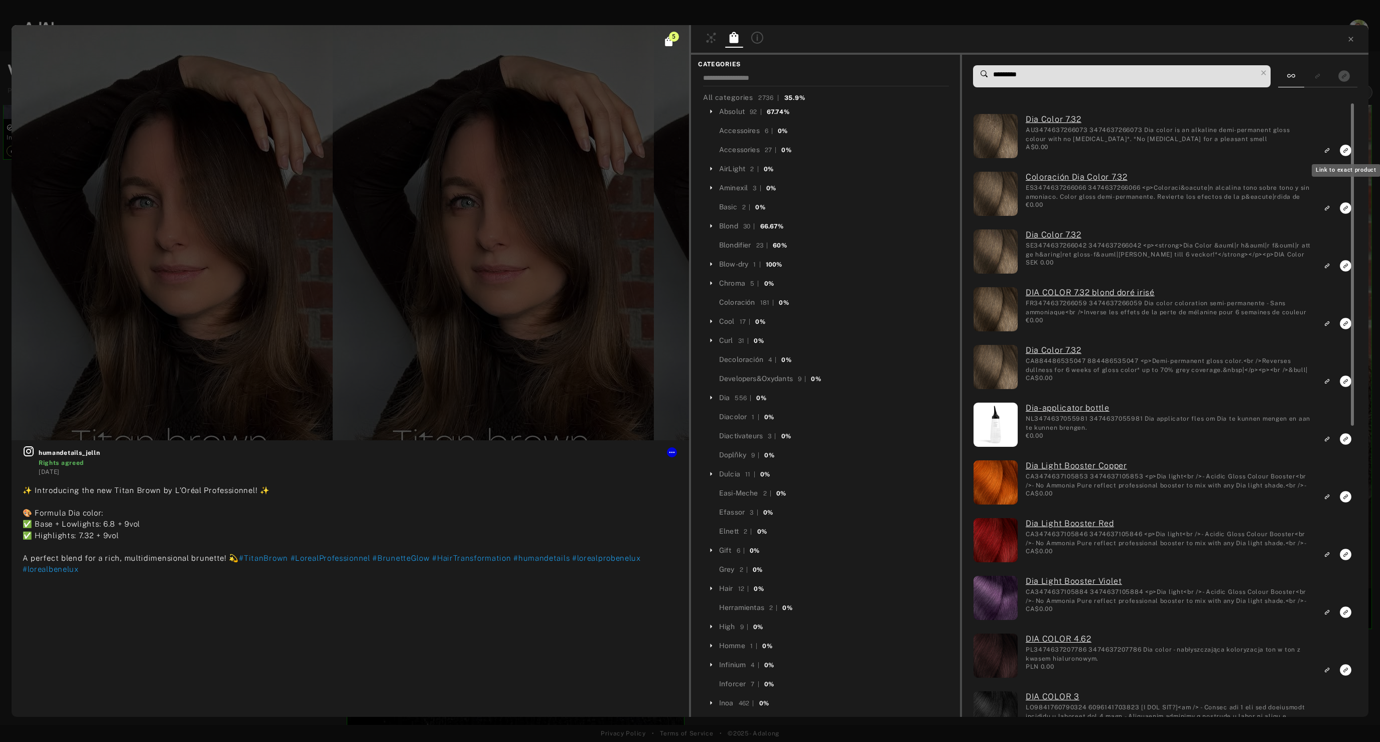
type input "*********"
click at [1346, 150] on icon "Link to exact product" at bounding box center [1346, 151] width 12 height 12
click at [1343, 208] on icon "Link to exact product" at bounding box center [1346, 208] width 12 height 12
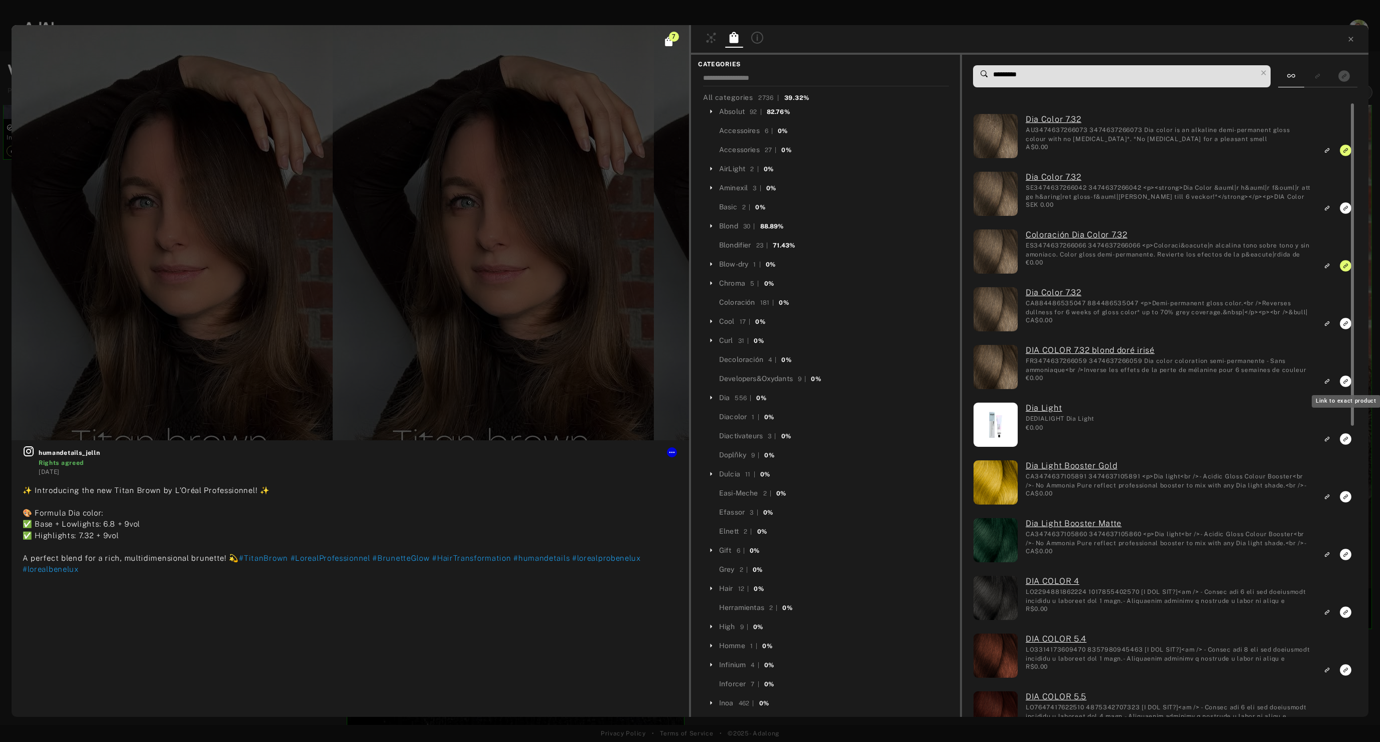
click at [1345, 383] on rect "Link to exact product" at bounding box center [1345, 381] width 13 height 13
click at [1343, 325] on icon "Link to exact product" at bounding box center [1346, 324] width 12 height 12
click at [1344, 209] on icon "Link to exact product" at bounding box center [1346, 208] width 12 height 12
click at [674, 453] on icon at bounding box center [672, 452] width 8 height 8
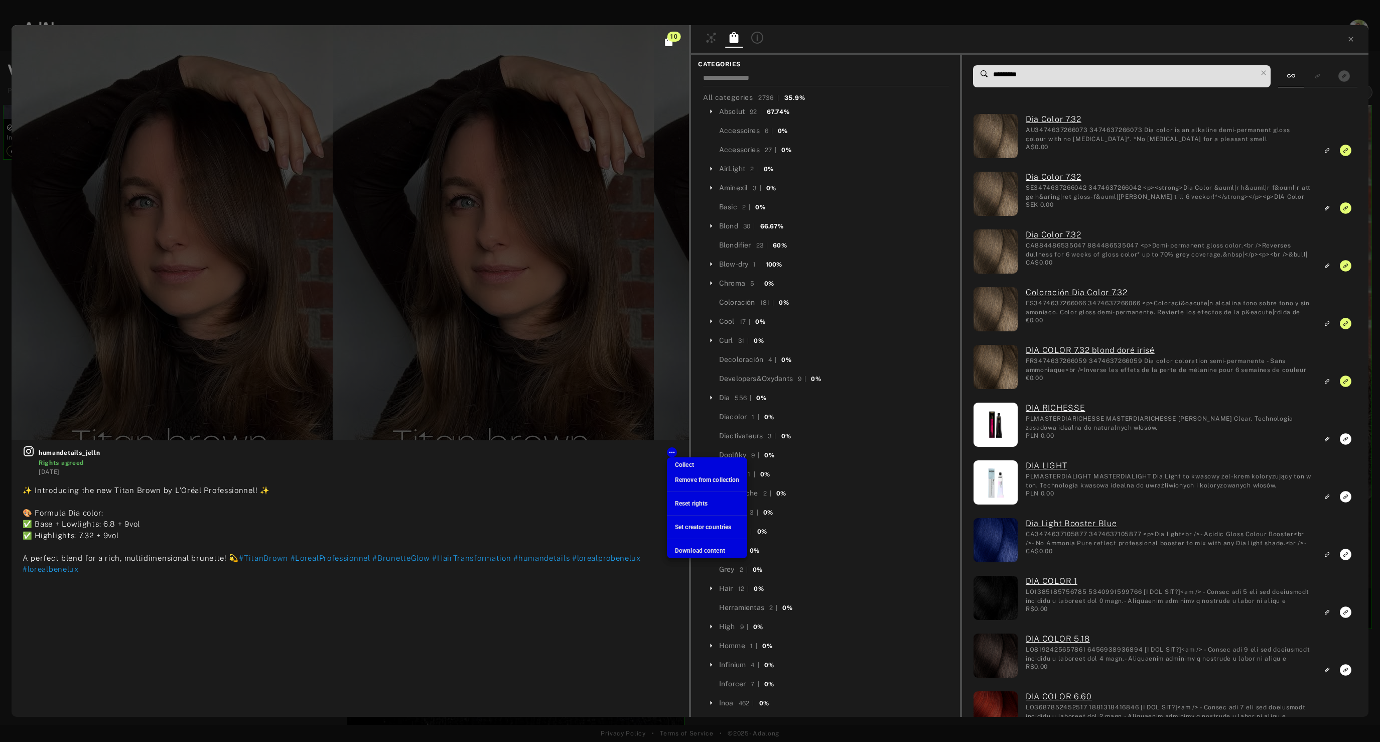
click at [690, 530] on div "Set creator countries" at bounding box center [703, 526] width 56 height 9
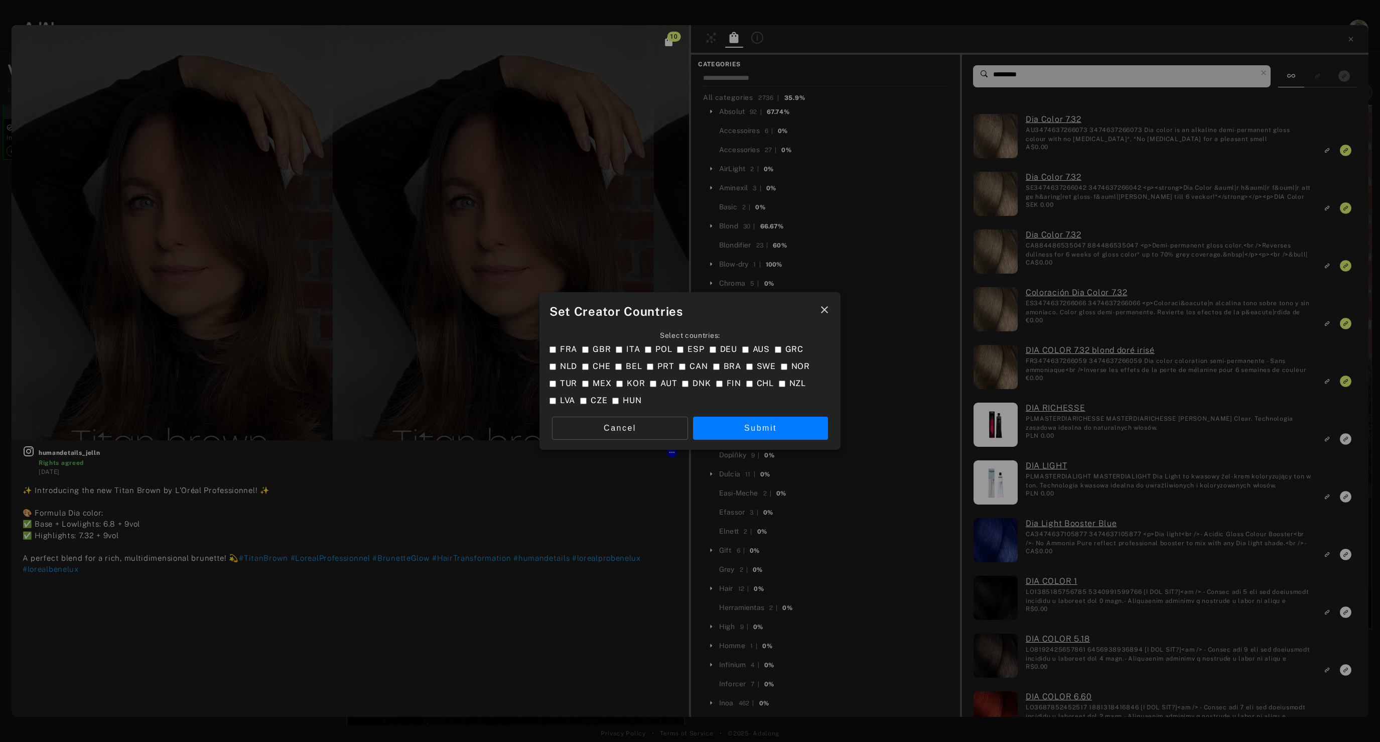
click at [1274, 40] on div "Set Creator Countries close Select countries: FRA [GEOGRAPHIC_DATA] ITA POL ESP…" at bounding box center [690, 371] width 1380 height 742
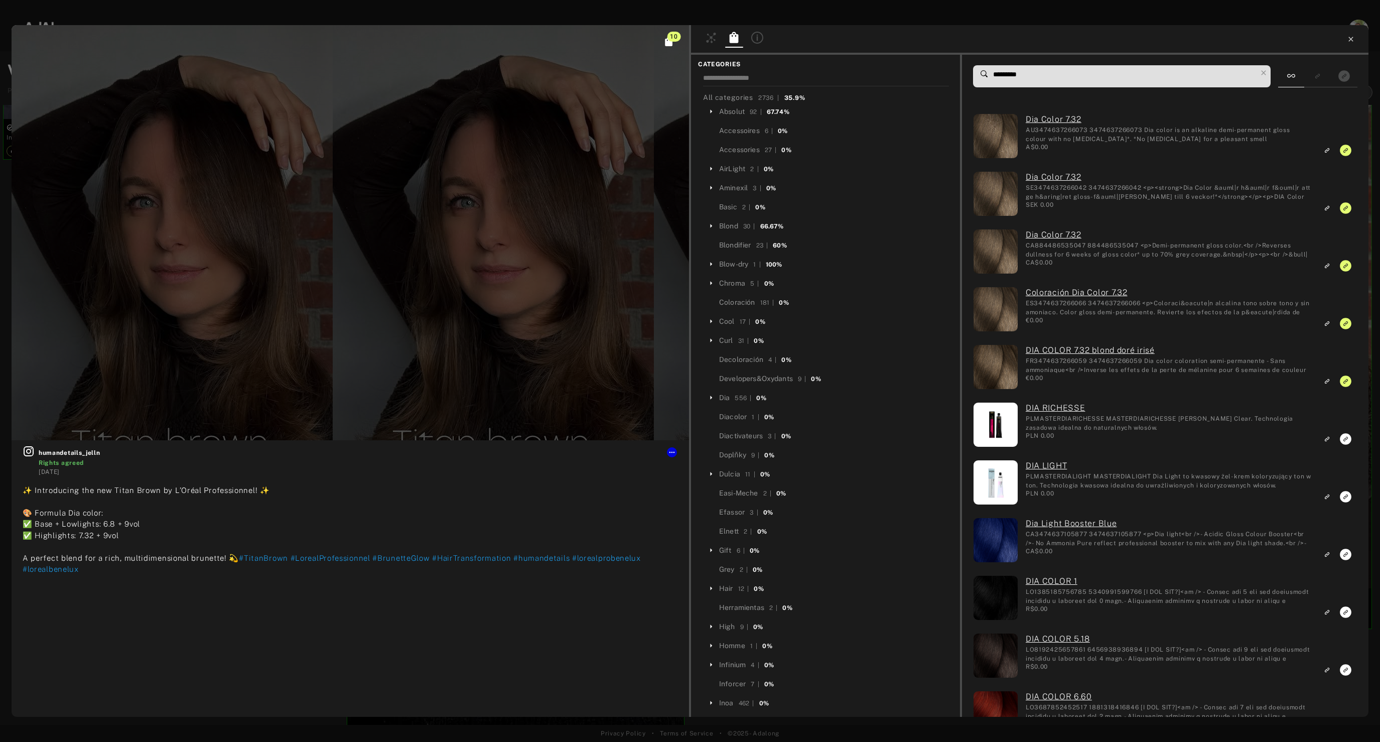
click at [1353, 40] on icon at bounding box center [1351, 39] width 8 height 8
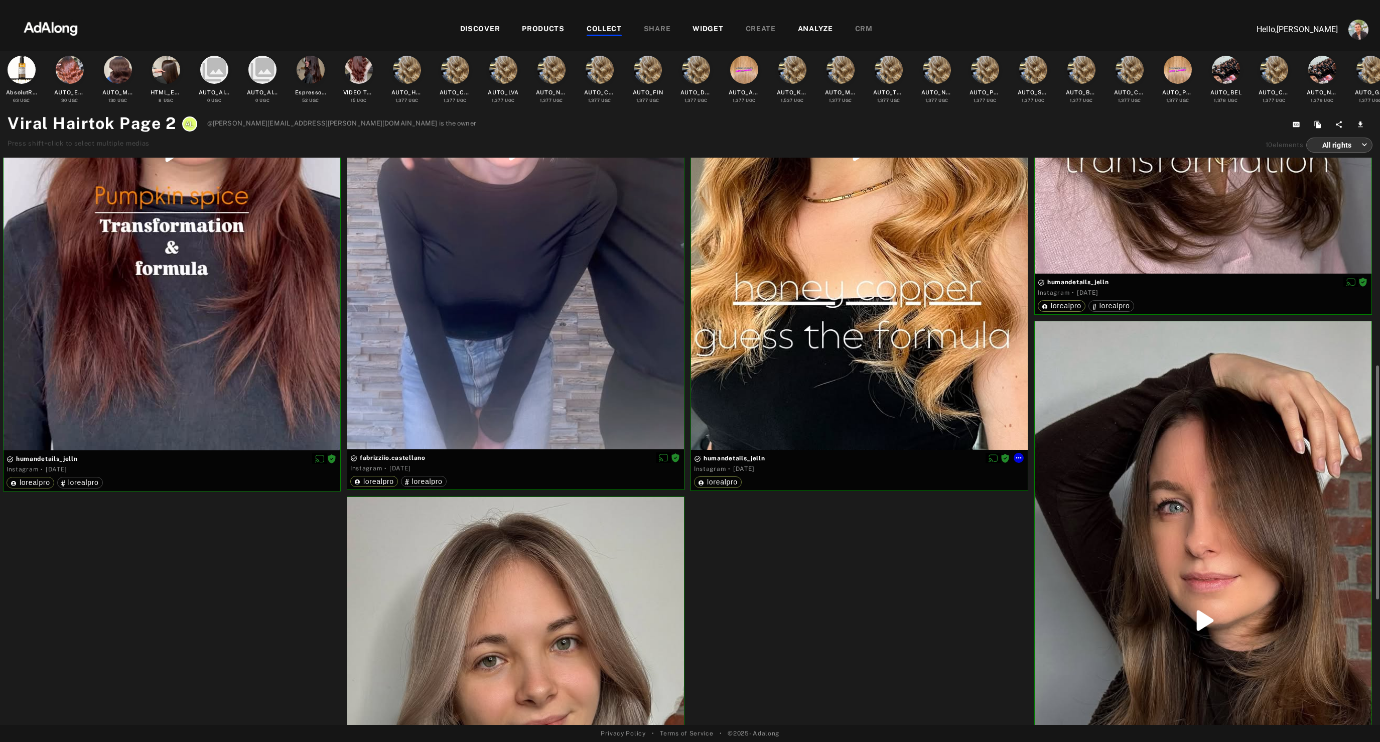
scroll to position [857, 0]
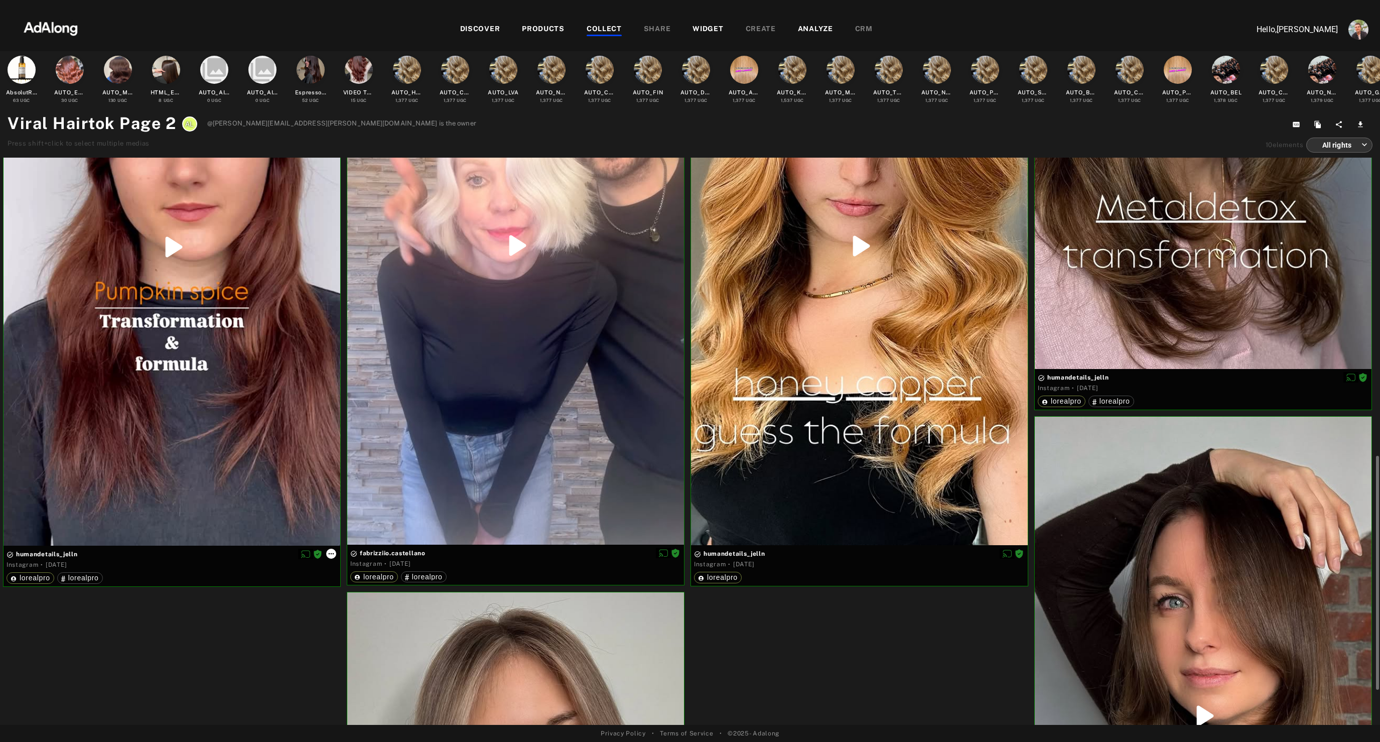
click at [330, 557] on icon at bounding box center [331, 554] width 8 height 8
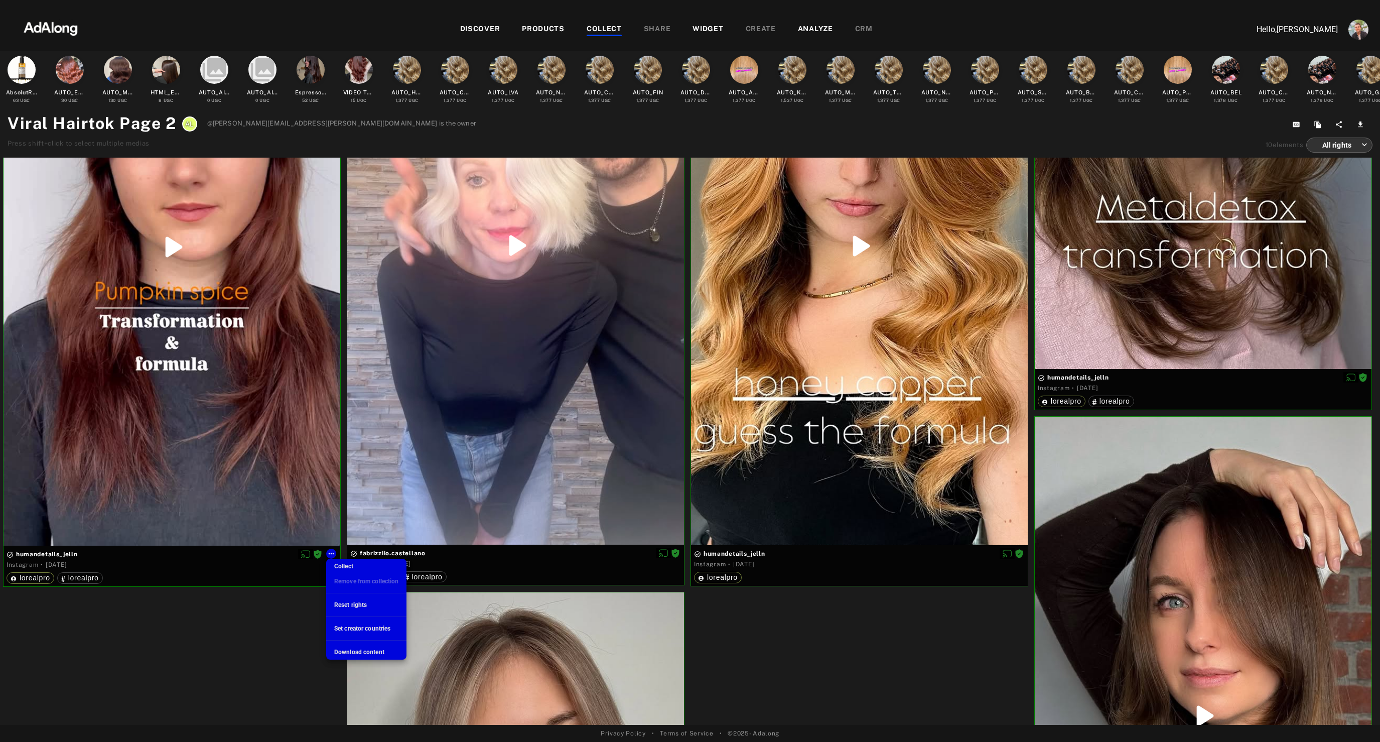
click at [353, 630] on span "Set creator countries" at bounding box center [362, 628] width 56 height 7
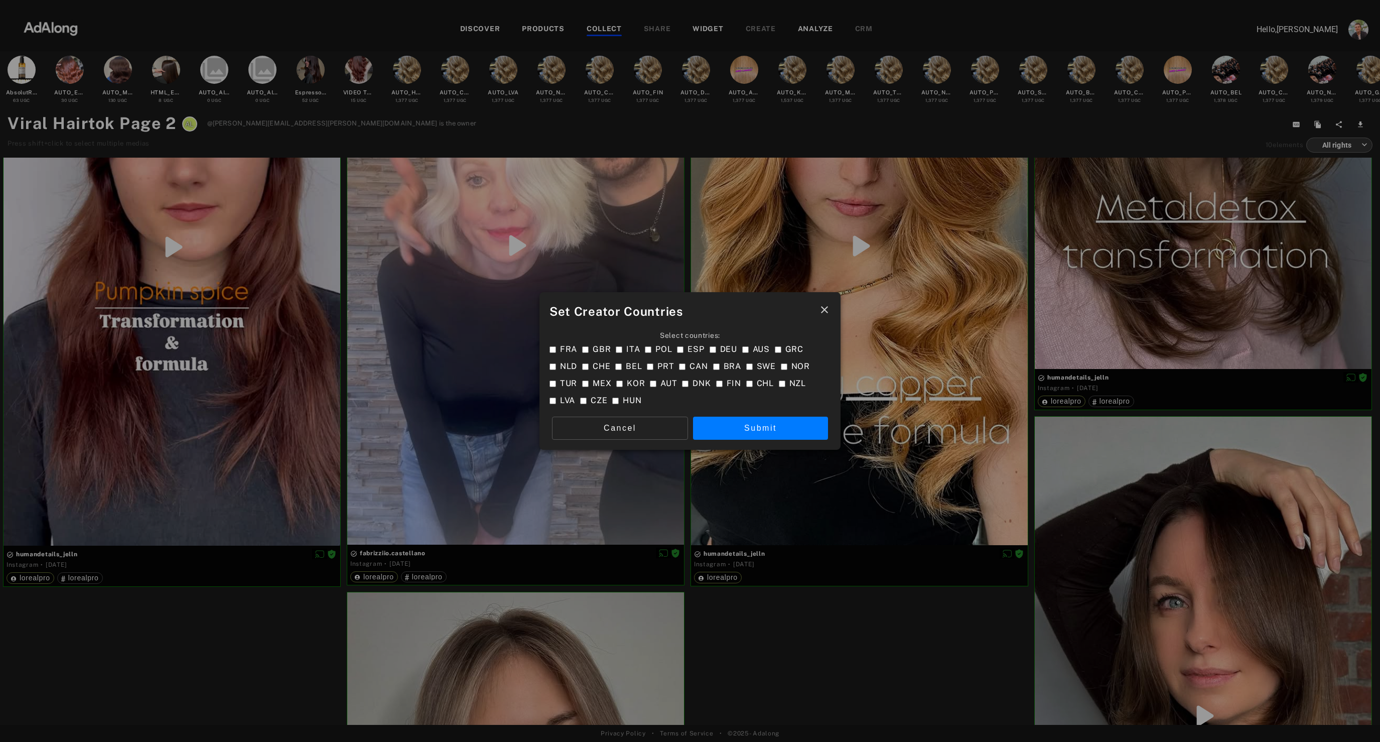
click at [844, 637] on div "Set Creator Countries close Select countries: FRA [GEOGRAPHIC_DATA] ITA POL ESP…" at bounding box center [690, 371] width 1380 height 742
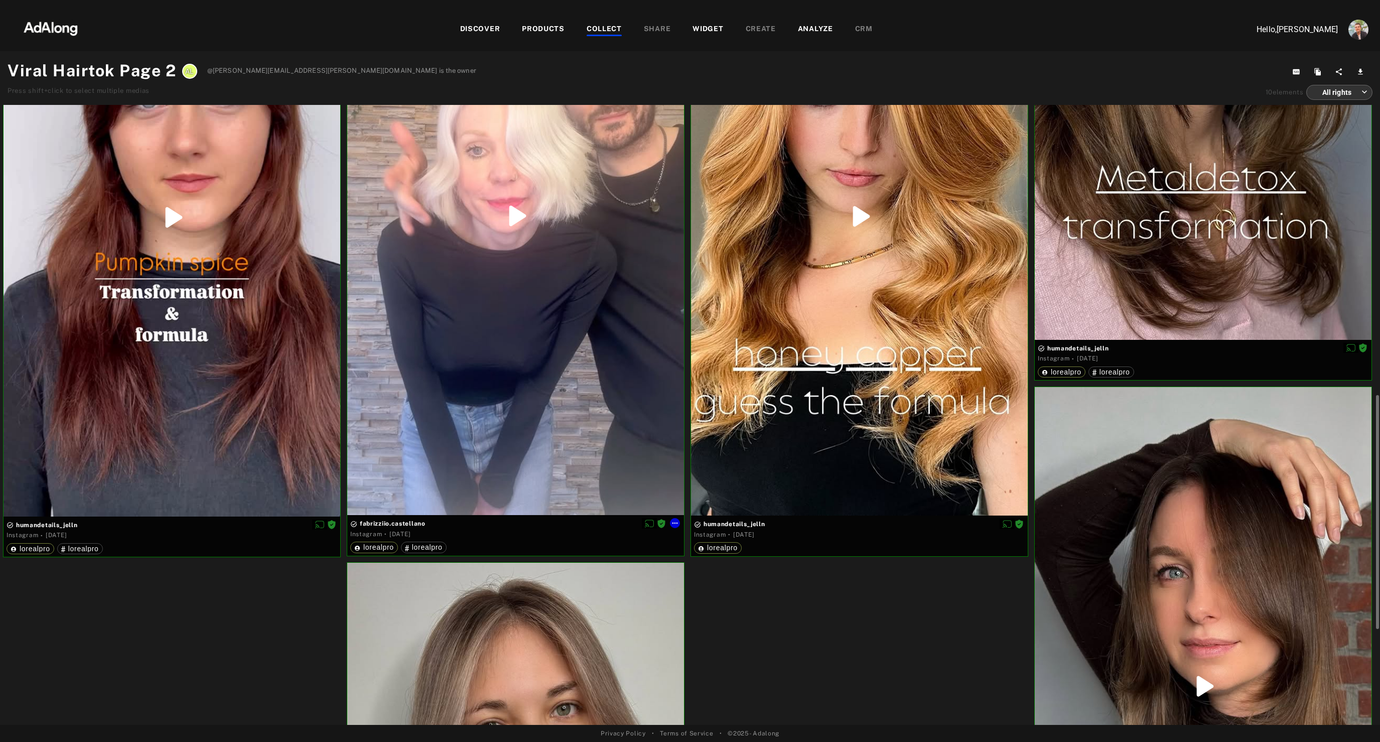
scroll to position [868, 0]
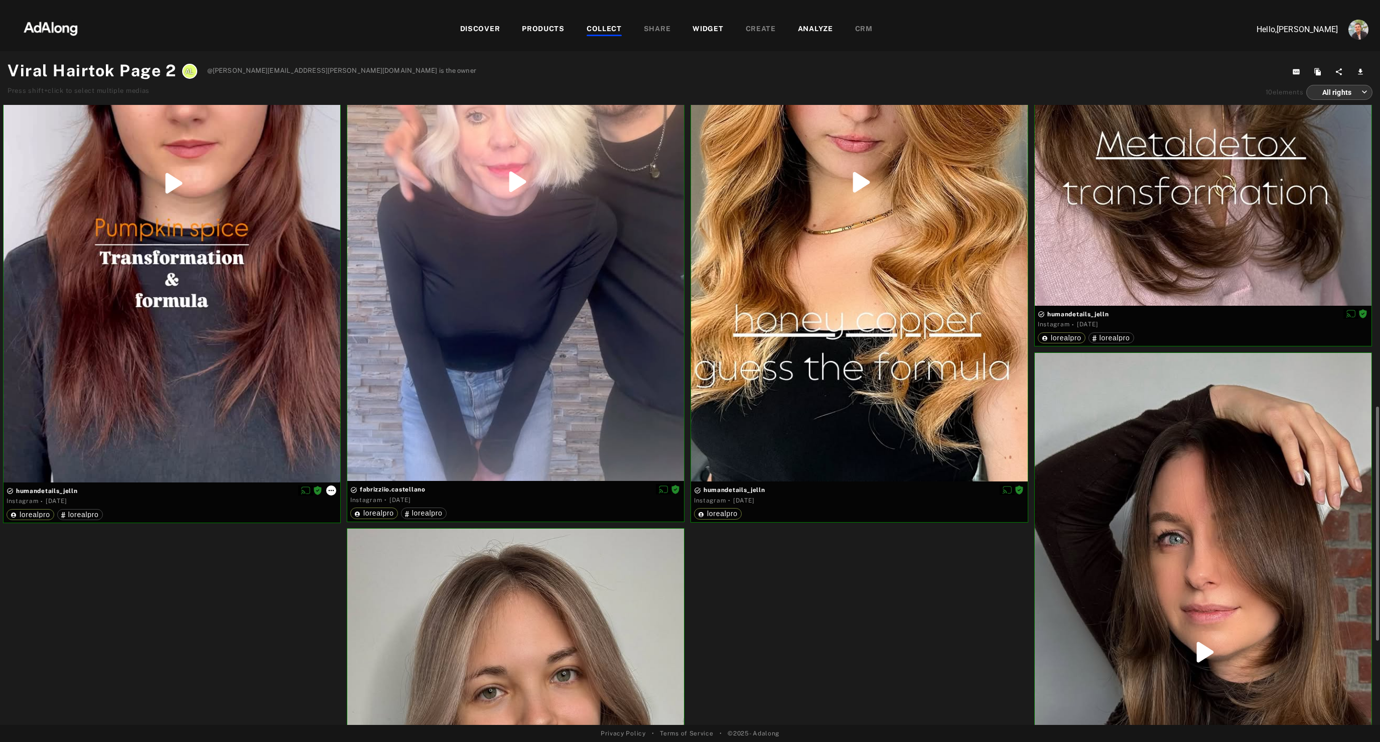
click at [332, 494] on button at bounding box center [331, 490] width 10 height 10
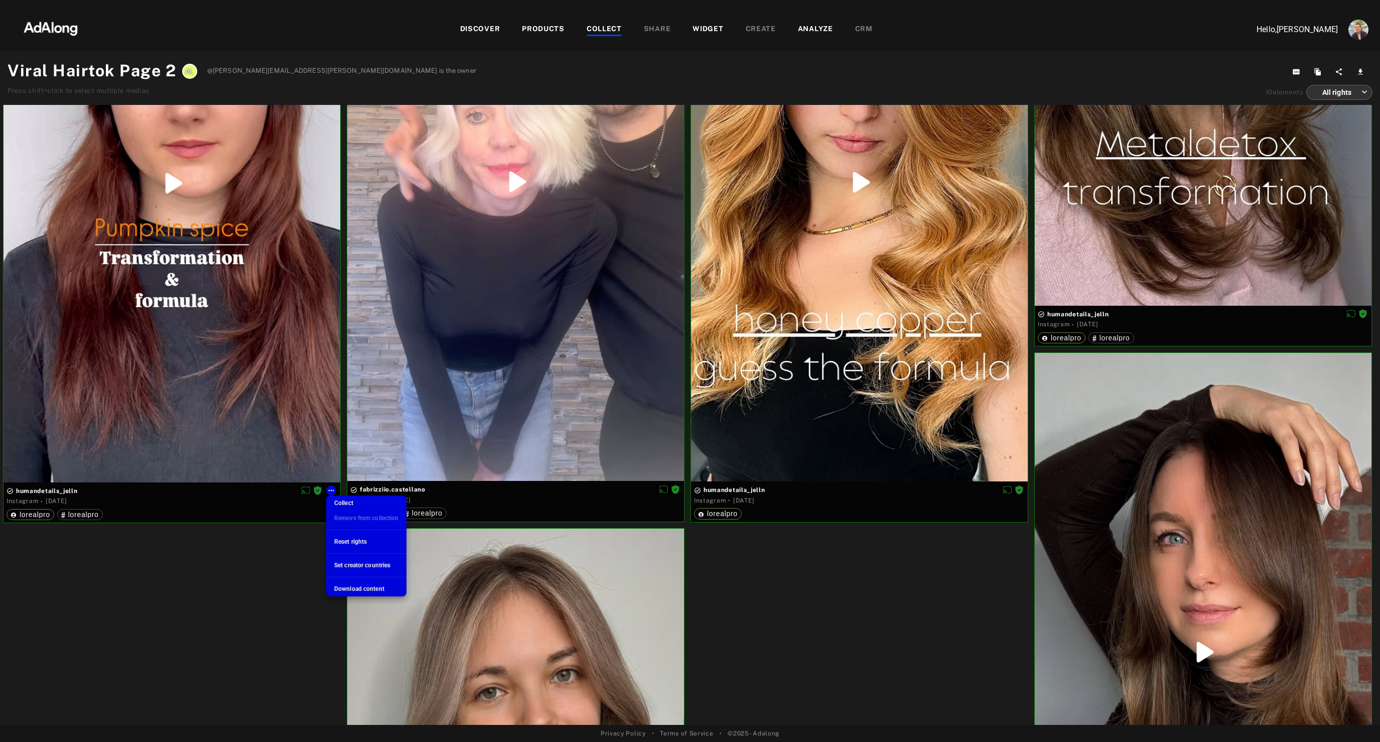
click at [352, 568] on span "Set creator countries" at bounding box center [362, 565] width 56 height 7
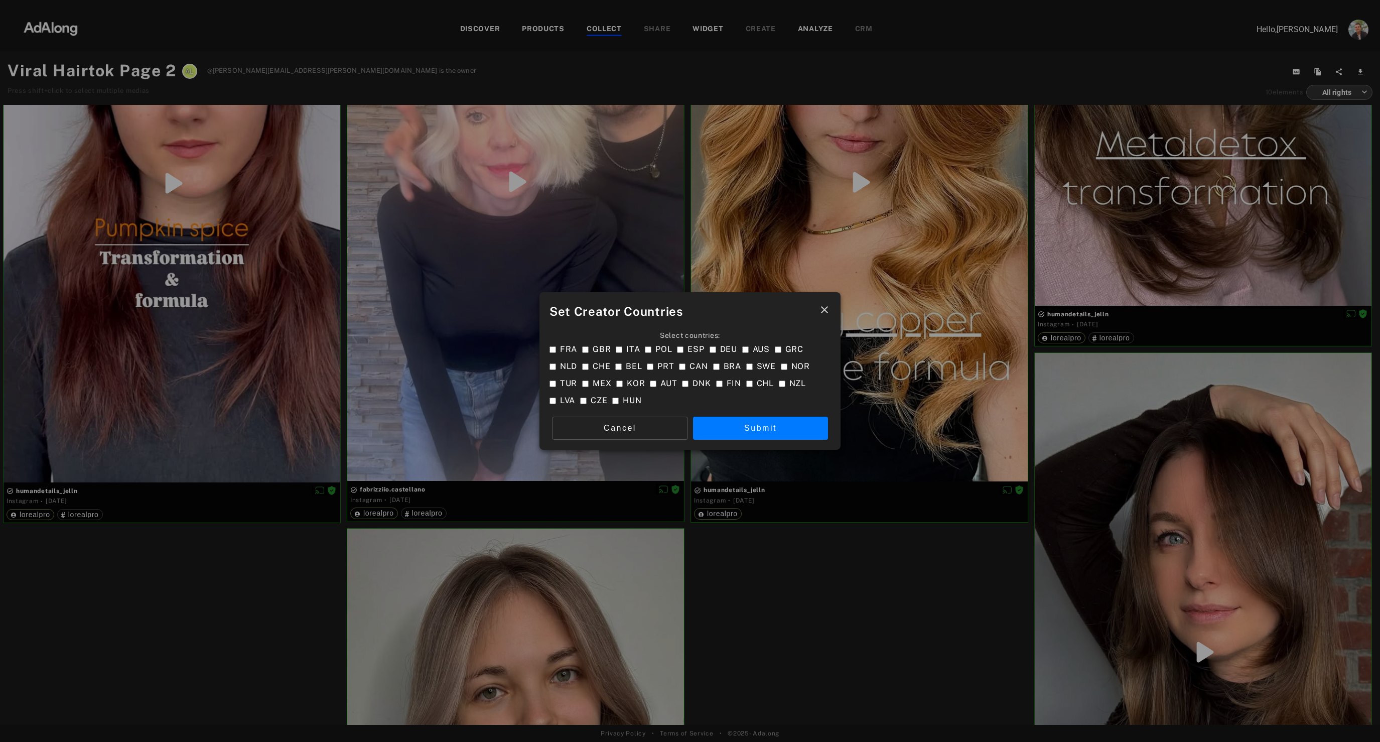
click at [264, 547] on div "Set Creator Countries close Select countries: FRA [GEOGRAPHIC_DATA] ITA POL ESP…" at bounding box center [690, 371] width 1380 height 742
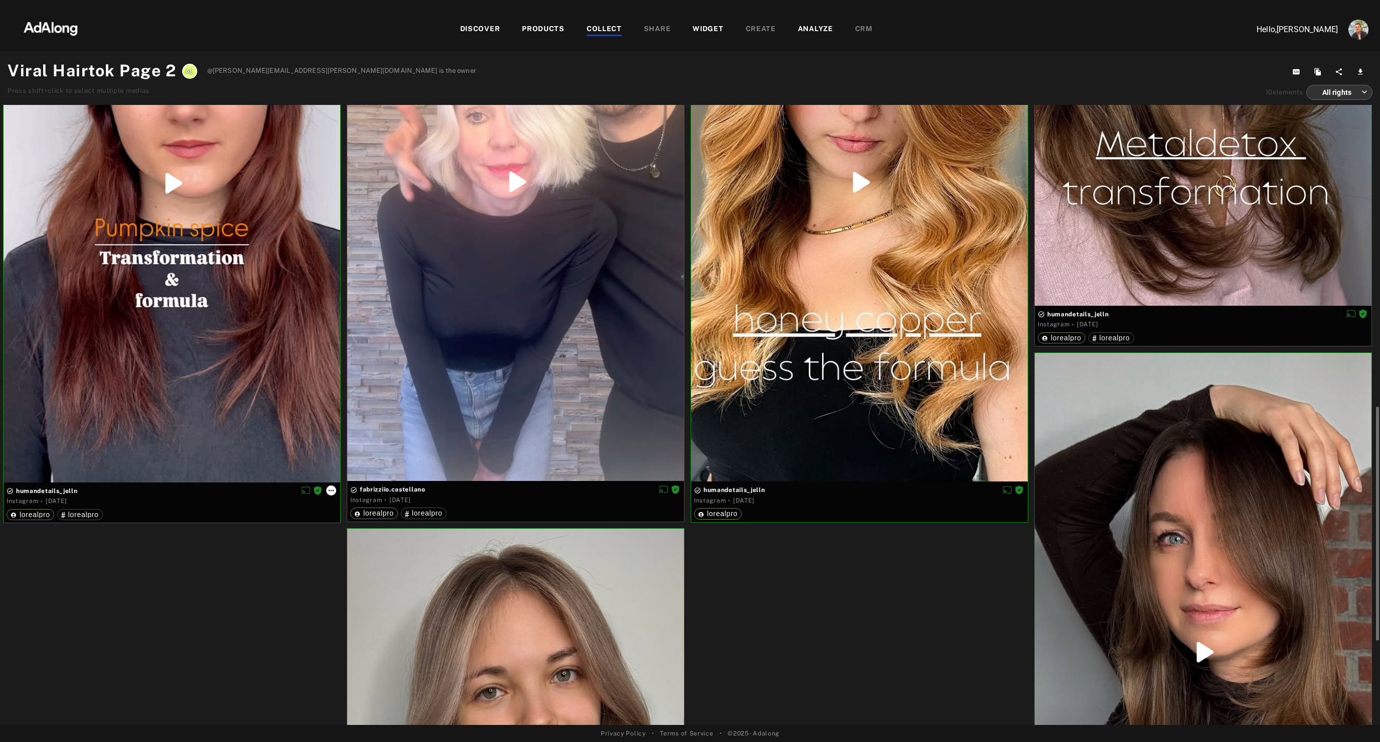
click at [330, 490] on icon at bounding box center [331, 490] width 8 height 8
